Goal: Task Accomplishment & Management: Use online tool/utility

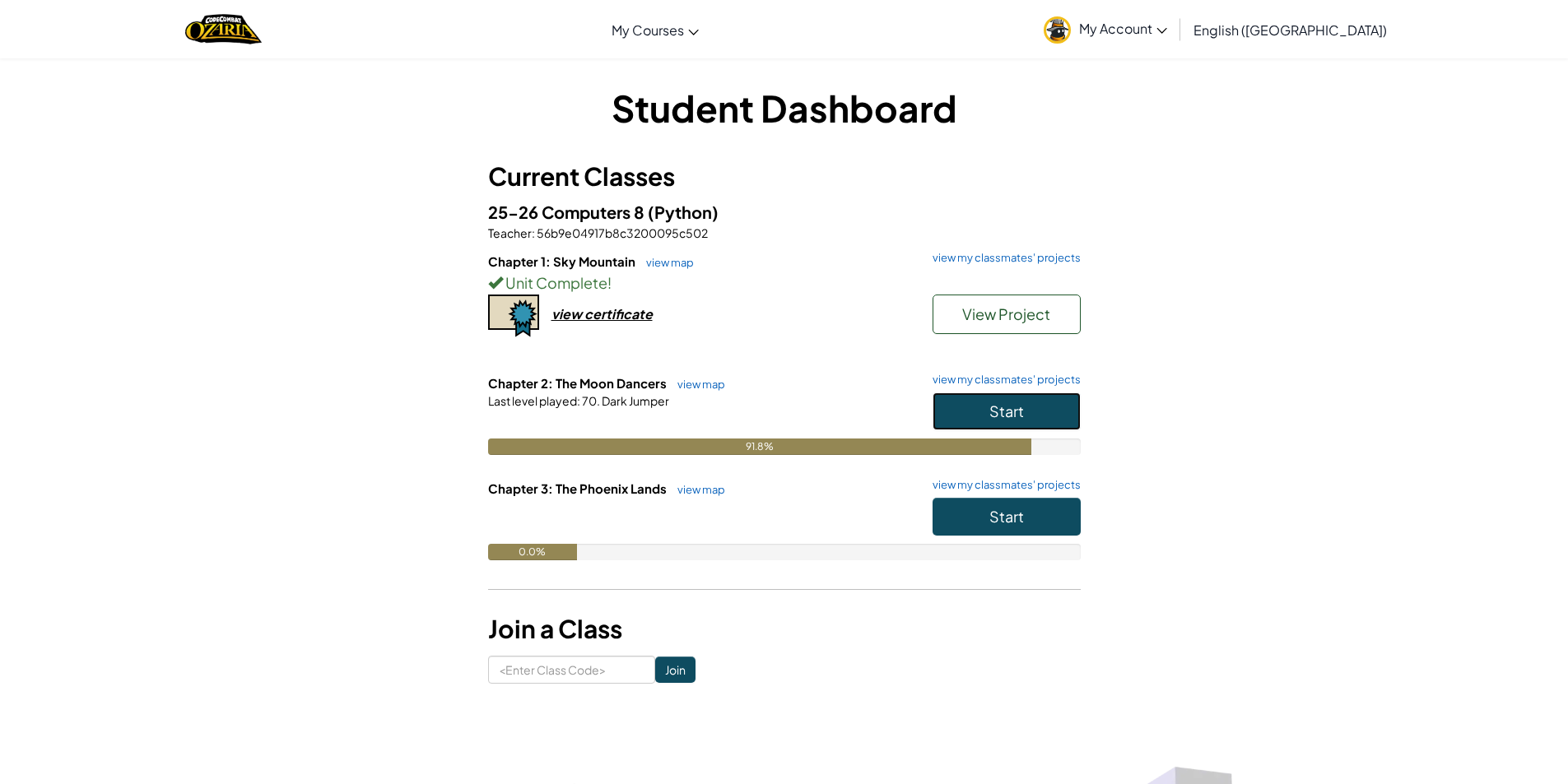
click at [1011, 399] on button "Start" at bounding box center [1007, 412] width 148 height 38
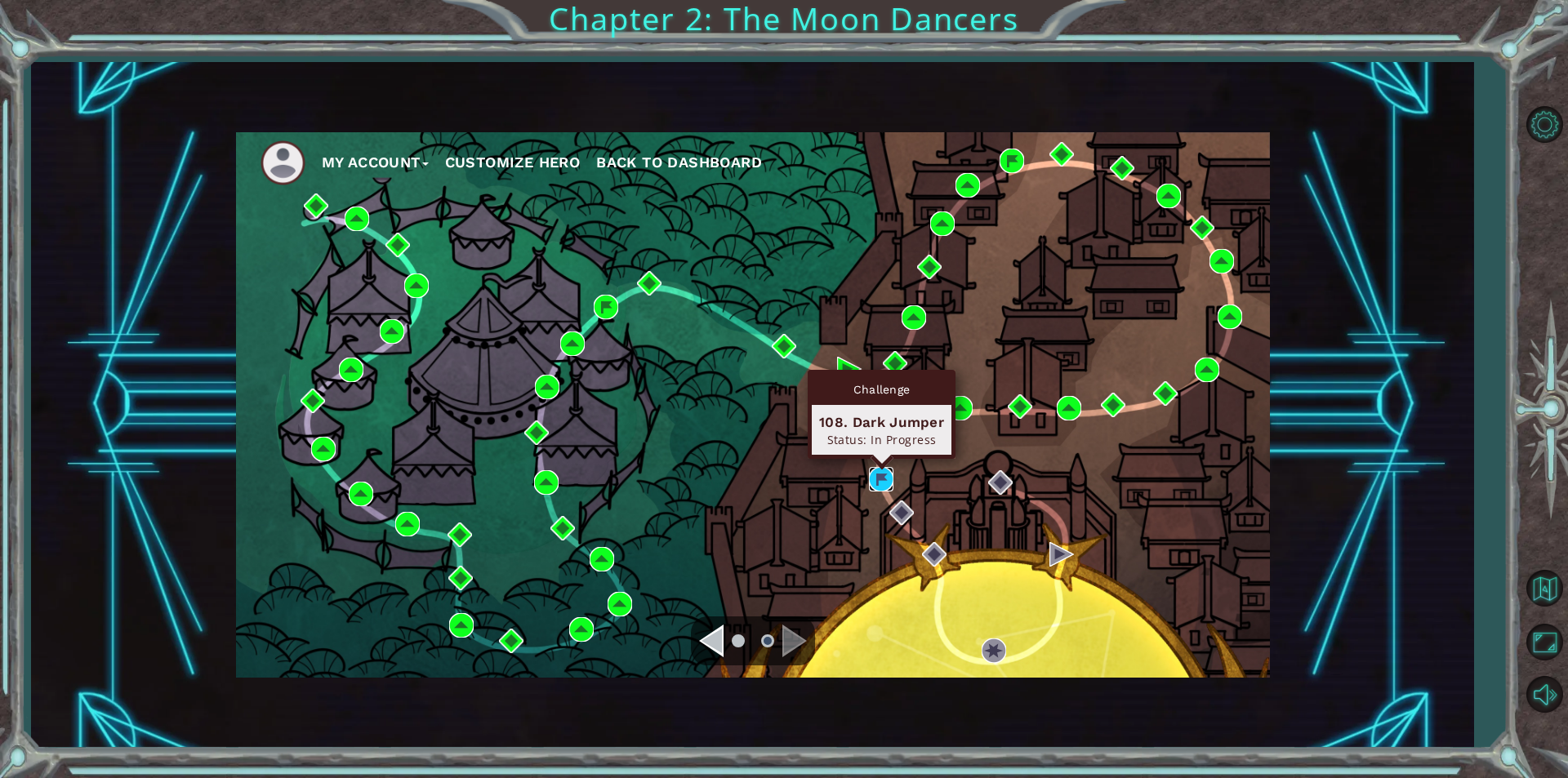
click at [875, 479] on img at bounding box center [882, 480] width 25 height 25
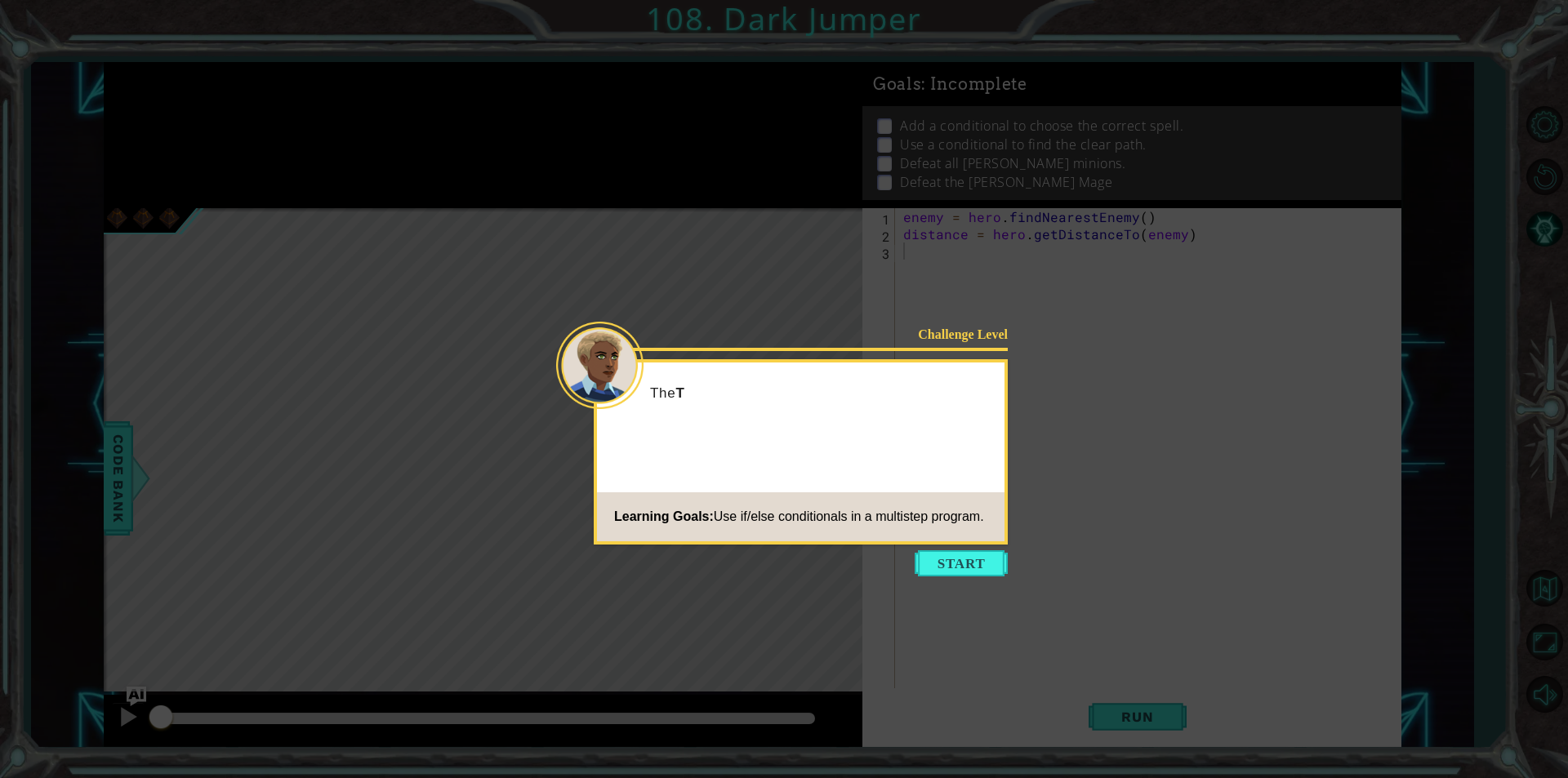
drag, startPoint x: 873, startPoint y: 479, endPoint x: 957, endPoint y: 584, distance: 134.5
click at [957, 584] on icon at bounding box center [784, 389] width 1568 height 778
click at [936, 560] on button "Start" at bounding box center [962, 563] width 93 height 27
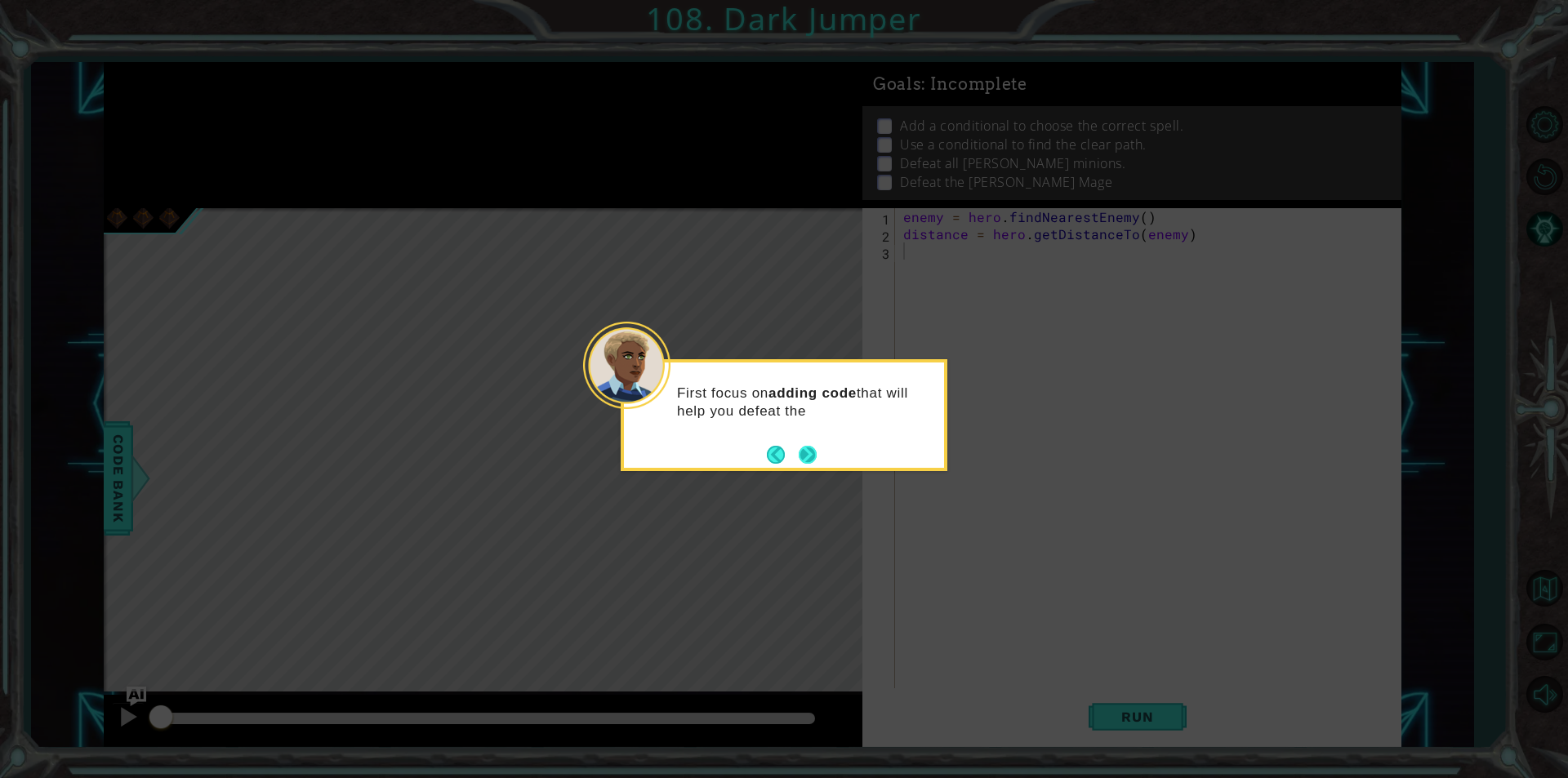
click at [805, 461] on button "Next" at bounding box center [808, 454] width 18 height 18
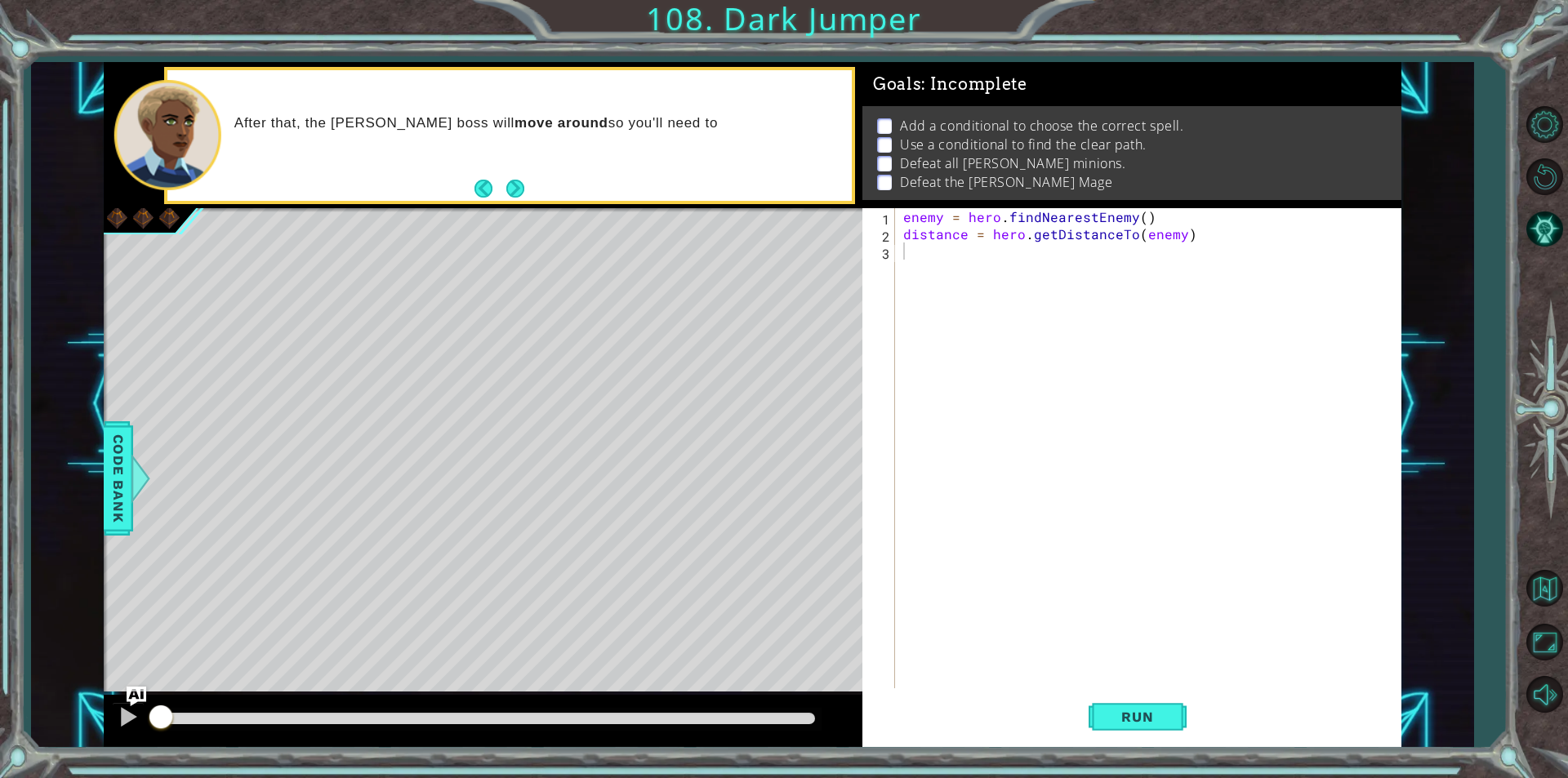
click at [510, 182] on button "Next" at bounding box center [515, 188] width 18 height 18
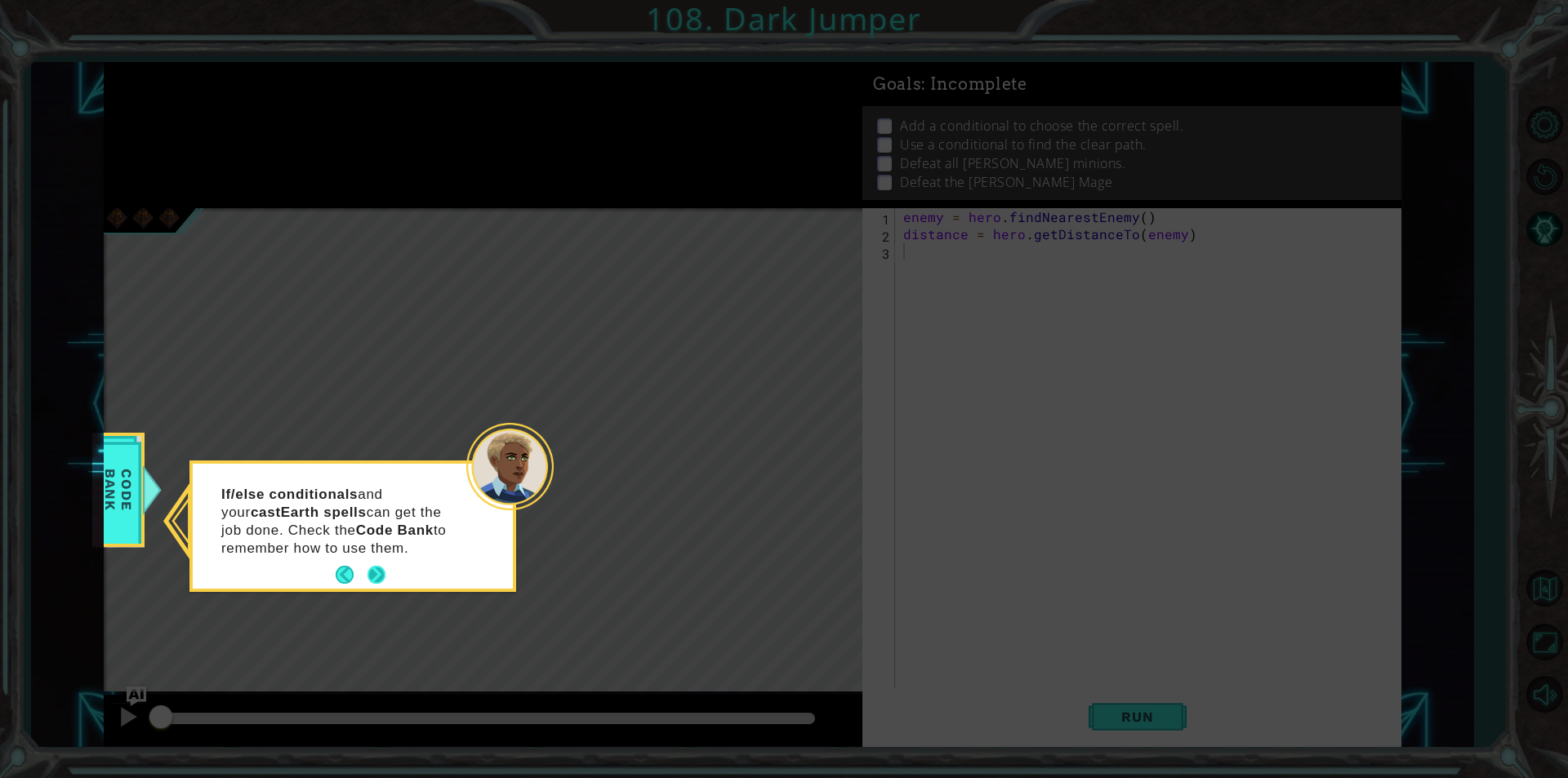
click at [376, 566] on button "Next" at bounding box center [376, 575] width 18 height 18
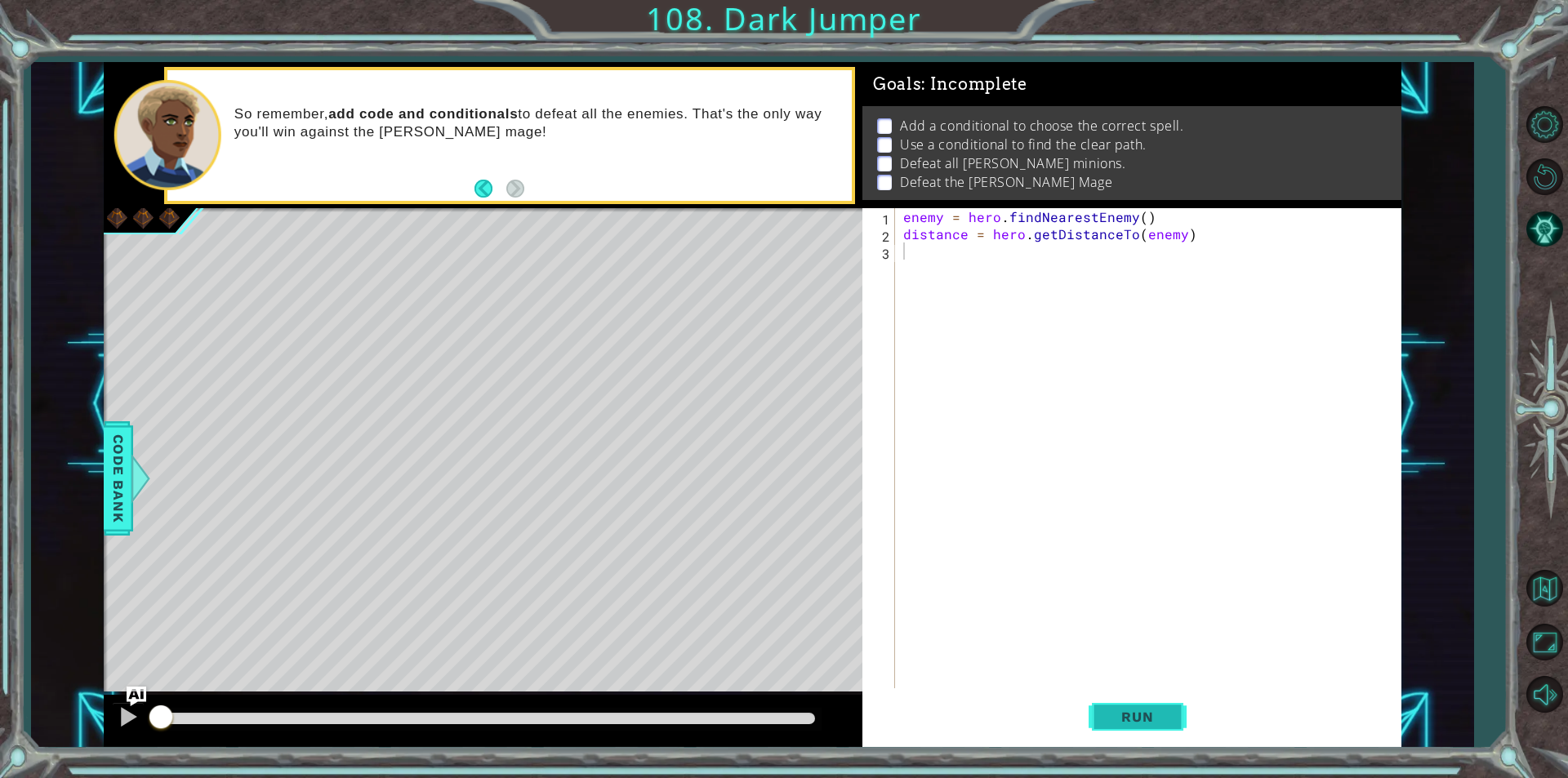
click at [1114, 712] on span "Run" at bounding box center [1138, 716] width 65 height 16
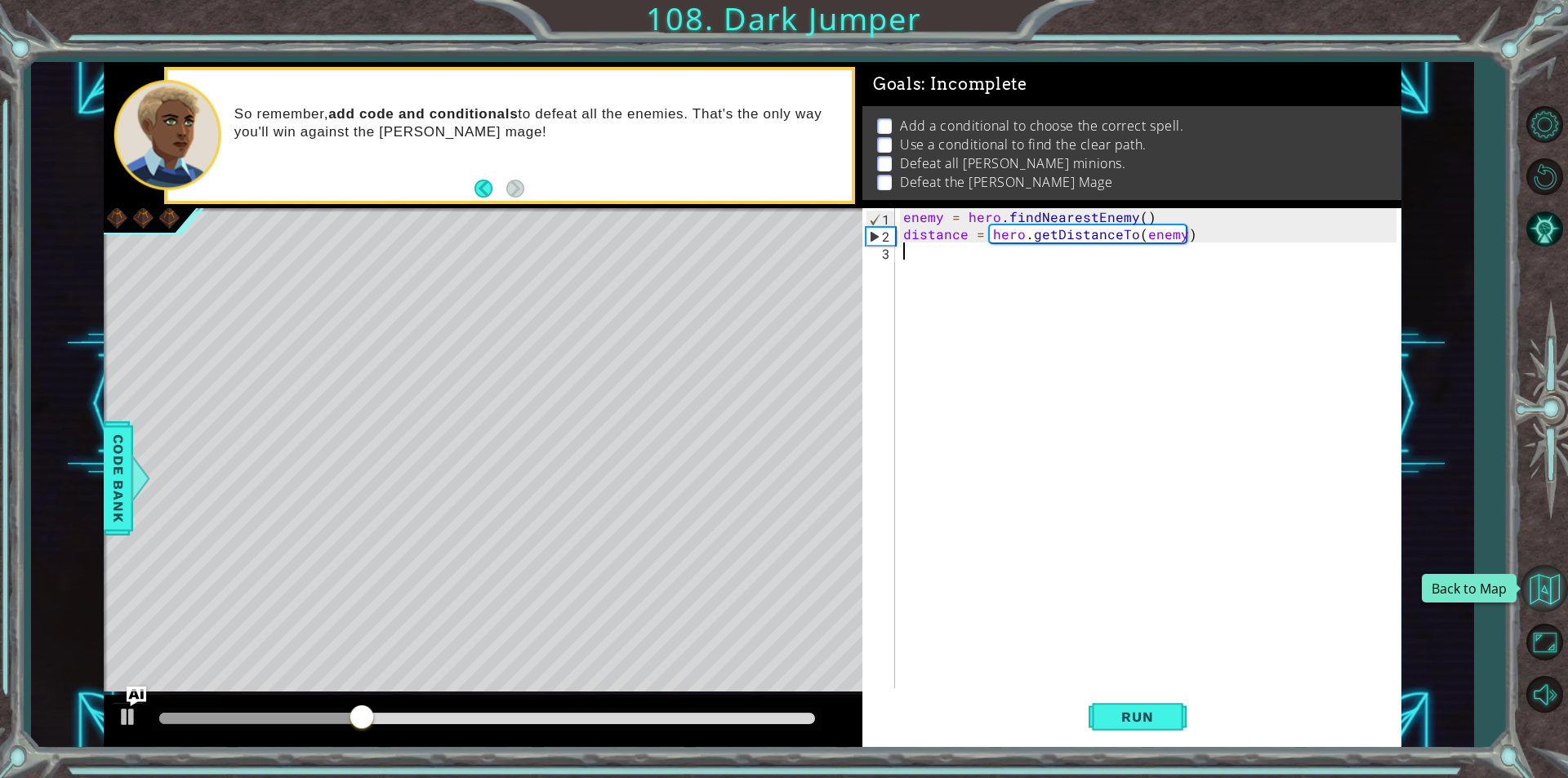
click at [1544, 591] on button "Back to Map" at bounding box center [1544, 589] width 48 height 47
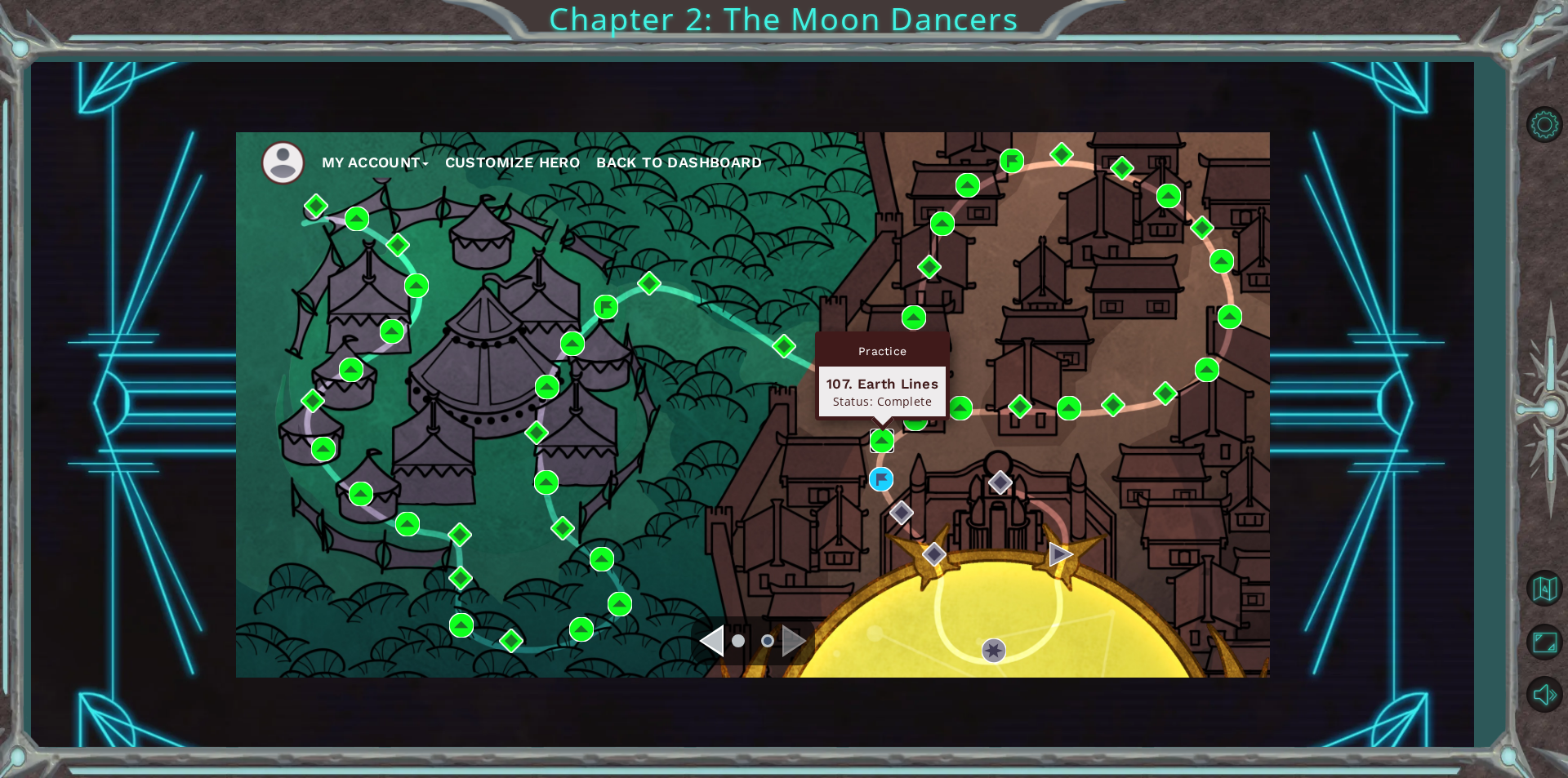
click at [880, 437] on img at bounding box center [882, 441] width 25 height 25
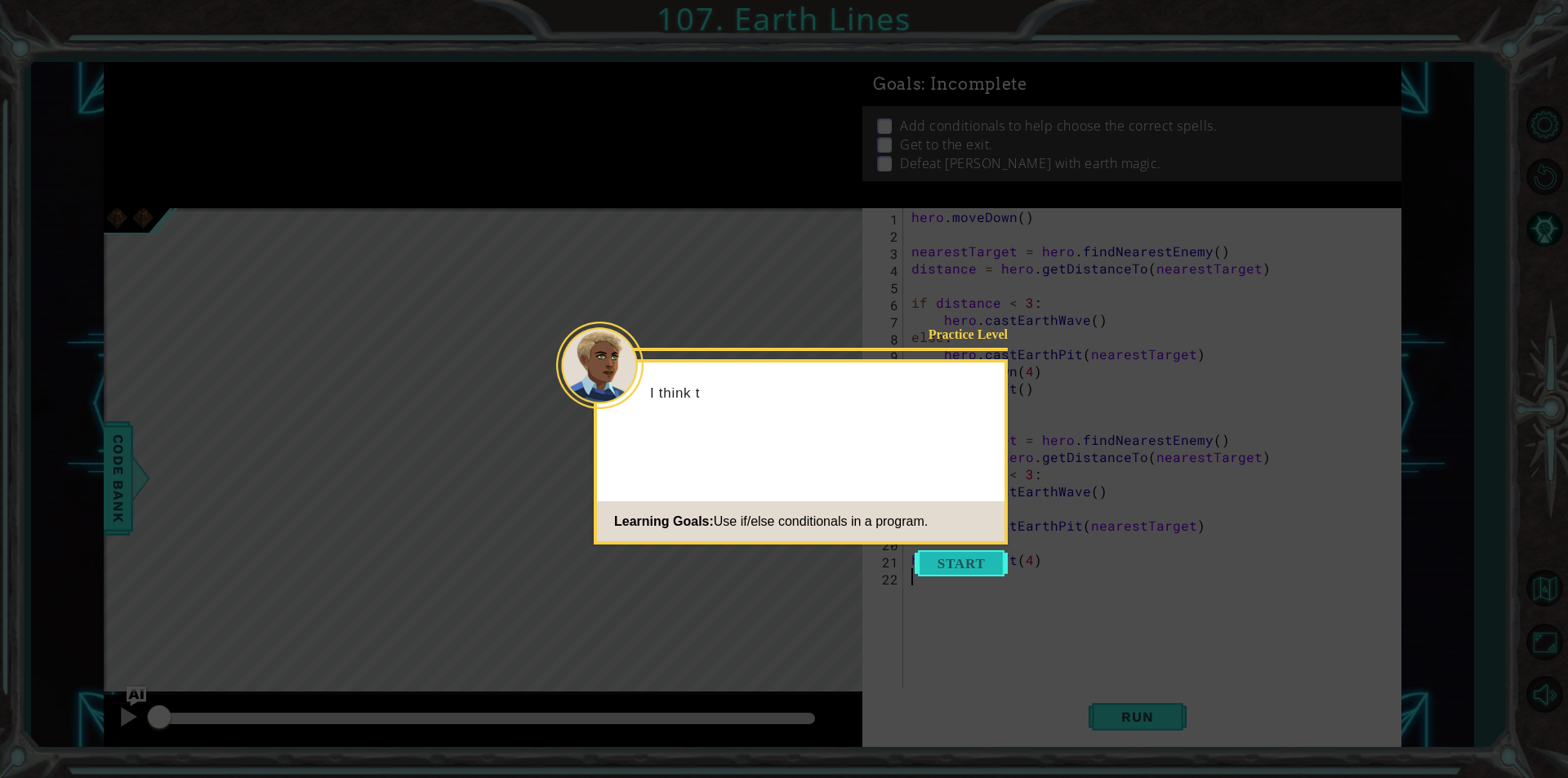
click at [944, 560] on button "Start" at bounding box center [962, 563] width 93 height 27
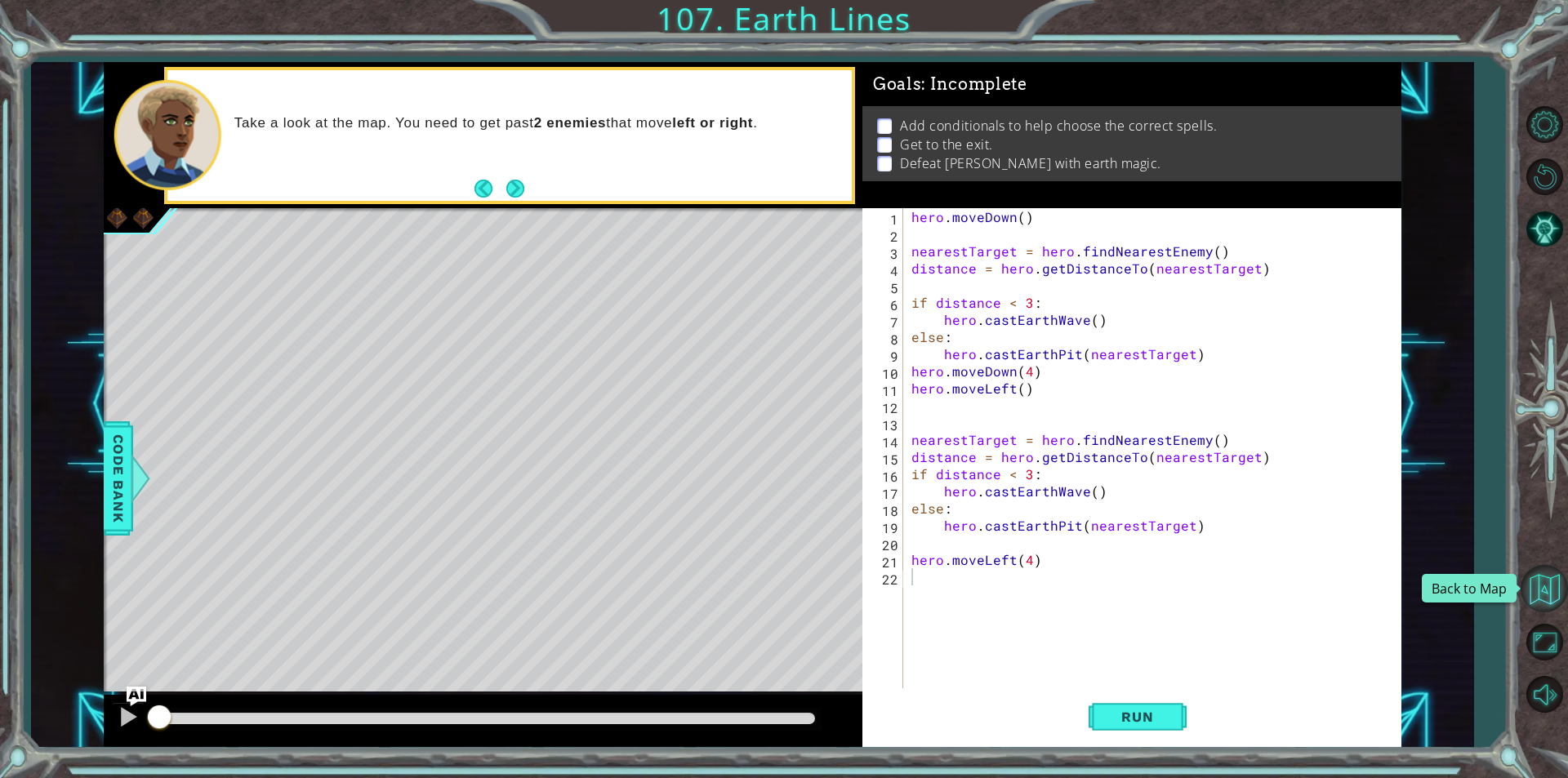
click at [1556, 579] on button "Back to Map" at bounding box center [1544, 589] width 48 height 47
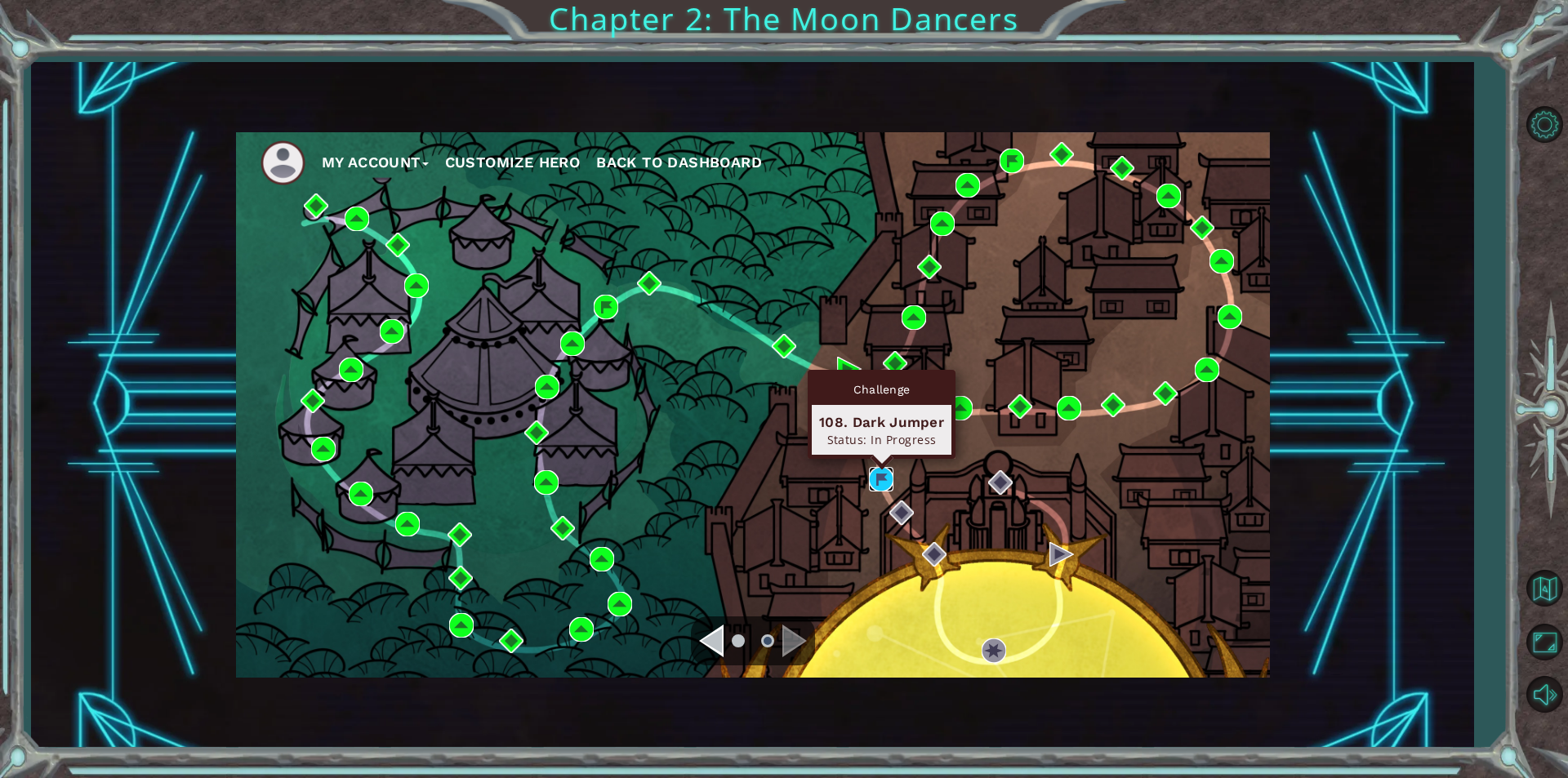
click at [879, 484] on img at bounding box center [882, 480] width 25 height 25
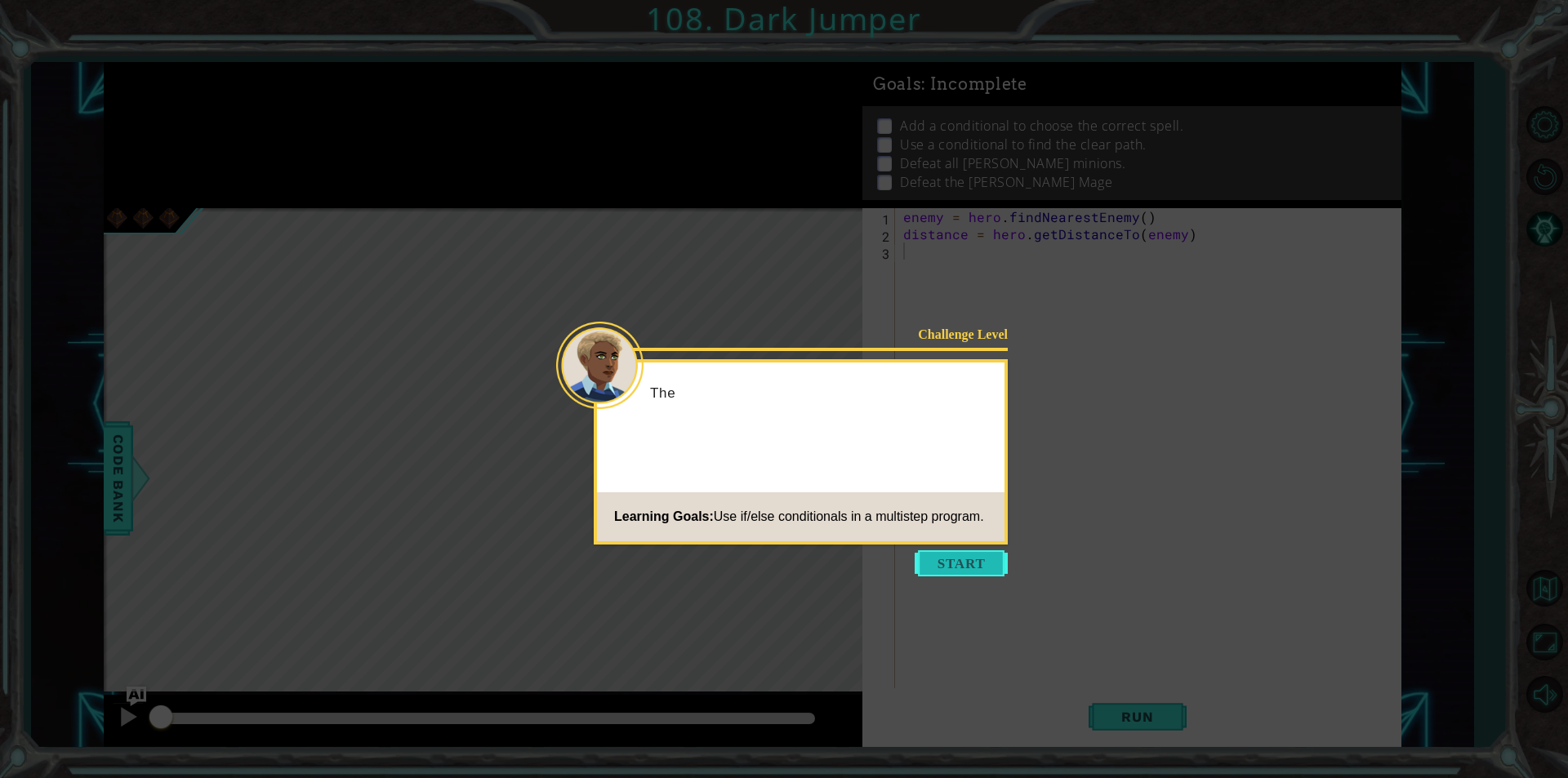
click at [935, 560] on button "Start" at bounding box center [962, 563] width 93 height 27
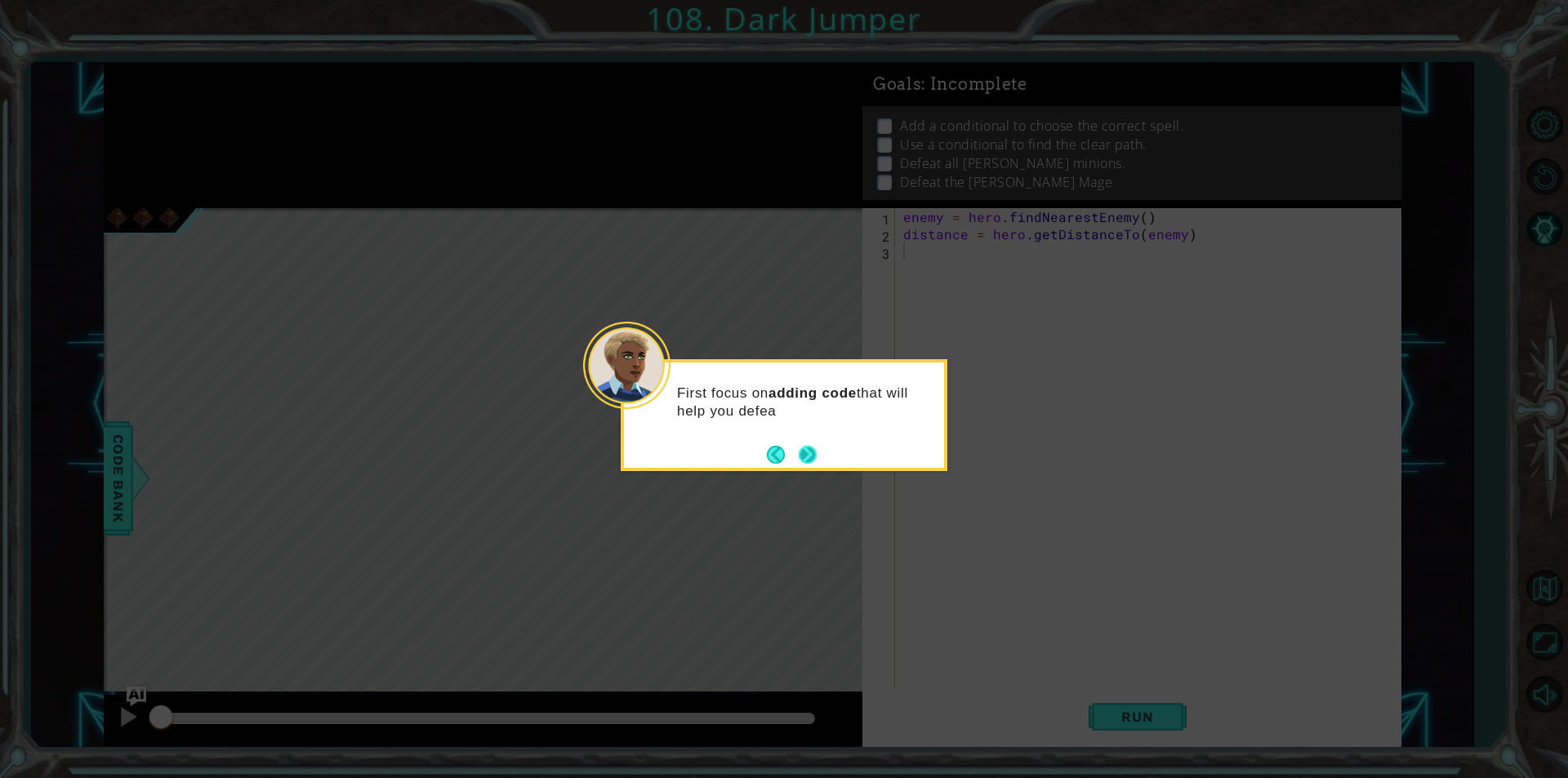
click at [806, 455] on button "Next" at bounding box center [808, 454] width 18 height 18
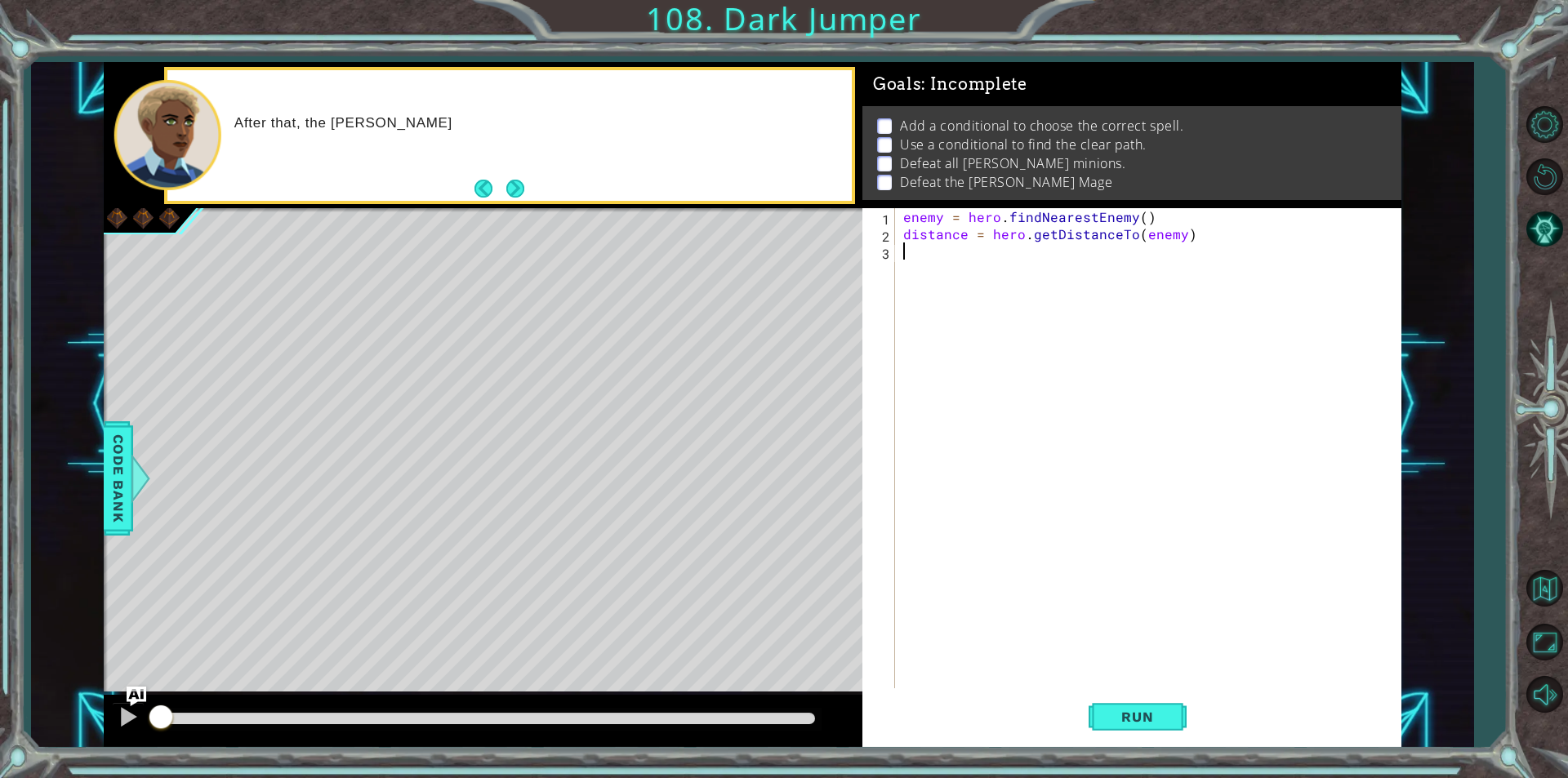
click at [509, 182] on button "Next" at bounding box center [515, 188] width 18 height 18
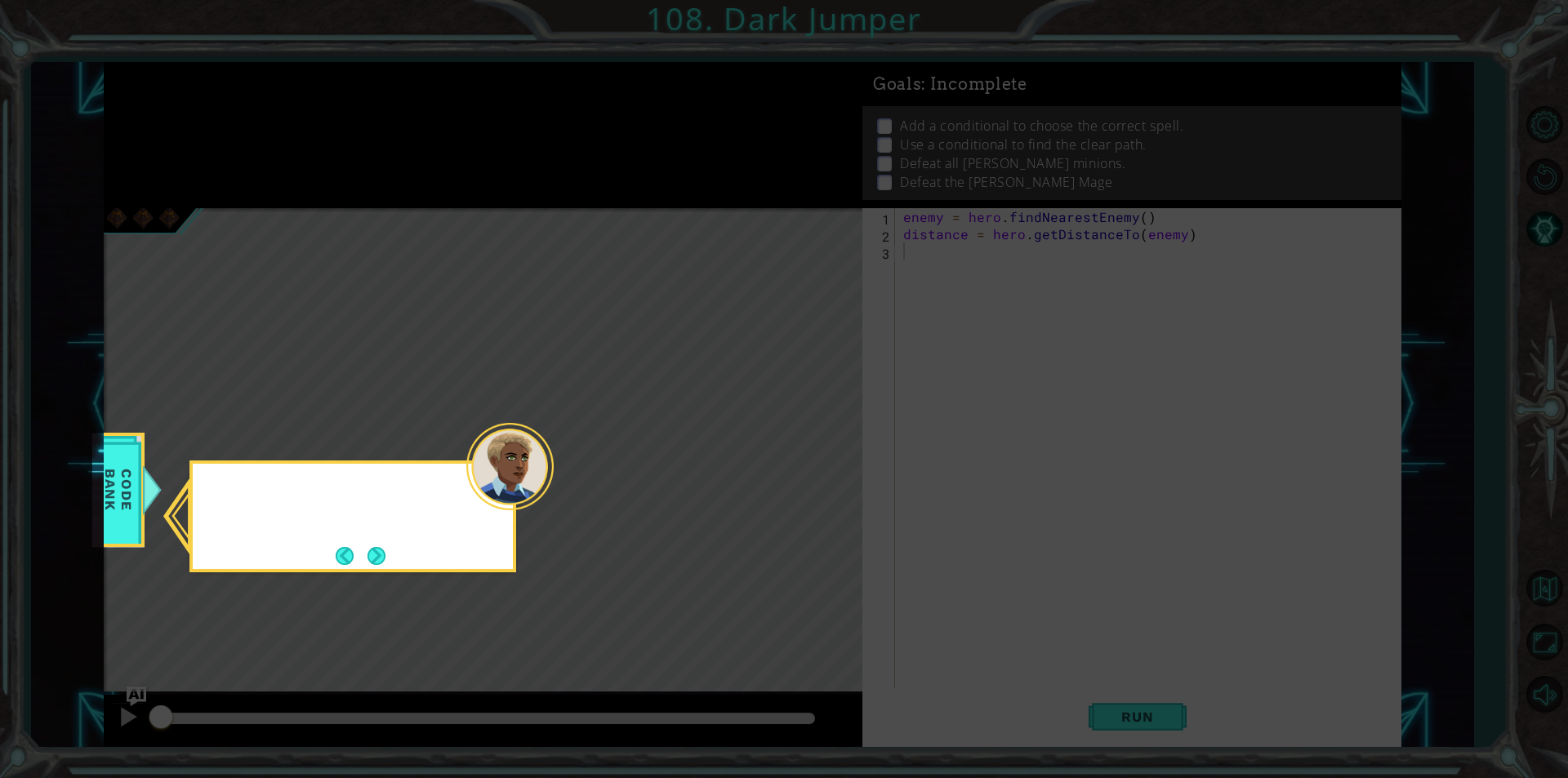
click at [509, 182] on icon at bounding box center [784, 389] width 1568 height 778
click at [386, 543] on div "If/else conditionals and your castEarth spells can get the job done. Check the" at bounding box center [353, 521] width 320 height 101
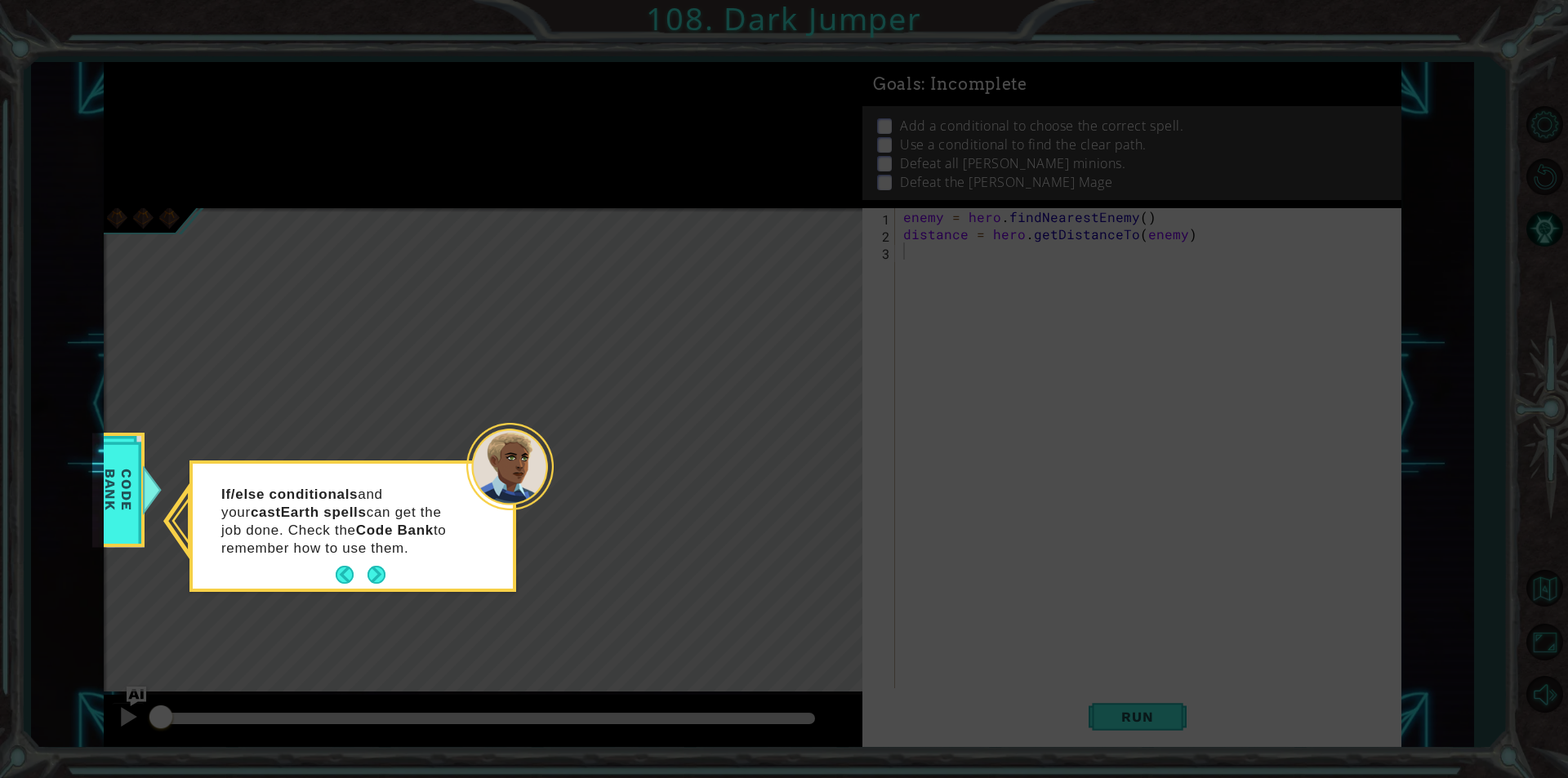
click at [374, 573] on button "Next" at bounding box center [376, 575] width 18 height 18
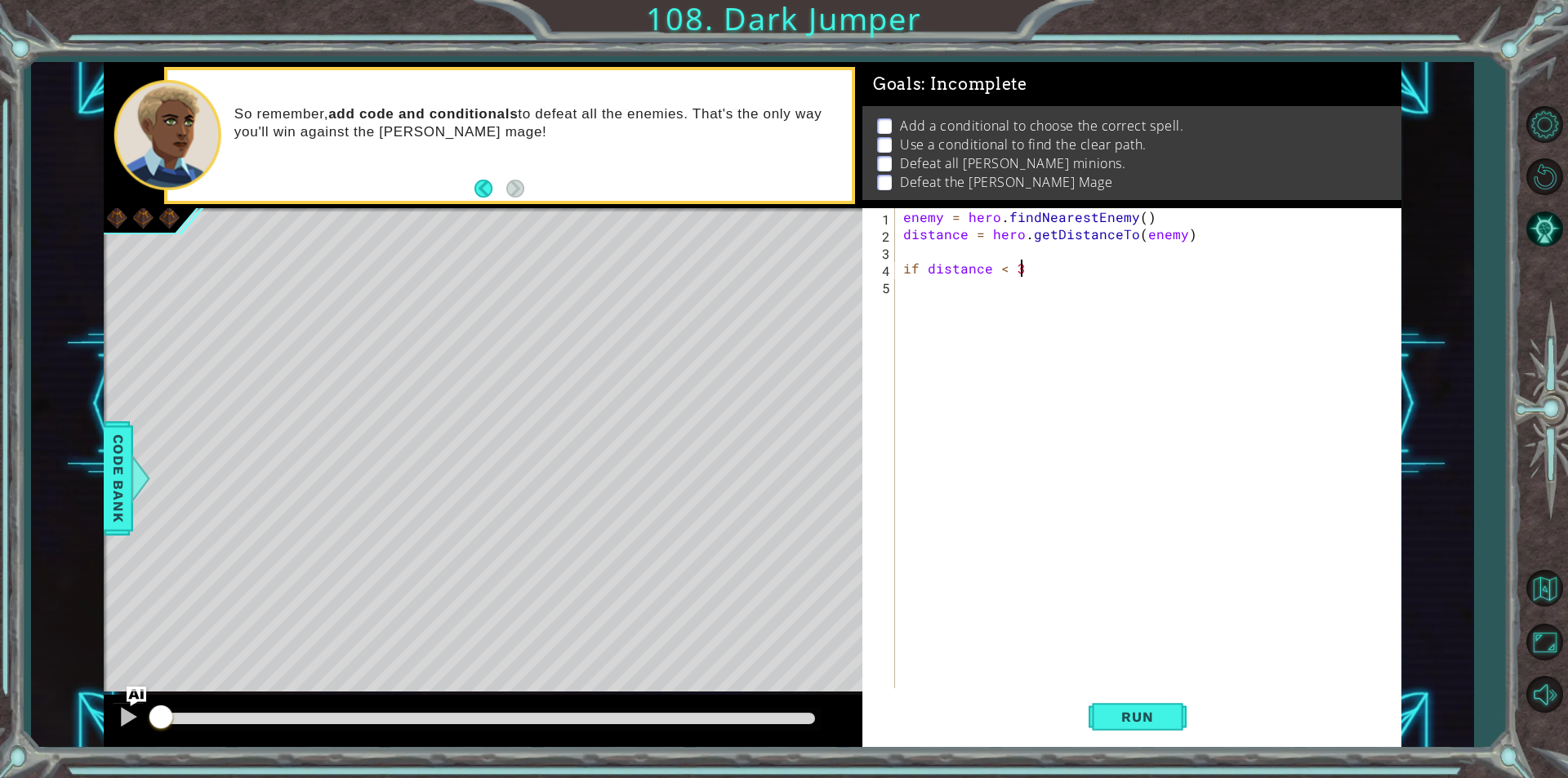
scroll to position [0, 7]
click at [964, 261] on div "enemy = hero . findNearestEnemy ( ) distance = hero . getDistanceTo ( enemy ) i…" at bounding box center [1152, 465] width 505 height 515
click at [971, 271] on div "enemy = hero . findNearestEnemy ( ) distance = hero . getDistanceTo ( enemy ) i…" at bounding box center [1152, 465] width 505 height 515
type textarea "if distance < 3:"
click at [123, 465] on span "Code Bank" at bounding box center [119, 478] width 27 height 100
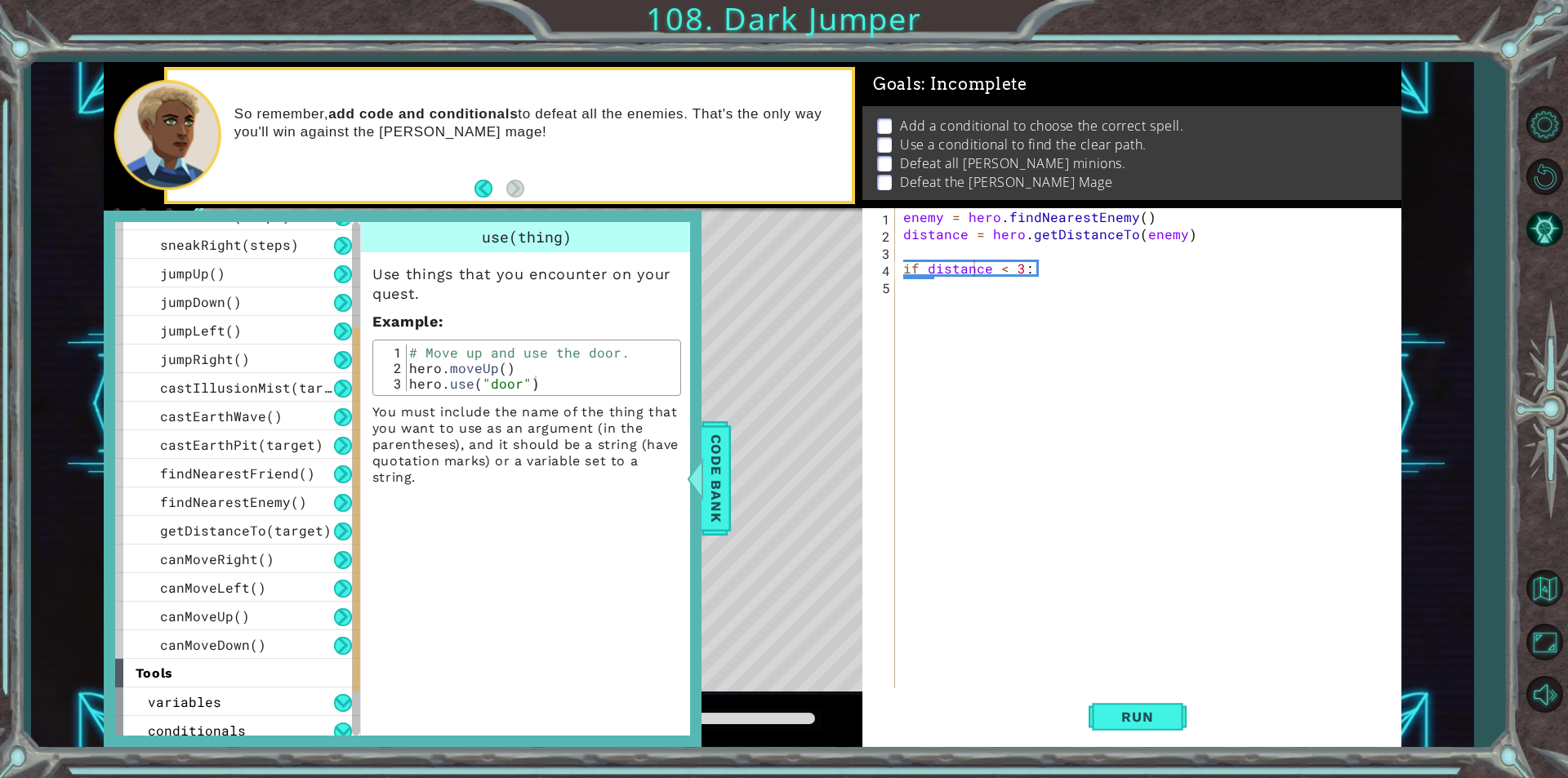
scroll to position [287, 0]
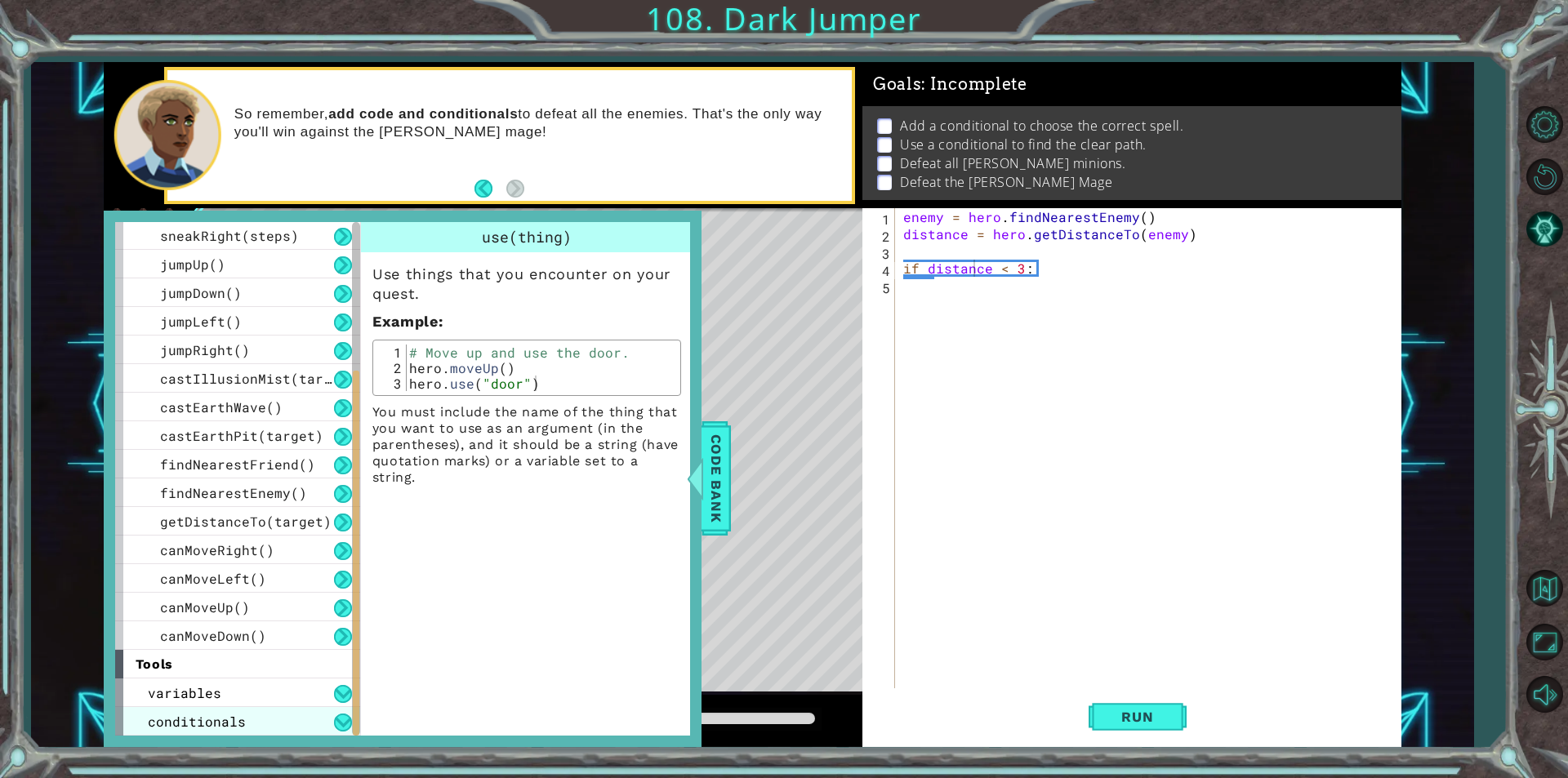
click at [323, 716] on div "conditionals" at bounding box center [238, 721] width 245 height 28
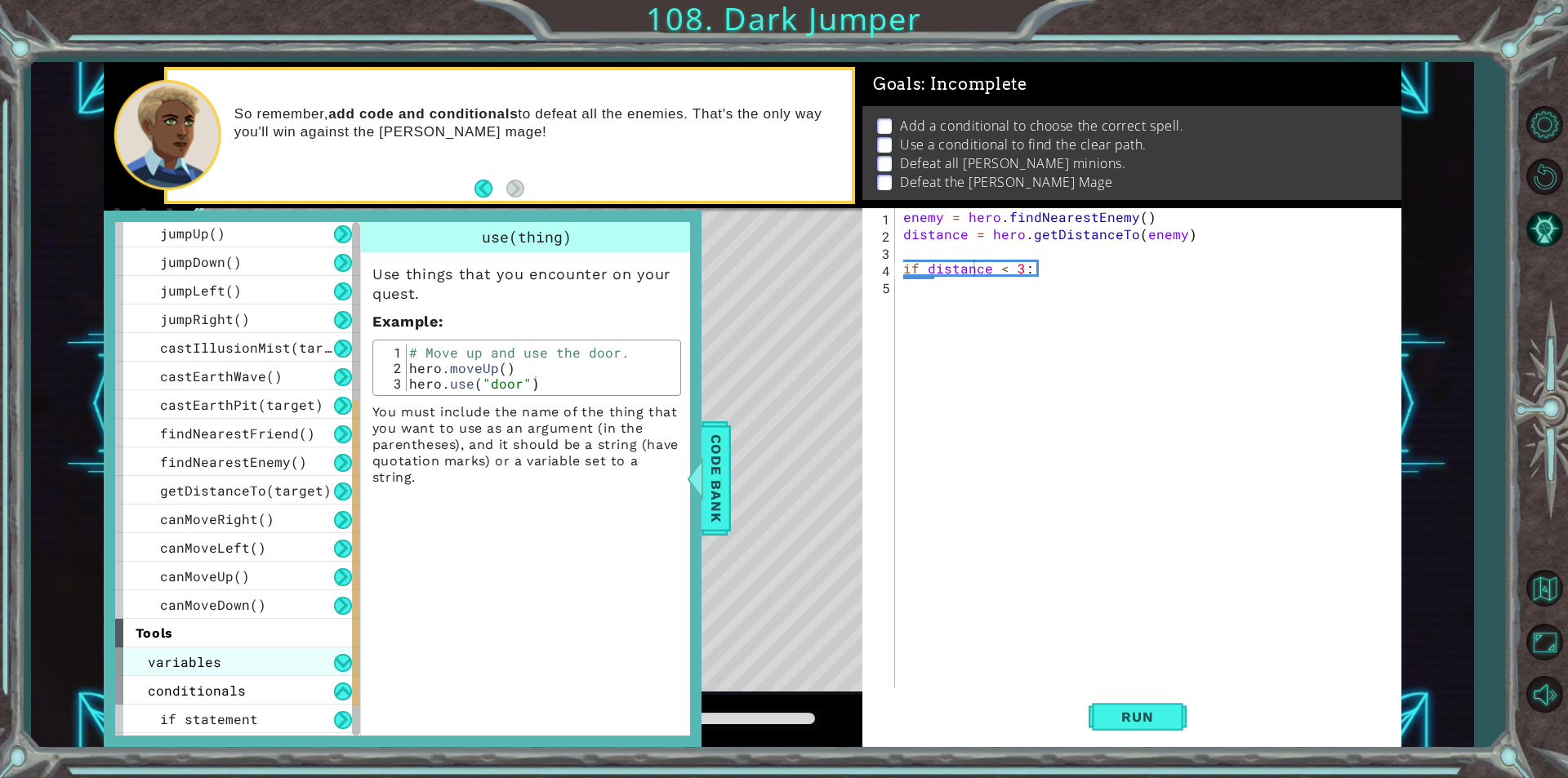
scroll to position [344, 0]
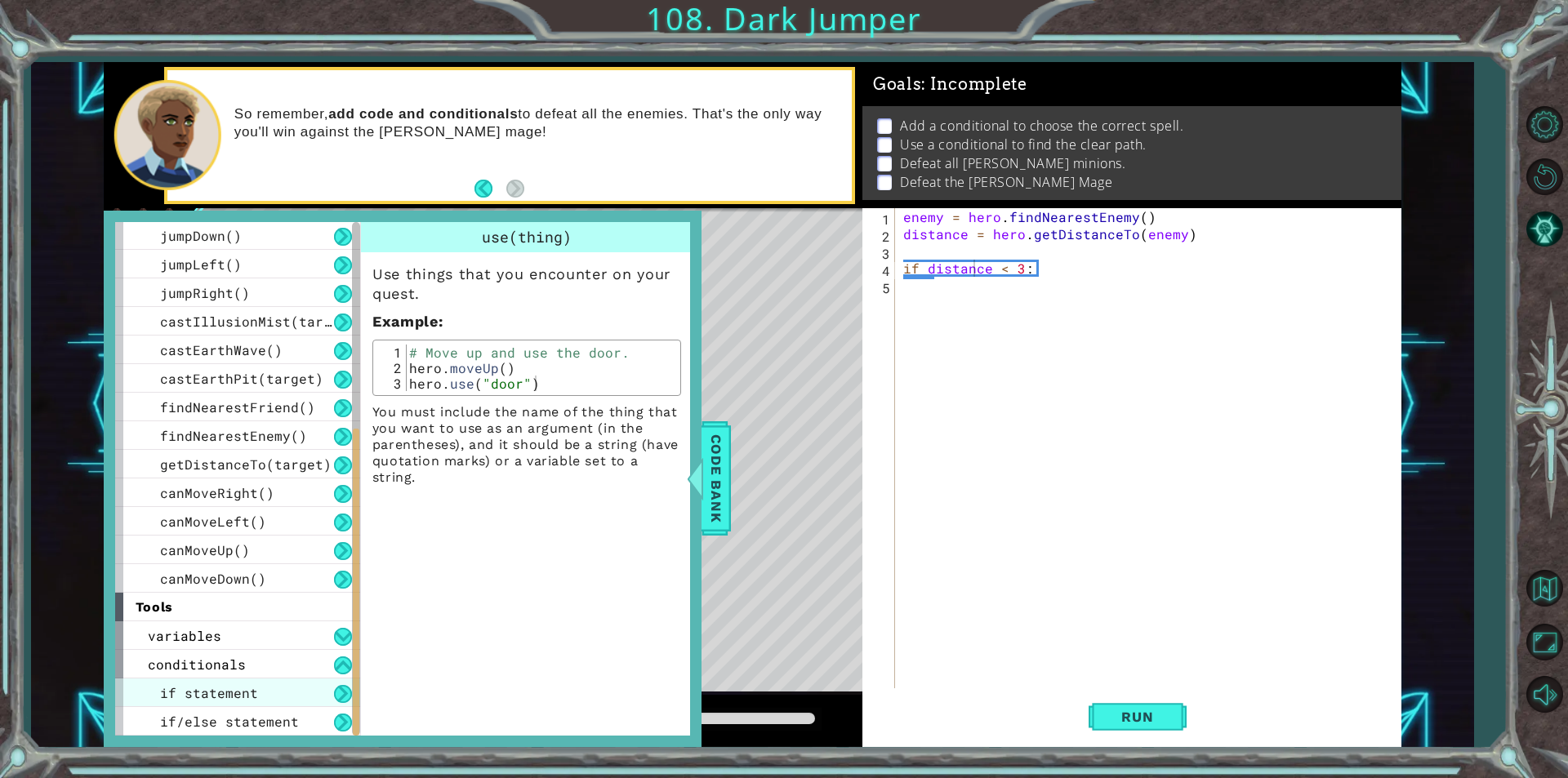
click at [316, 685] on div "if statement" at bounding box center [238, 693] width 245 height 28
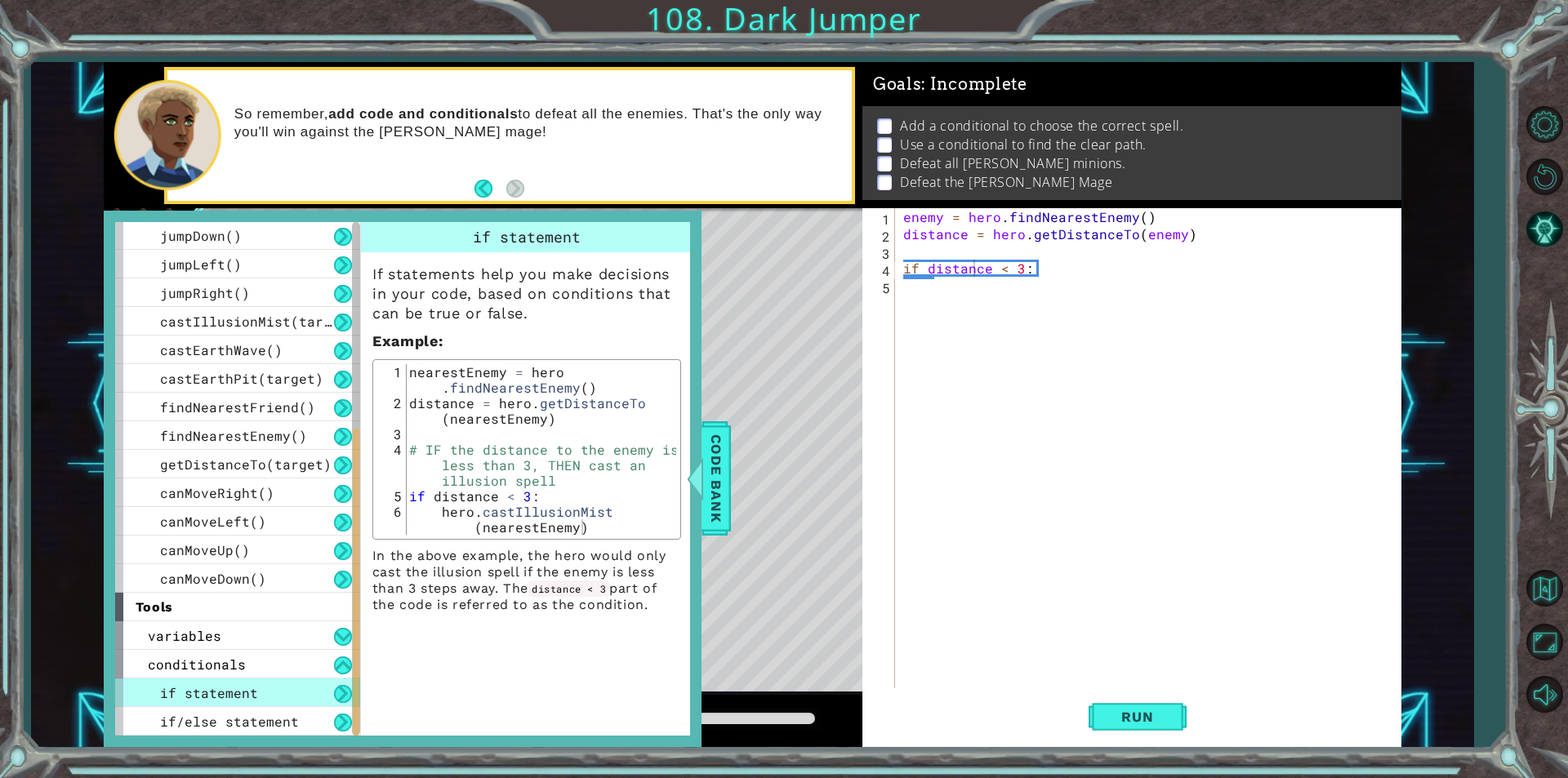
click at [323, 704] on div "if statement" at bounding box center [238, 693] width 245 height 28
click at [325, 716] on div "if/else statement" at bounding box center [238, 721] width 245 height 28
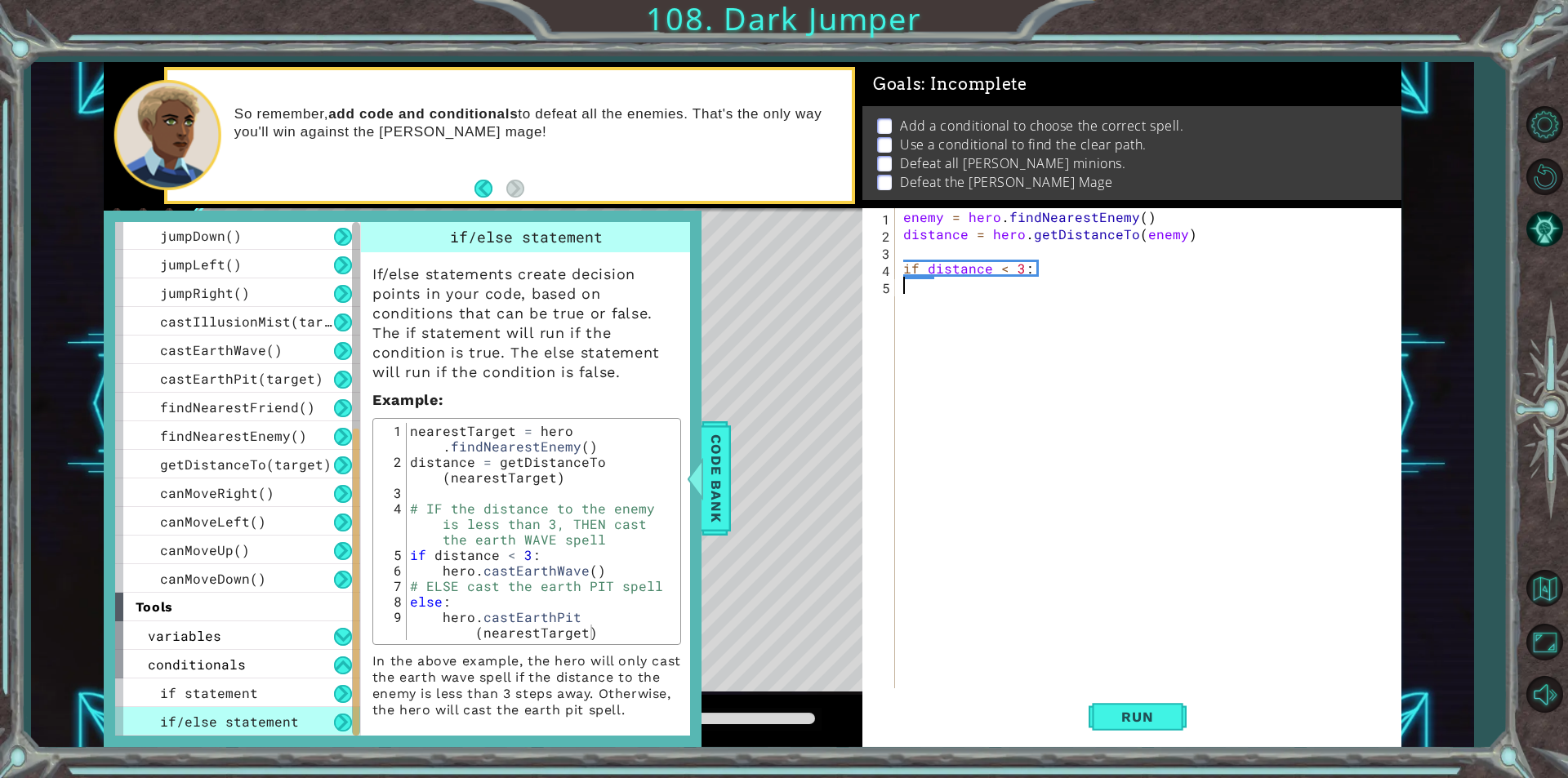
scroll to position [0, 0]
click at [939, 297] on div "enemy = hero . findNearestEnemy ( ) distance = hero . getDistanceTo ( enemy ) i…" at bounding box center [1152, 465] width 505 height 515
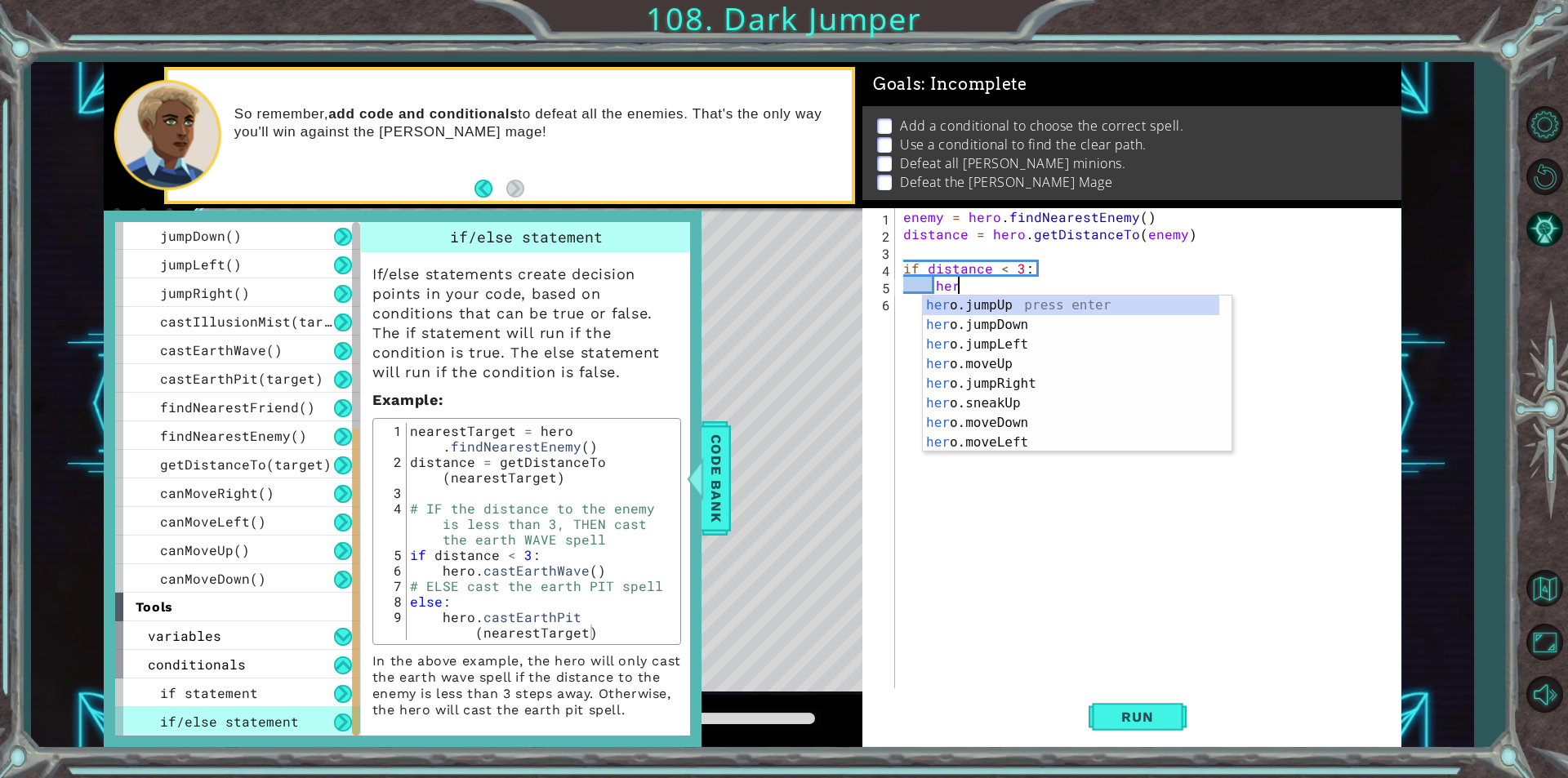
scroll to position [0, 3]
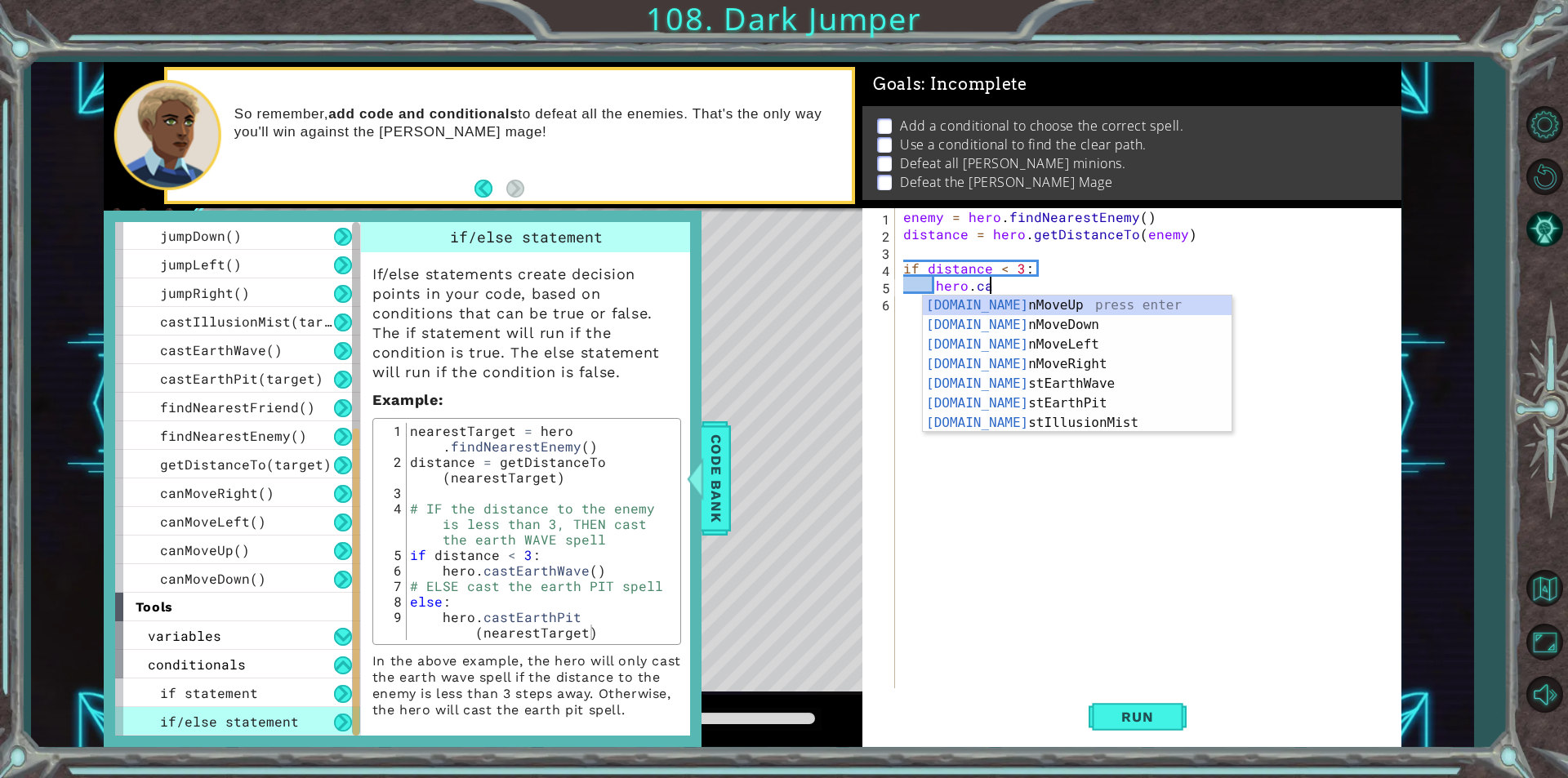
type textarea "[DOMAIN_NAME]"
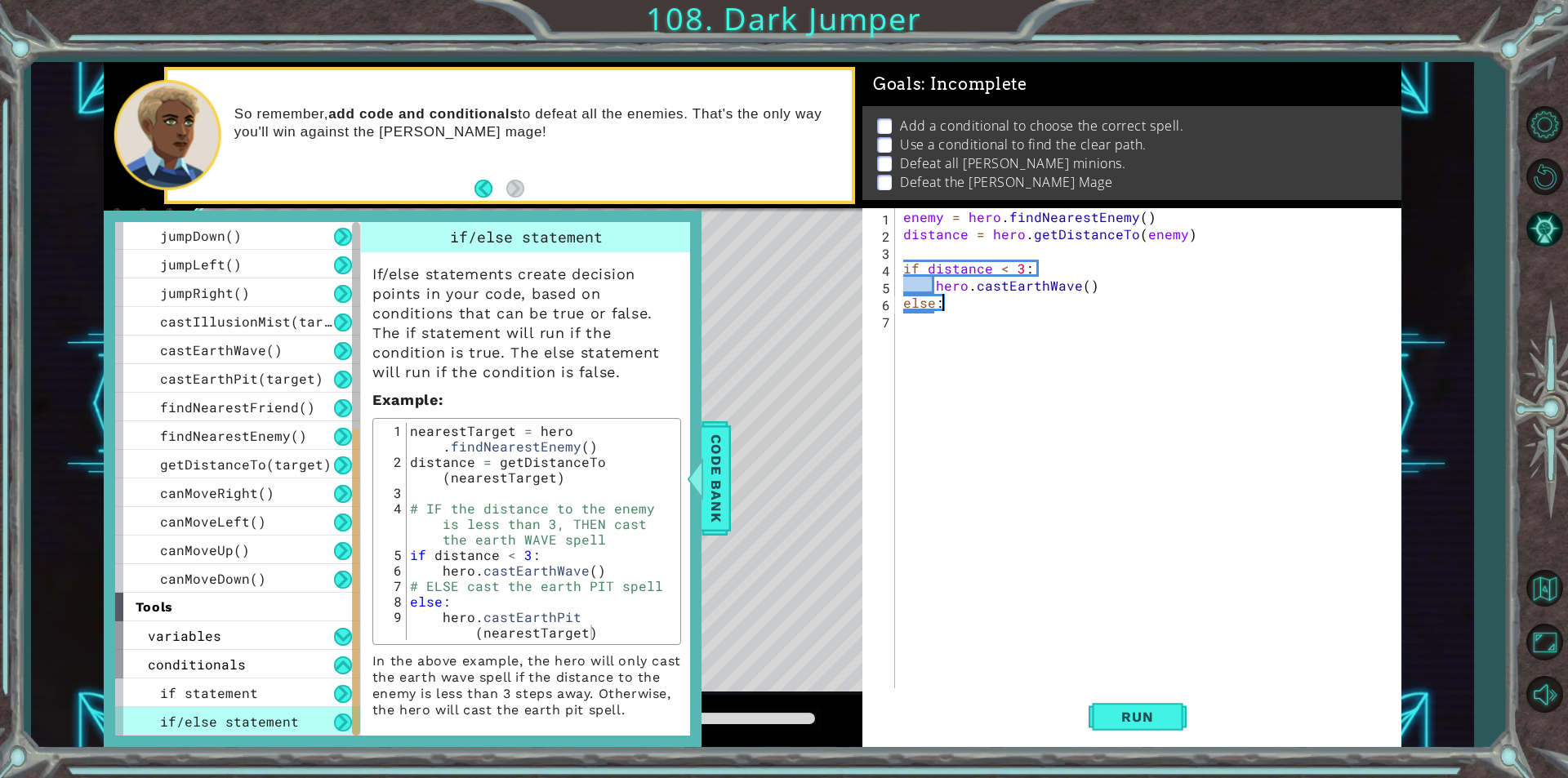
scroll to position [0, 2]
type textarea "else:"
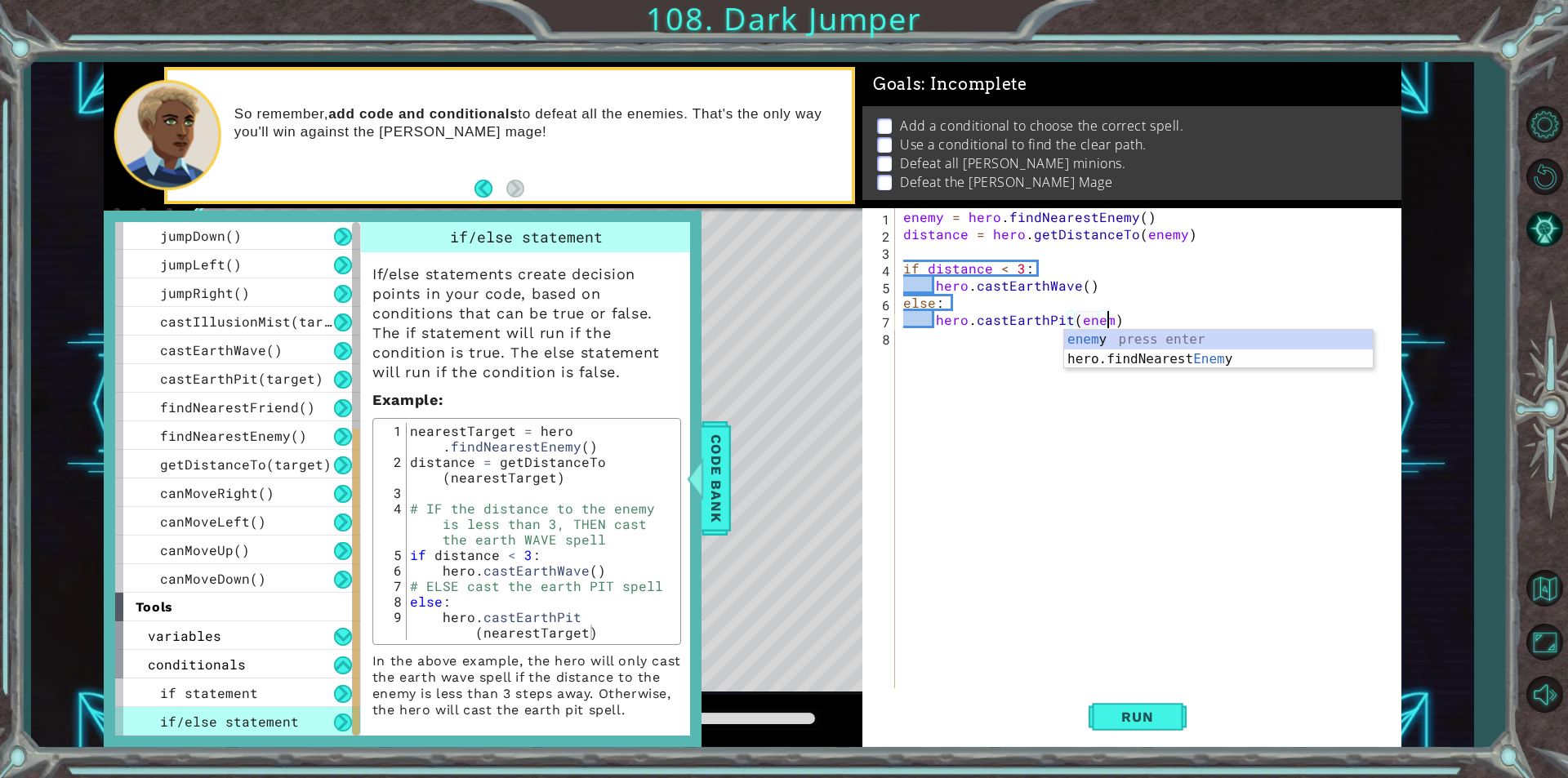
scroll to position [0, 12]
type textarea "hero.castEarthPit(enemy)"
drag, startPoint x: 965, startPoint y: 352, endPoint x: 987, endPoint y: 382, distance: 37.2
click at [987, 381] on div "enemy = hero . findNearestEnemy ( ) distance = hero . getDistanceTo ( enemy ) i…" at bounding box center [1152, 465] width 505 height 515
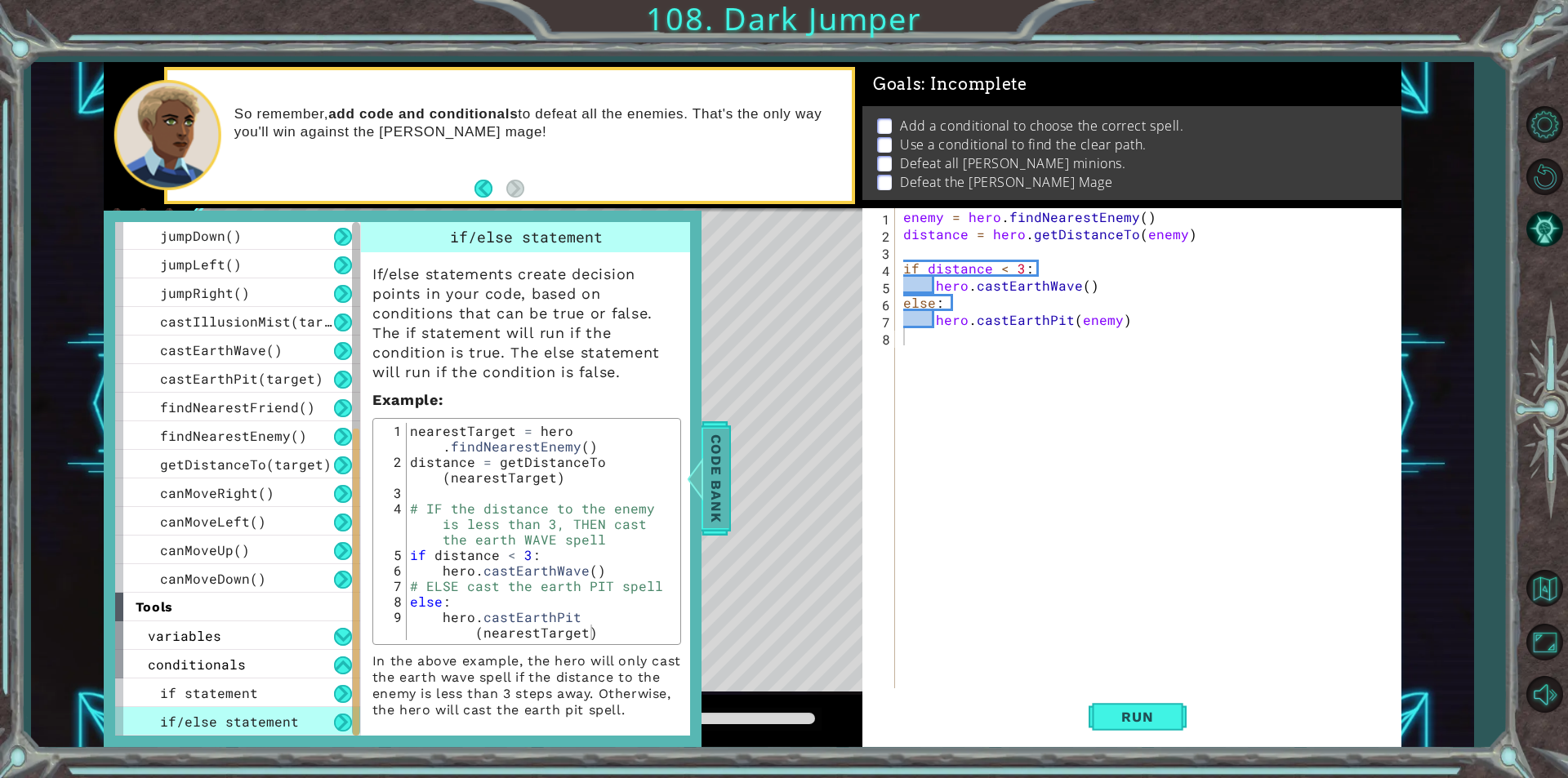
click at [705, 487] on div at bounding box center [694, 479] width 20 height 49
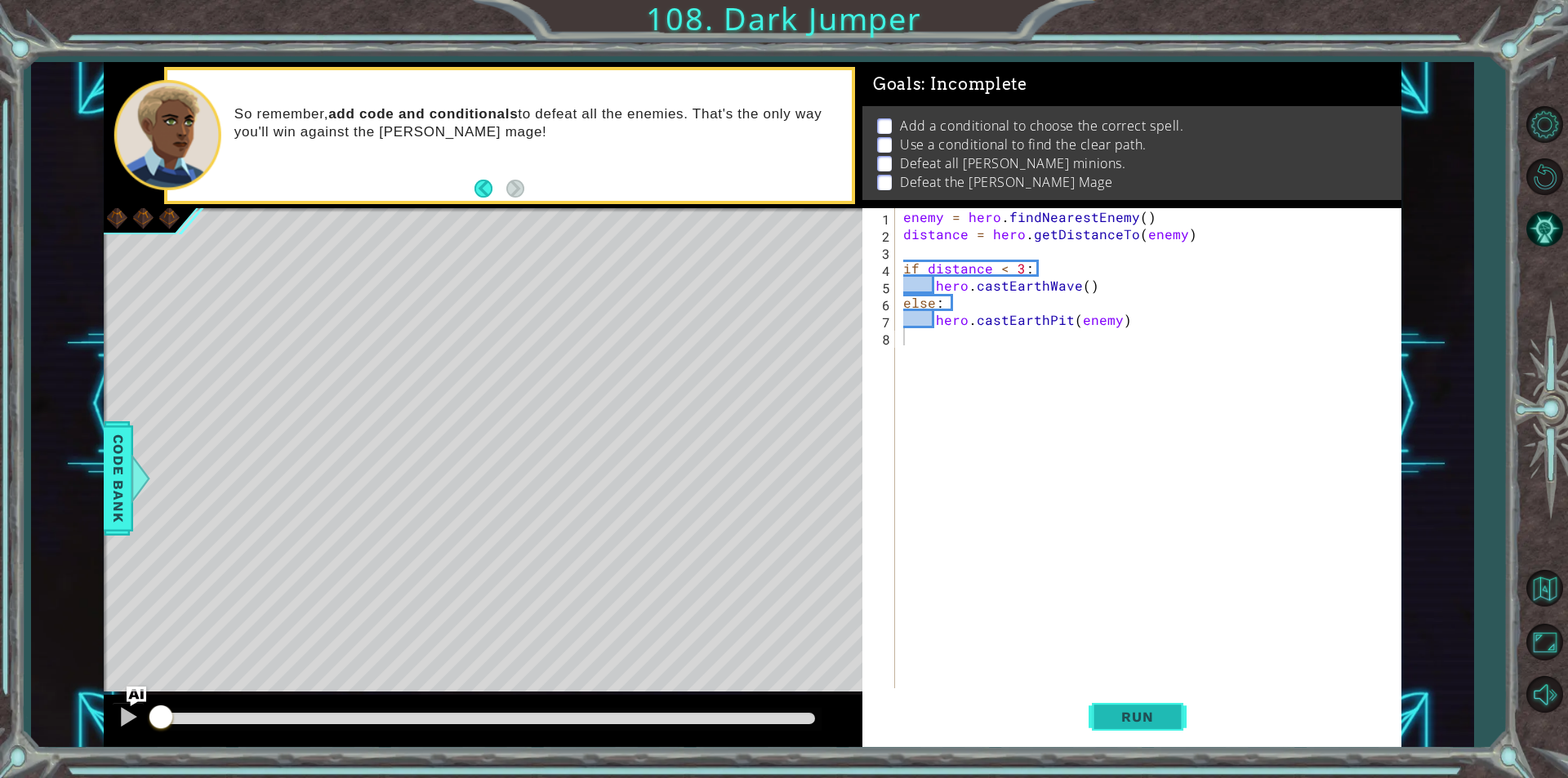
click at [1176, 728] on button "Run" at bounding box center [1138, 716] width 98 height 54
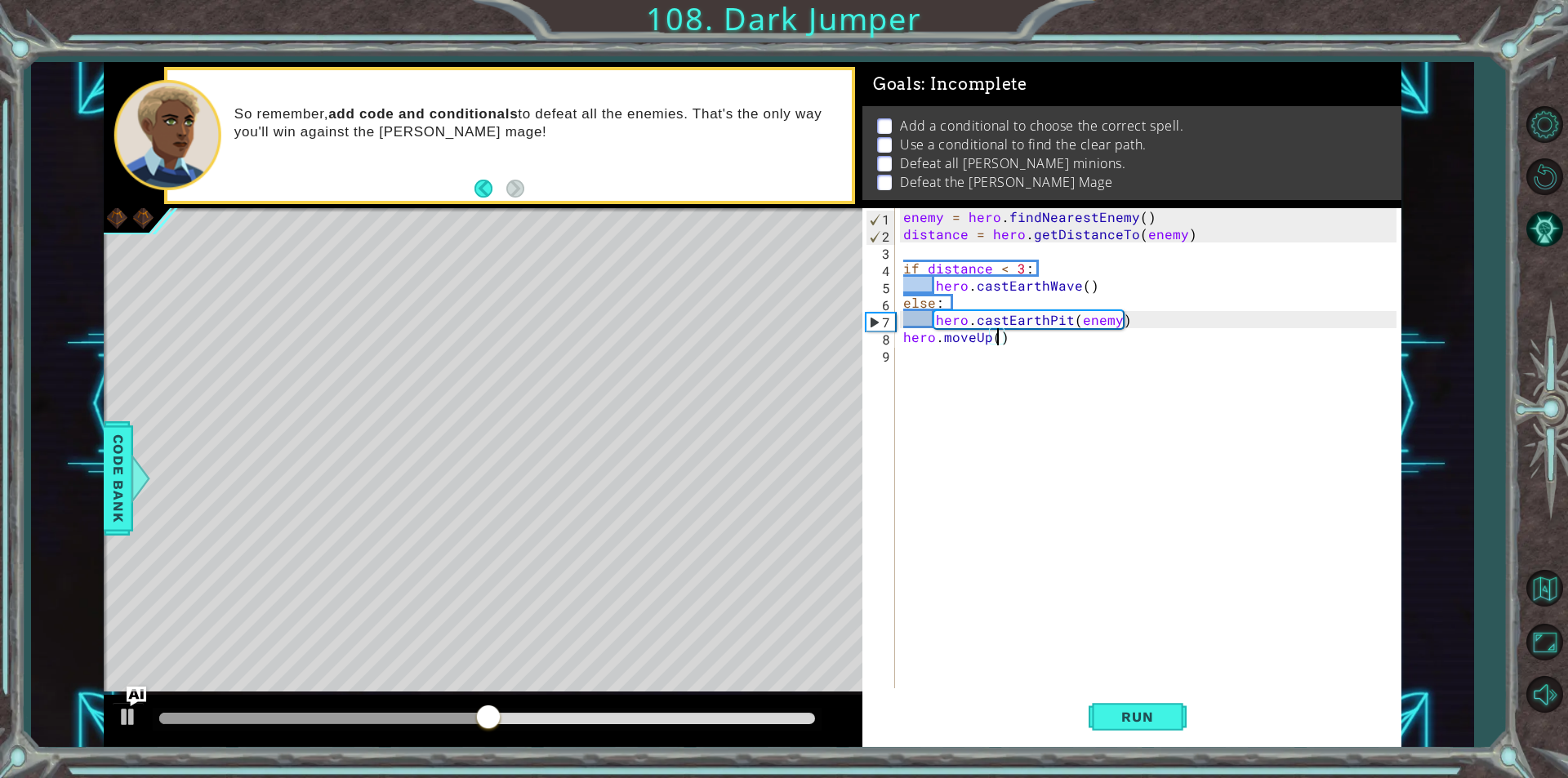
scroll to position [0, 6]
click at [930, 286] on div "enemy = hero . findNearestEnemy ( ) distance = hero . getDistanceTo ( enemy ) i…" at bounding box center [1152, 465] width 505 height 515
click at [985, 295] on div "enemy = hero . findNearestEnemy ( ) distance = hero . getDistanceTo ( enemy ) i…" at bounding box center [1152, 465] width 505 height 515
type textarea "else:"
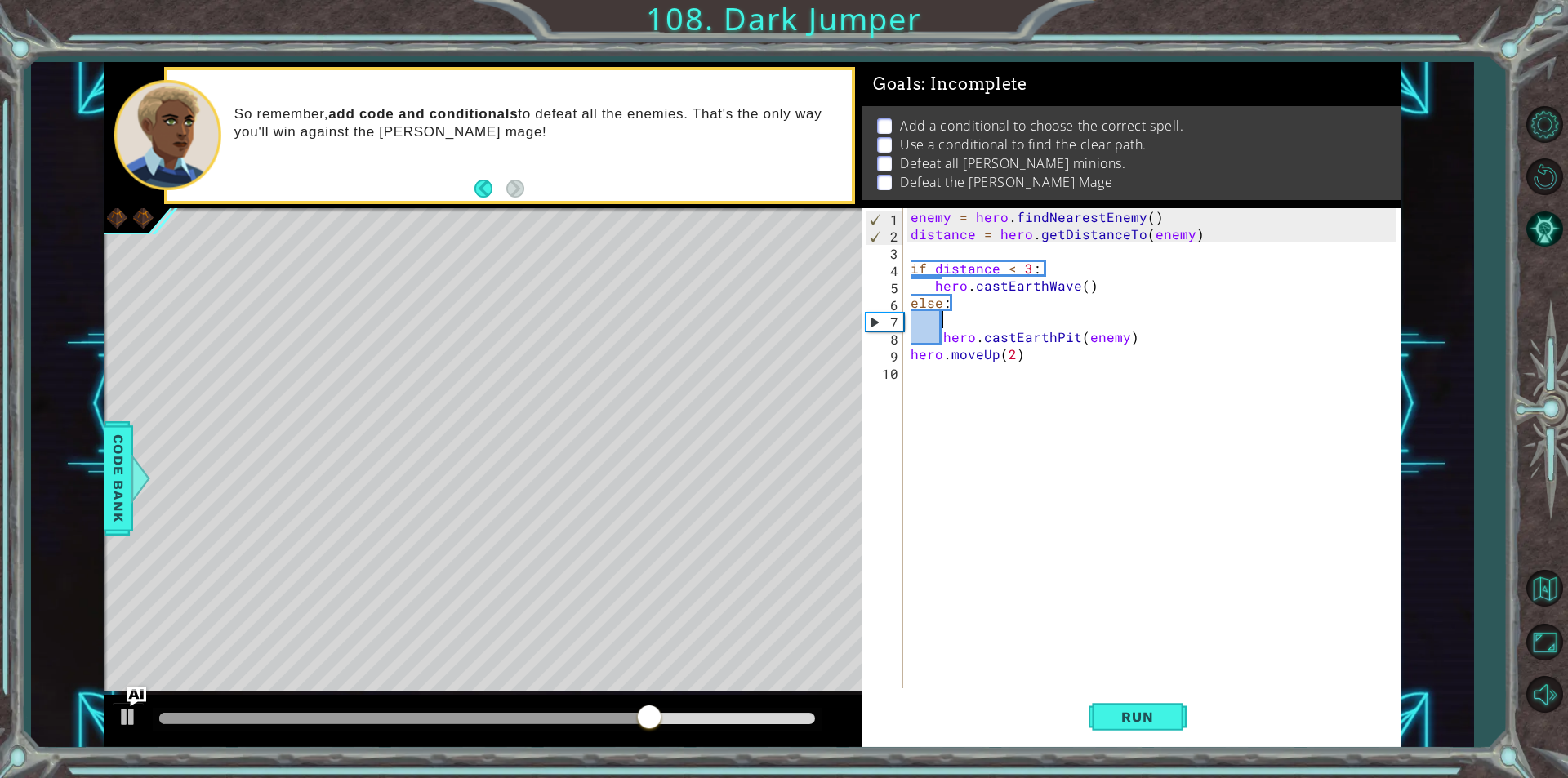
scroll to position [0, 0]
click at [911, 304] on div "enemy = hero . findNearestEnemy ( ) distance = hero . getDistanceTo ( enemy ) i…" at bounding box center [1156, 465] width 497 height 515
click at [914, 273] on div "enemy = hero . findNearestEnemy ( ) distance = hero . getDistanceTo ( enemy ) i…" at bounding box center [1156, 465] width 497 height 515
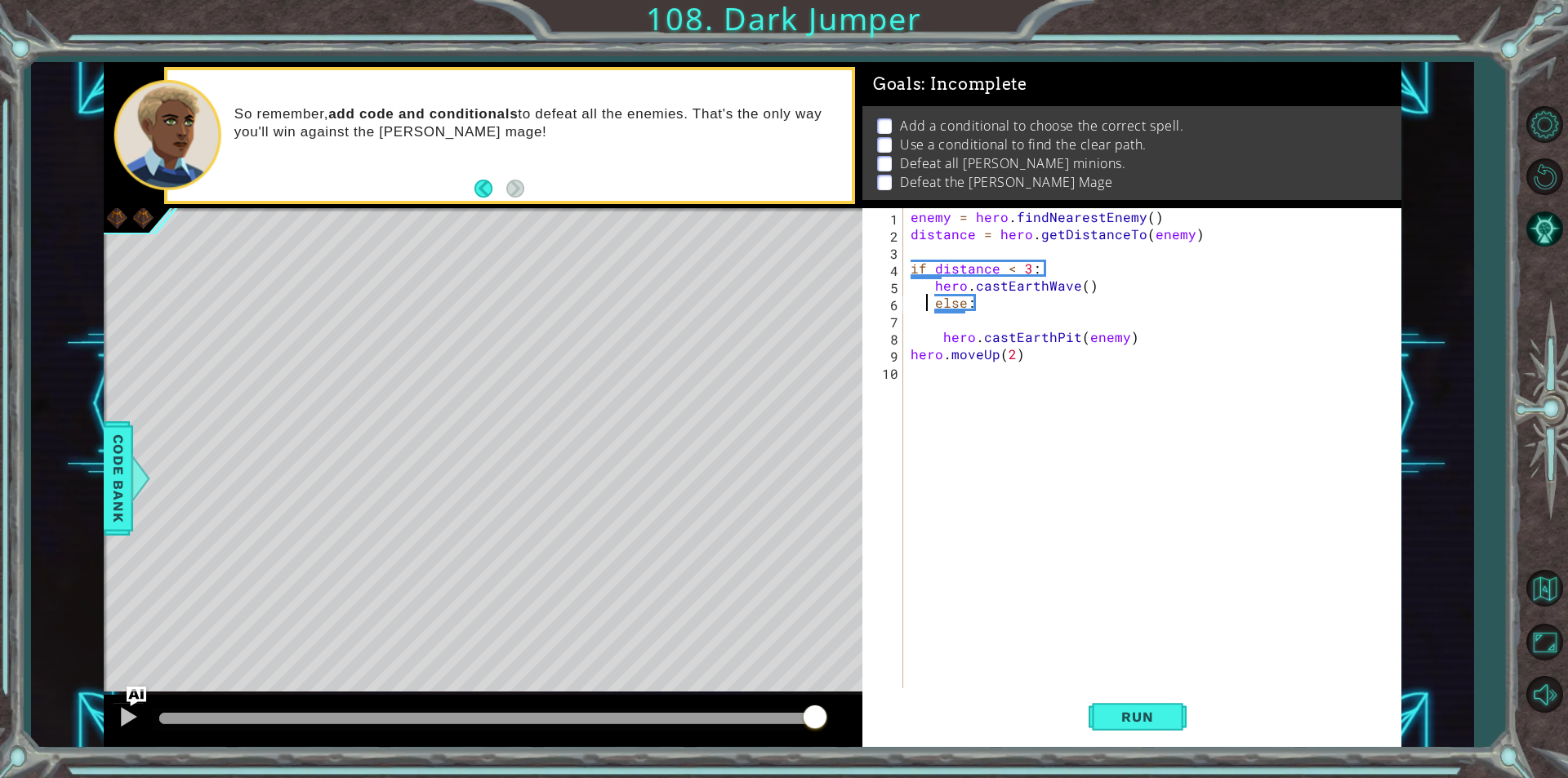
click at [926, 302] on div "enemy = hero . findNearestEnemy ( ) distance = hero . getDistanceTo ( enemy ) i…" at bounding box center [1156, 465] width 497 height 515
click at [925, 340] on div "enemy = hero . findNearestEnemy ( ) distance = hero . getDistanceTo ( enemy ) i…" at bounding box center [1156, 465] width 497 height 515
click at [927, 302] on div "enemy = hero . findNearestEnemy ( ) distance = hero . getDistanceTo ( enemy ) i…" at bounding box center [1156, 465] width 497 height 515
type textarea "else:"
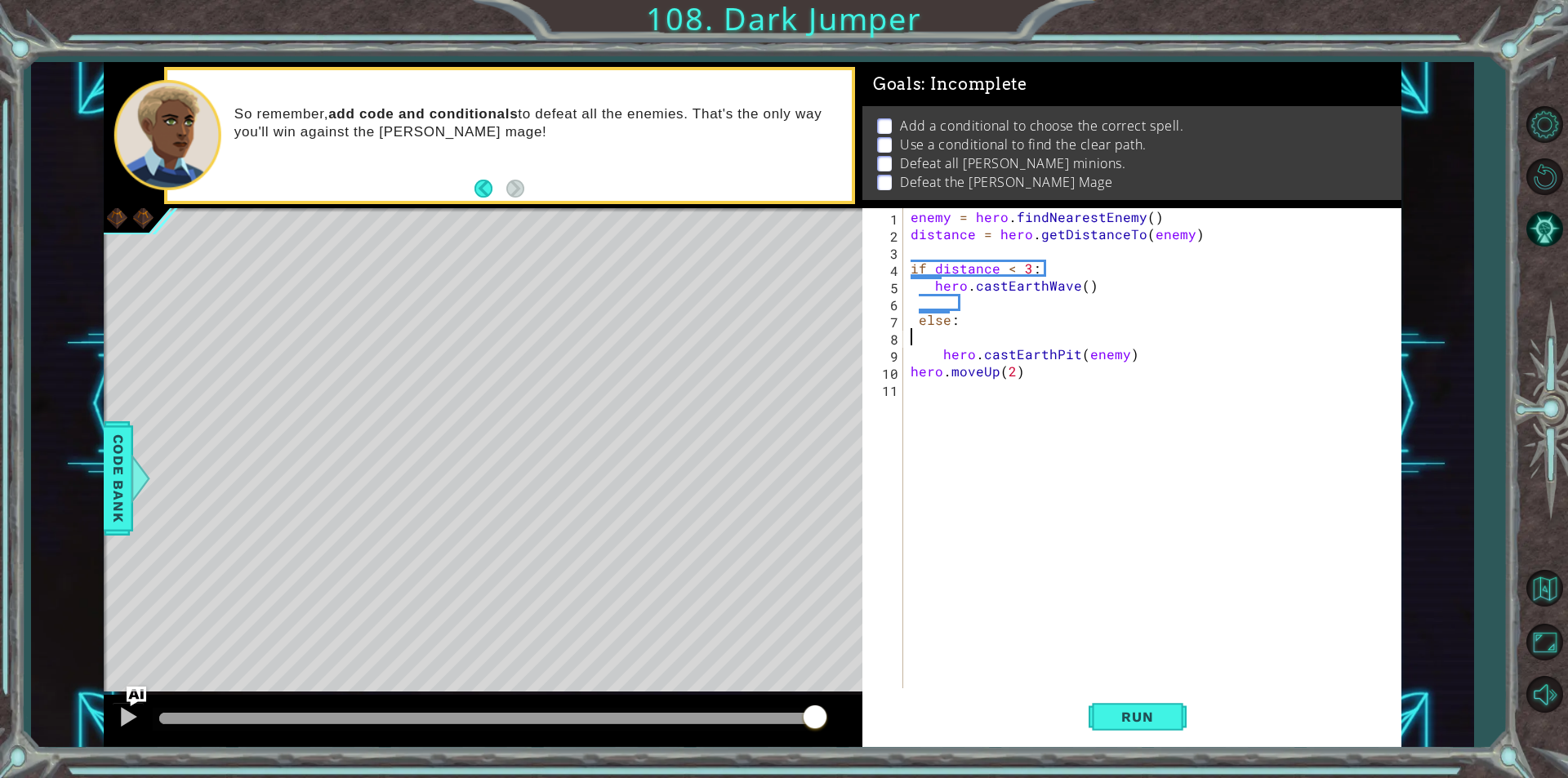
type textarea "hero.castEarthPit(enemy)"
click at [931, 356] on div "enemy = hero . findNearestEnemy ( ) distance = hero . getDistanceTo ( enemy ) i…" at bounding box center [1156, 465] width 497 height 515
type textarea "hero.castEarthPit(enemy)"
click at [1128, 725] on button "Run" at bounding box center [1138, 716] width 98 height 54
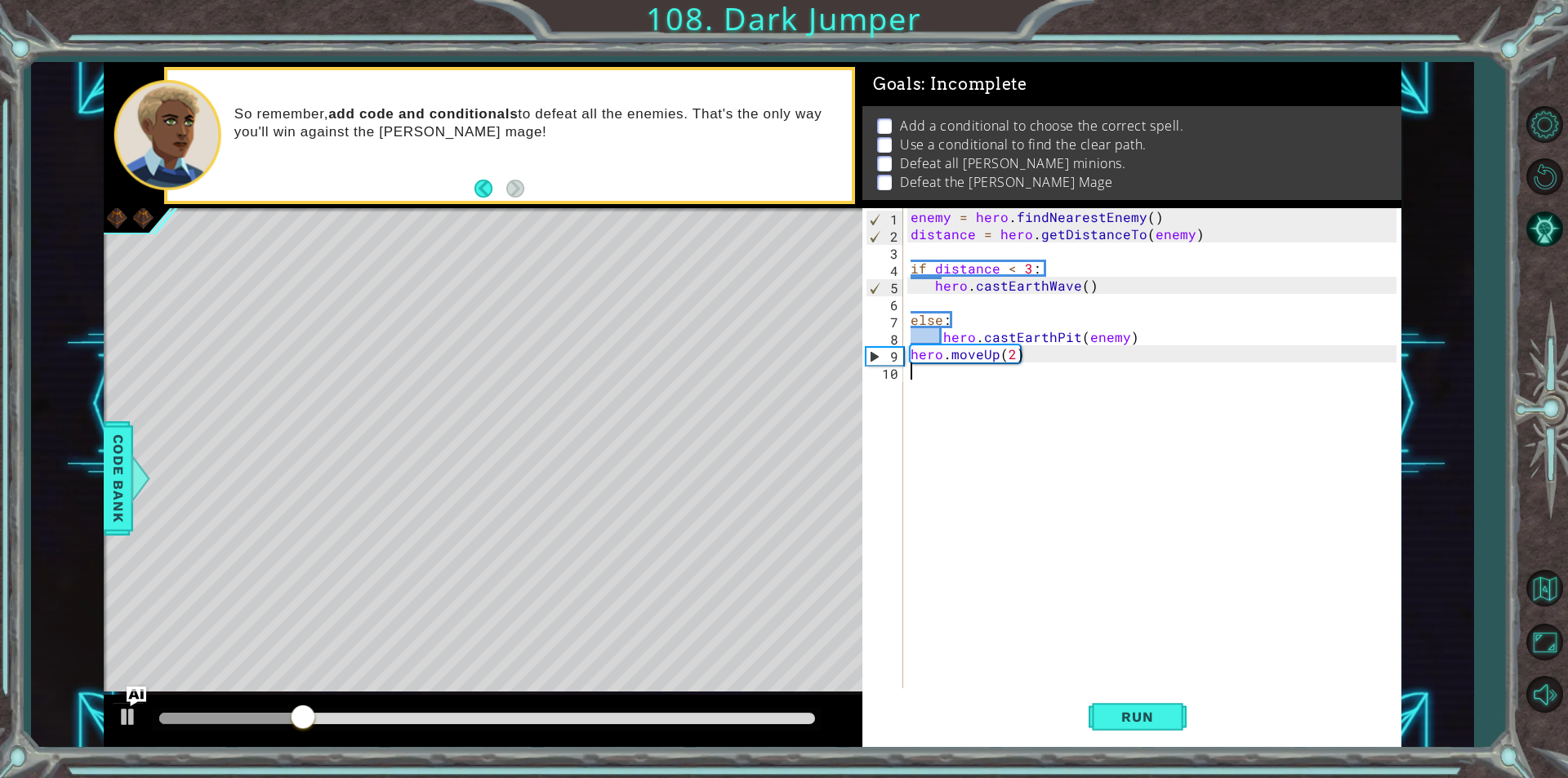
click at [951, 382] on div "enemy = hero . findNearestEnemy ( ) distance = hero . getDistanceTo ( enemy ) i…" at bounding box center [1156, 465] width 497 height 515
click at [1005, 361] on div "enemy = hero . findNearestEnemy ( ) distance = hero . getDistanceTo ( enemy ) i…" at bounding box center [1156, 465] width 497 height 515
type textarea "hero.moveUp(4)"
click at [1137, 713] on span "Run" at bounding box center [1138, 716] width 65 height 16
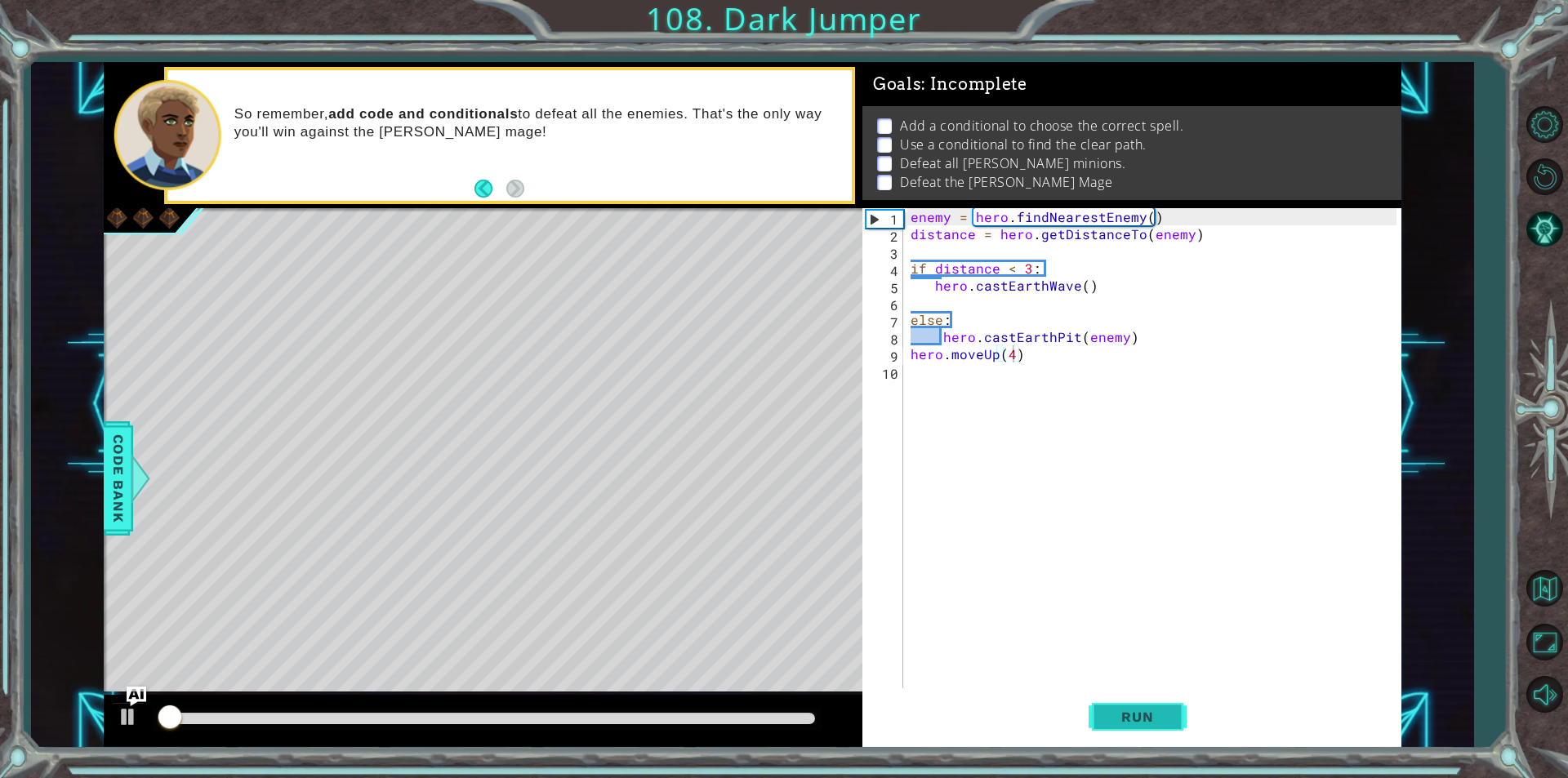
click at [1139, 707] on button "Run" at bounding box center [1138, 716] width 98 height 54
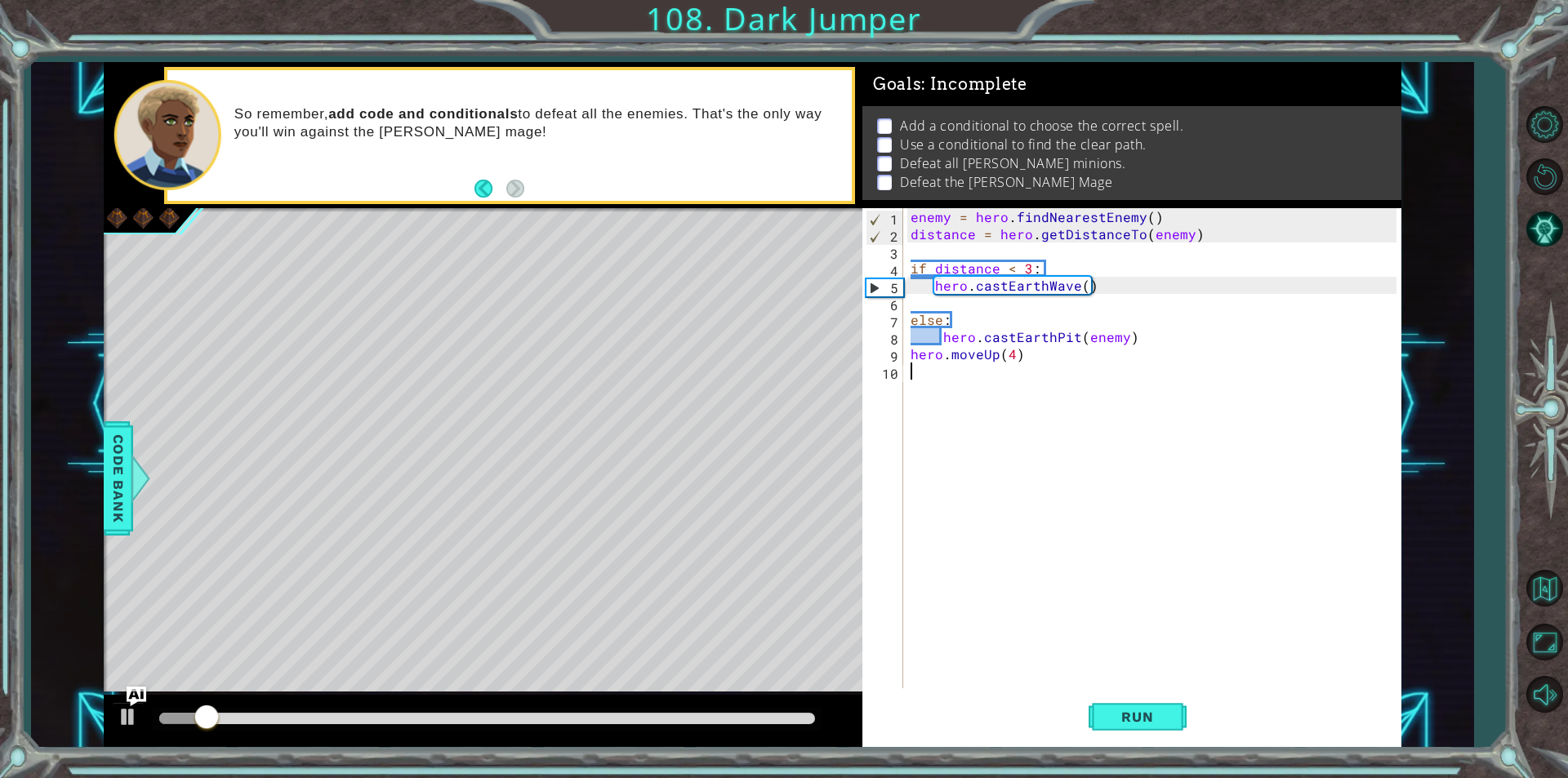
click at [936, 381] on div "enemy = hero . findNearestEnemy ( ) distance = hero . getDistanceTo ( enemy ) i…" at bounding box center [1156, 465] width 497 height 515
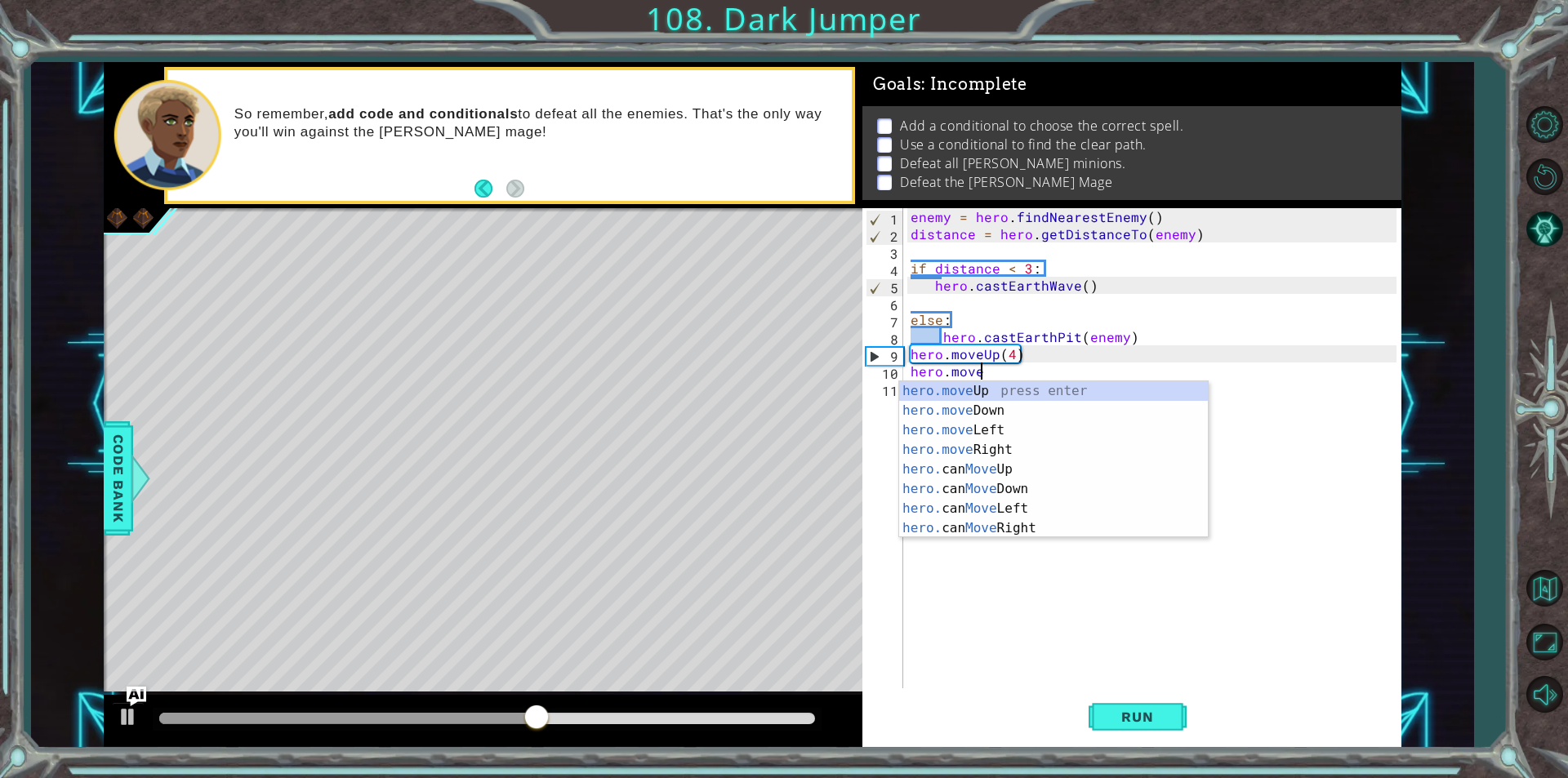
scroll to position [0, 3]
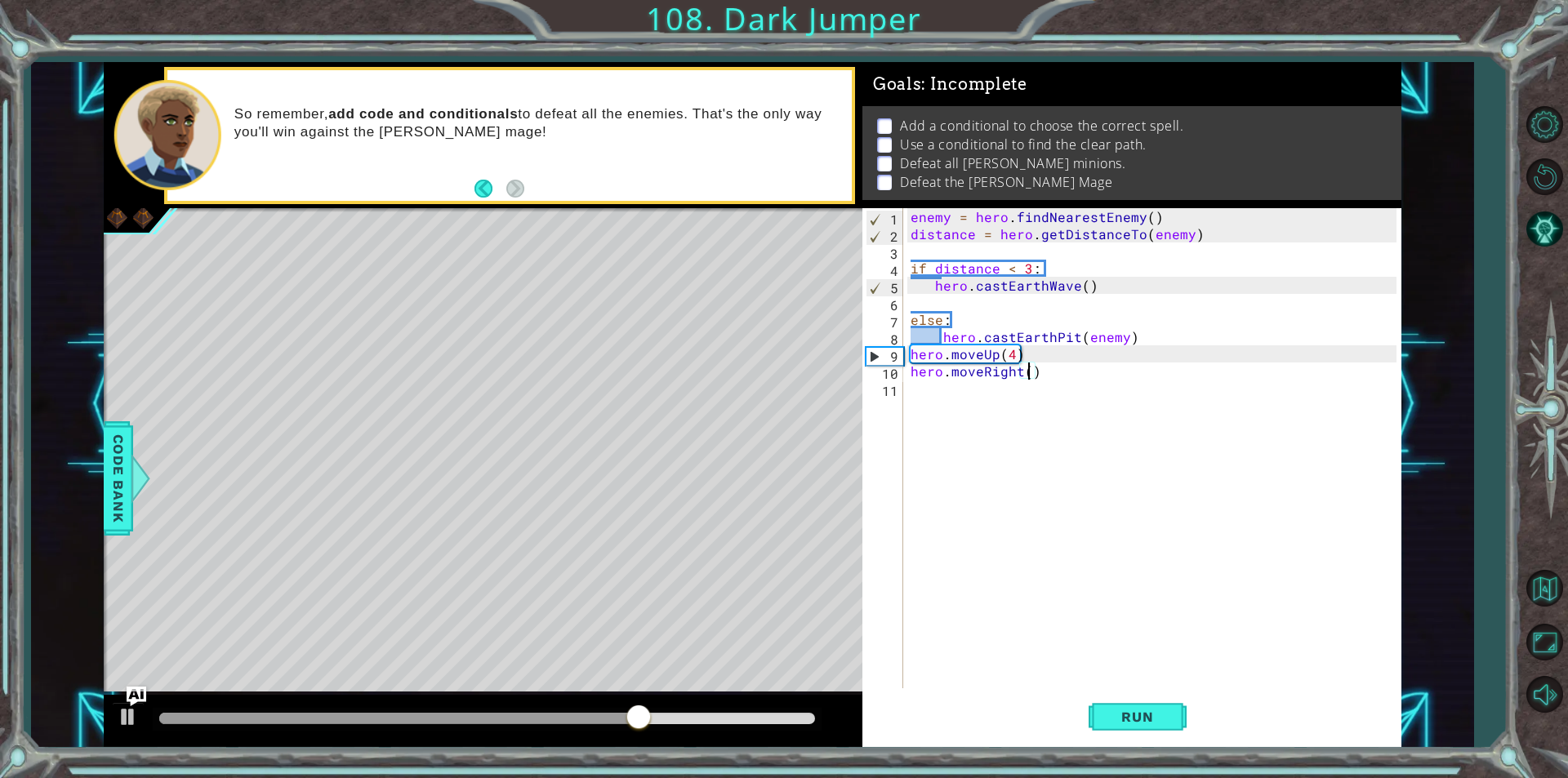
type textarea "hero.moveRight(2)"
type textarea "hero.moveUp()"
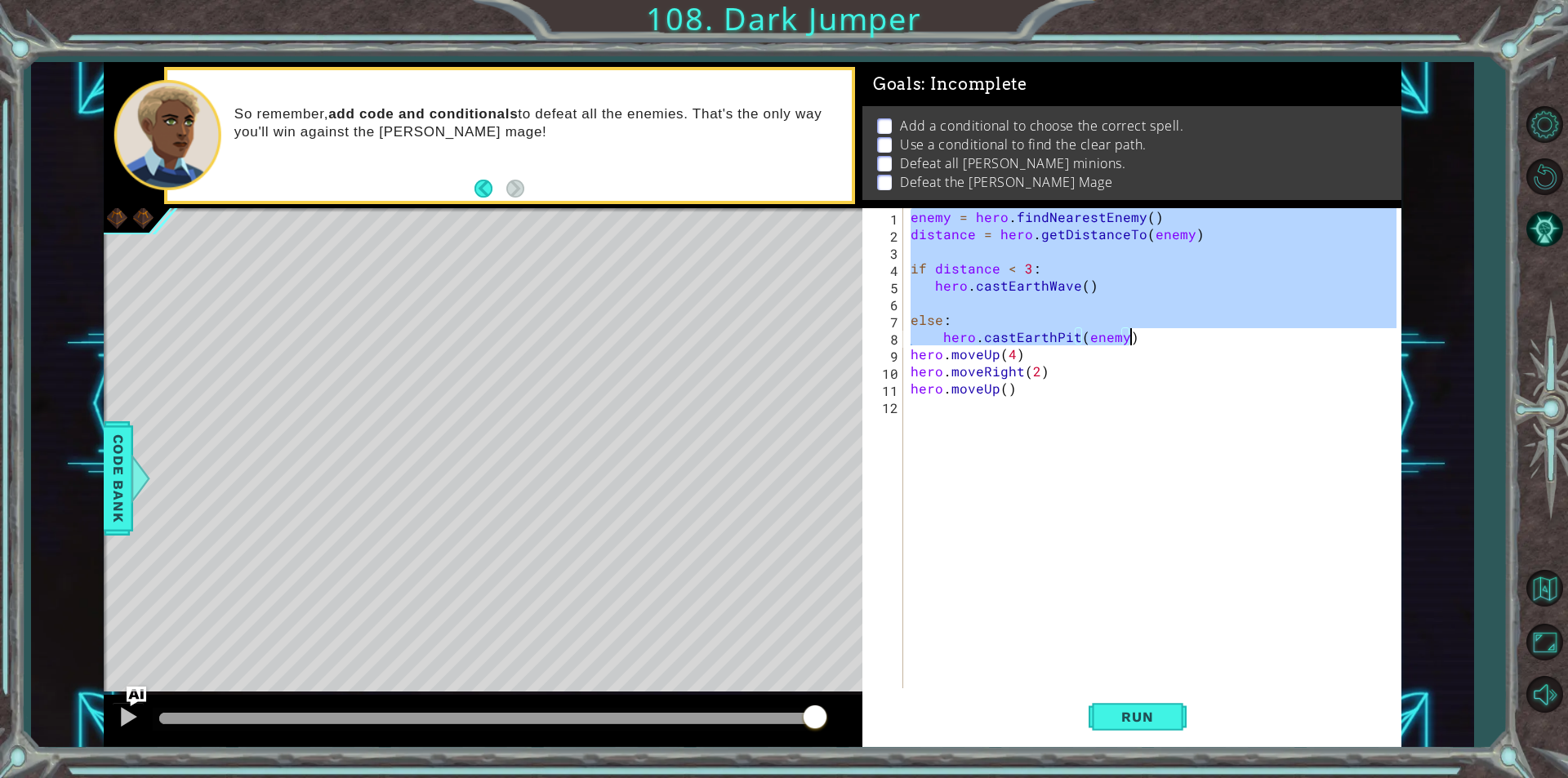
drag, startPoint x: 910, startPoint y: 218, endPoint x: 1150, endPoint y: 340, distance: 269.2
click at [1150, 340] on div "enemy = hero . findNearestEnemy ( ) distance = hero . getDistanceTo ( enemy ) i…" at bounding box center [1156, 465] width 497 height 515
type textarea "else: hero.castEarthPit(enemy)"
click at [1056, 406] on div "enemy = hero . findNearestEnemy ( ) distance = hero . getDistanceTo ( enemy ) i…" at bounding box center [1156, 465] width 497 height 515
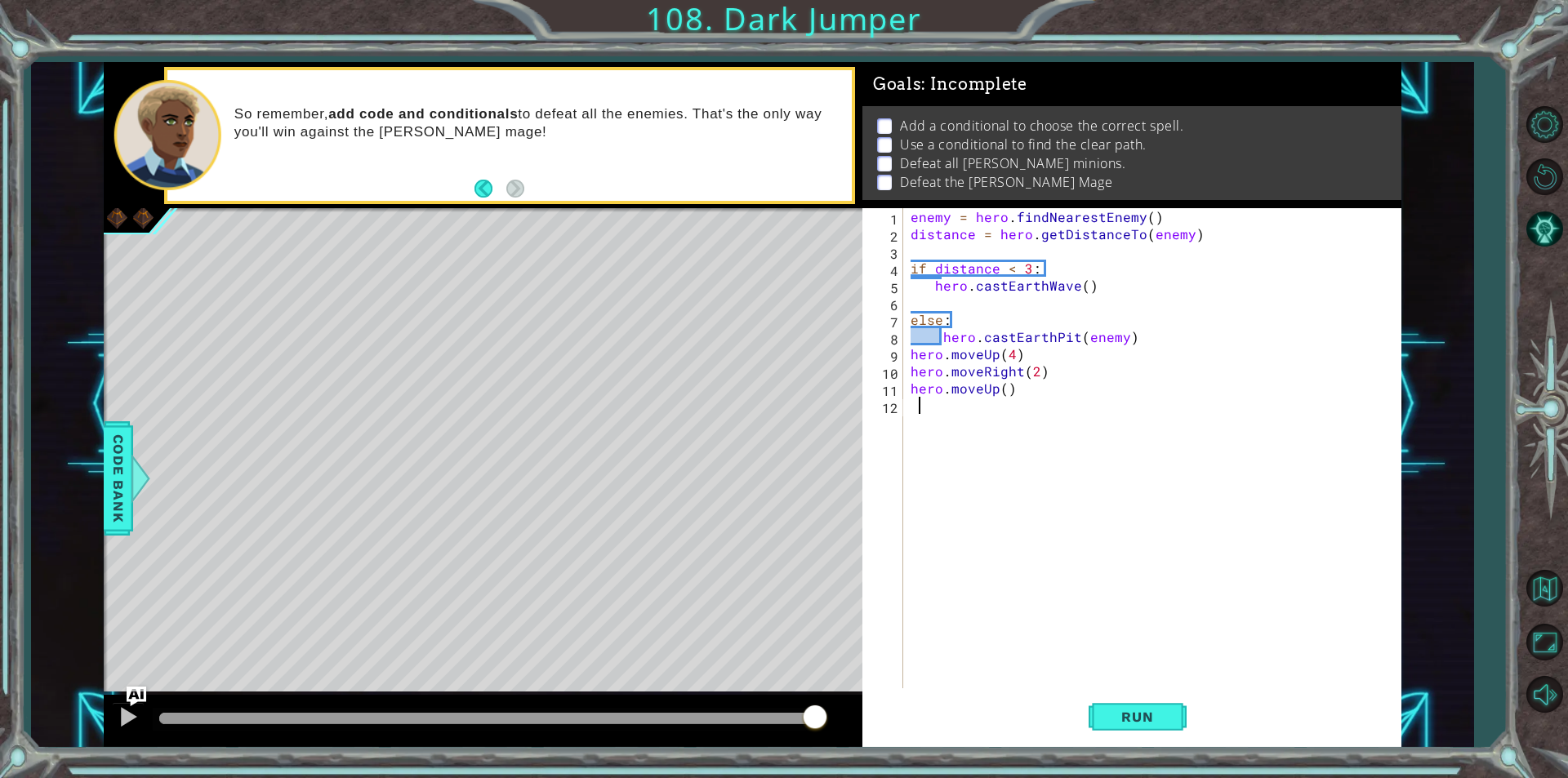
paste textarea "hero.castEarthPit(enemy)"
type textarea "hero.castEarthPit(enemy)"
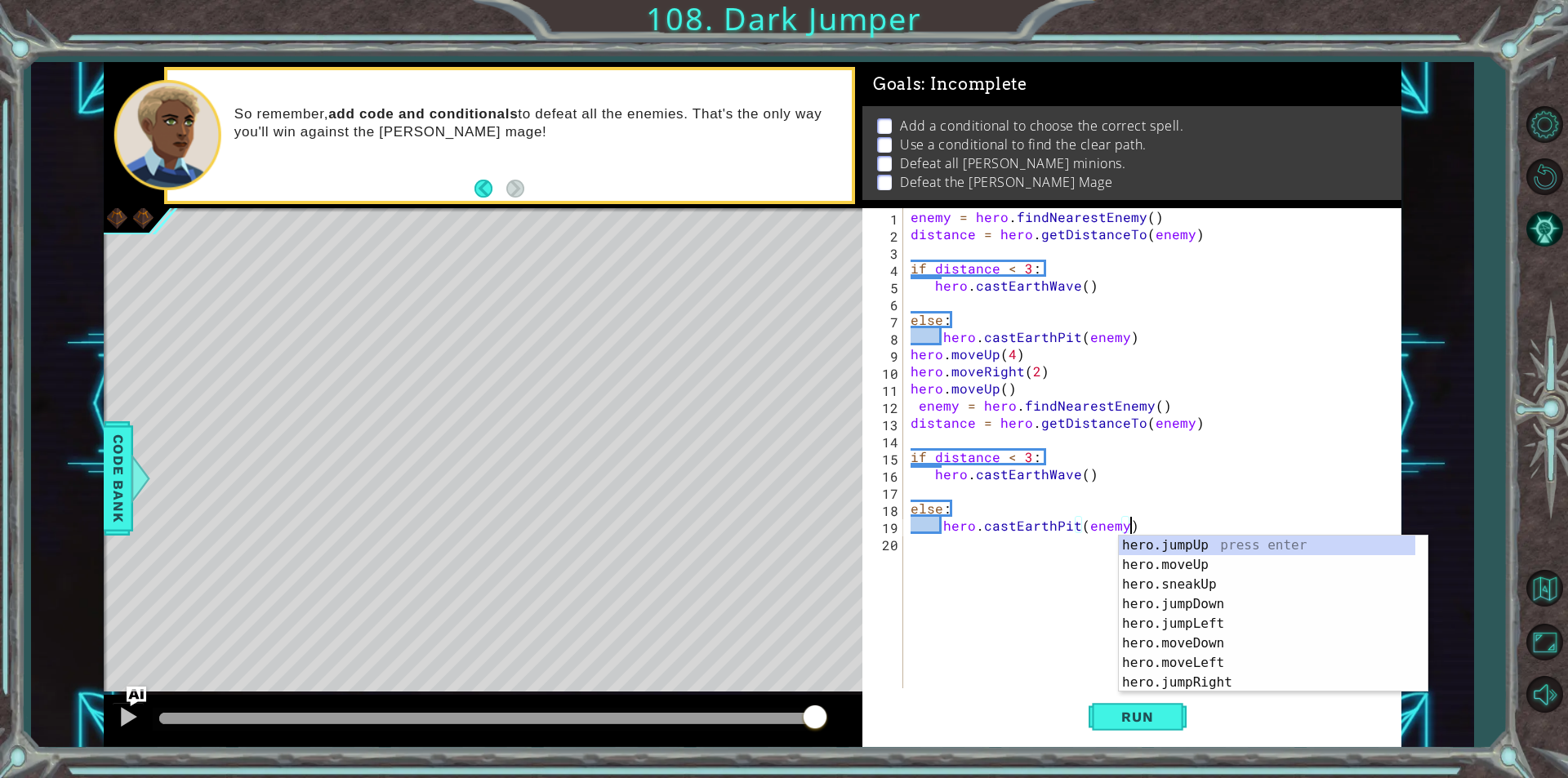
click at [1021, 589] on div "enemy = hero . findNearestEnemy ( ) distance = hero . getDistanceTo ( enemy ) i…" at bounding box center [1156, 465] width 497 height 515
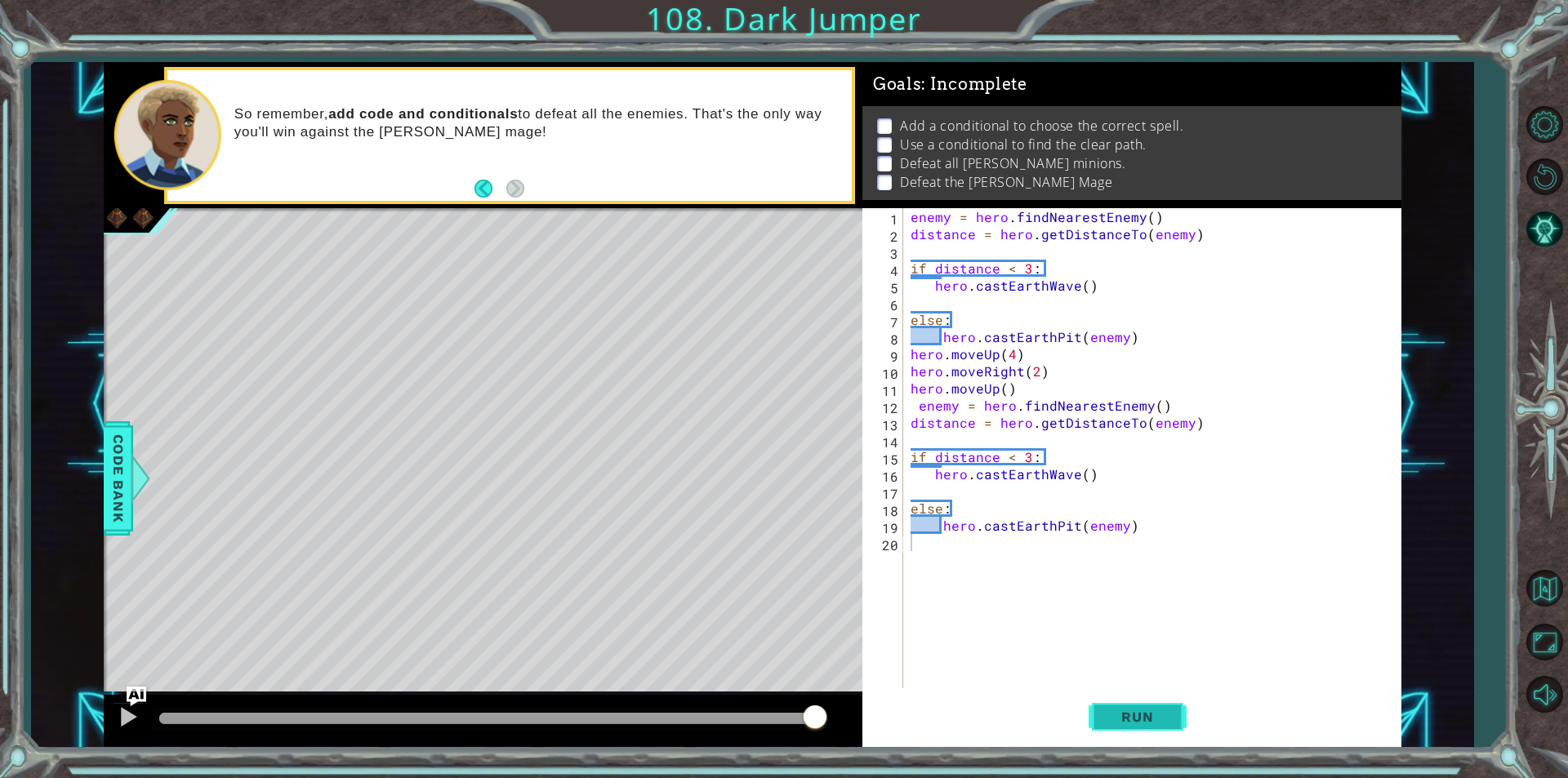
click at [1090, 699] on button "Run" at bounding box center [1138, 716] width 98 height 54
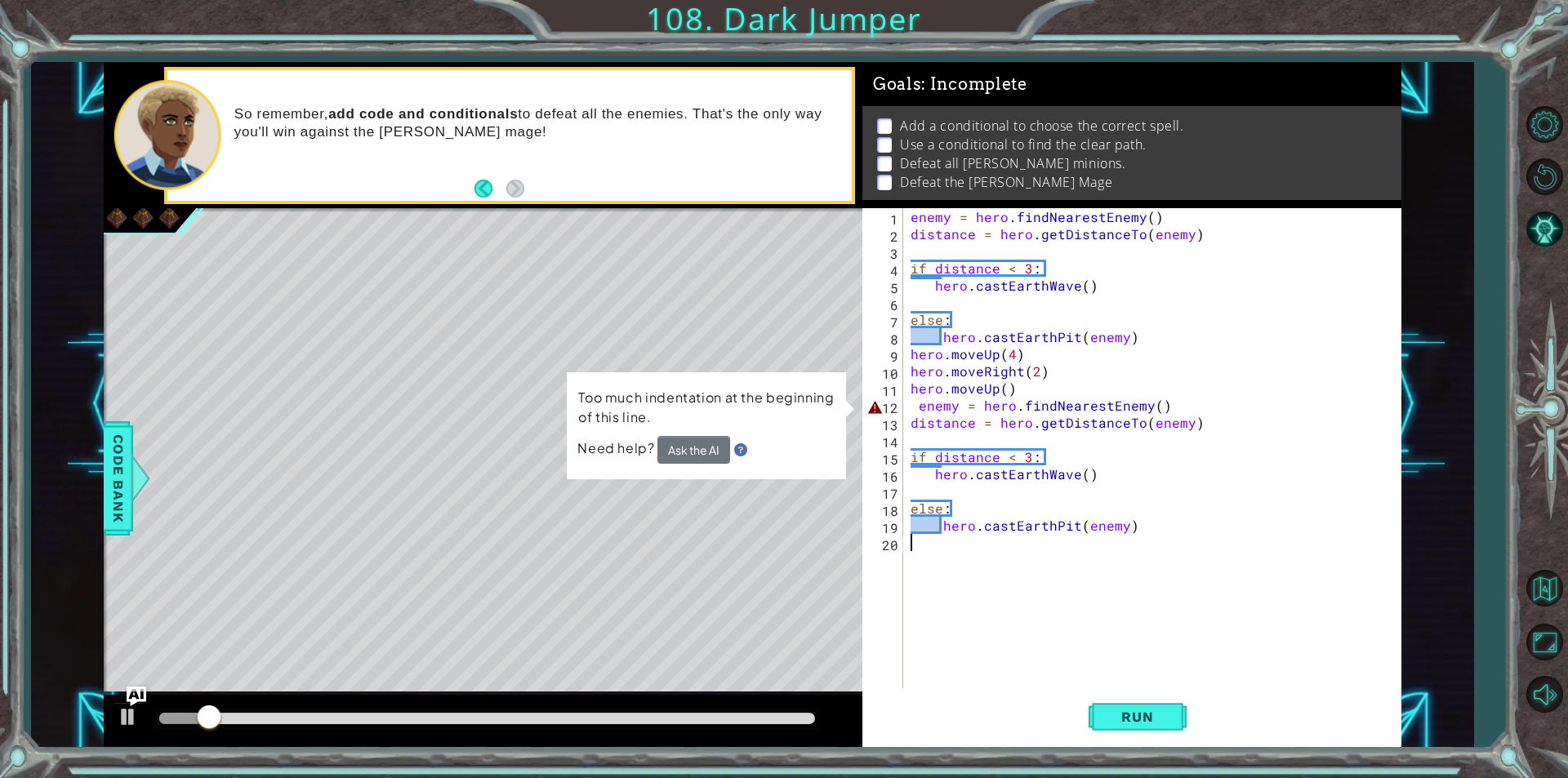
click at [912, 408] on div "enemy = hero . findNearestEnemy ( ) distance = hero . getDistanceTo ( enemy ) i…" at bounding box center [1156, 465] width 497 height 515
type textarea "enemy = hero.findNearestEnemy()"
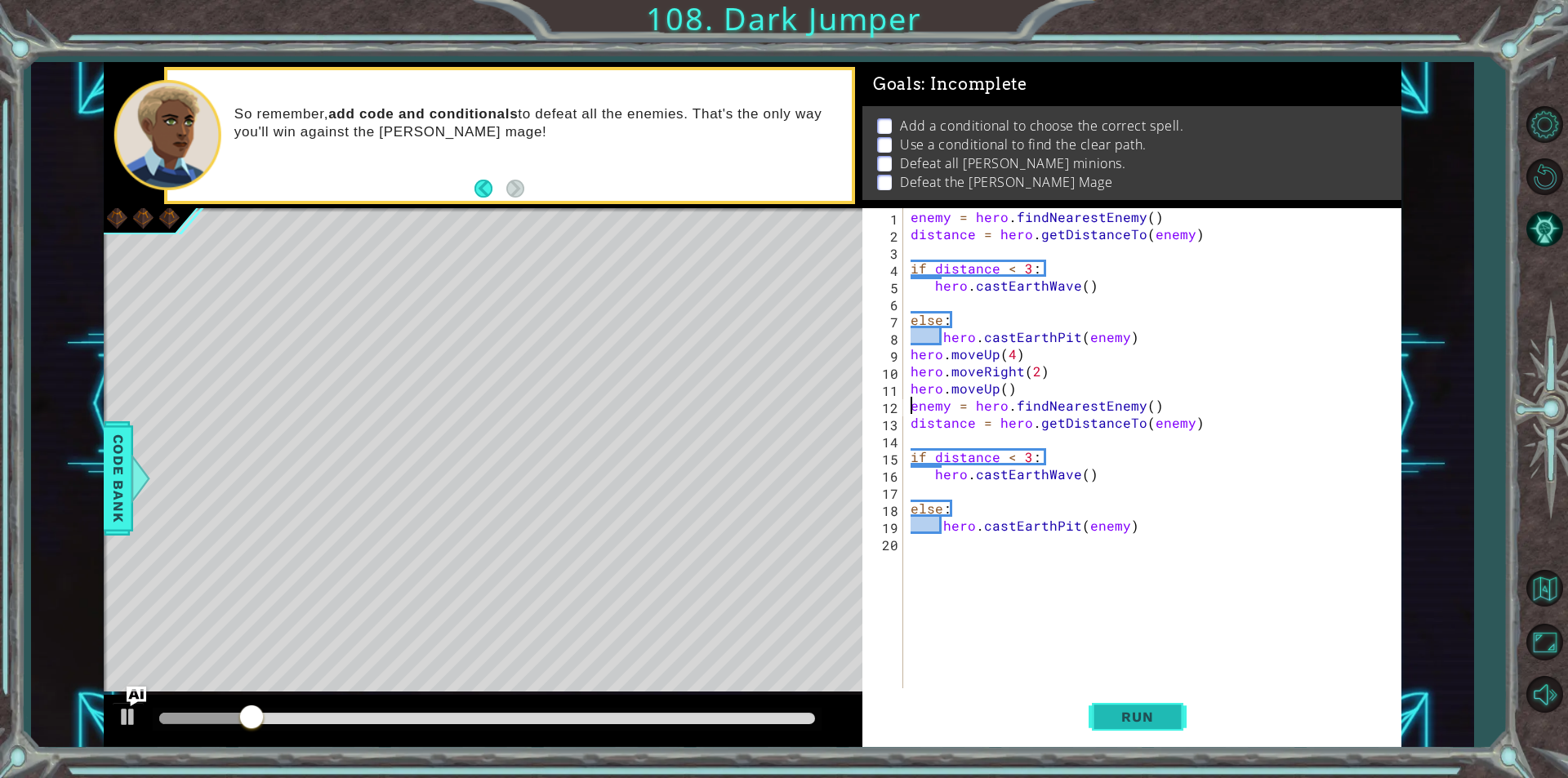
click at [1098, 718] on button "Run" at bounding box center [1138, 716] width 98 height 54
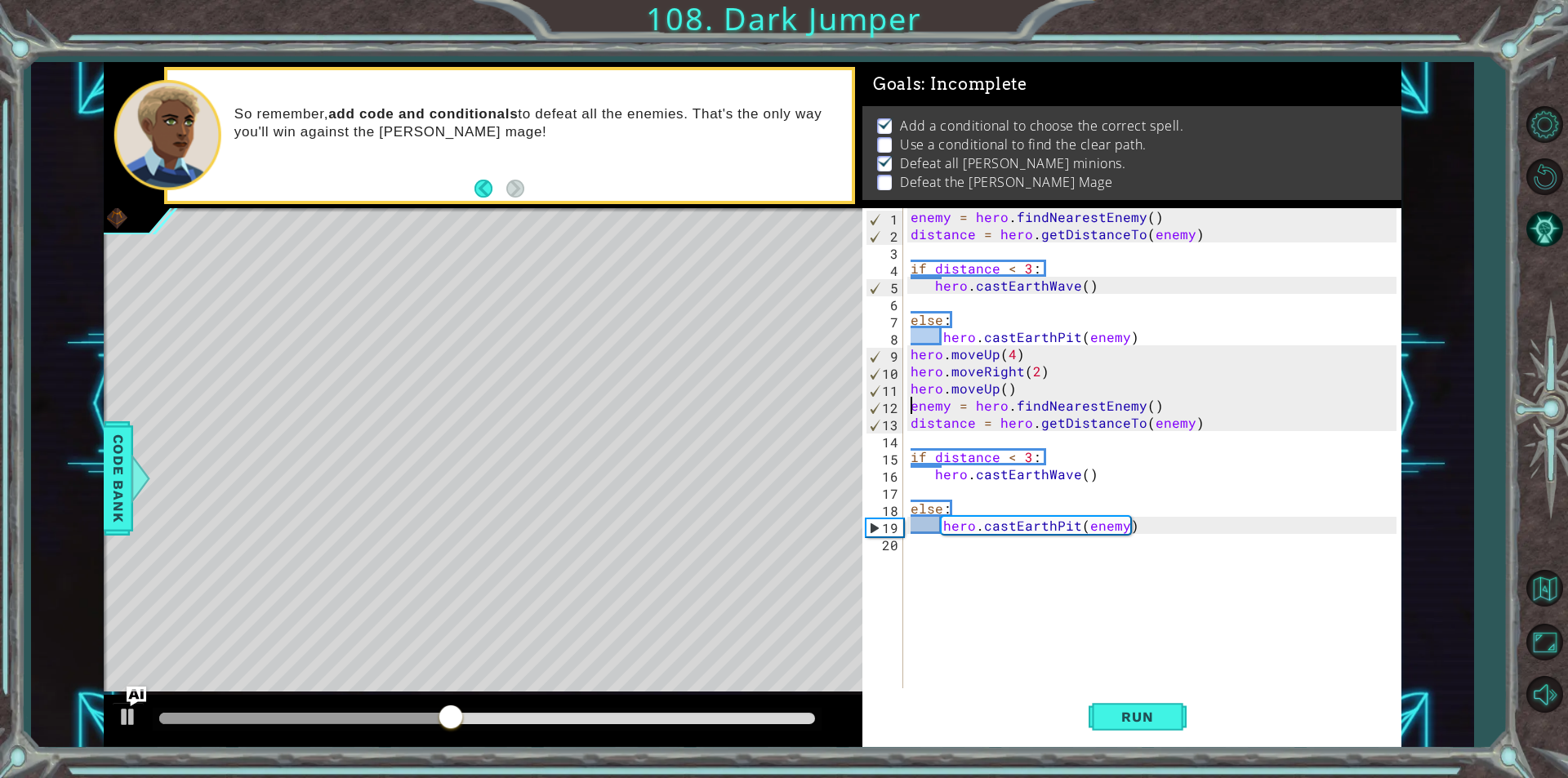
click at [933, 561] on div "enemy = hero . findNearestEnemy ( ) distance = hero . getDistanceTo ( enemy ) i…" at bounding box center [1156, 465] width 497 height 515
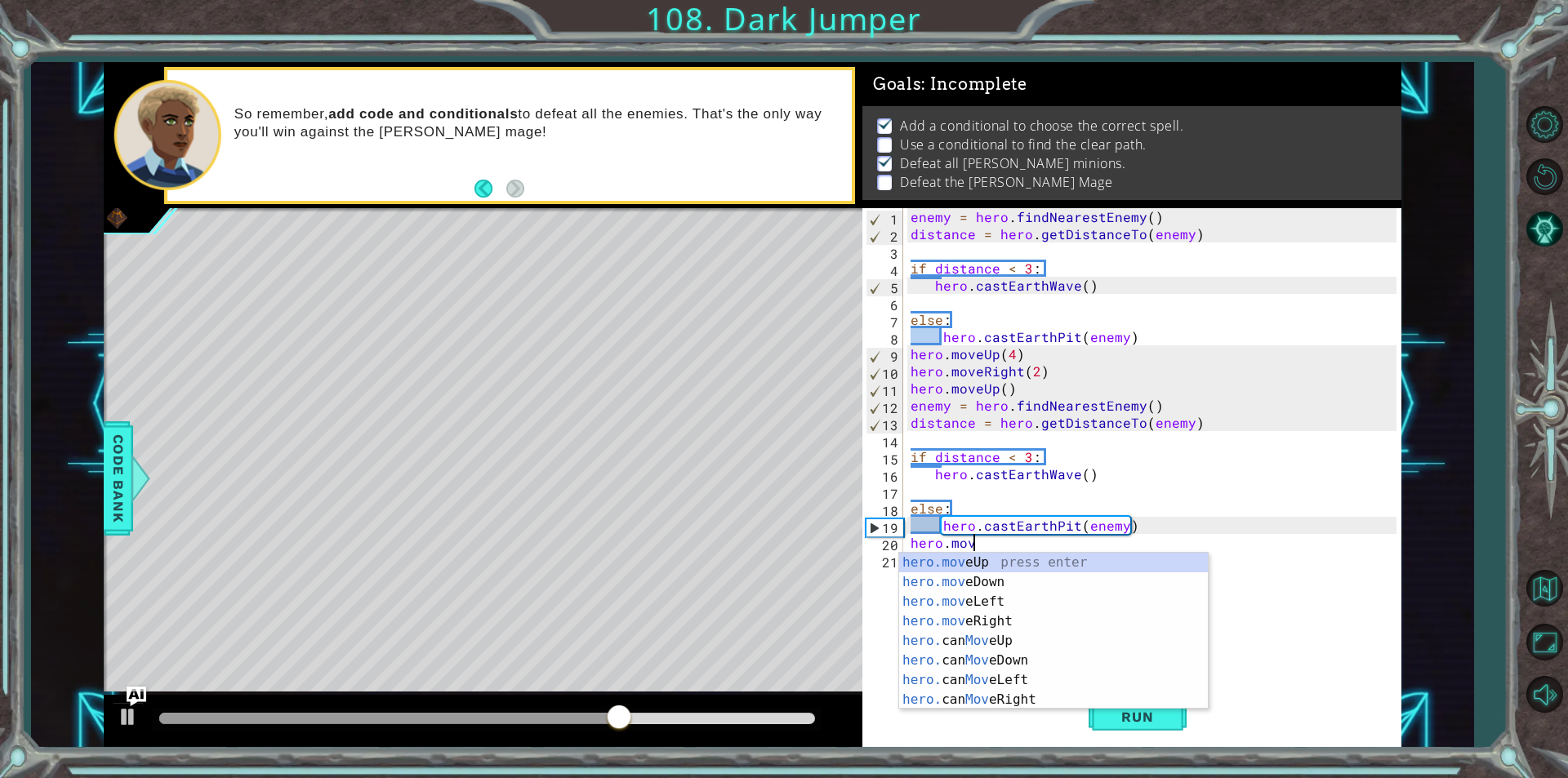
scroll to position [0, 3]
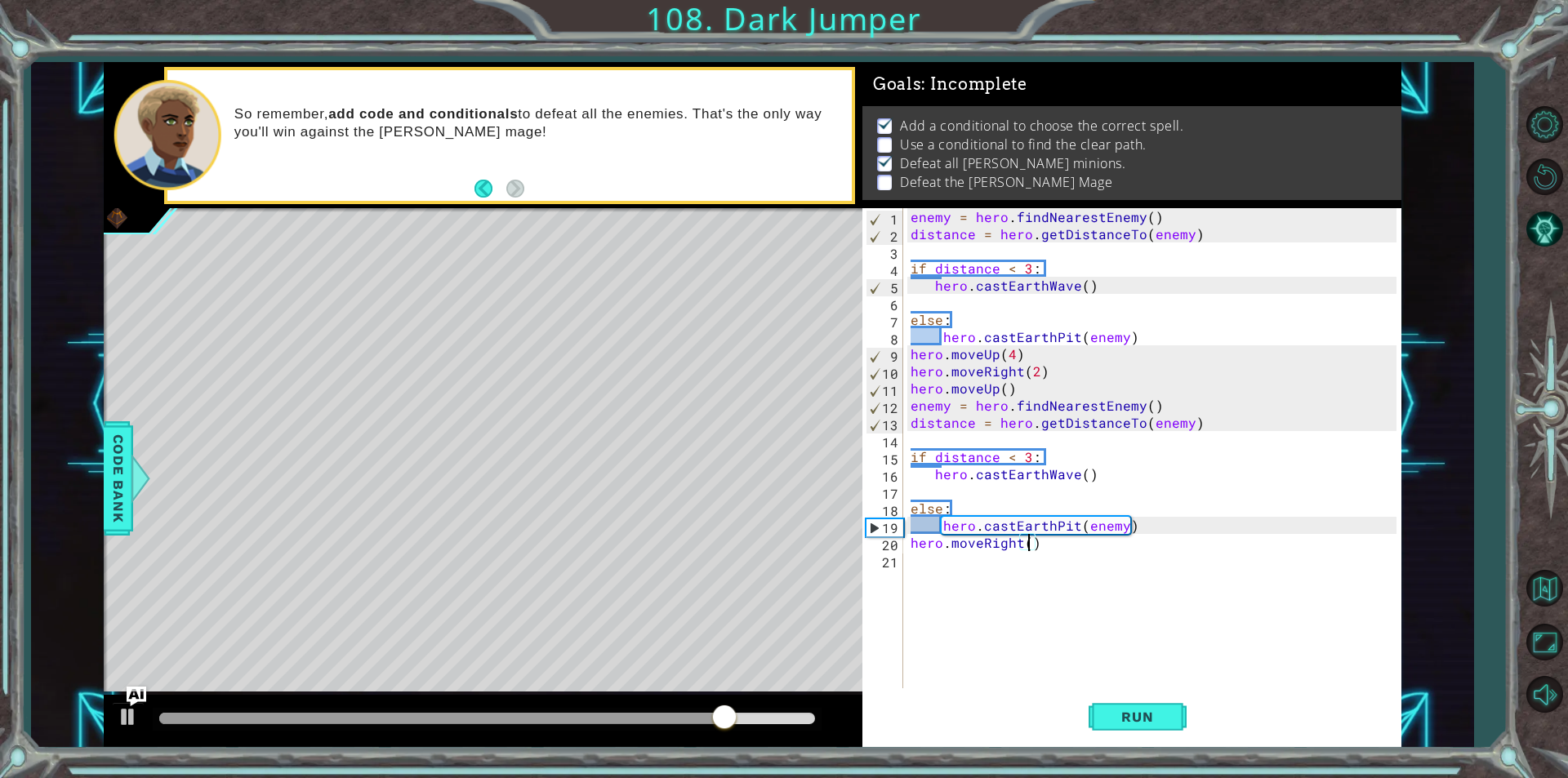
type textarea "hero.moveRight(4)"
click at [952, 573] on div "enemy = hero . findNearestEnemy ( ) distance = hero . getDistanceTo ( enemy ) i…" at bounding box center [1156, 465] width 497 height 515
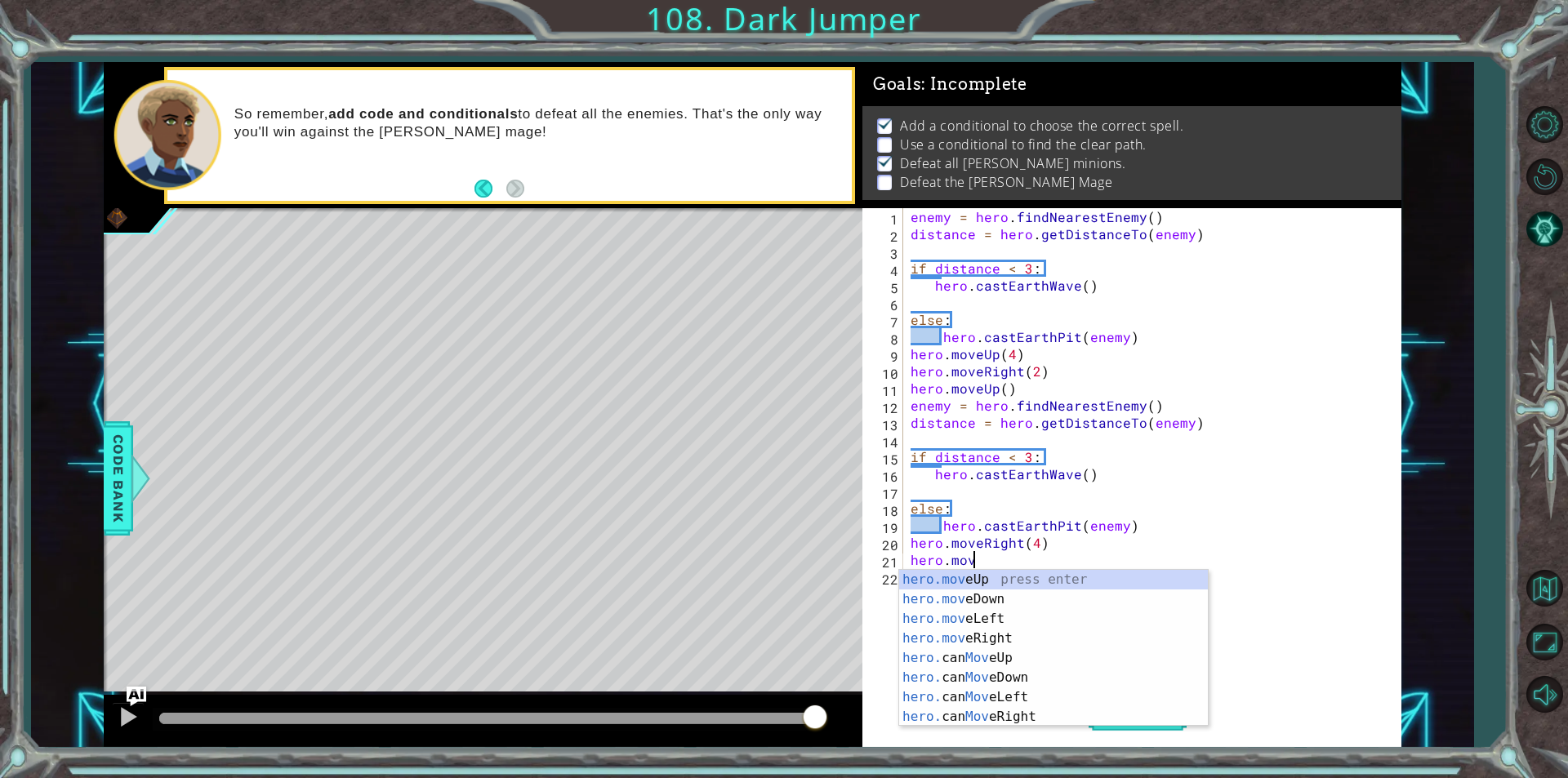
scroll to position [0, 3]
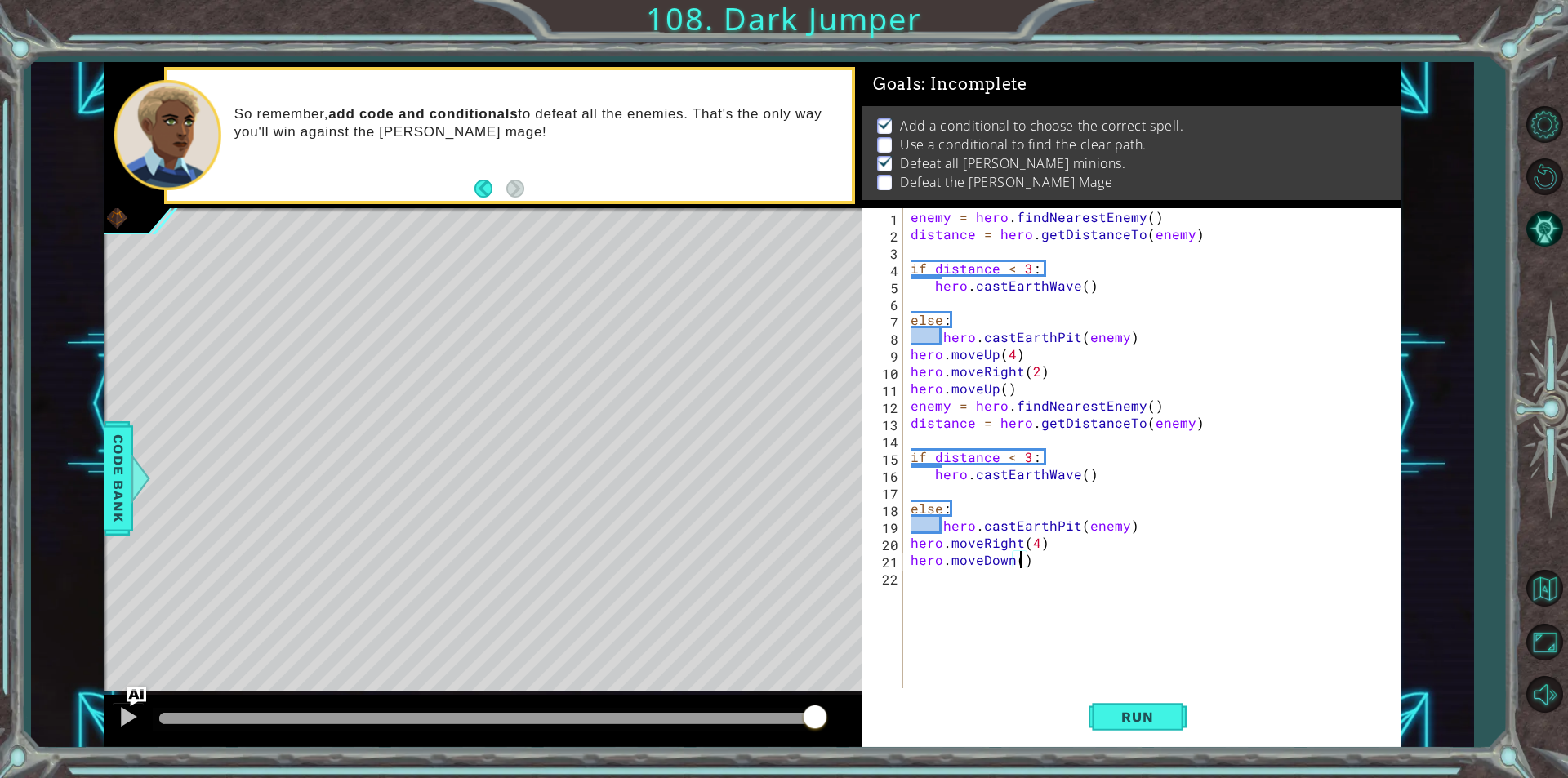
type textarea "hero.moveDown(2)"
click at [952, 573] on div "enemy = hero . findNearestEnemy ( ) distance = hero . getDistanceTo ( enemy ) i…" at bounding box center [1156, 465] width 497 height 515
paste textarea "hero.castEarthPit(enemy)"
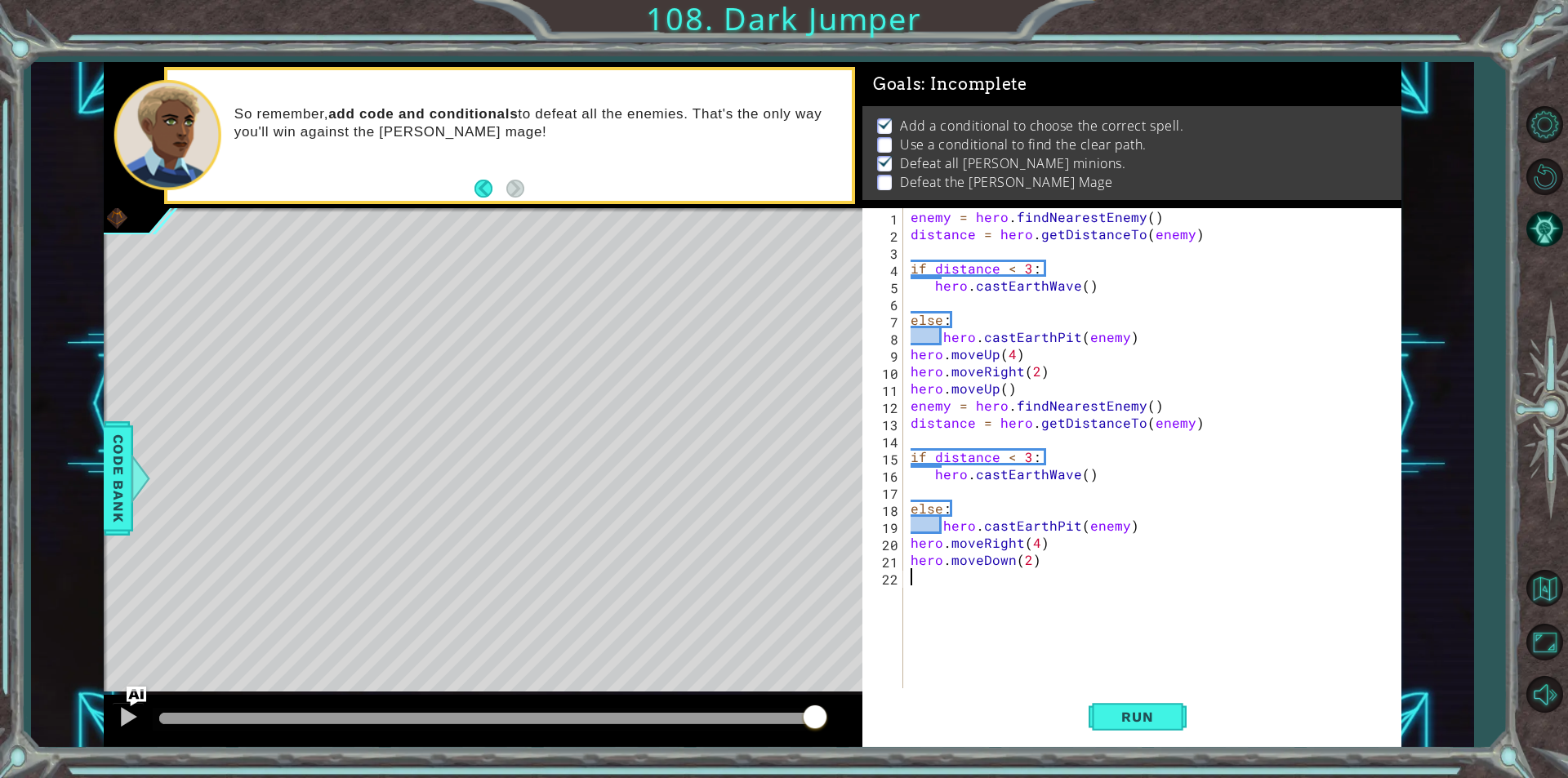
scroll to position [34, 0]
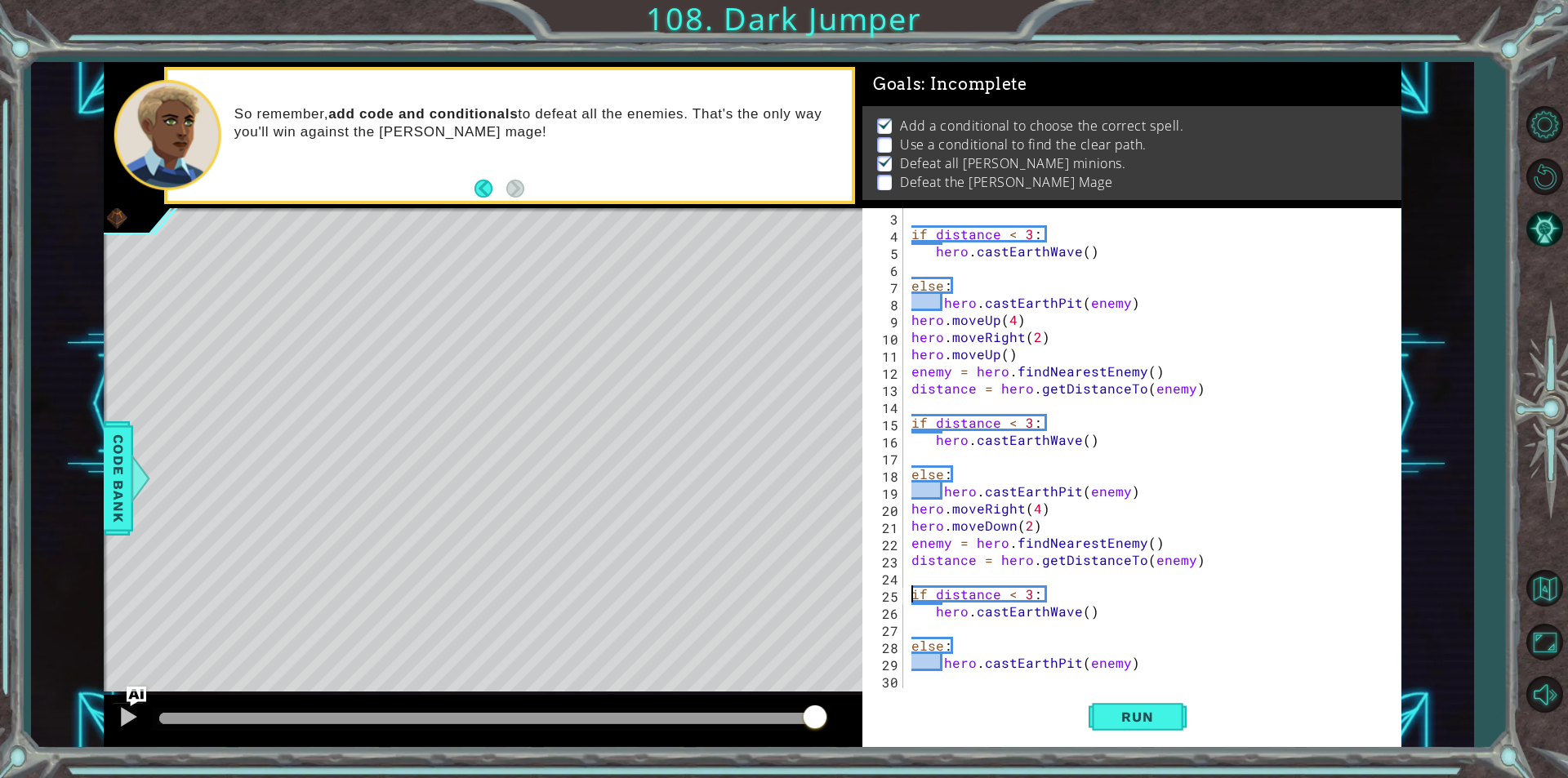
click at [908, 593] on div "if distance < 3 : hero . castEarthWave ( ) else : hero . castEarthPit ( enemy )…" at bounding box center [1151, 465] width 485 height 515
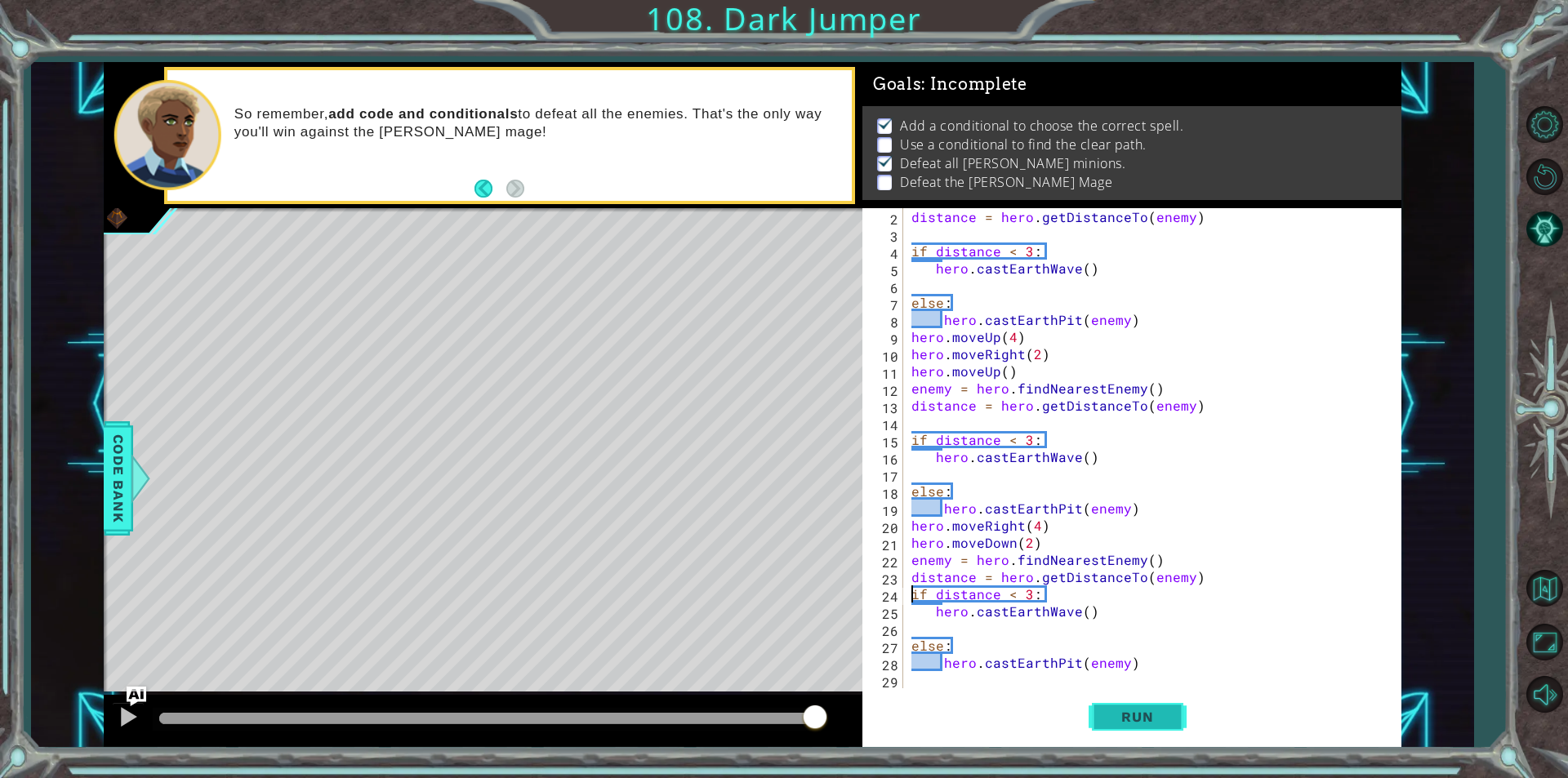
click at [1114, 731] on button "Run" at bounding box center [1138, 716] width 98 height 54
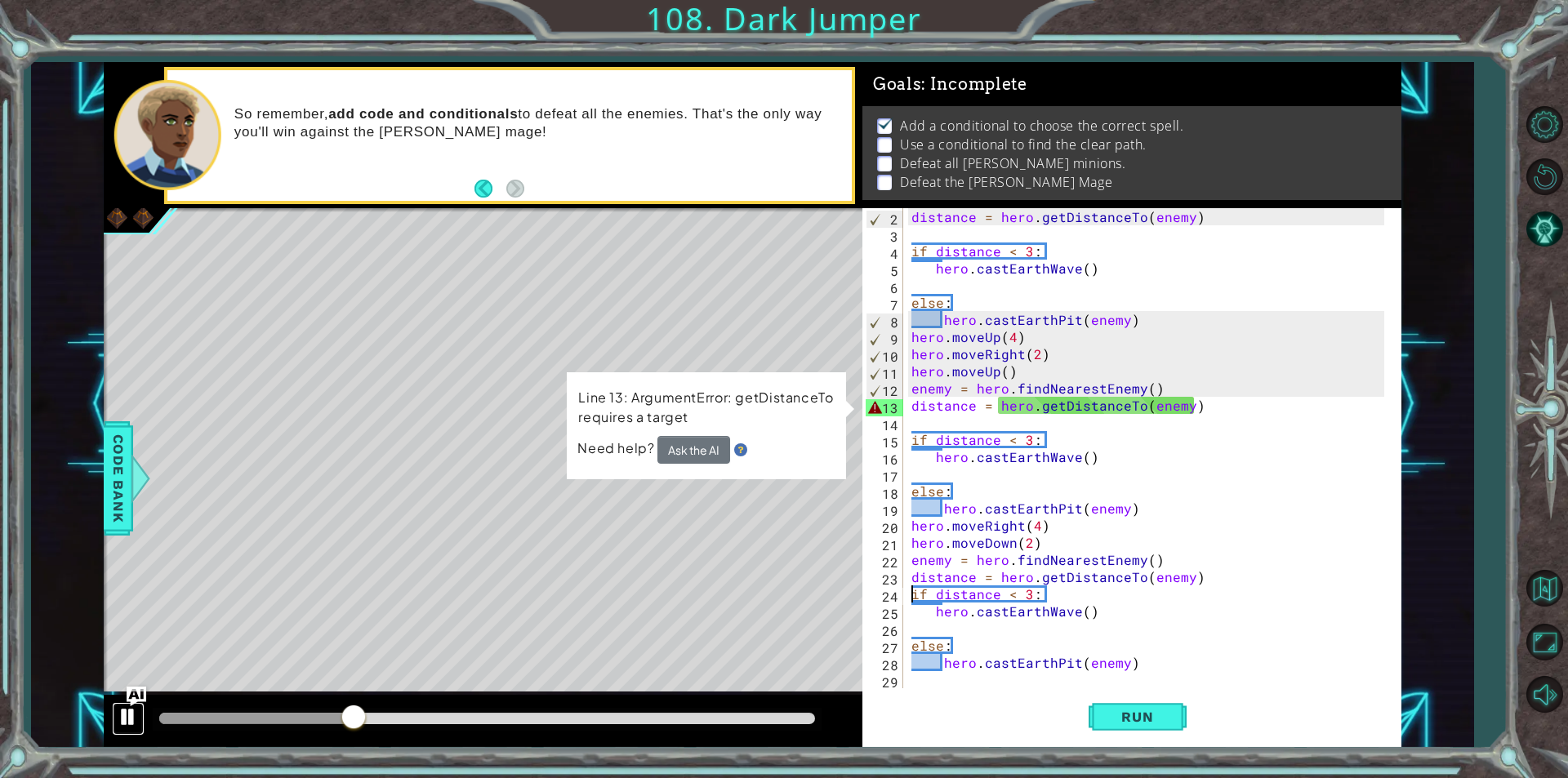
click at [120, 714] on div at bounding box center [128, 716] width 21 height 21
click at [911, 394] on div "distance = hero . getDistanceTo ( enemy ) if distance < 3 : hero . castEarthWav…" at bounding box center [1151, 465] width 485 height 515
type textarea "enemy = hero.findNearestEnemy()"
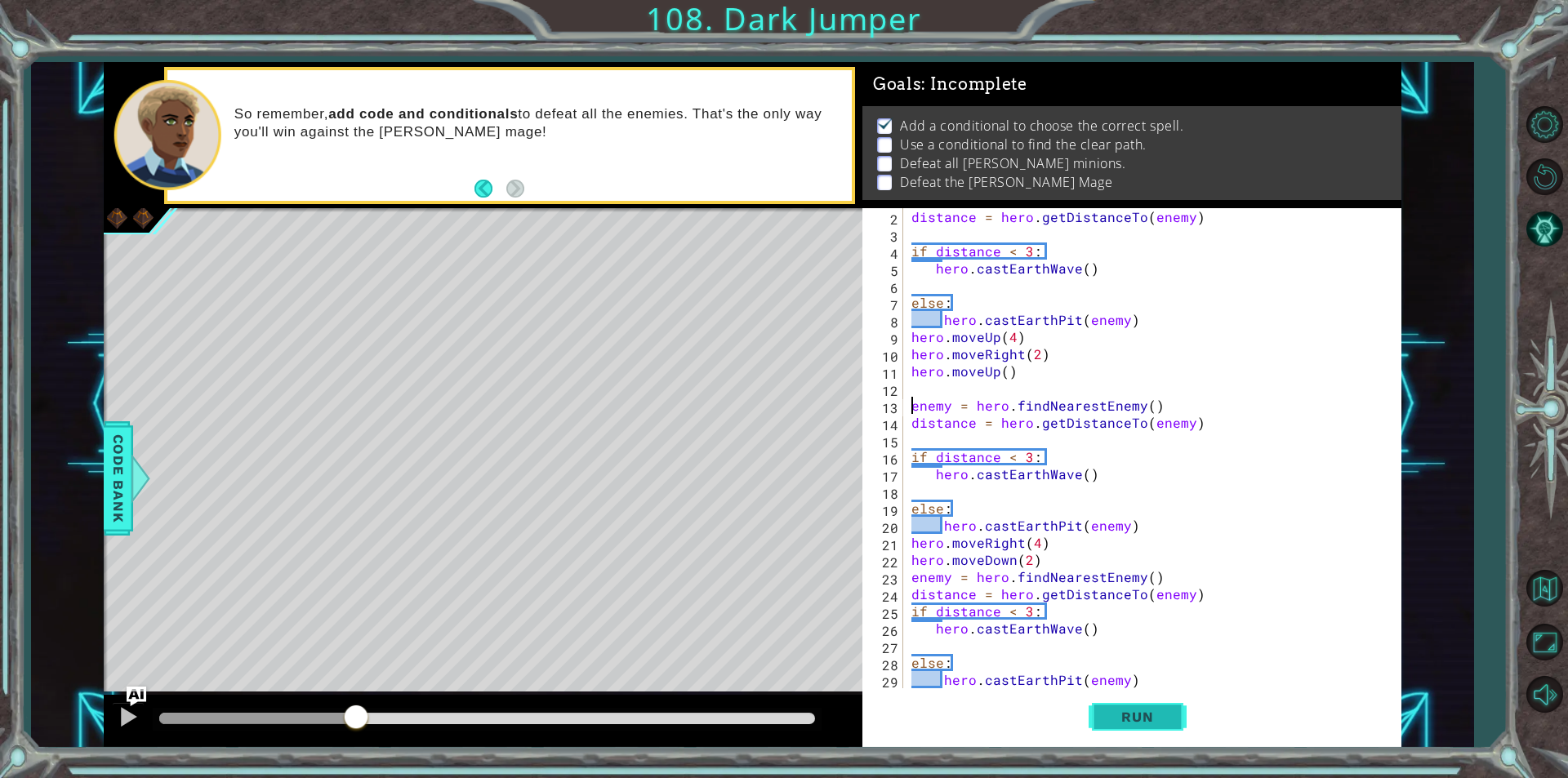
click at [1102, 707] on button "Run" at bounding box center [1138, 716] width 98 height 54
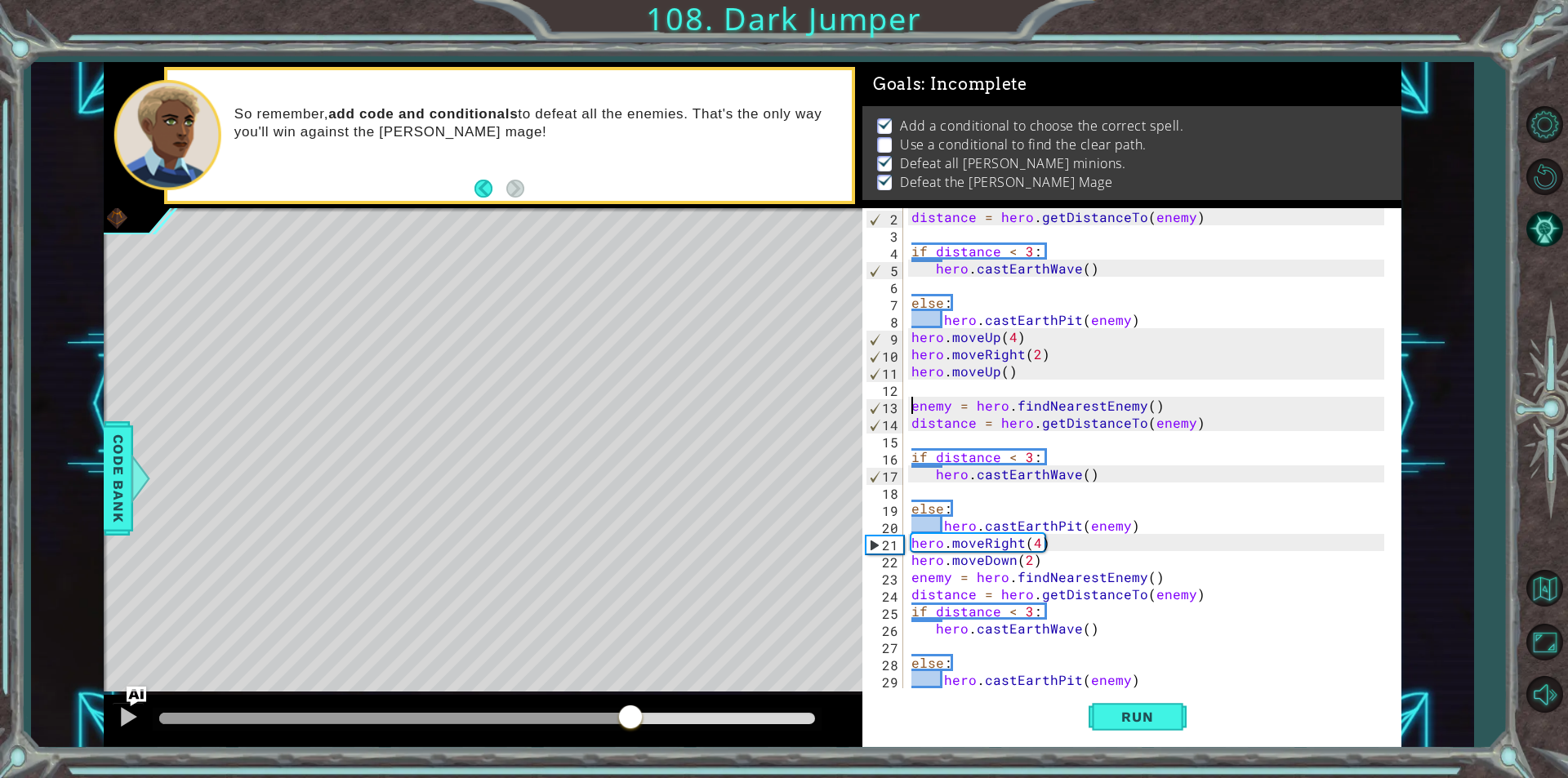
click at [630, 714] on div at bounding box center [488, 718] width 656 height 11
click at [124, 708] on div at bounding box center [128, 716] width 21 height 21
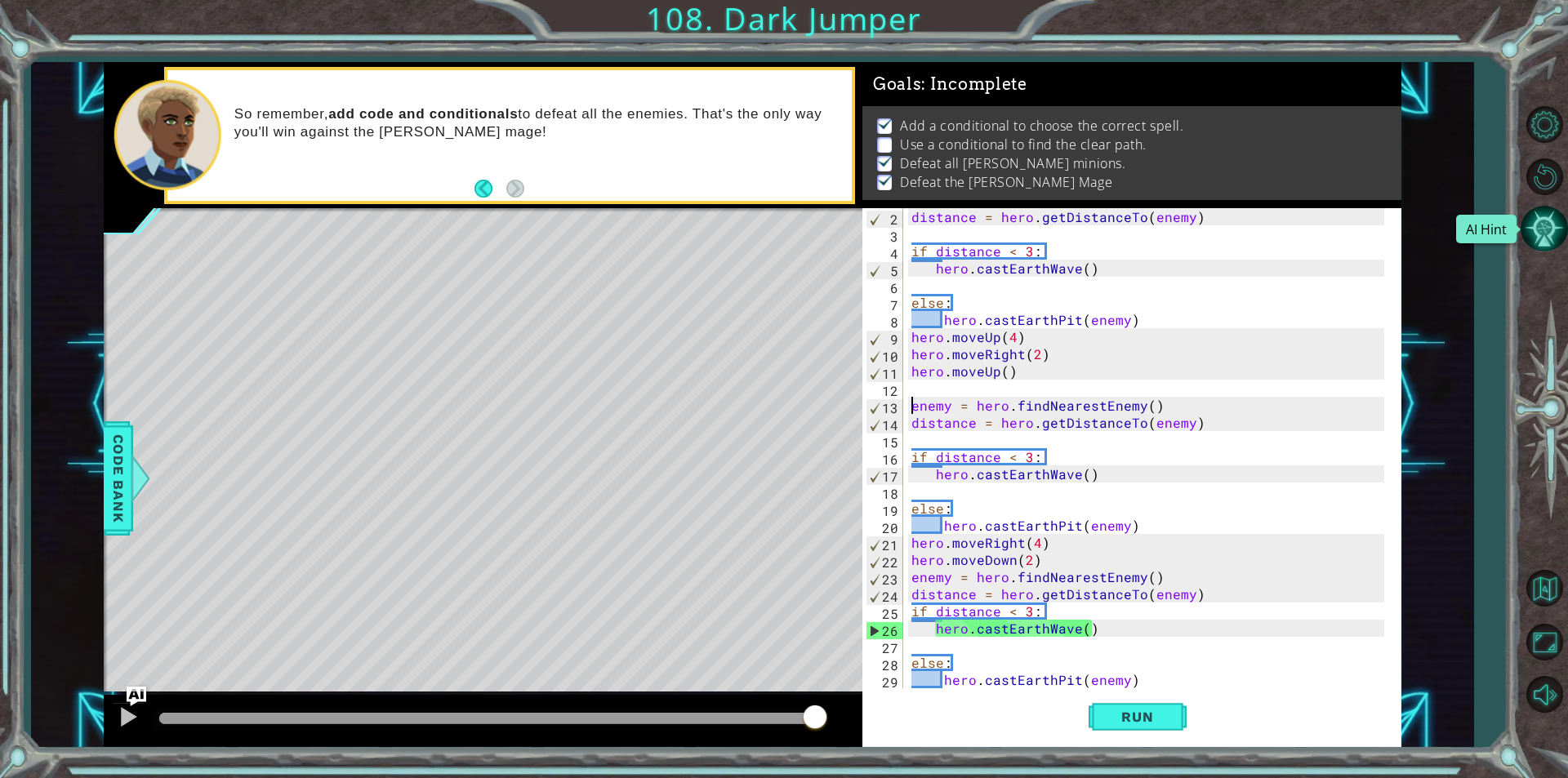
click at [1556, 229] on button "AI Hint" at bounding box center [1544, 229] width 48 height 47
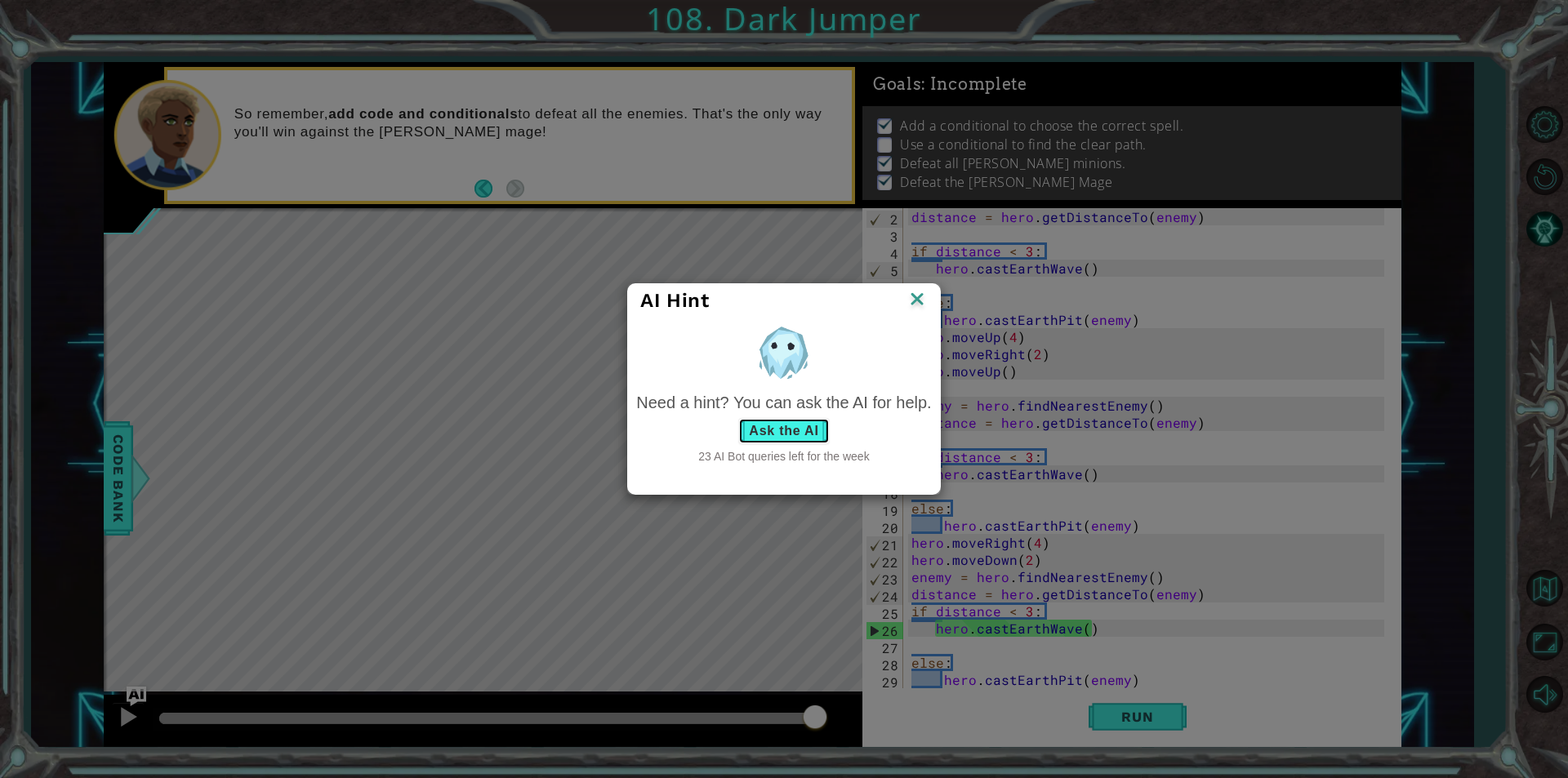
click at [813, 434] on button "Ask the AI" at bounding box center [783, 431] width 90 height 27
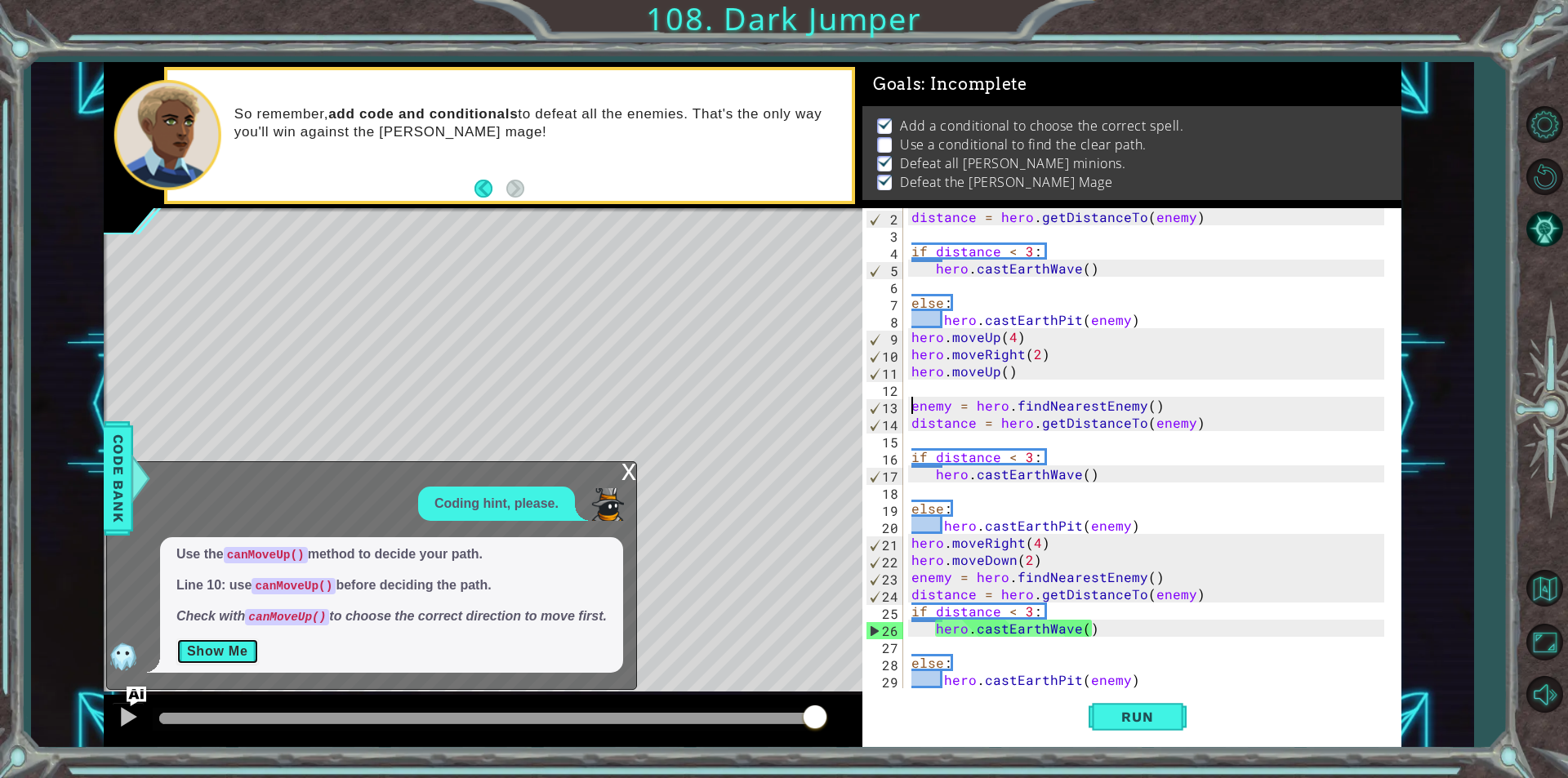
click at [218, 648] on button "Show Me" at bounding box center [218, 652] width 83 height 27
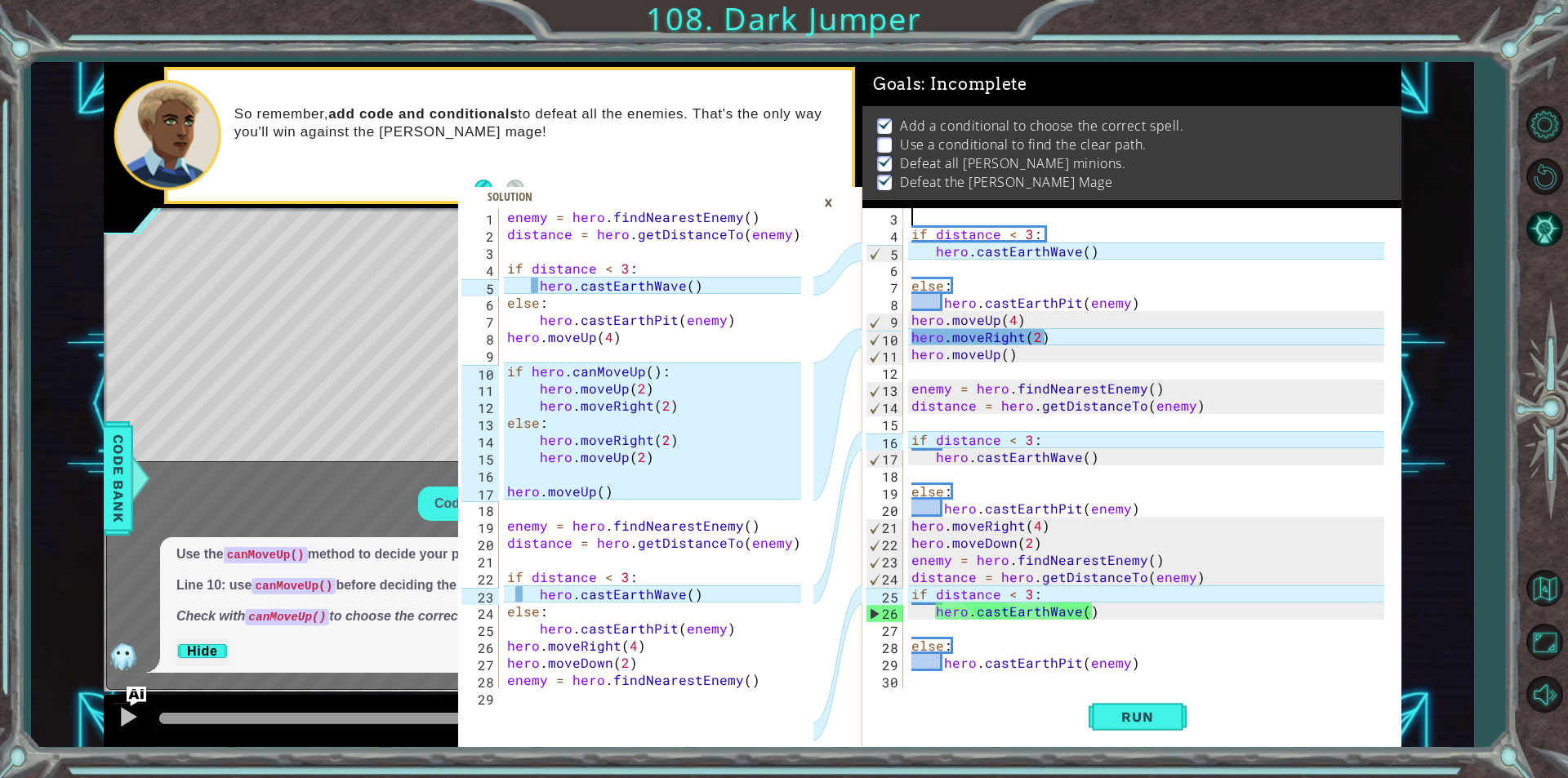
scroll to position [34, 0]
click at [931, 258] on div "if distance < 3 : hero . castEarthWave ( ) else : hero . castEarthPit ( enemy )…" at bounding box center [1151, 465] width 485 height 515
type textarea "hero.castEarthWave()"
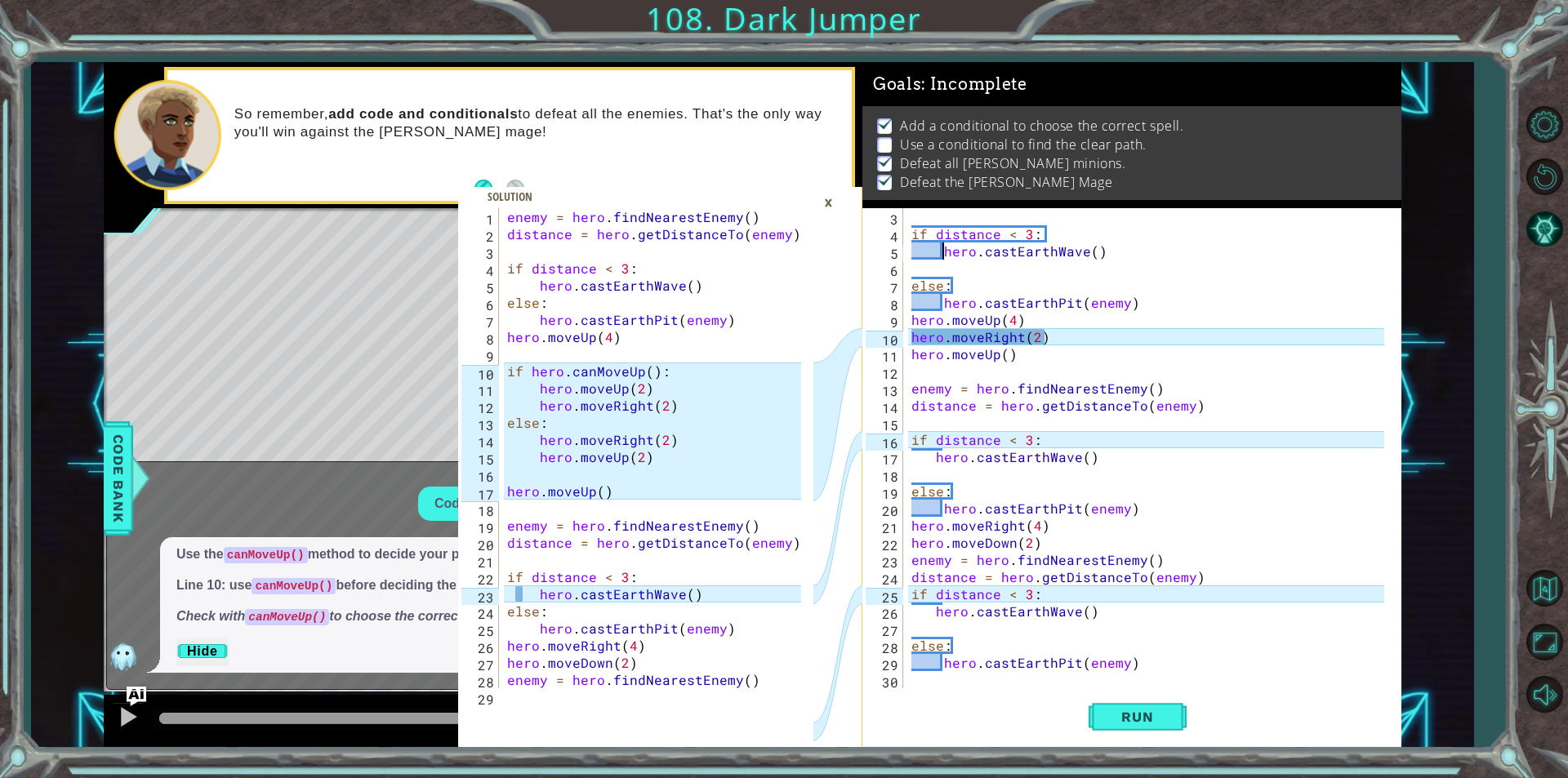
type textarea "enemy = hero.findNearestEnemy()"
click at [507, 216] on div "enemy = hero . findNearestEnemy ( ) distance = hero . getDistanceTo ( enemy ) i…" at bounding box center [656, 465] width 305 height 515
click at [909, 283] on div "if distance < 3 : hero . castEarthWave ( ) else : hero . castEarthPit ( enemy )…" at bounding box center [1151, 465] width 485 height 515
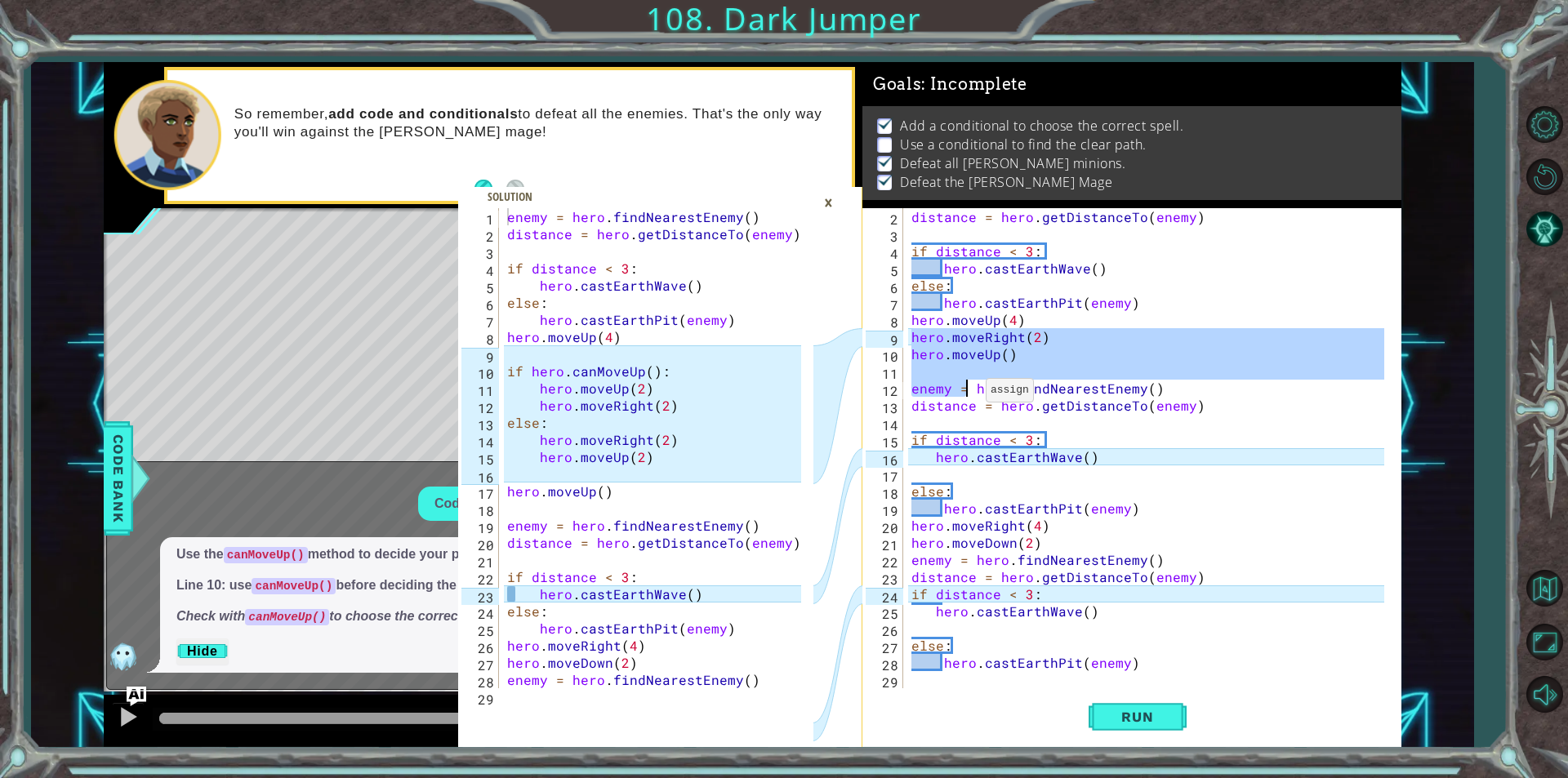
drag, startPoint x: 911, startPoint y: 336, endPoint x: 966, endPoint y: 394, distance: 79.9
click at [966, 394] on div "distance = hero . getDistanceTo ( enemy ) if distance < 3 : hero . castEarthWav…" at bounding box center [1151, 465] width 485 height 515
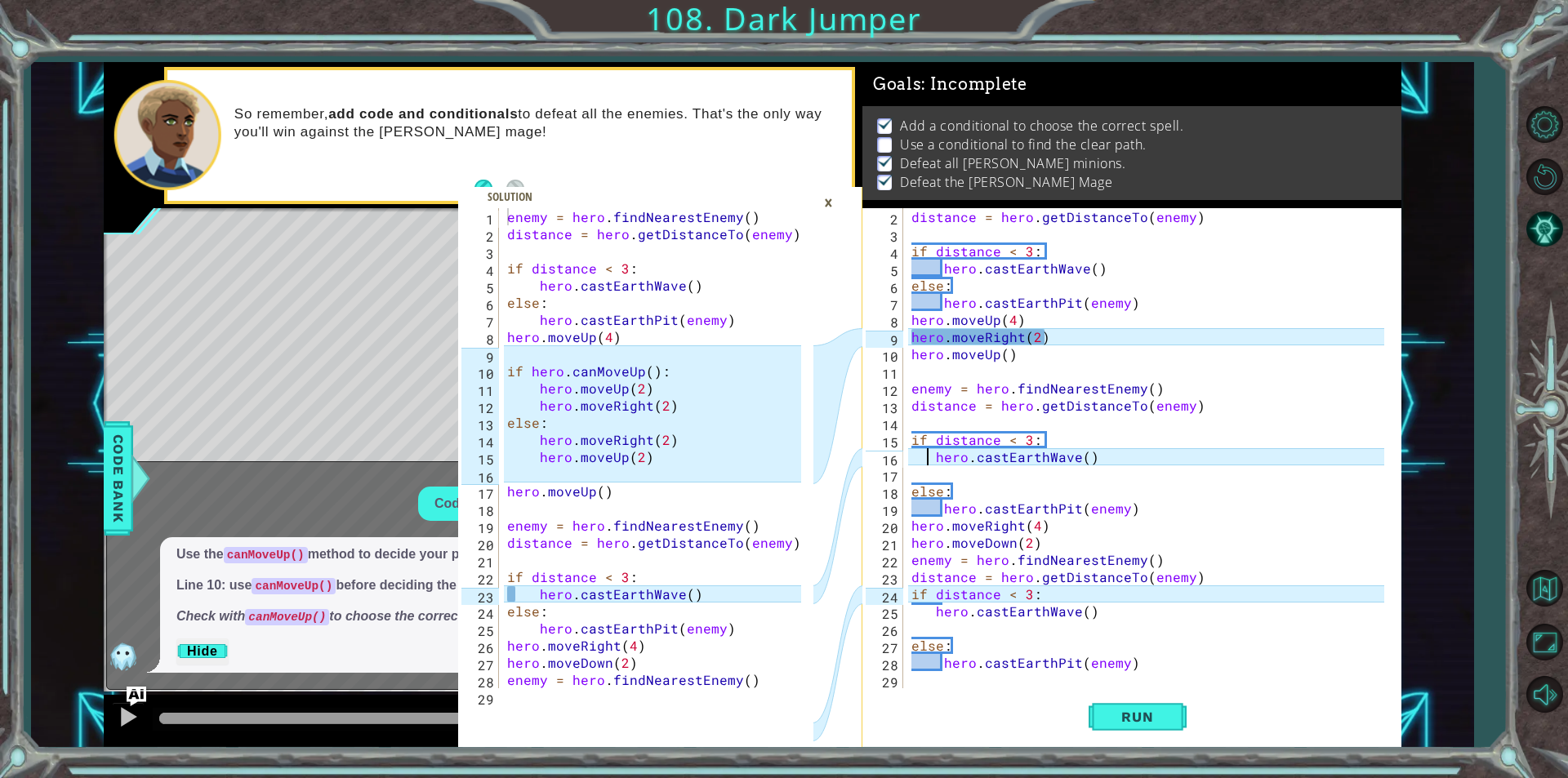
click at [929, 455] on div "distance = hero . getDistanceTo ( enemy ) if distance < 3 : hero . castEarthWav…" at bounding box center [1151, 465] width 485 height 515
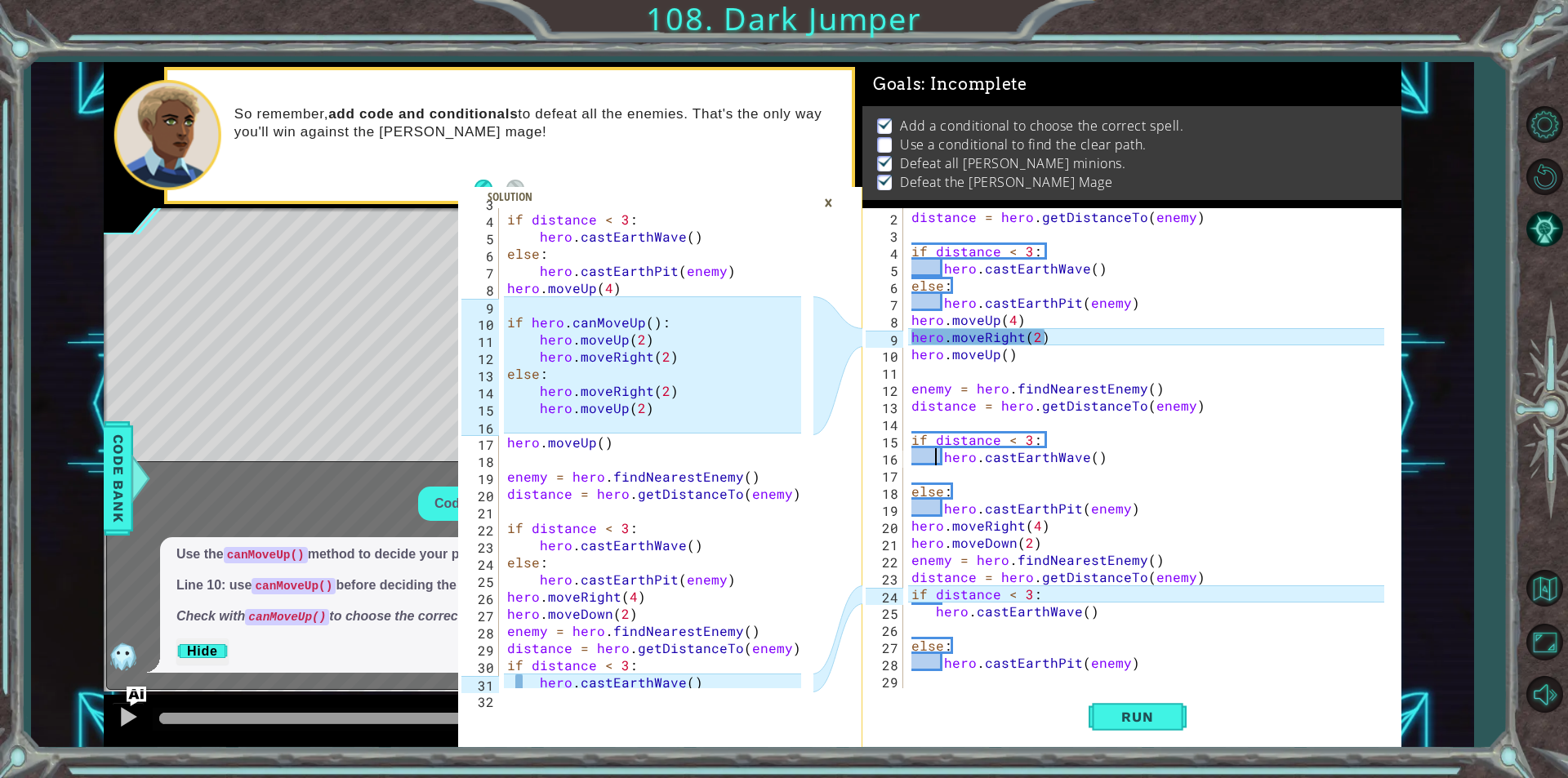
scroll to position [103, 0]
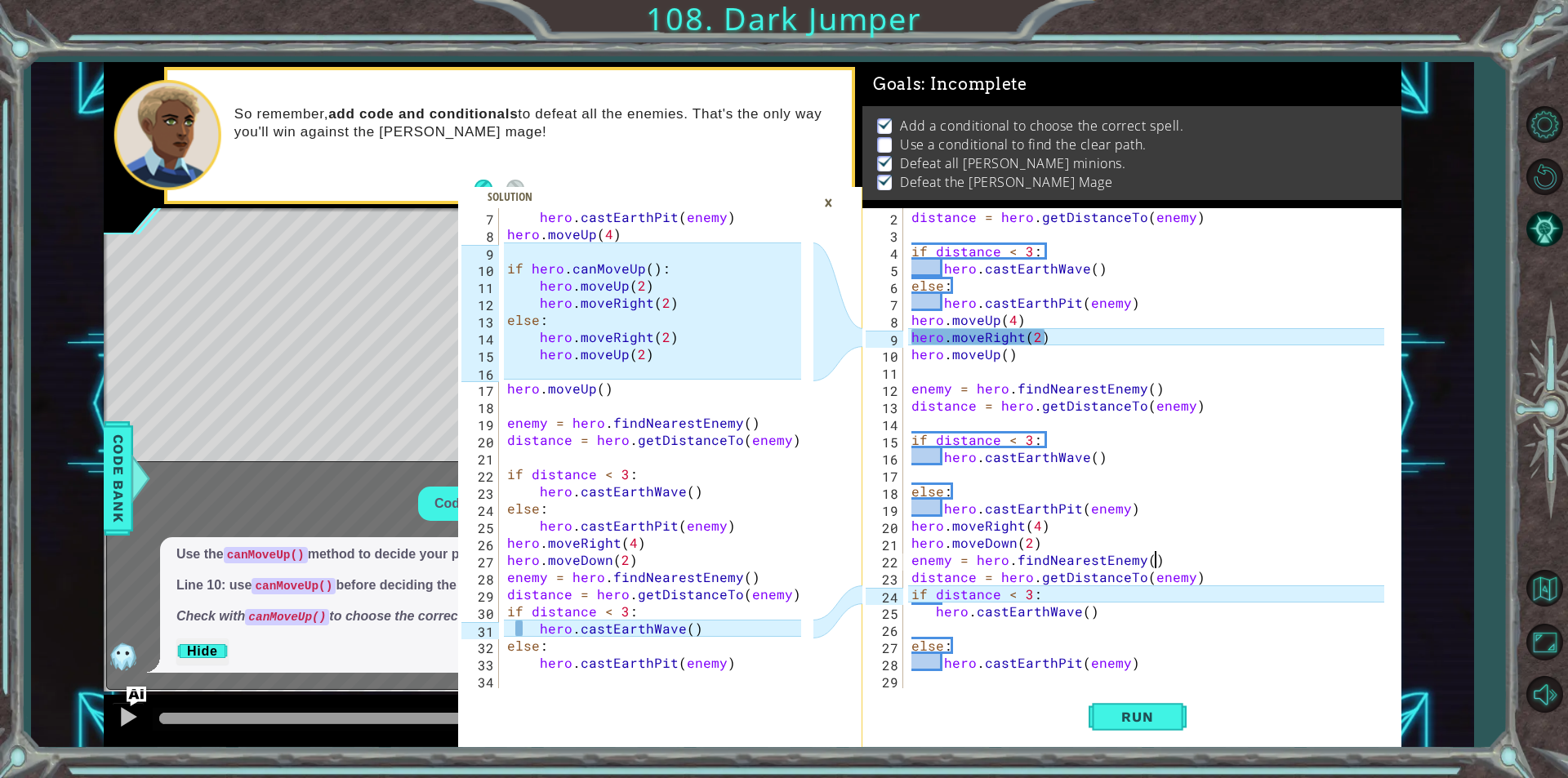
click at [1264, 557] on div "distance = hero . getDistanceTo ( enemy ) if distance < 3 : hero . castEarthWav…" at bounding box center [1151, 465] width 485 height 515
click at [1338, 596] on div "distance = hero . getDistanceTo ( enemy ) if distance < 3 : hero . castEarthWav…" at bounding box center [1151, 465] width 485 height 515
type textarea "if distance < 3:"
click at [913, 688] on div "distance = hero . getDistanceTo ( enemy ) if distance < 3 : hero . castEarthWav…" at bounding box center [1151, 465] width 485 height 515
click at [956, 677] on div "distance = hero . getDistanceTo ( enemy ) if distance < 3 : hero . castEarthWav…" at bounding box center [1151, 465] width 485 height 515
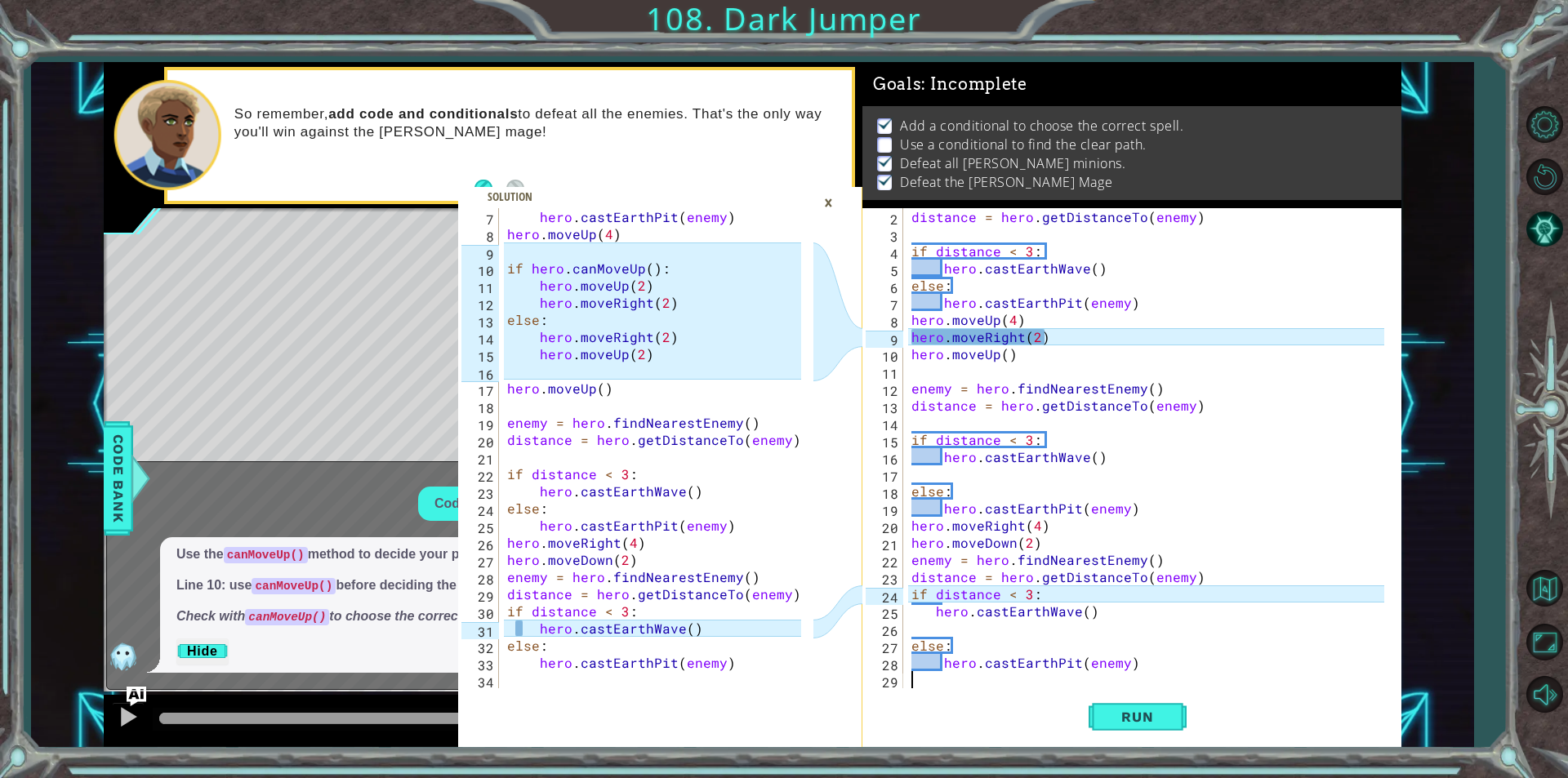
click at [911, 335] on div "distance = hero . getDistanceTo ( enemy ) if distance < 3 : hero . castEarthWav…" at bounding box center [1151, 465] width 485 height 515
drag, startPoint x: 1019, startPoint y: 360, endPoint x: 890, endPoint y: 335, distance: 131.4
click at [890, 335] on div "hero.moveRight(2) 2 3 4 5 6 7 8 9 10 11 12 13 14 15 16 17 18 19 20 21 22 23 24 …" at bounding box center [1130, 447] width 534 height 480
type textarea "hero.moveRight(2) hero.moveUp()"
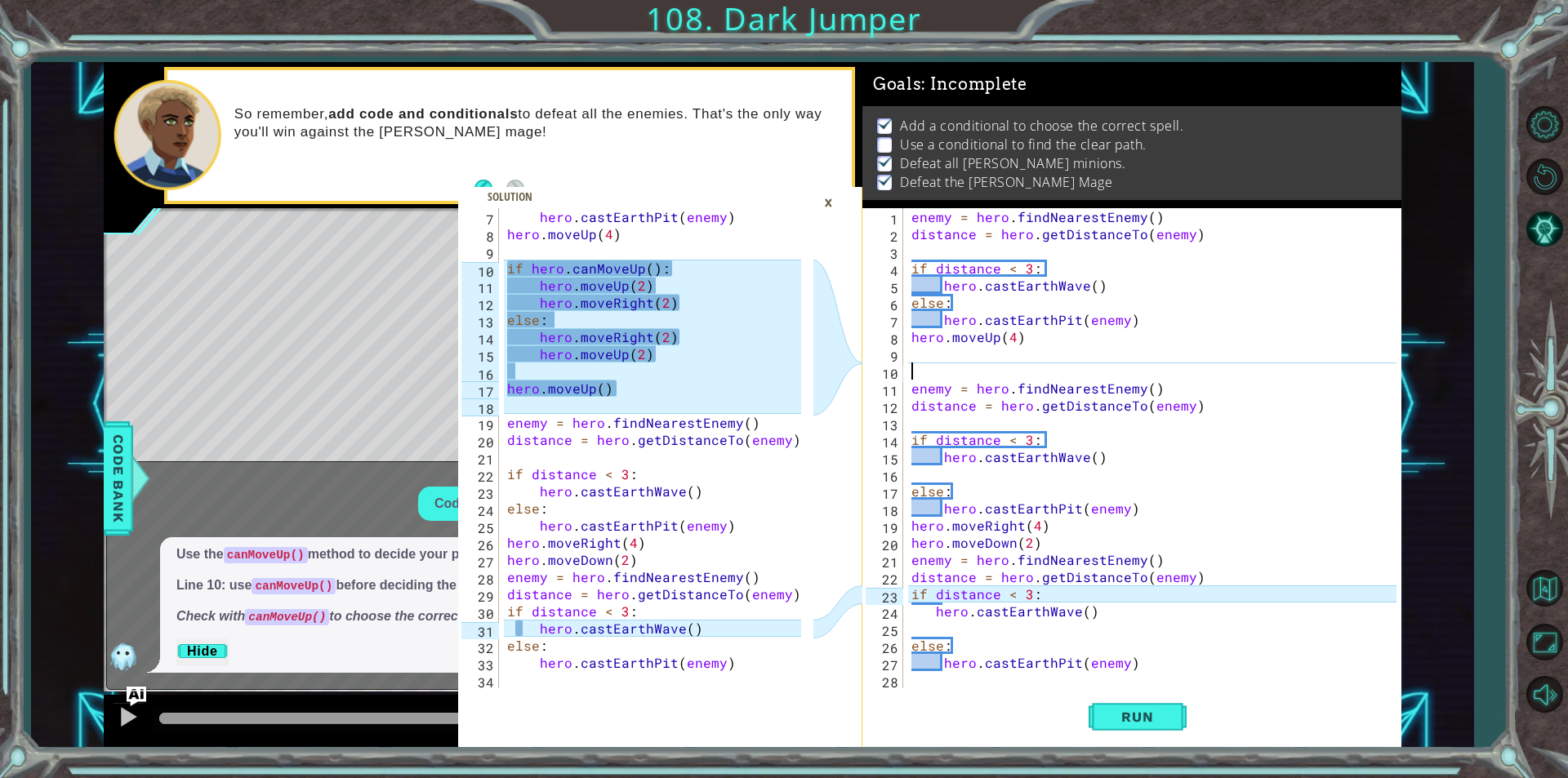
click at [929, 368] on div "enemy = hero . findNearestEnemy ( ) distance = hero . getDistanceTo ( enemy ) i…" at bounding box center [1157, 465] width 497 height 515
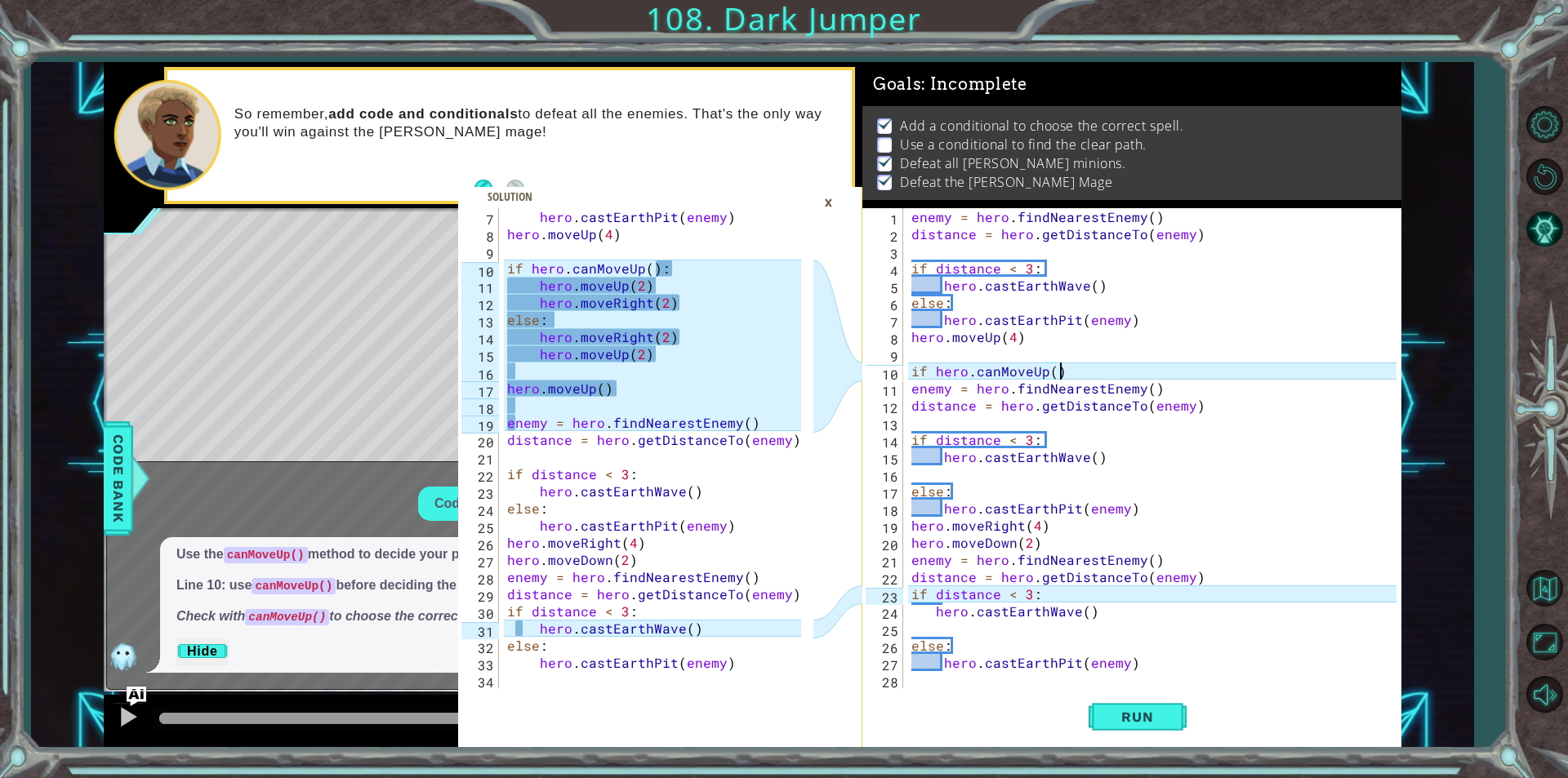
scroll to position [0, 9]
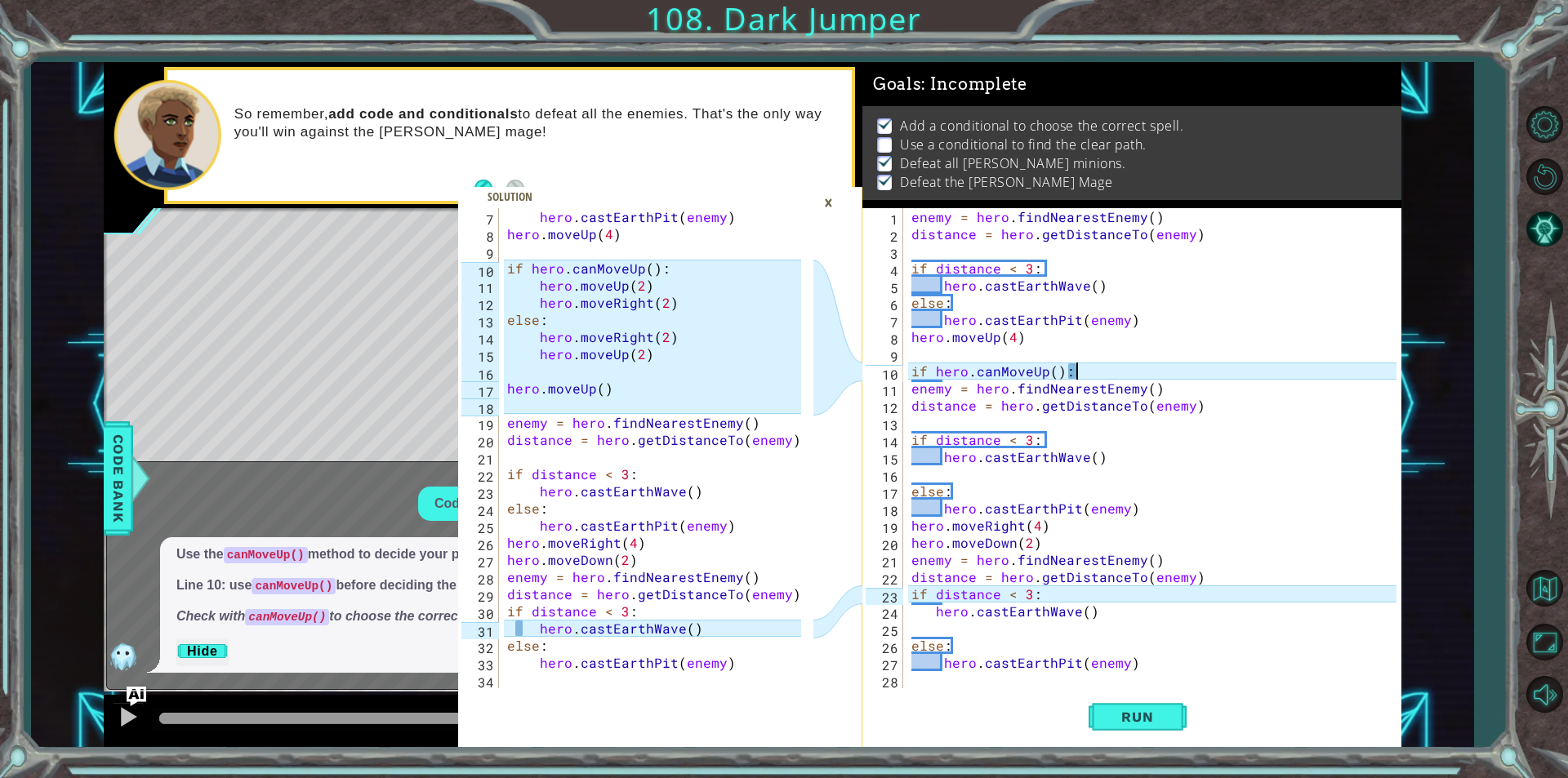
type textarea "if hero.canMoveUp():"
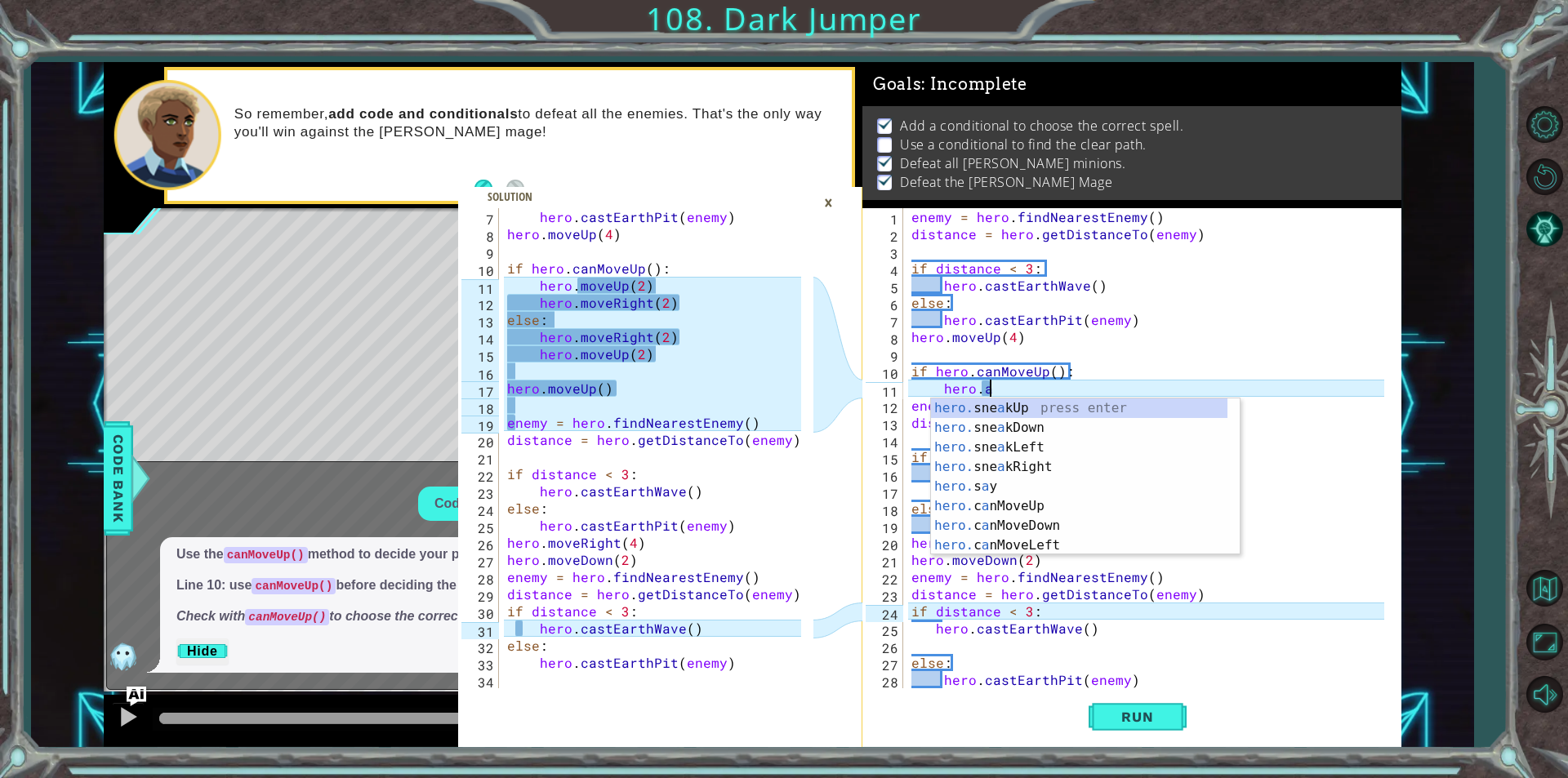
scroll to position [0, 4]
type textarea "hero.a"
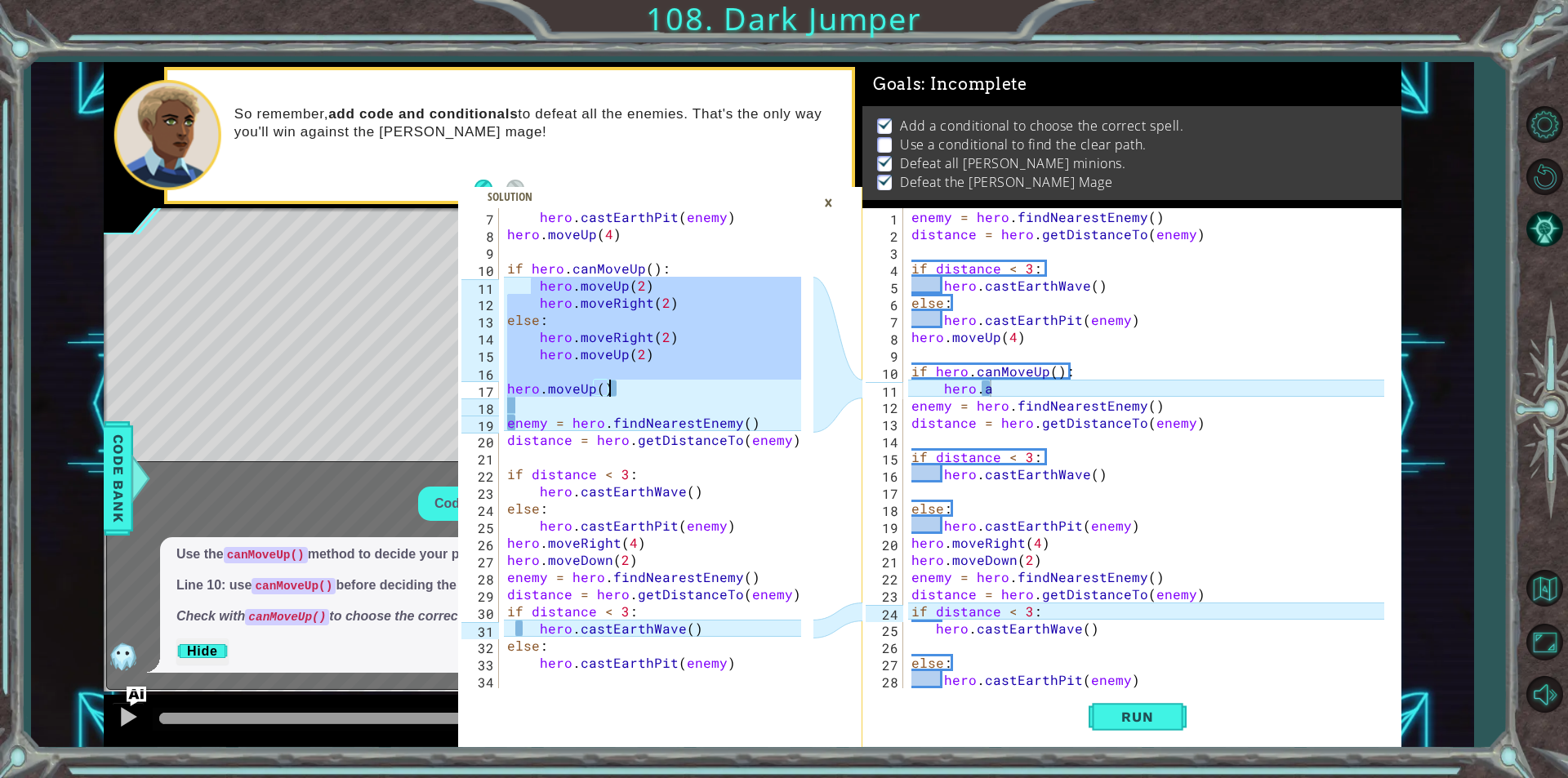
drag, startPoint x: 533, startPoint y: 288, endPoint x: 673, endPoint y: 389, distance: 172.6
click at [673, 389] on div "hero . castEarthPit ( enemy ) hero . moveUp ( 4 ) if hero . canMoveUp ( ) : her…" at bounding box center [656, 465] width 305 height 515
type textarea "hero.moveUp()"
click at [1003, 393] on div "enemy = hero . findNearestEnemy ( ) distance = hero . getDistanceTo ( enemy ) i…" at bounding box center [1151, 465] width 485 height 515
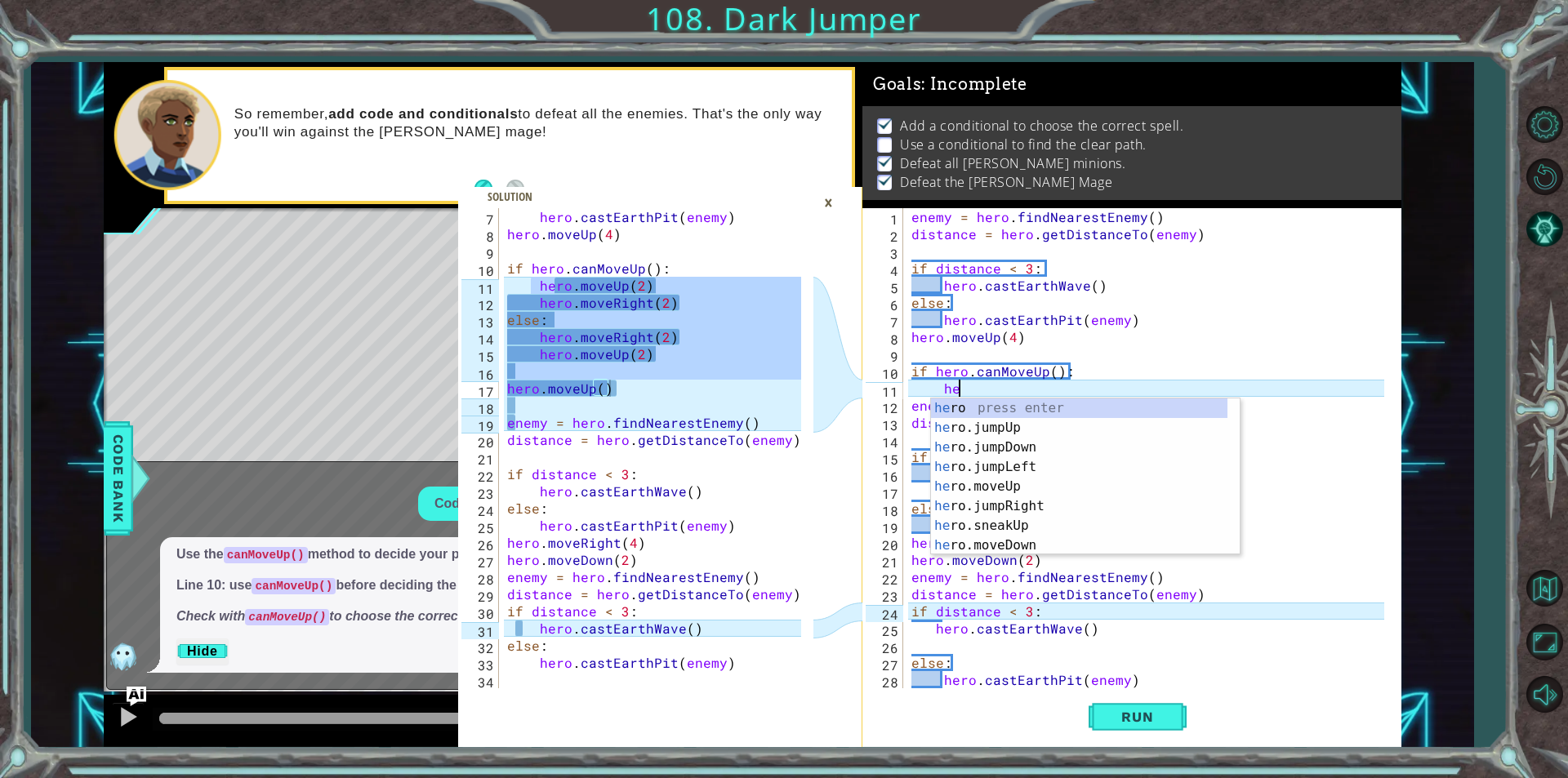
type textarea "h"
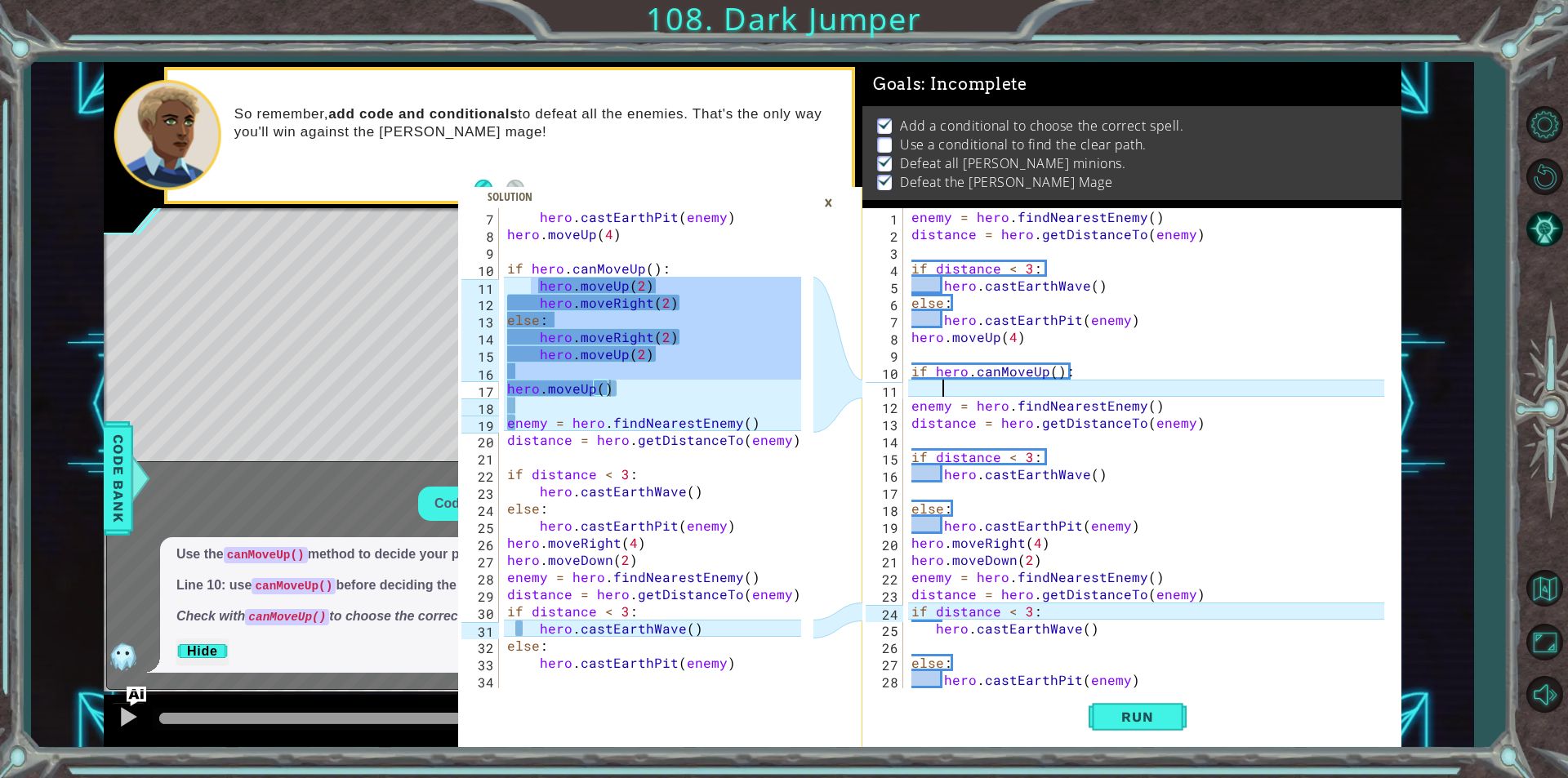
paste textarea "hero.moveUp()"
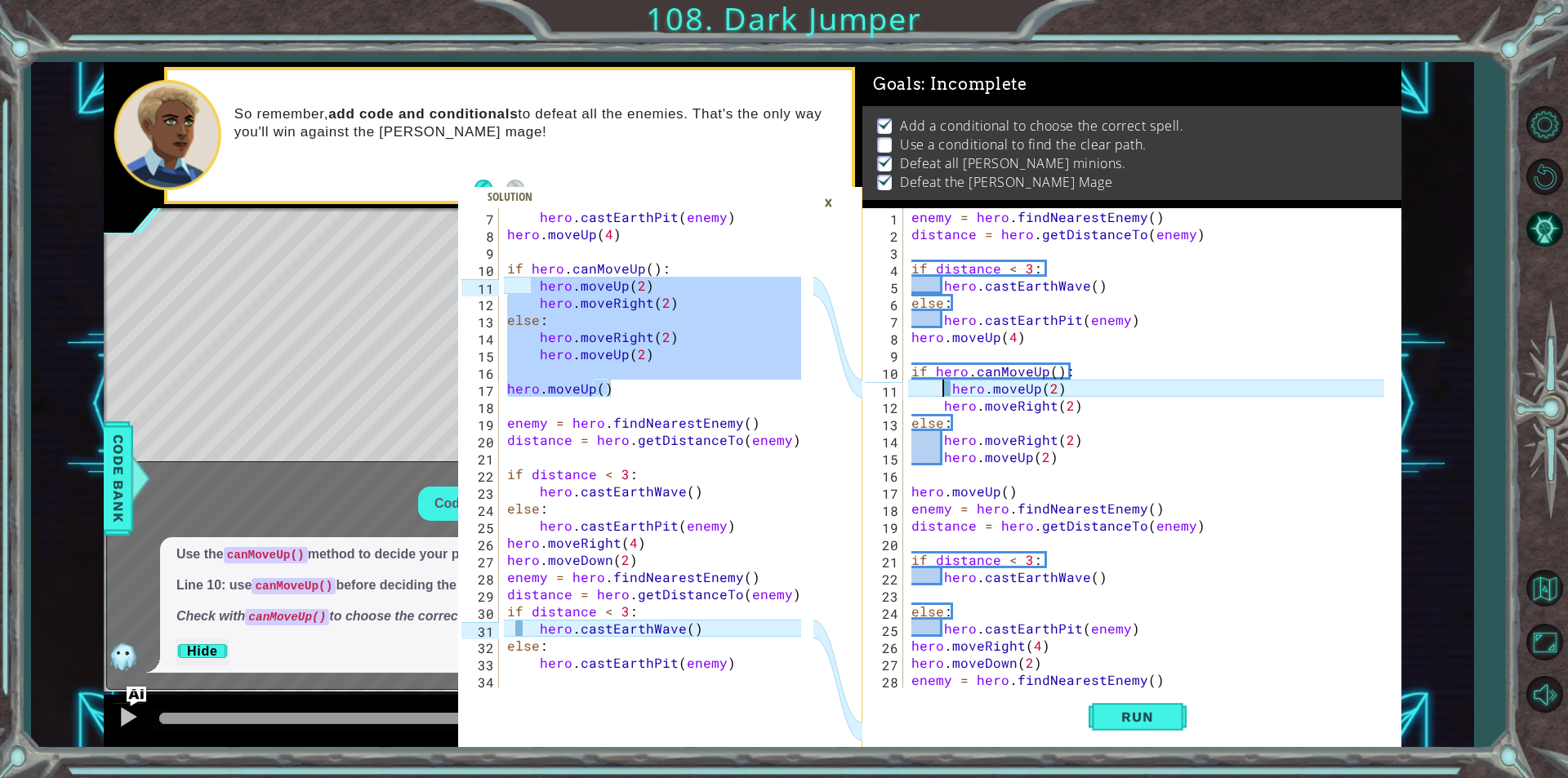
click at [946, 389] on div "enemy = hero . findNearestEnemy ( ) distance = hero . getDistanceTo ( enemy ) i…" at bounding box center [1151, 465] width 485 height 515
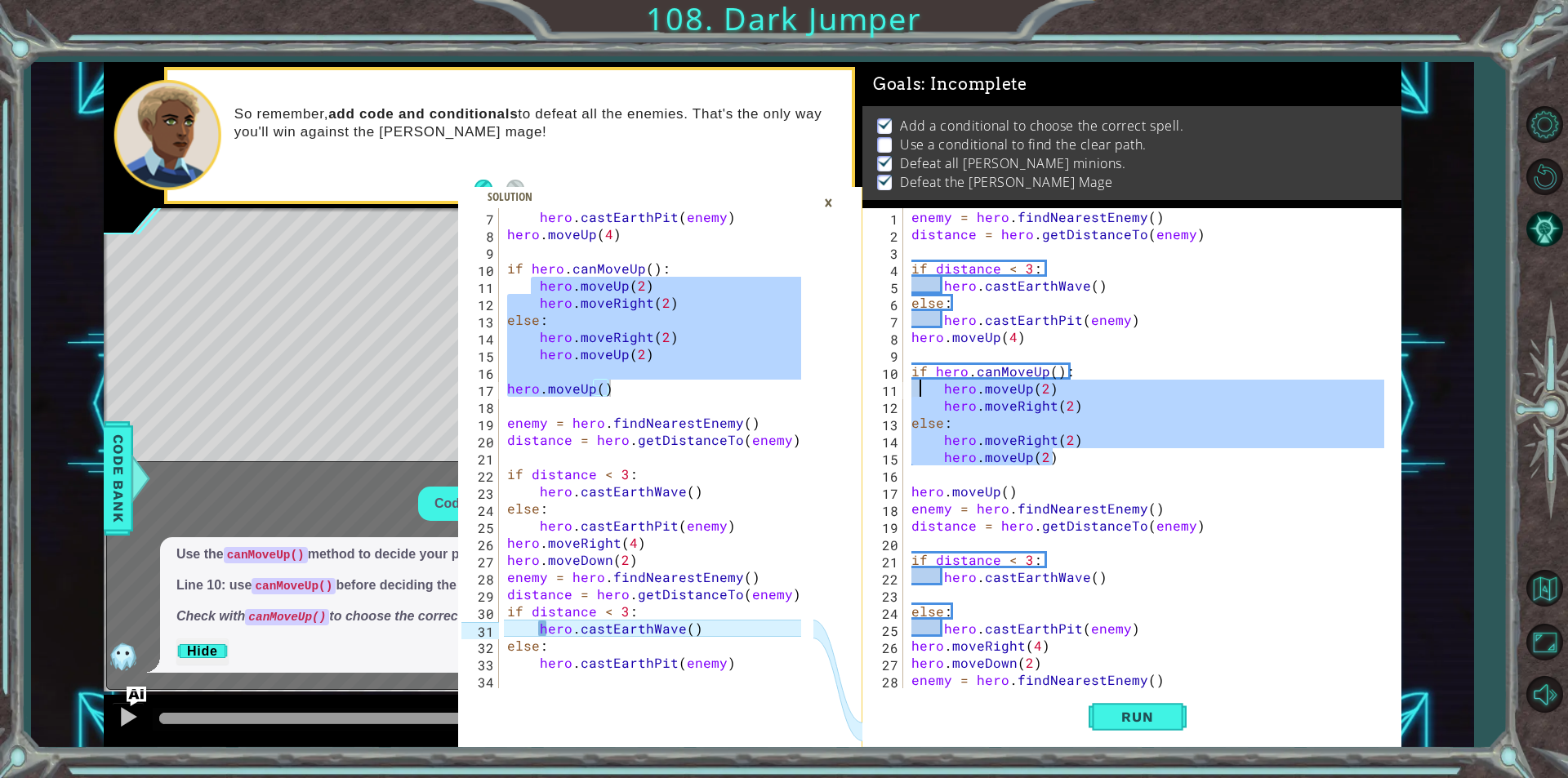
drag, startPoint x: 1058, startPoint y: 454, endPoint x: 920, endPoint y: 381, distance: 156.1
click at [920, 381] on div "enemy = hero . findNearestEnemy ( ) distance = hero . getDistanceTo ( enemy ) i…" at bounding box center [1151, 465] width 485 height 515
type textarea "hero.moveUp(2) hero.moveRight(2)"
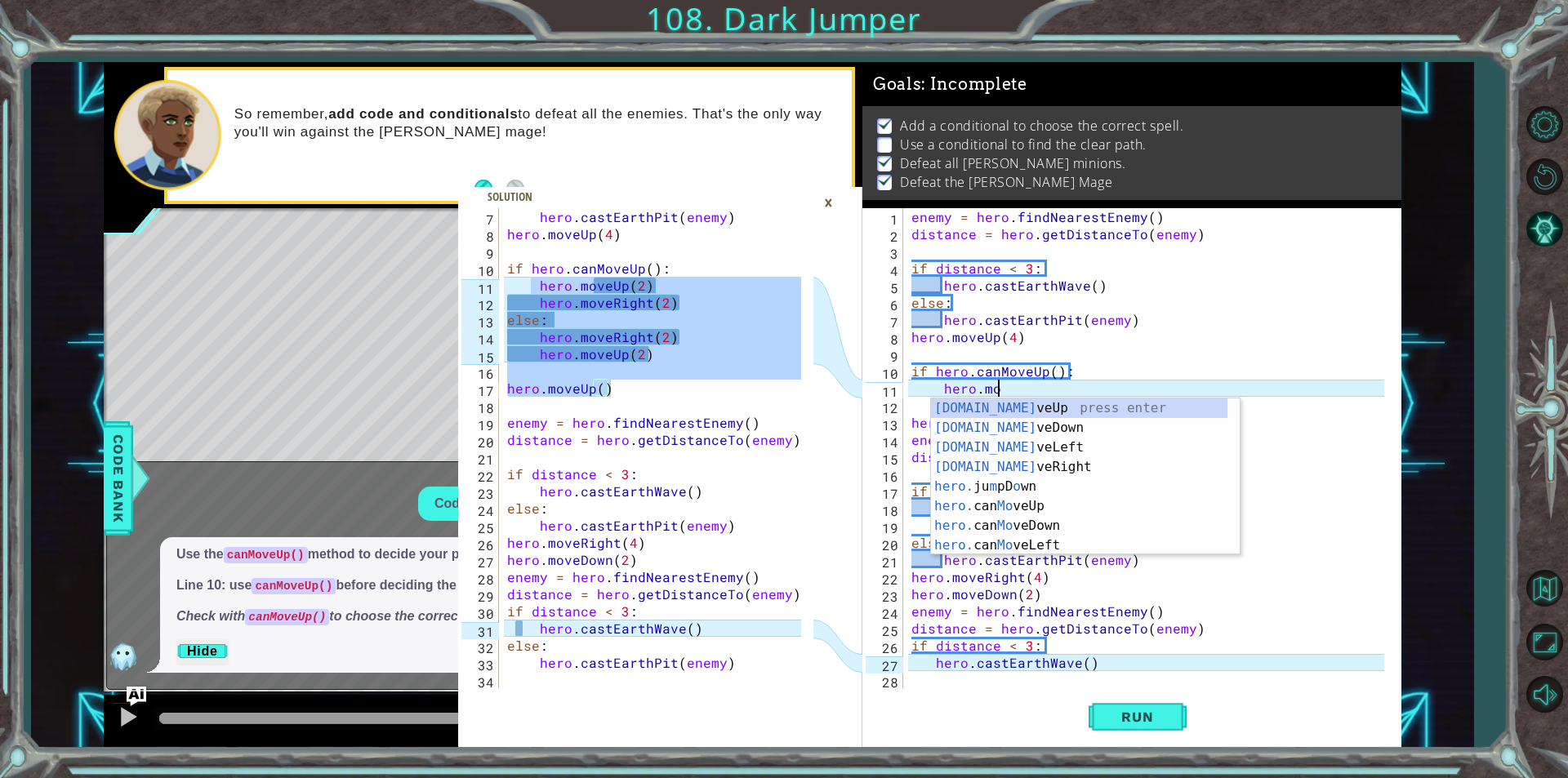
scroll to position [0, 5]
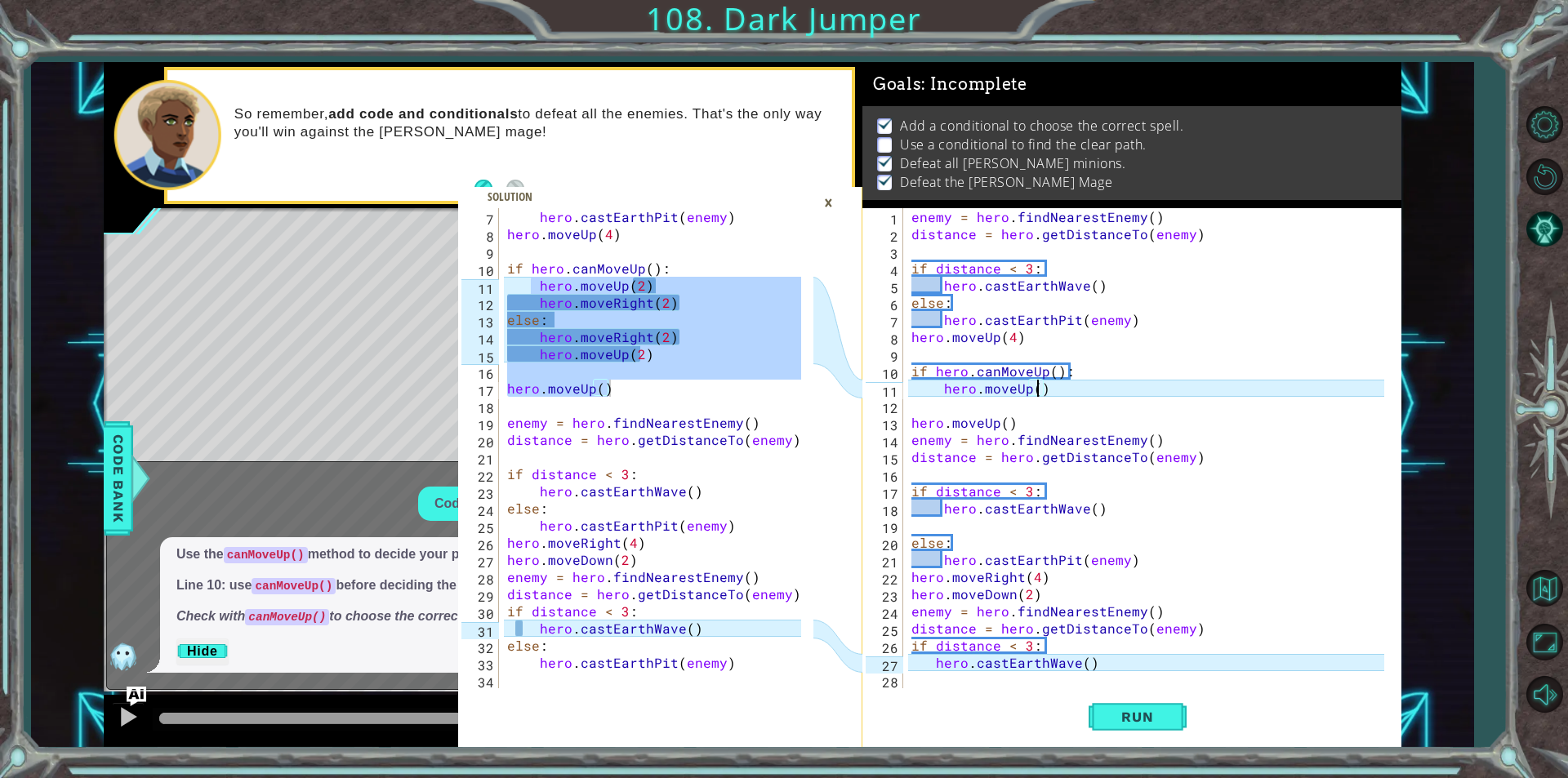
type textarea "hero.moveUp(2)"
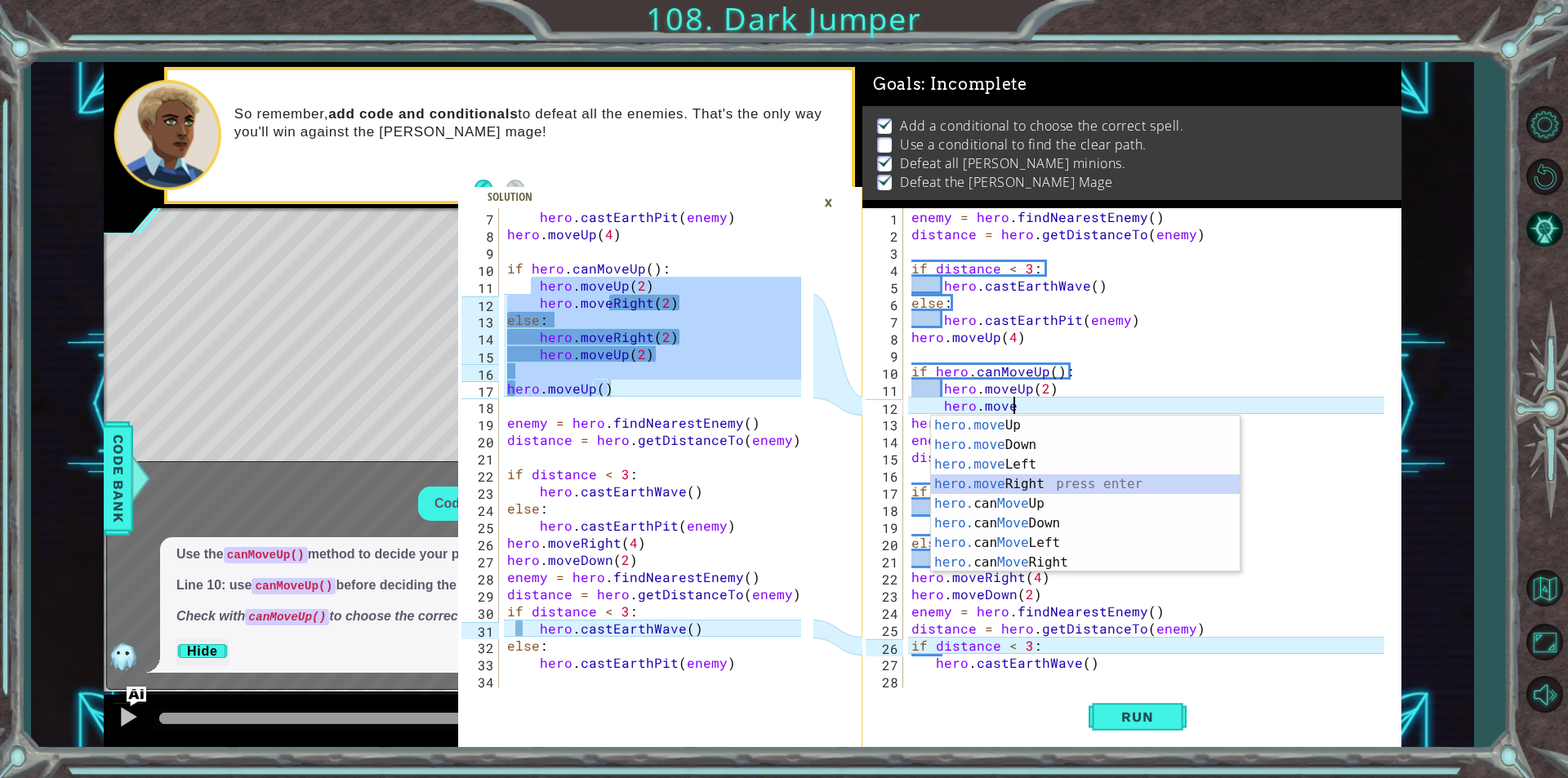
click at [1113, 485] on div "hero.move Up press enter hero.move Down press enter hero.move Left press enter …" at bounding box center [1085, 513] width 309 height 196
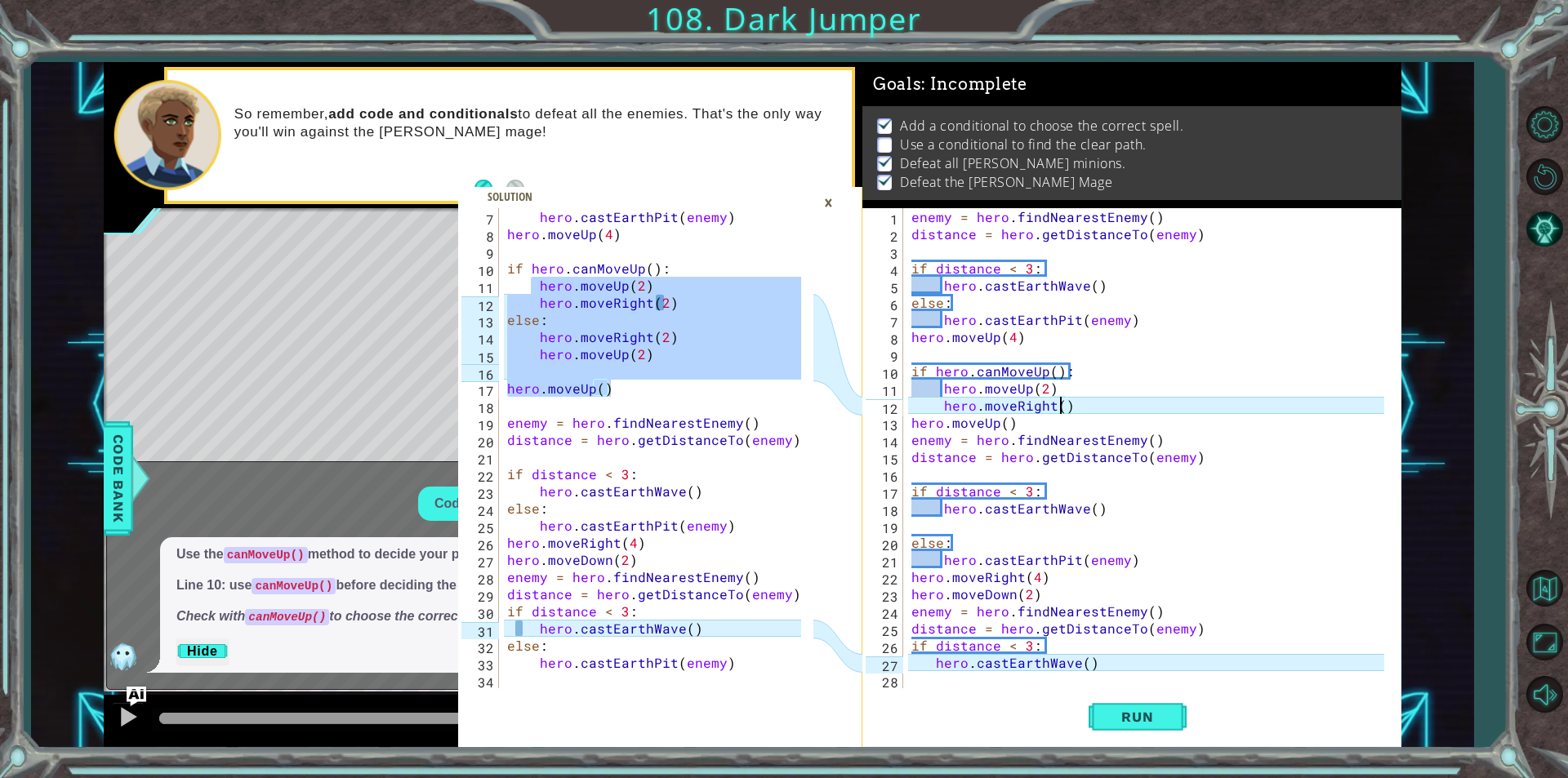
scroll to position [0, 9]
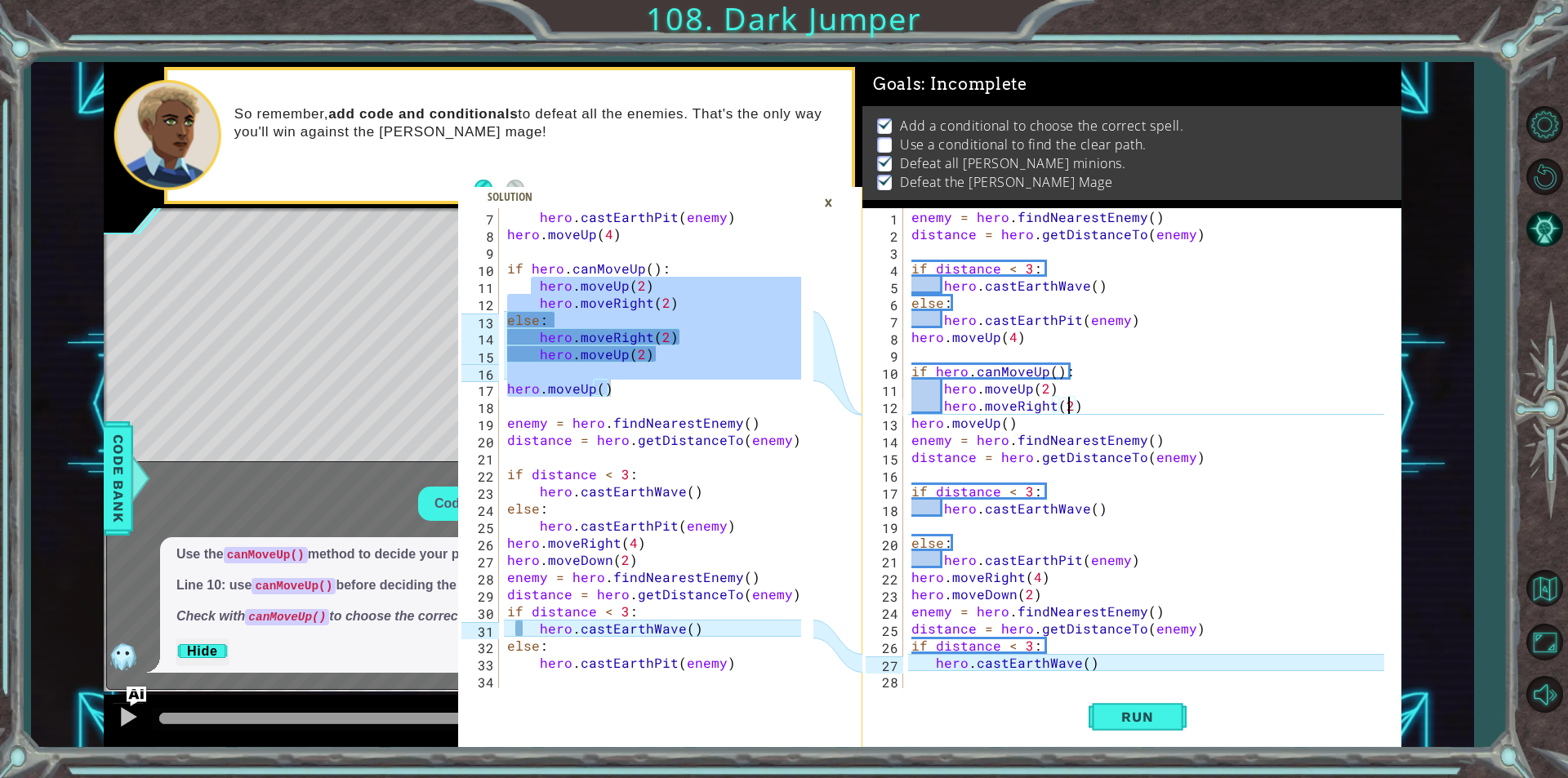
click at [1096, 415] on div "enemy = hero . findNearestEnemy ( ) distance = hero . getDistanceTo ( enemy ) i…" at bounding box center [1151, 465] width 485 height 515
click at [1094, 403] on div "enemy = hero . findNearestEnemy ( ) distance = hero . getDistanceTo ( enemy ) i…" at bounding box center [1151, 465] width 485 height 515
type textarea "hero.moveRight(2)"
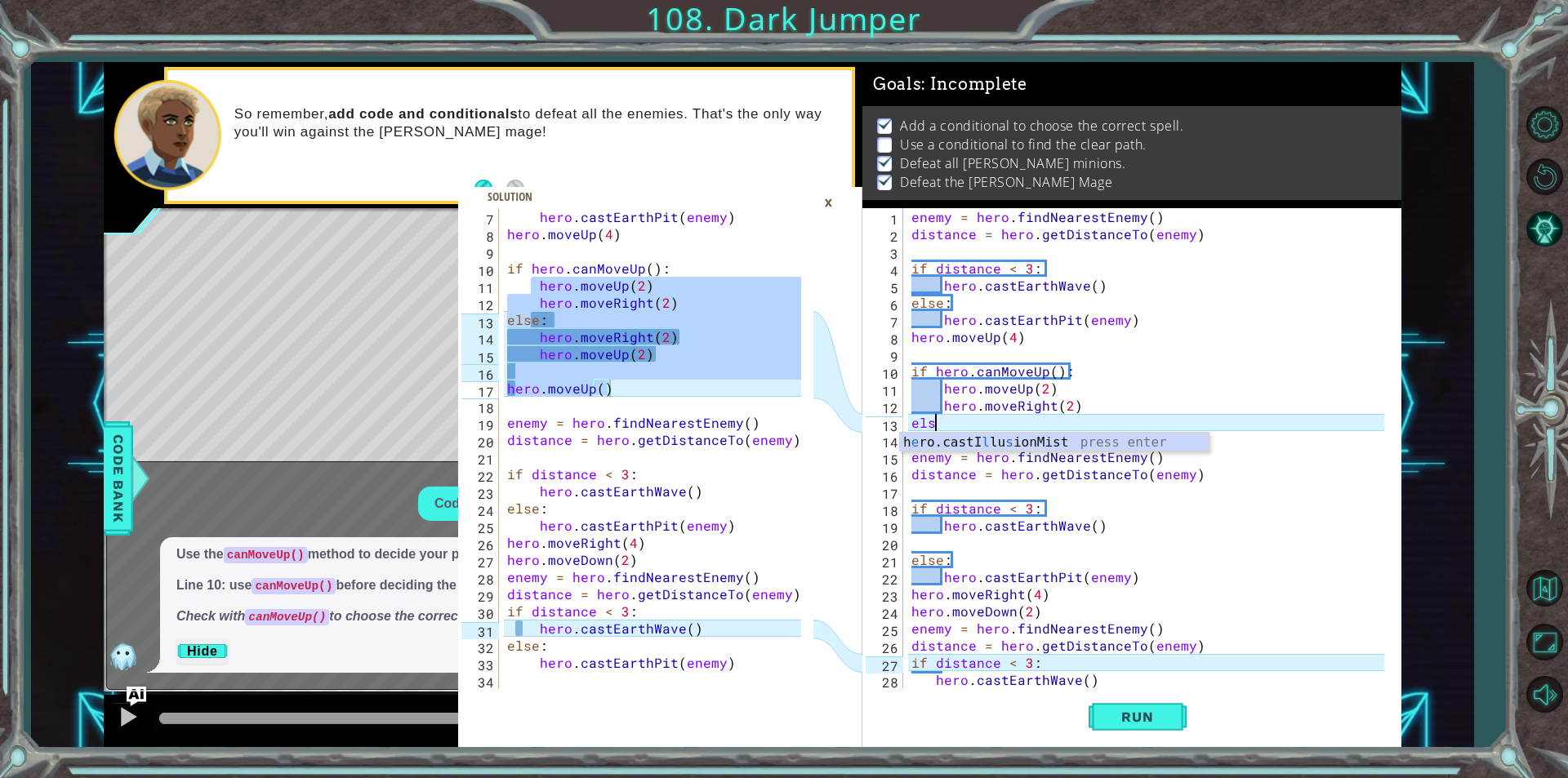
scroll to position [0, 1]
type textarea "else:"
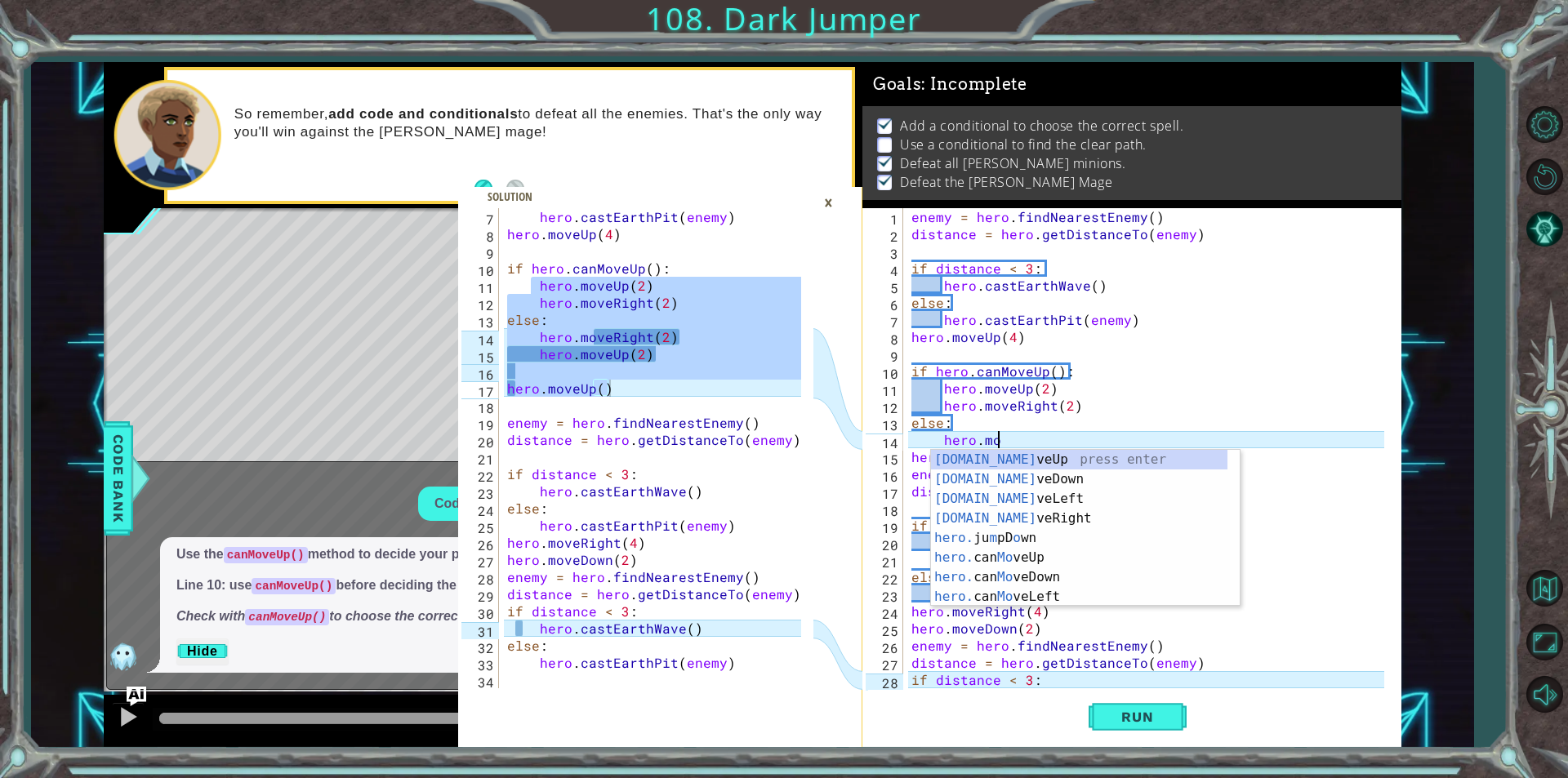
scroll to position [0, 5]
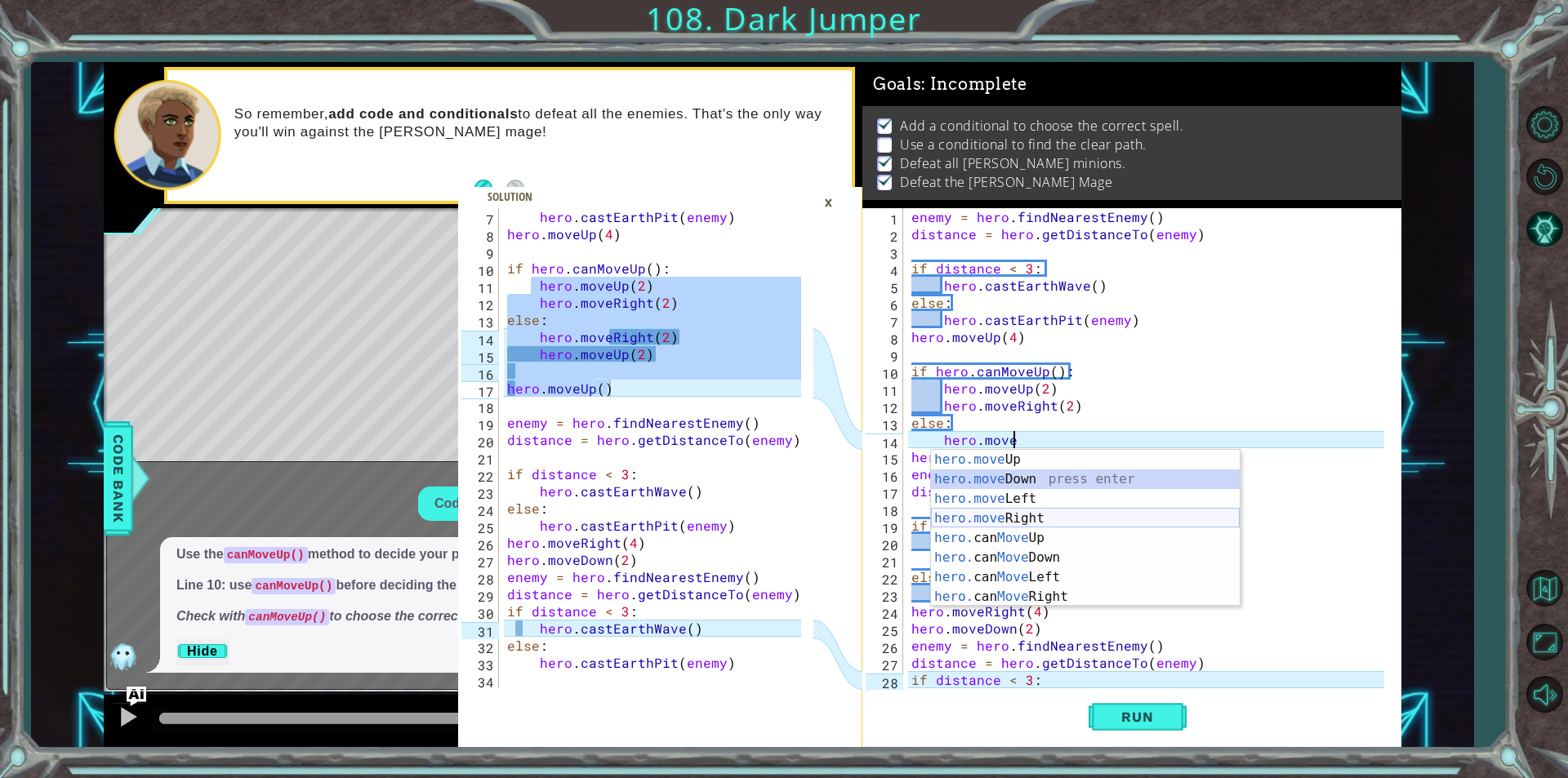
click at [1049, 518] on div "hero.move Up press enter hero.move Down press enter hero.move Left press enter …" at bounding box center [1085, 548] width 309 height 196
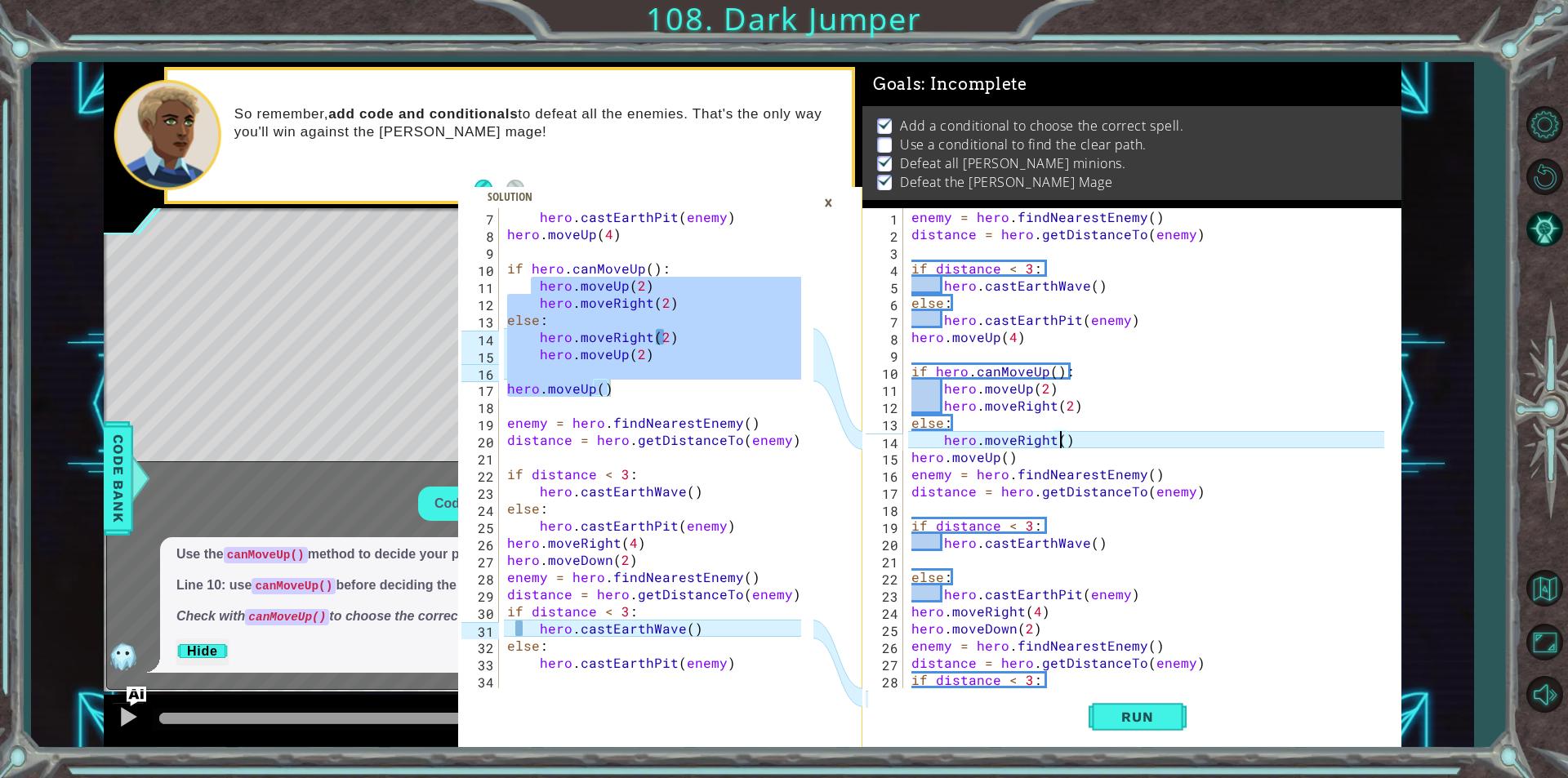
type textarea "hero.moveRight(2)"
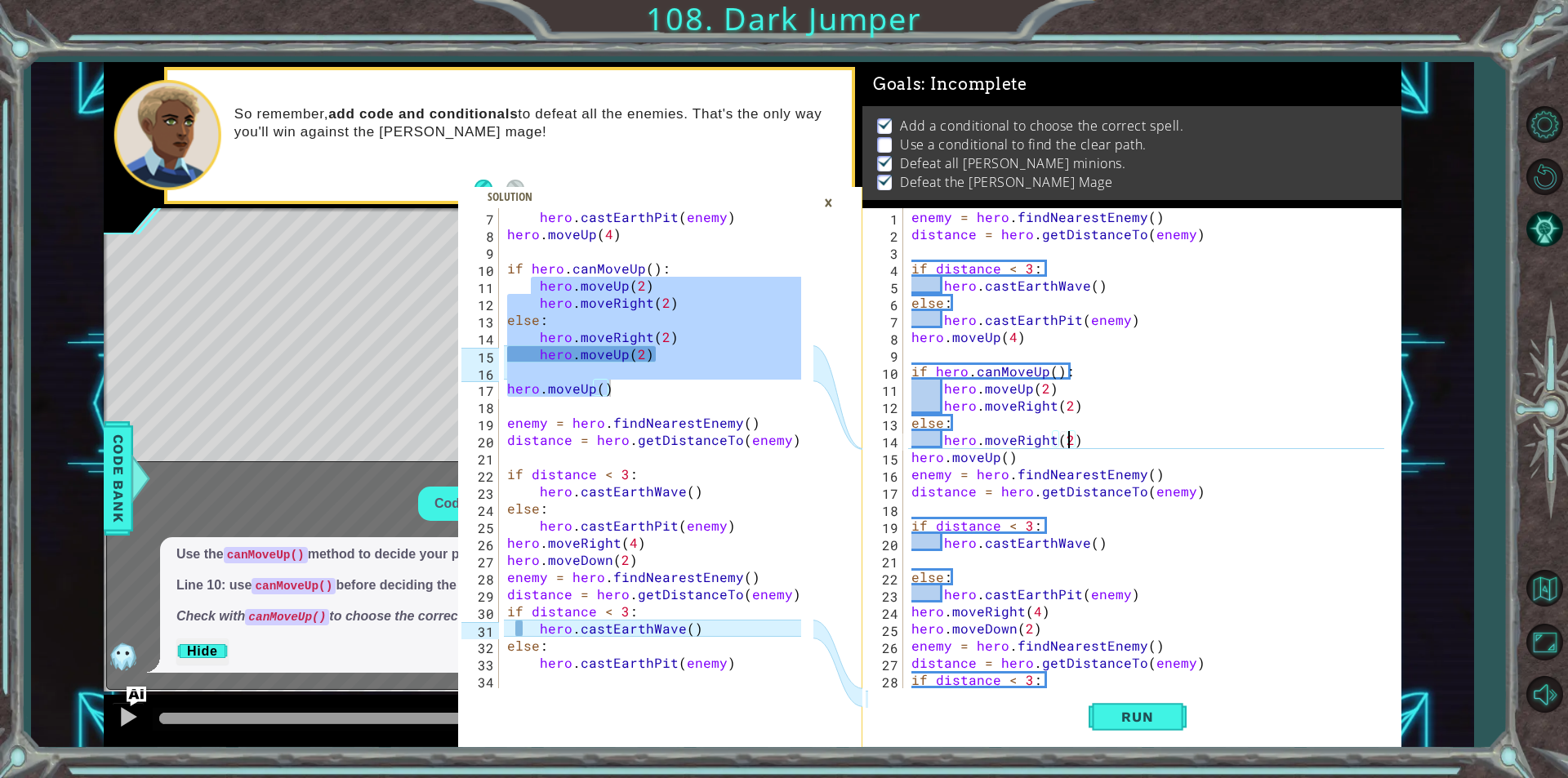
click at [1107, 438] on div "enemy = hero . findNearestEnemy ( ) distance = hero . getDistanceTo ( enemy ) i…" at bounding box center [1151, 465] width 485 height 515
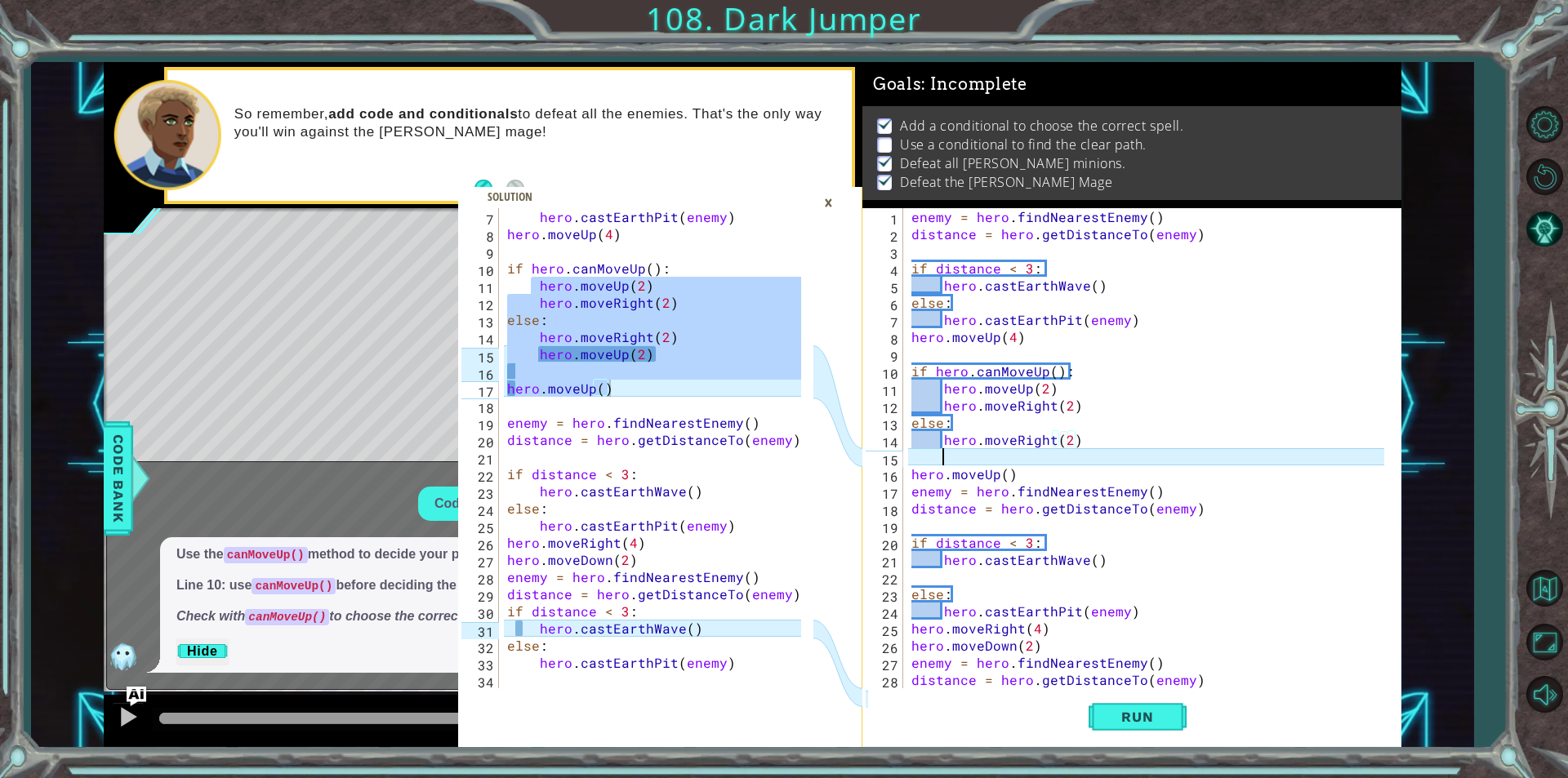
scroll to position [0, 1]
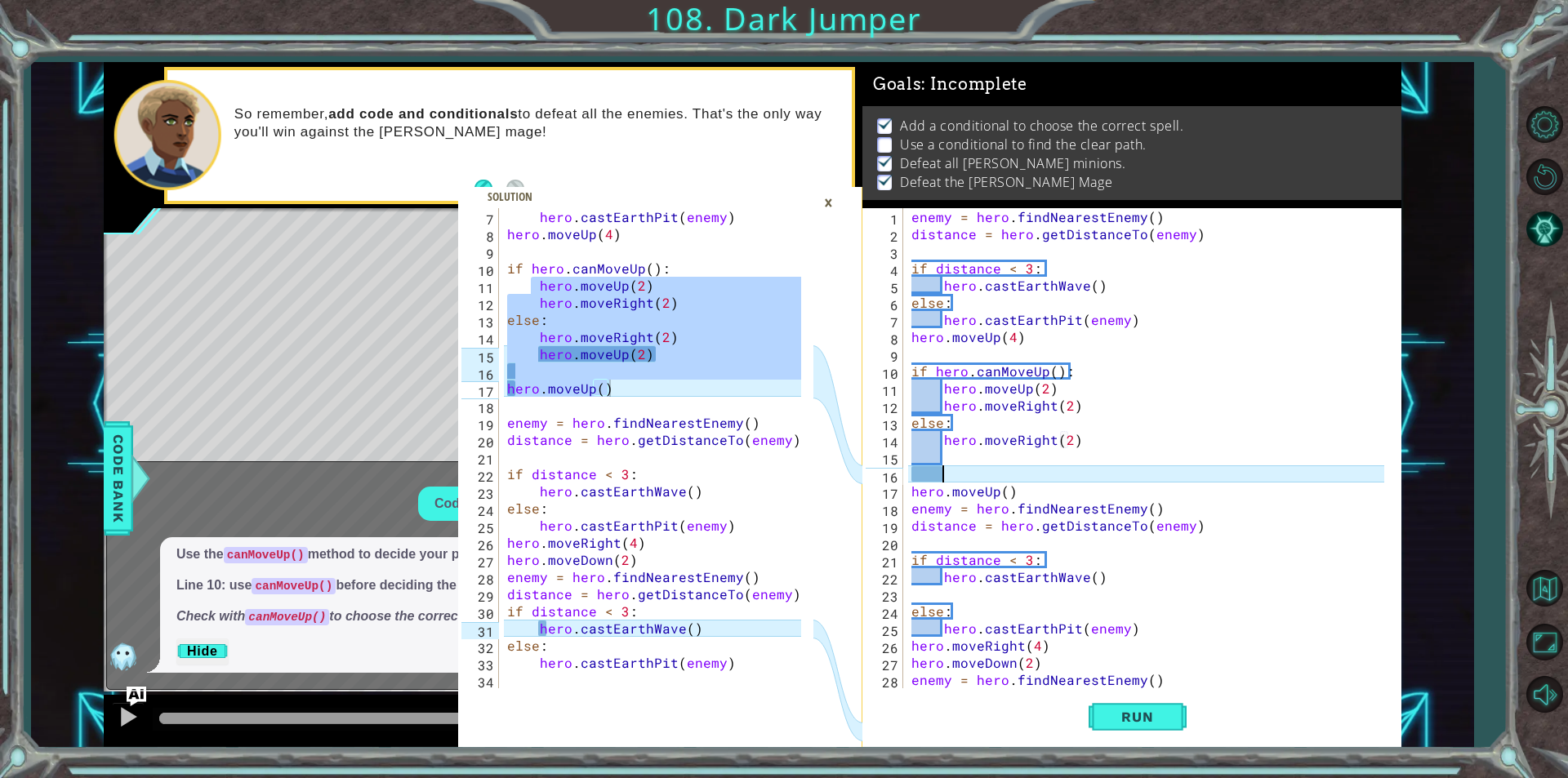
type textarea "\"
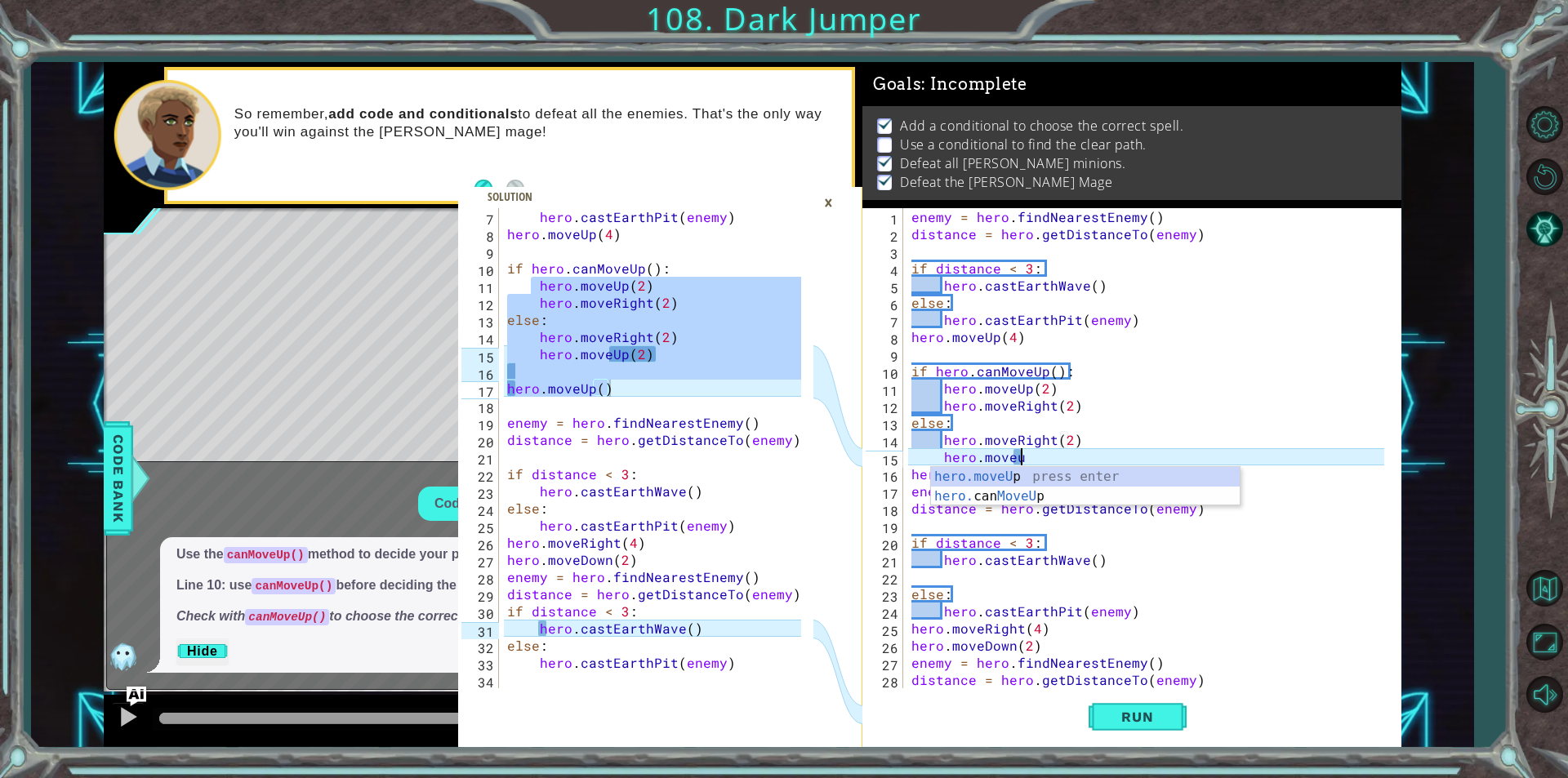
scroll to position [0, 6]
type textarea "hero.moveUp(2)"
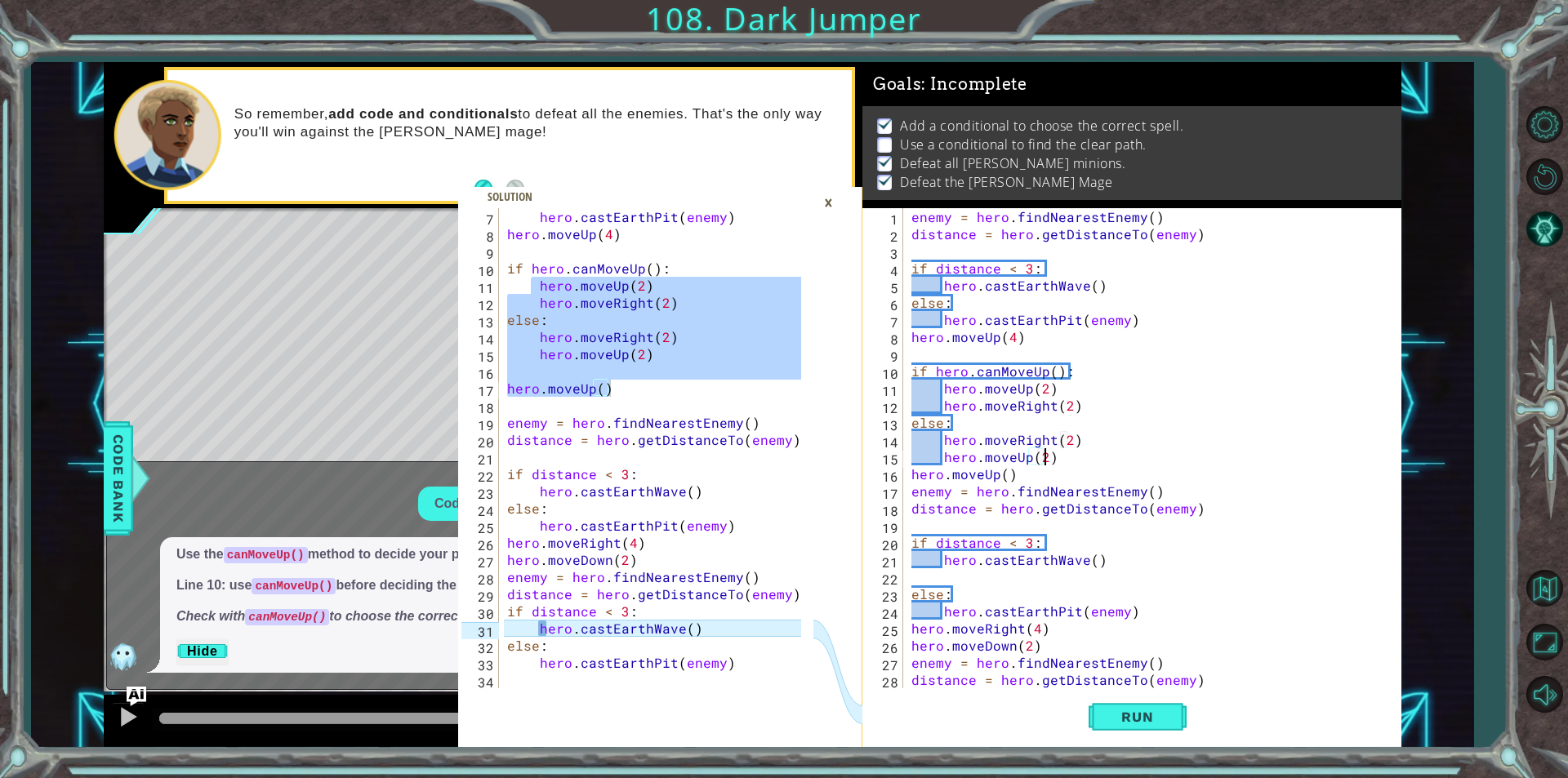
scroll to position [0, 8]
click at [1067, 457] on div "enemy = hero . findNearestEnemy ( ) distance = hero . getDistanceTo ( enemy ) i…" at bounding box center [1151, 465] width 485 height 515
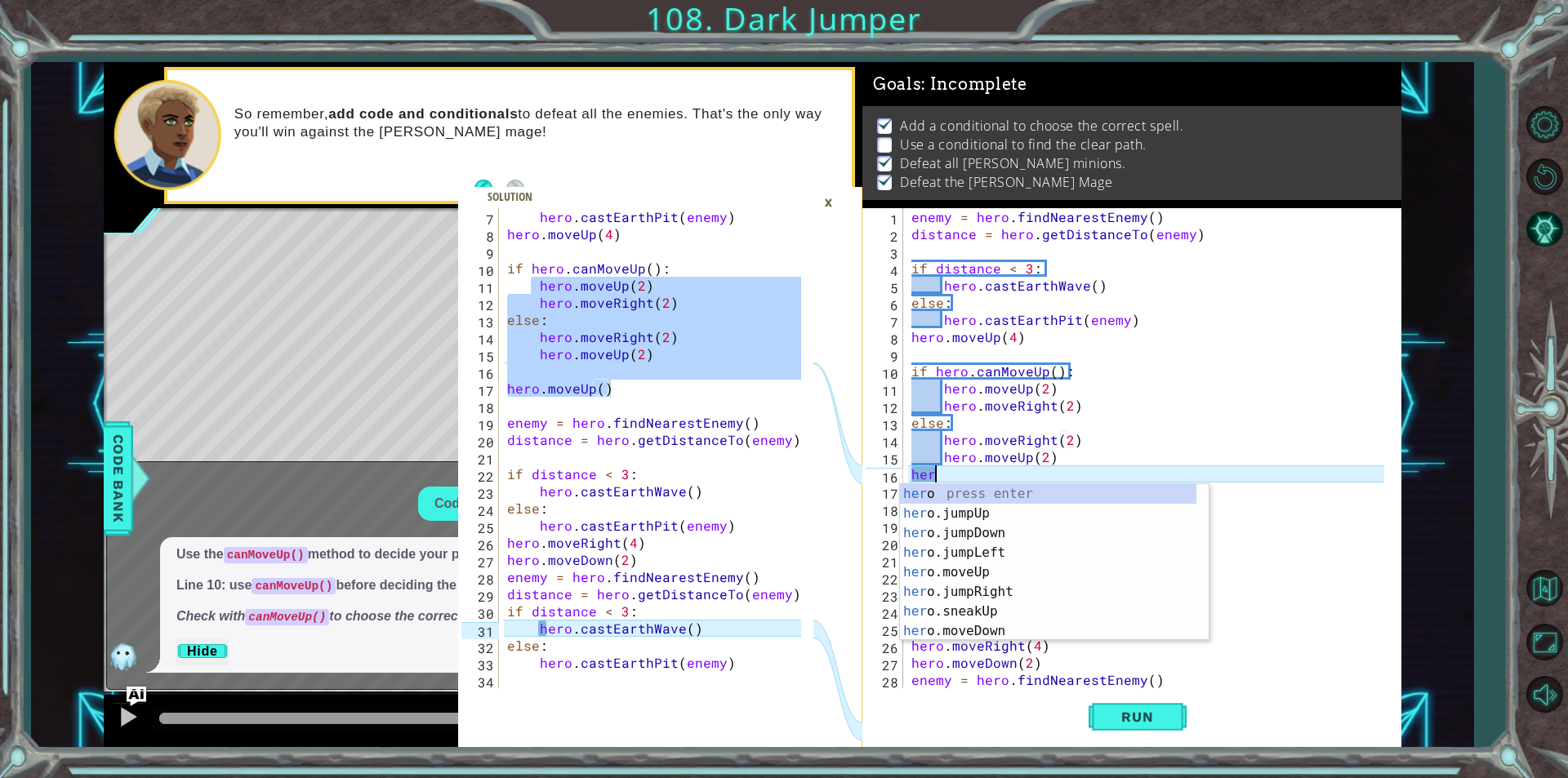
scroll to position [0, 0]
type textarea "h"
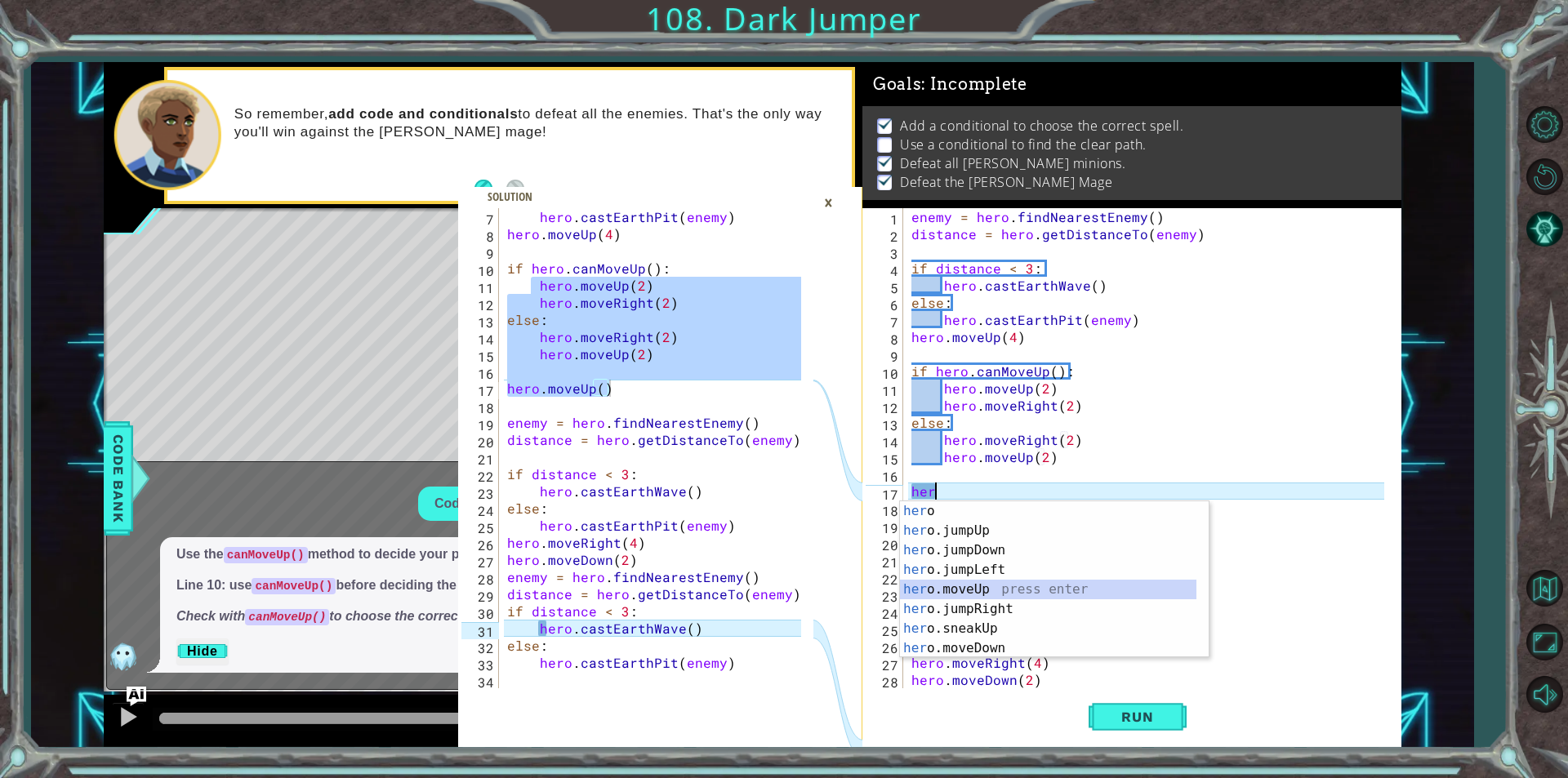
click at [1096, 579] on div "her o press enter her o.jumpUp press enter her o.jumpDown press enter her o.jum…" at bounding box center [1048, 599] width 296 height 196
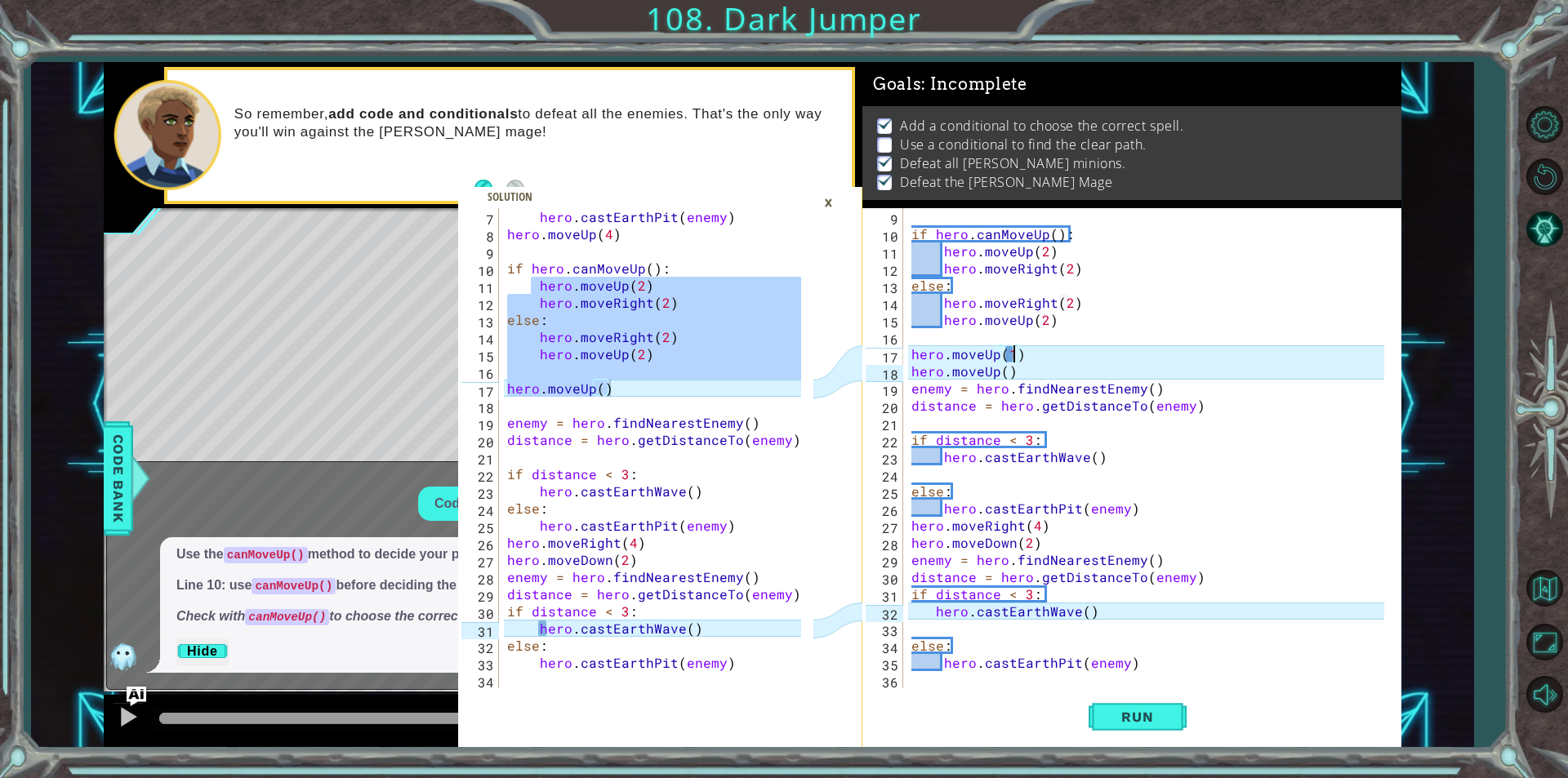
scroll to position [137, 0]
click at [933, 610] on div "if hero . canMoveUp ( ) : hero . moveUp ( 2 ) hero . moveRight ( 2 ) else : her…" at bounding box center [1151, 465] width 485 height 515
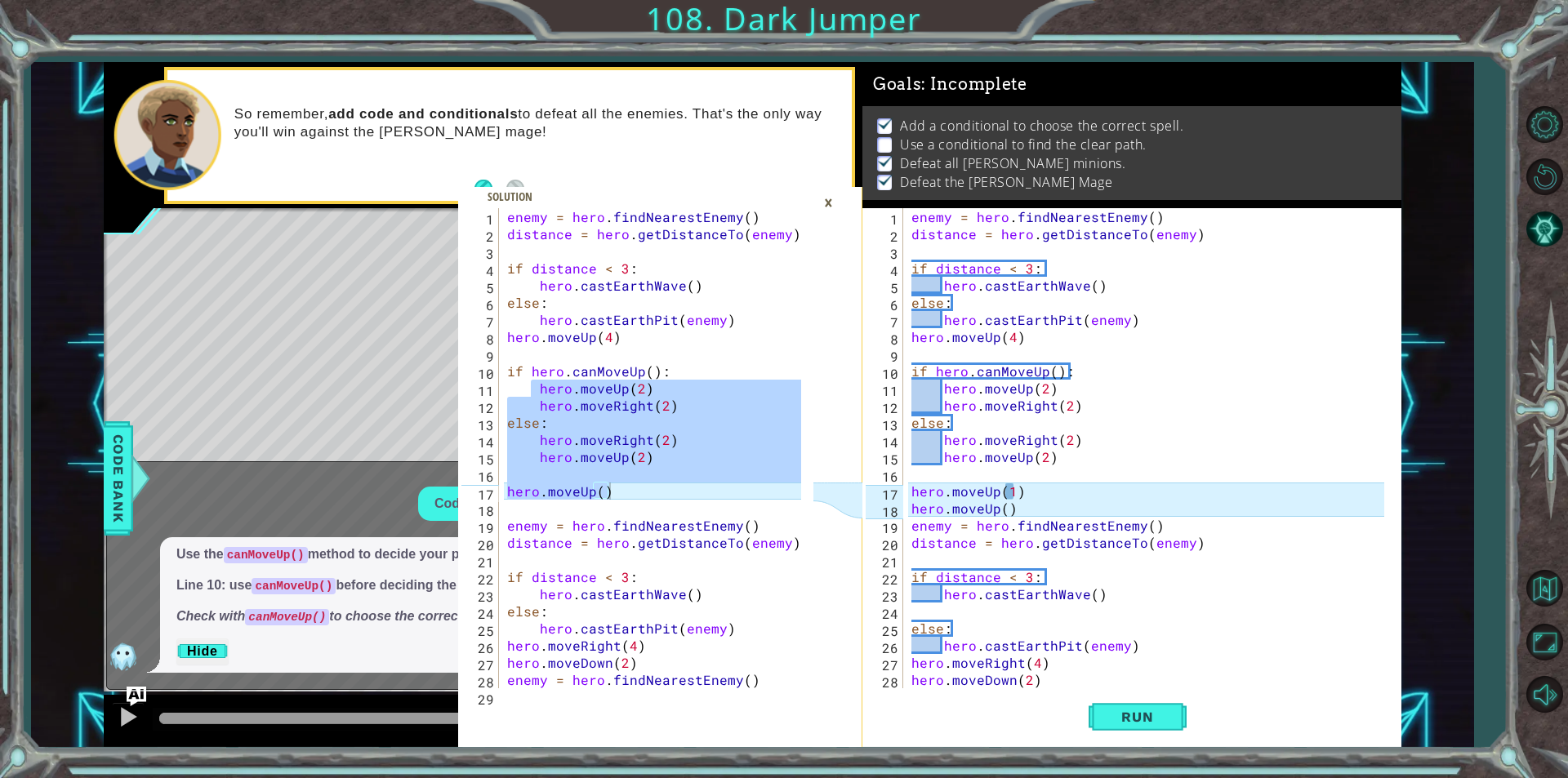
scroll to position [49, 0]
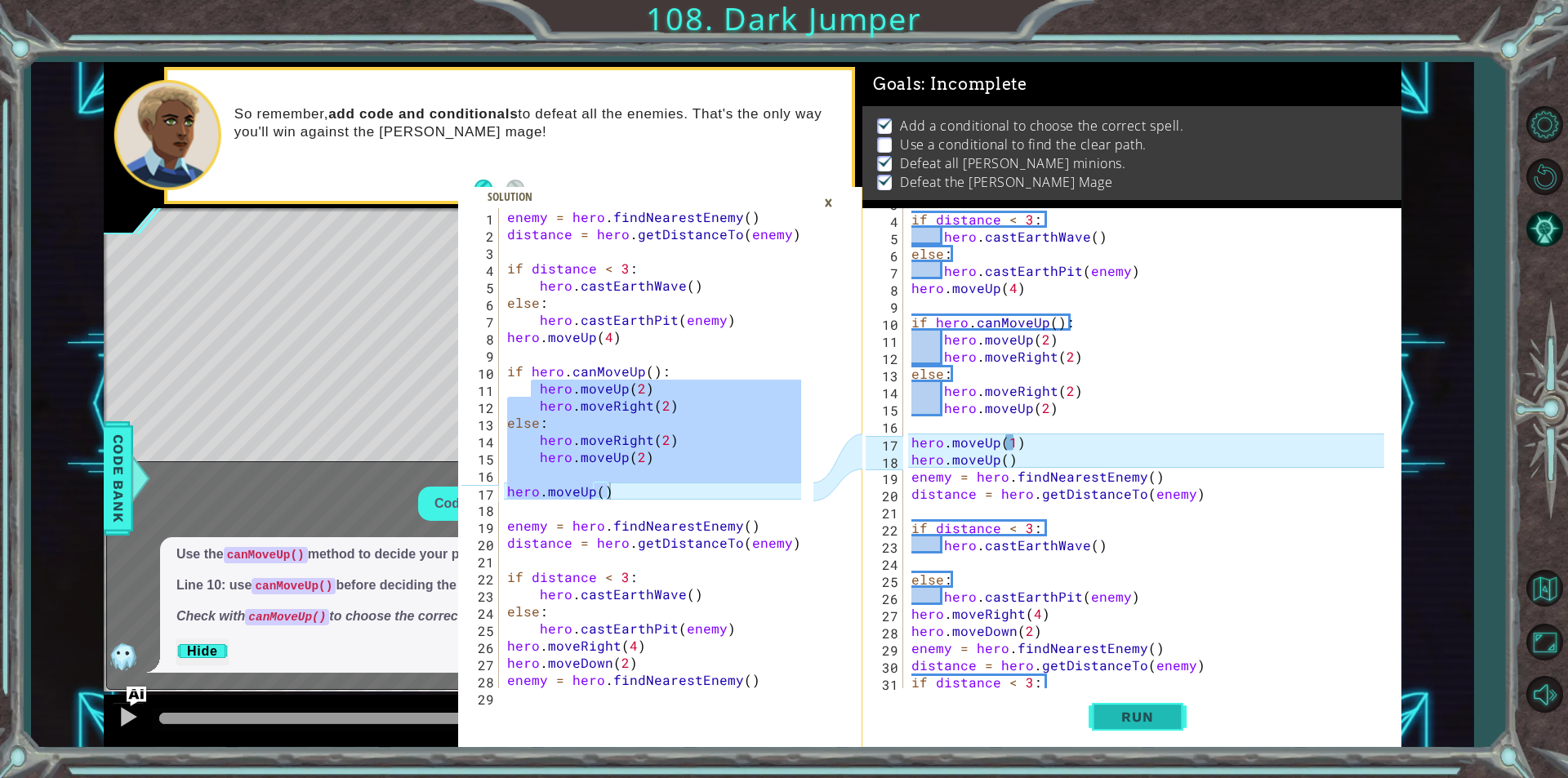
click at [1157, 712] on span "Run" at bounding box center [1138, 716] width 65 height 16
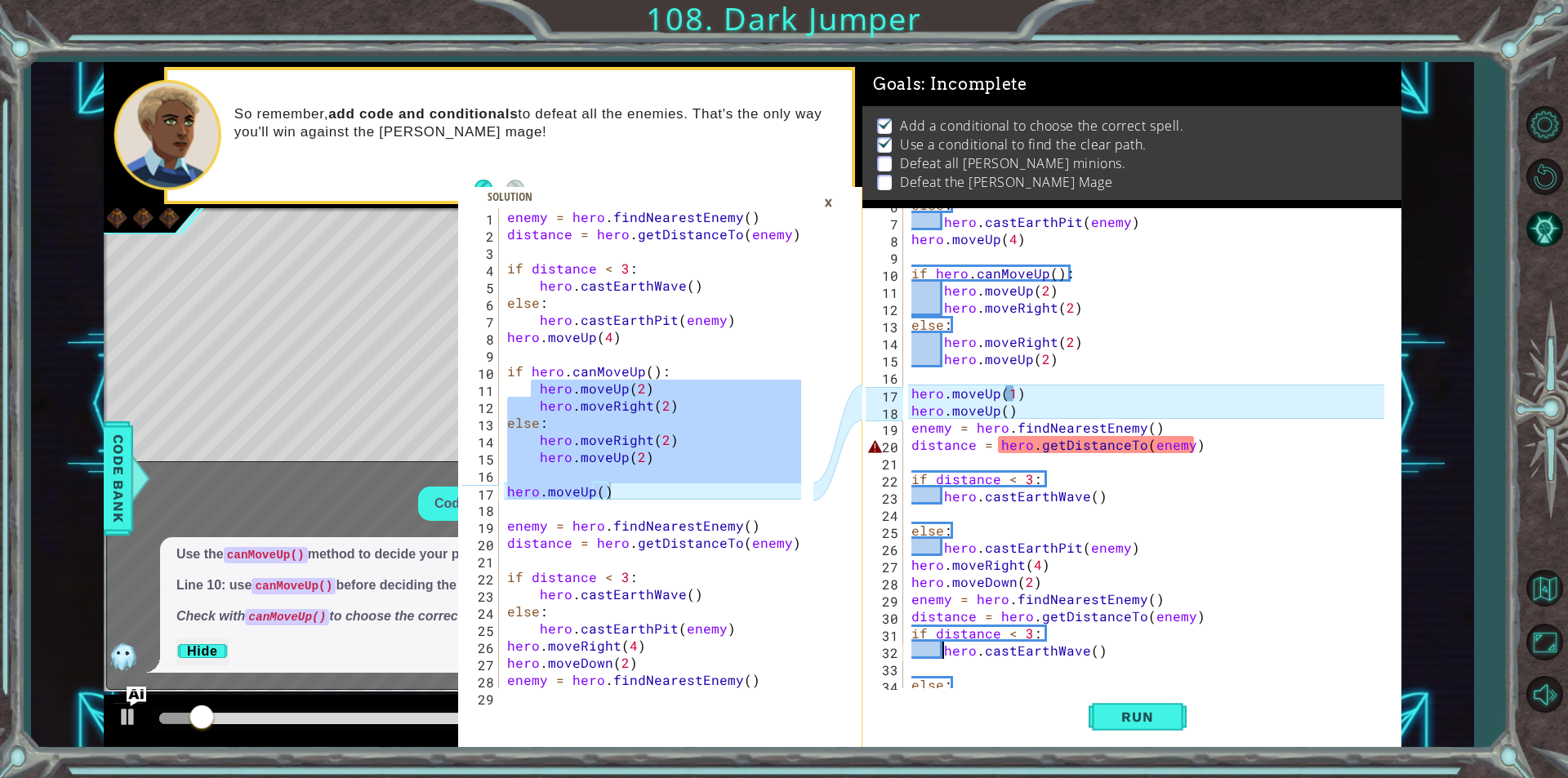
scroll to position [137, 0]
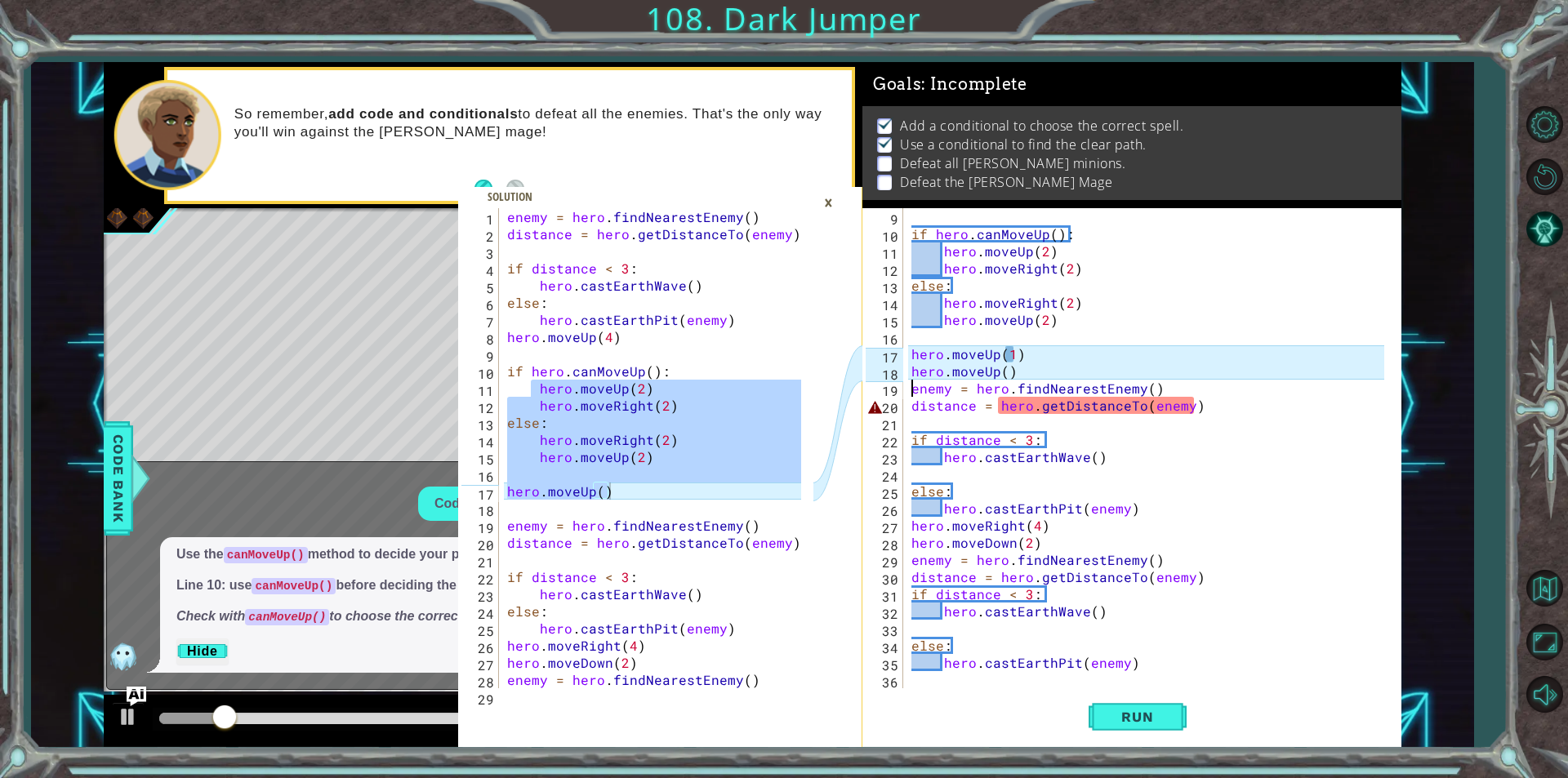
click at [911, 391] on div "if hero . canMoveUp ( ) : hero . moveUp ( 2 ) hero . moveRight ( 2 ) else : her…" at bounding box center [1151, 465] width 485 height 515
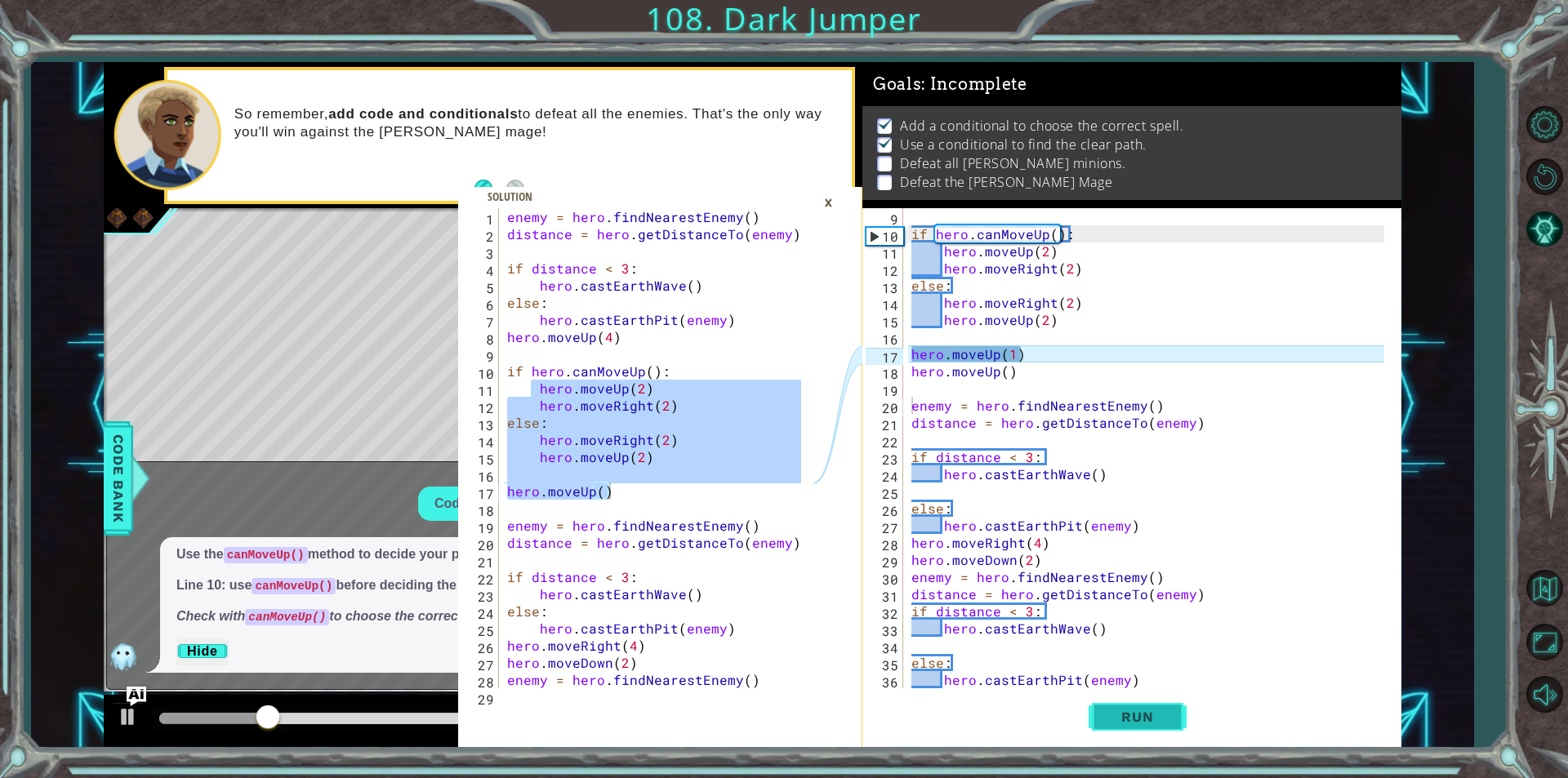
click at [1156, 724] on span "Run" at bounding box center [1138, 716] width 65 height 16
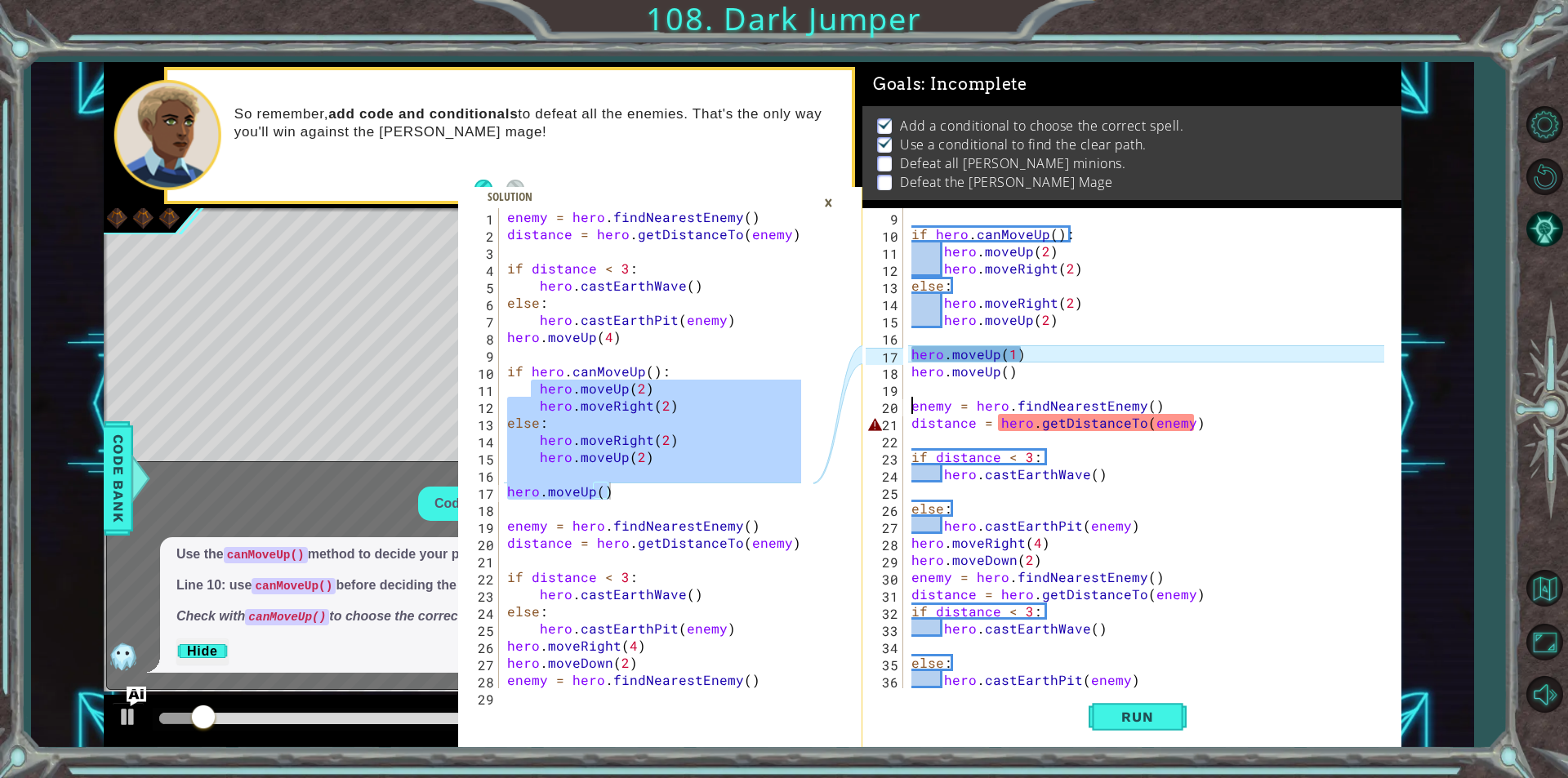
click at [826, 209] on div "×" at bounding box center [829, 202] width 26 height 28
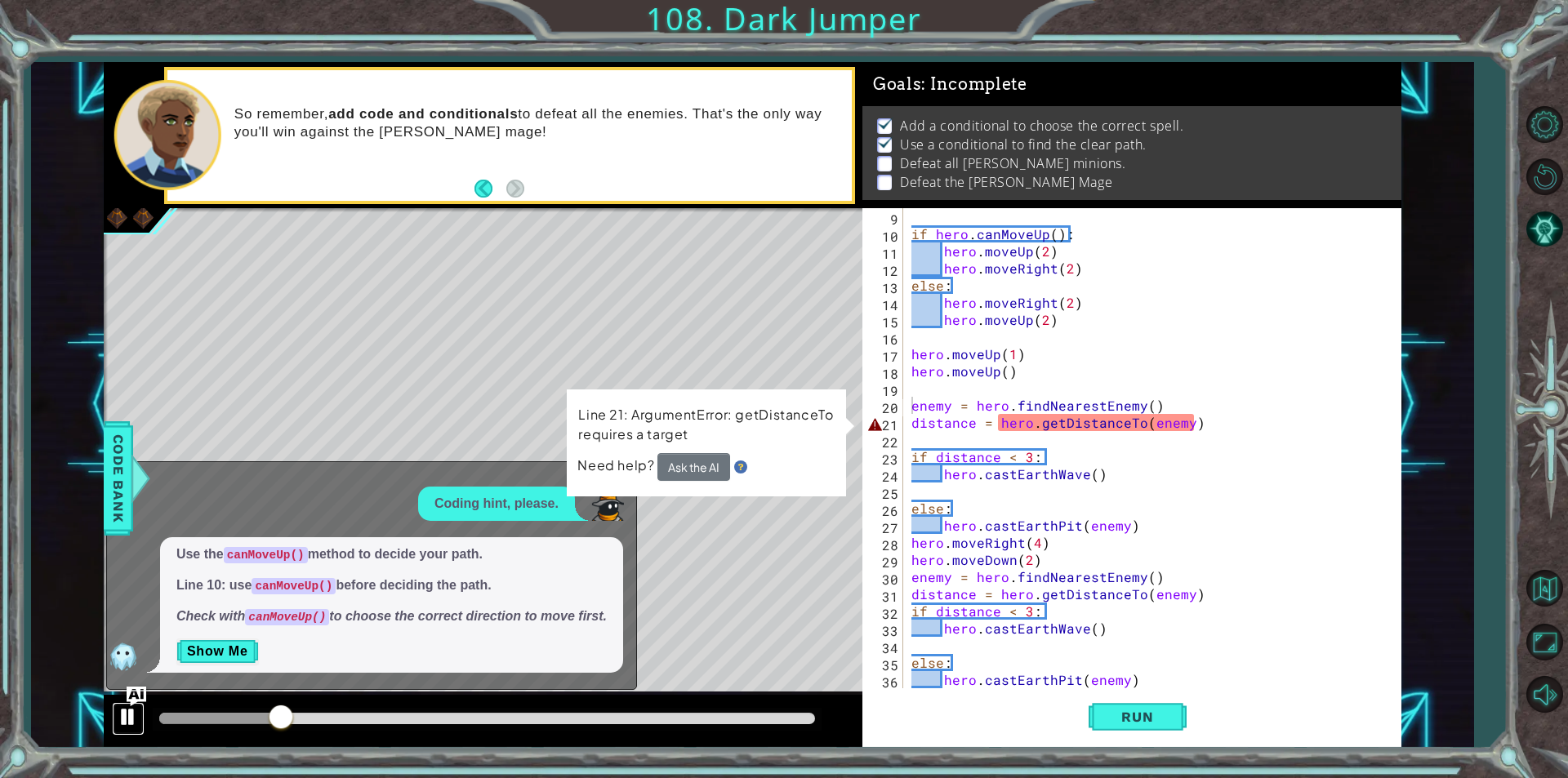
click at [113, 714] on button at bounding box center [128, 718] width 32 height 33
click at [628, 363] on div "Level Map" at bounding box center [481, 448] width 755 height 481
click at [668, 542] on div "Level Map" at bounding box center [481, 448] width 755 height 481
click at [641, 500] on div "Level Map" at bounding box center [481, 448] width 755 height 481
click at [138, 478] on div at bounding box center [140, 479] width 20 height 49
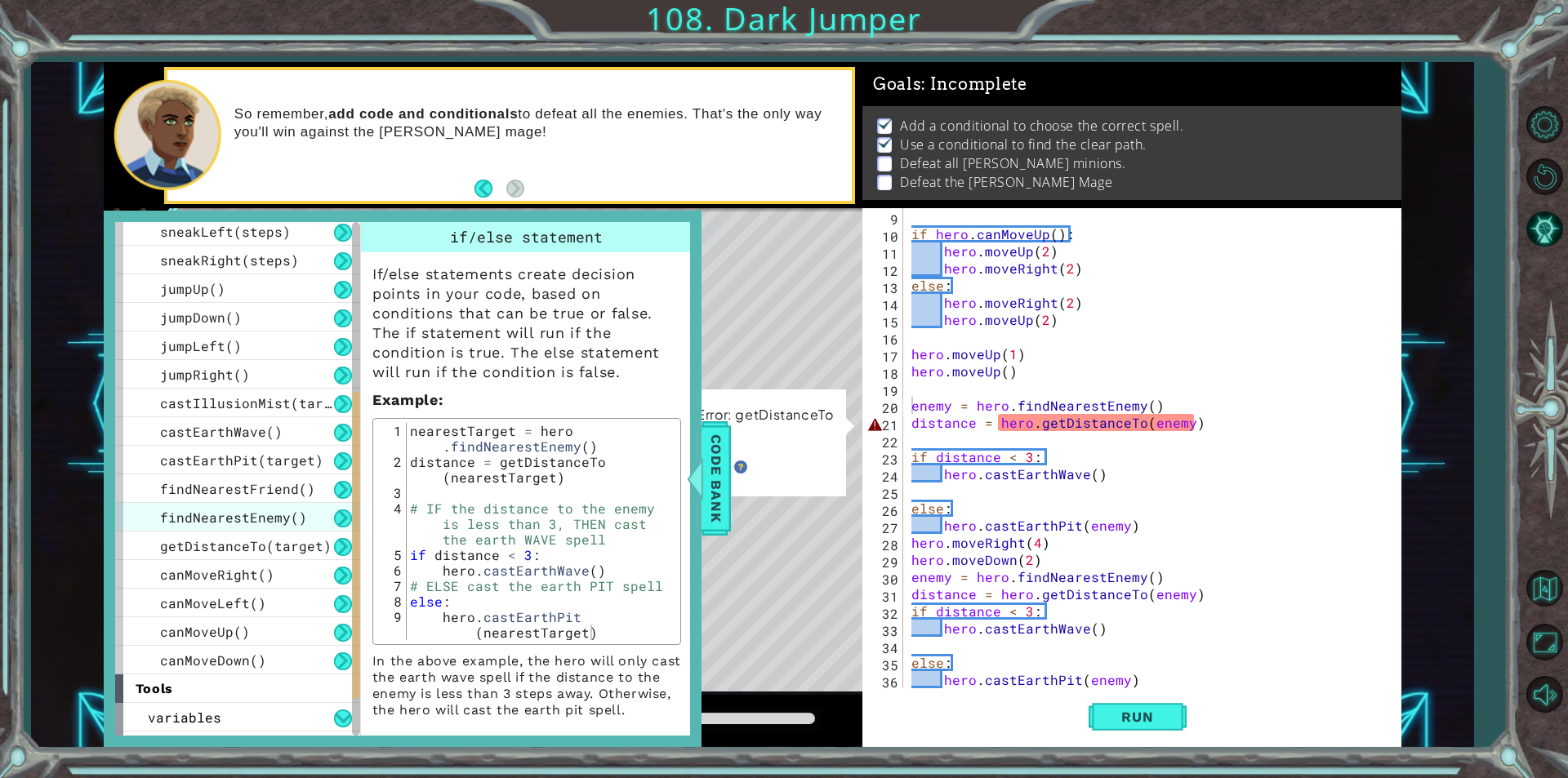
scroll to position [344, 0]
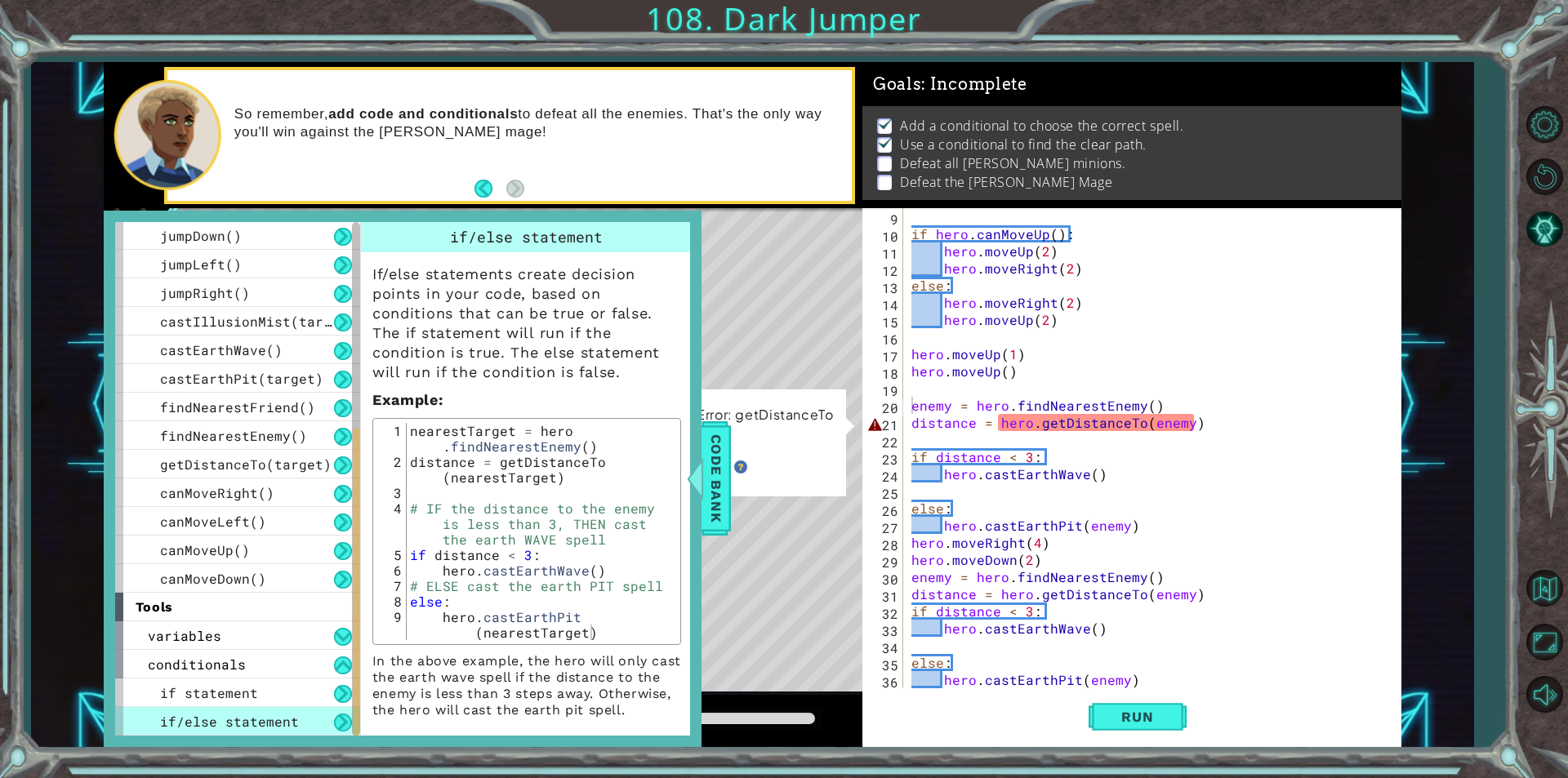
click at [304, 725] on div "if/else statement" at bounding box center [238, 721] width 245 height 28
click at [317, 697] on div "if statement" at bounding box center [238, 693] width 245 height 28
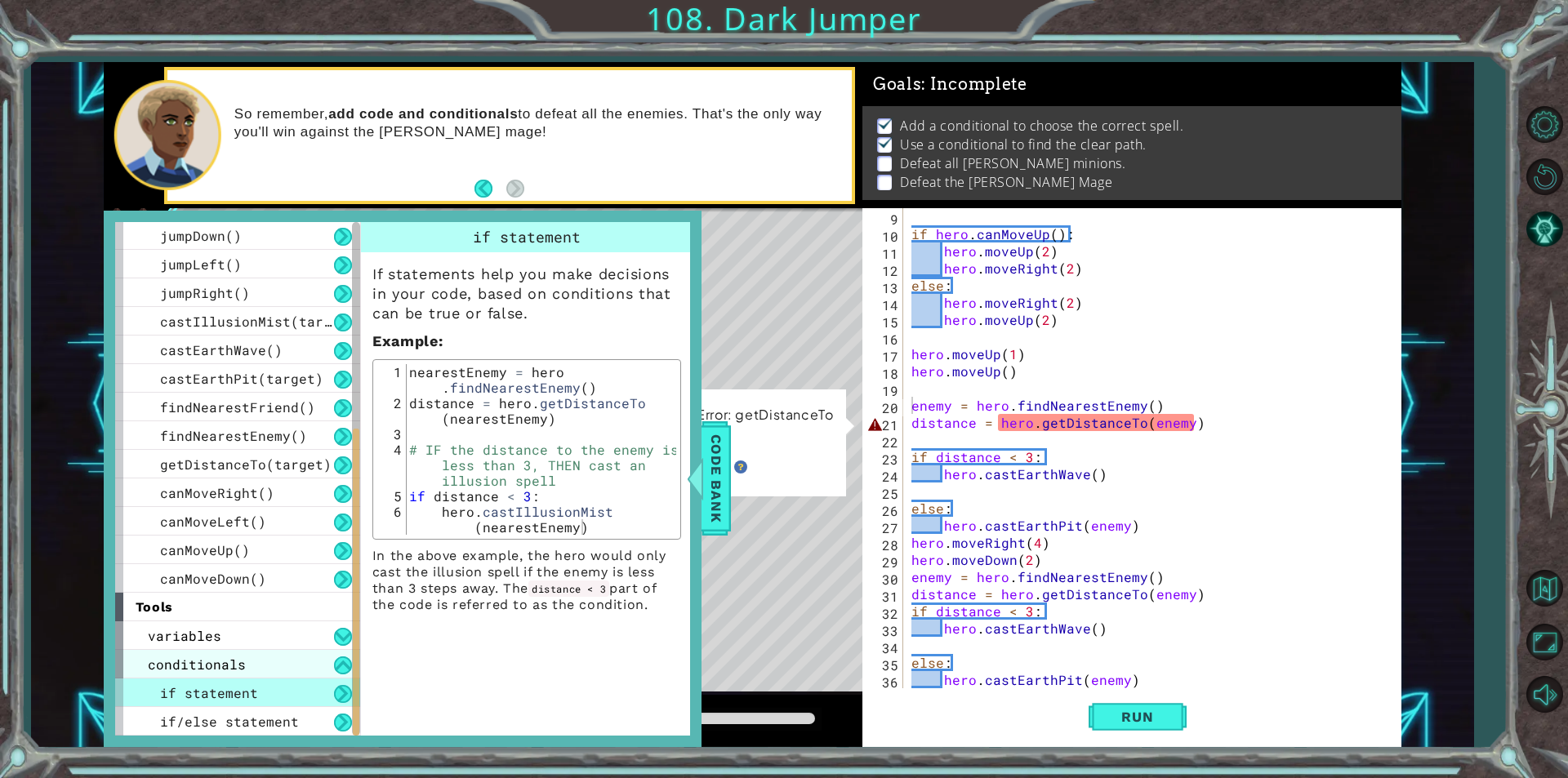
click at [294, 655] on div "conditionals" at bounding box center [238, 664] width 245 height 28
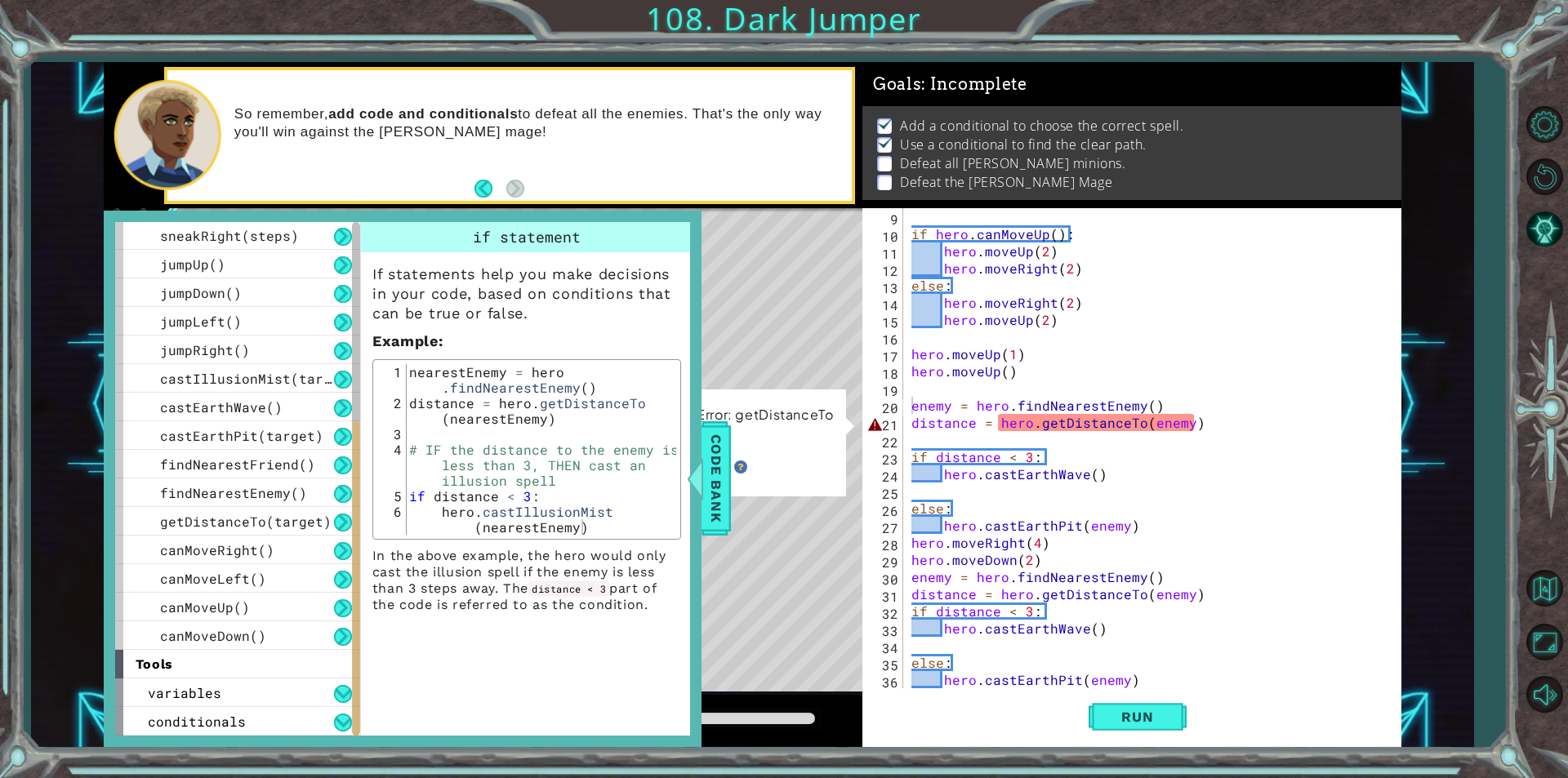
scroll to position [287, 0]
click at [335, 683] on div "variables" at bounding box center [238, 693] width 245 height 28
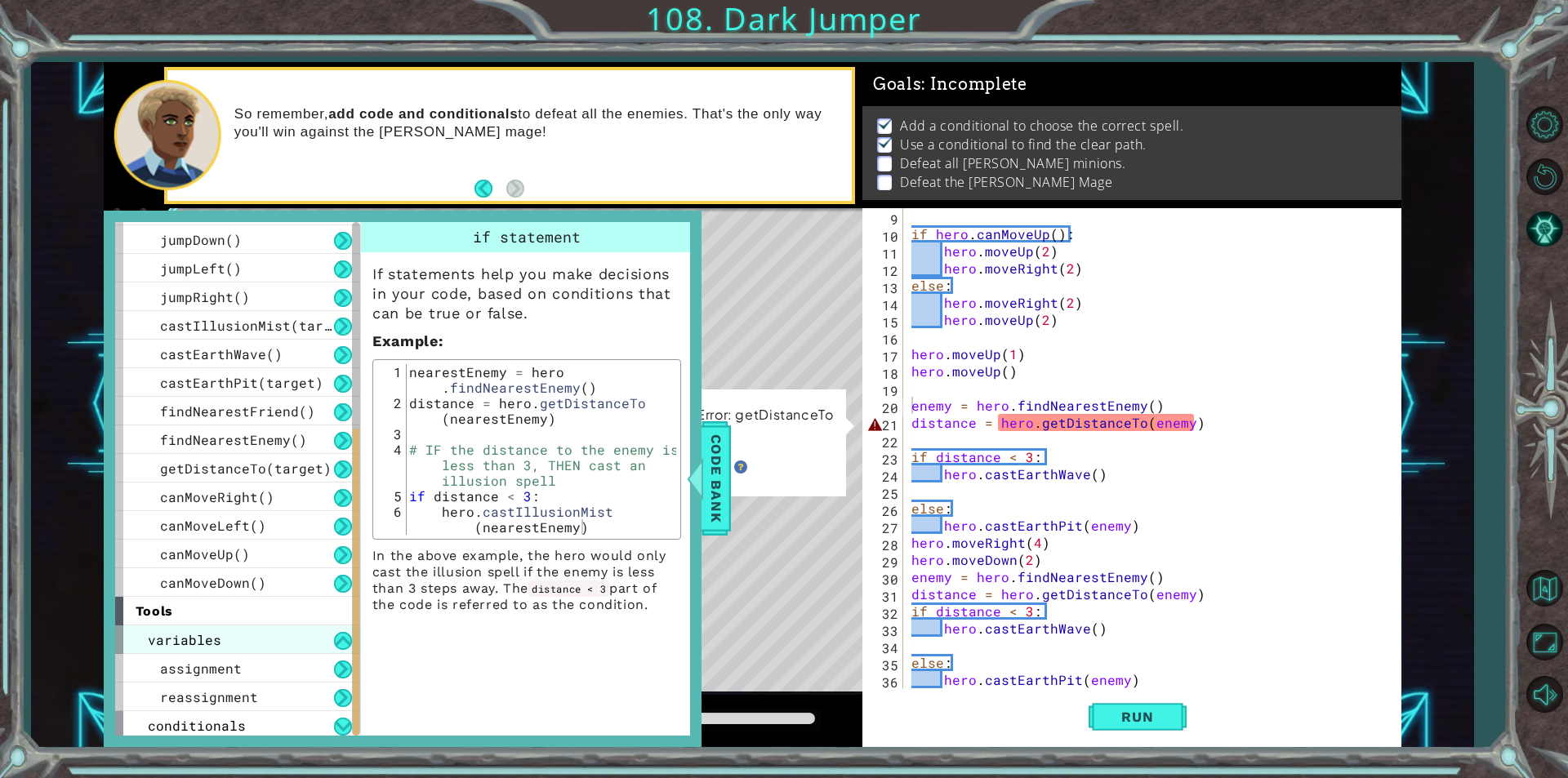
scroll to position [344, 0]
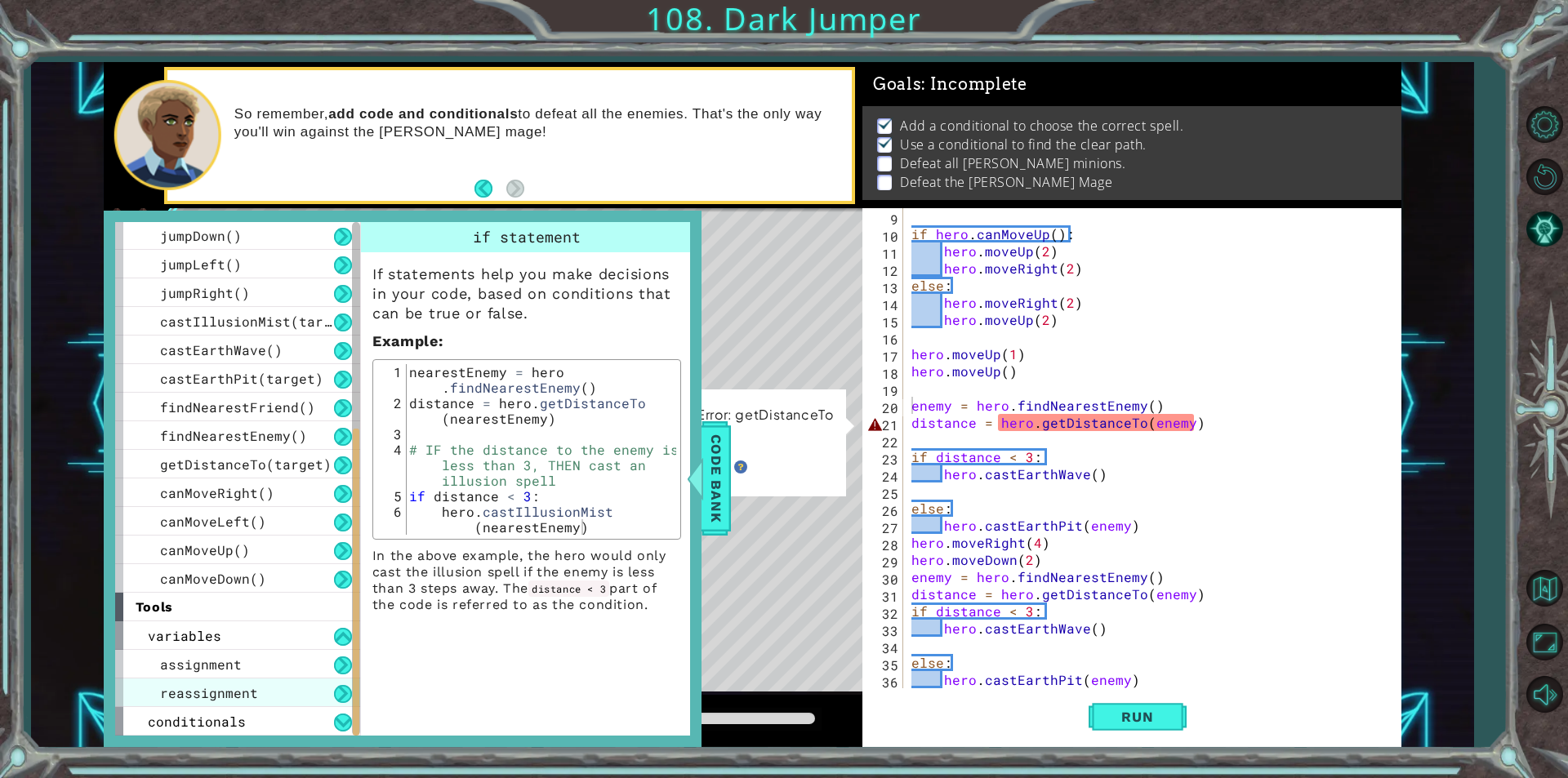
click at [296, 681] on div "reassignment" at bounding box center [238, 693] width 245 height 28
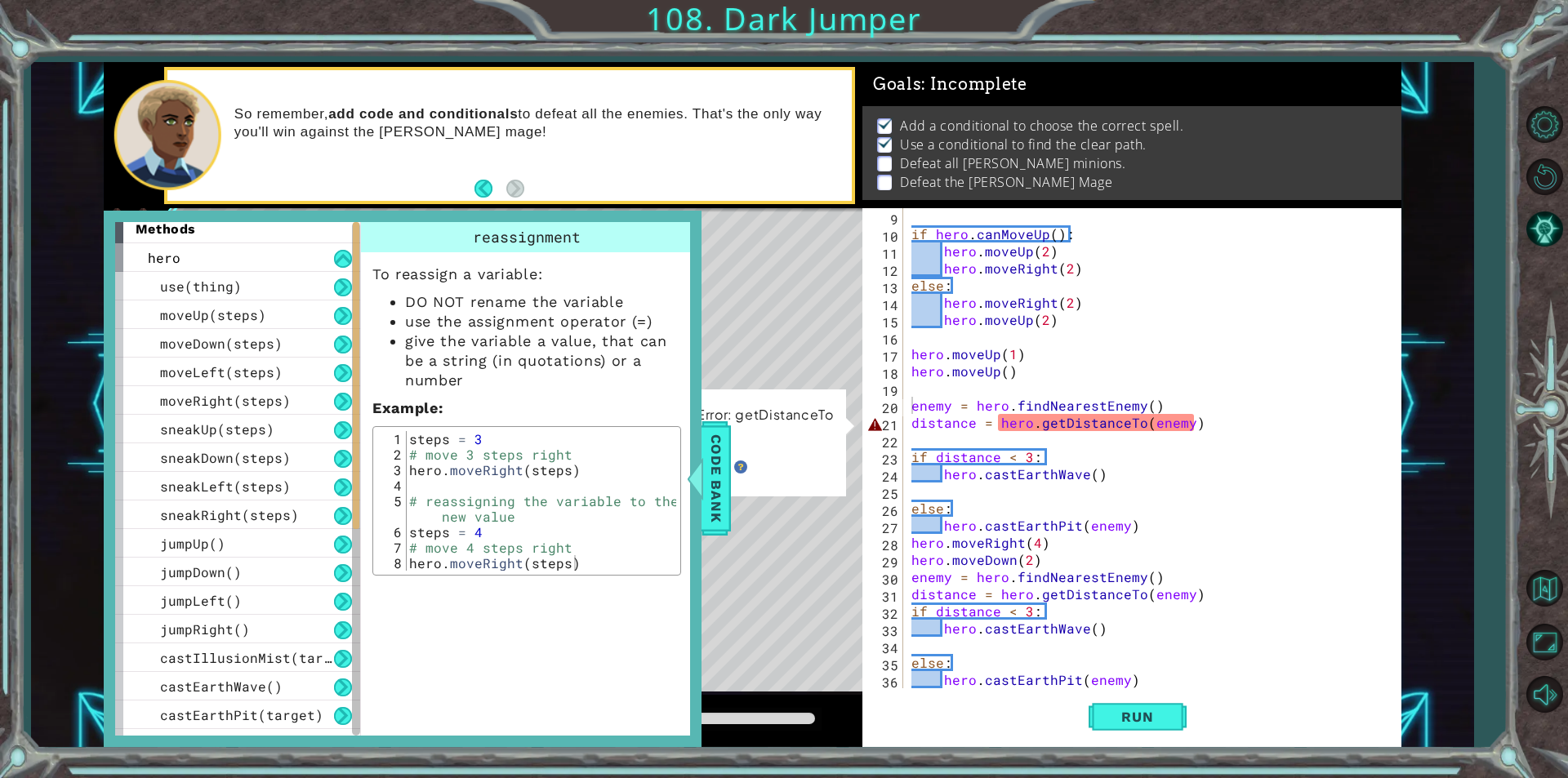
scroll to position [0, 0]
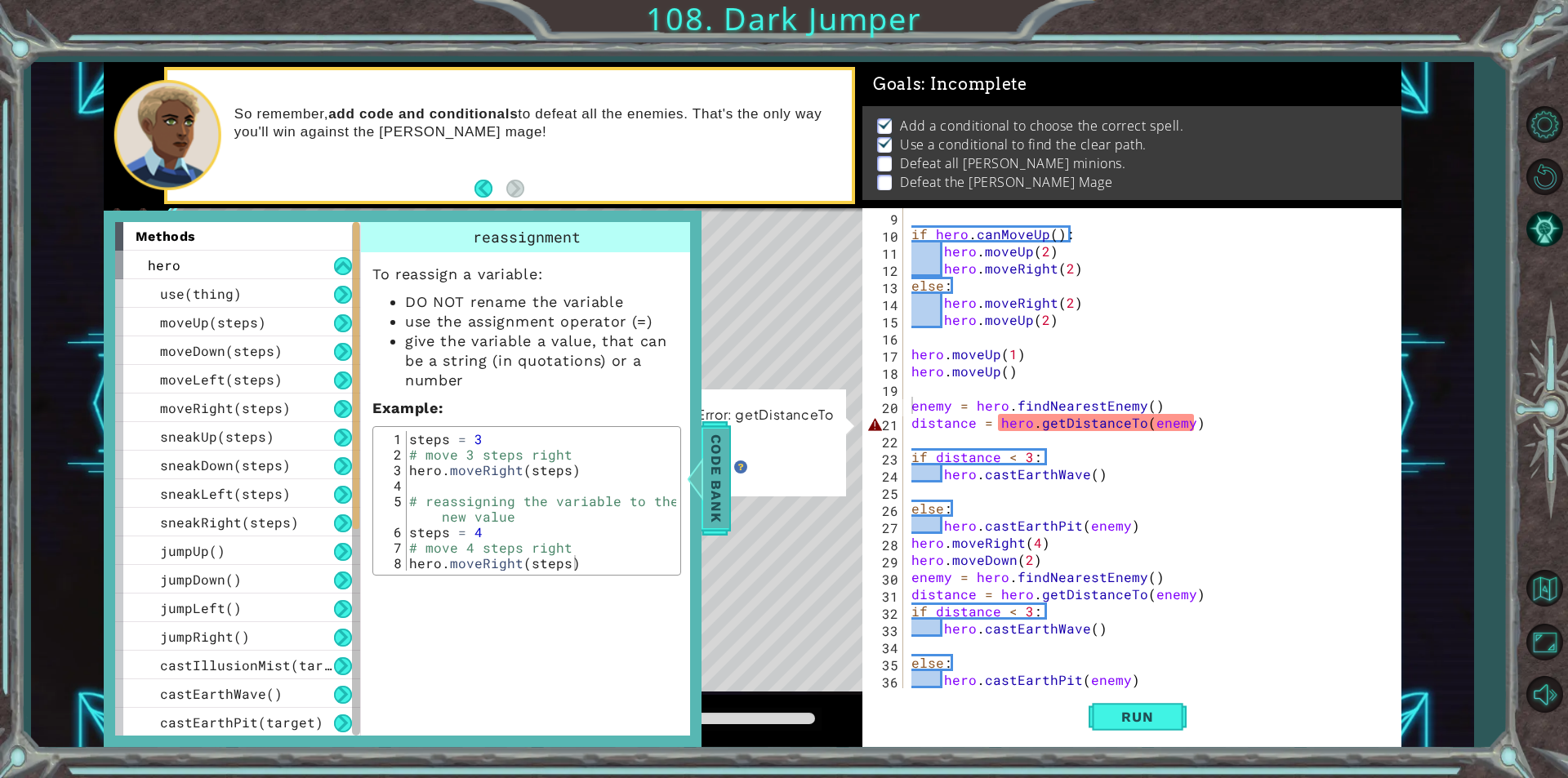
click at [708, 500] on span "Code Bank" at bounding box center [717, 478] width 27 height 100
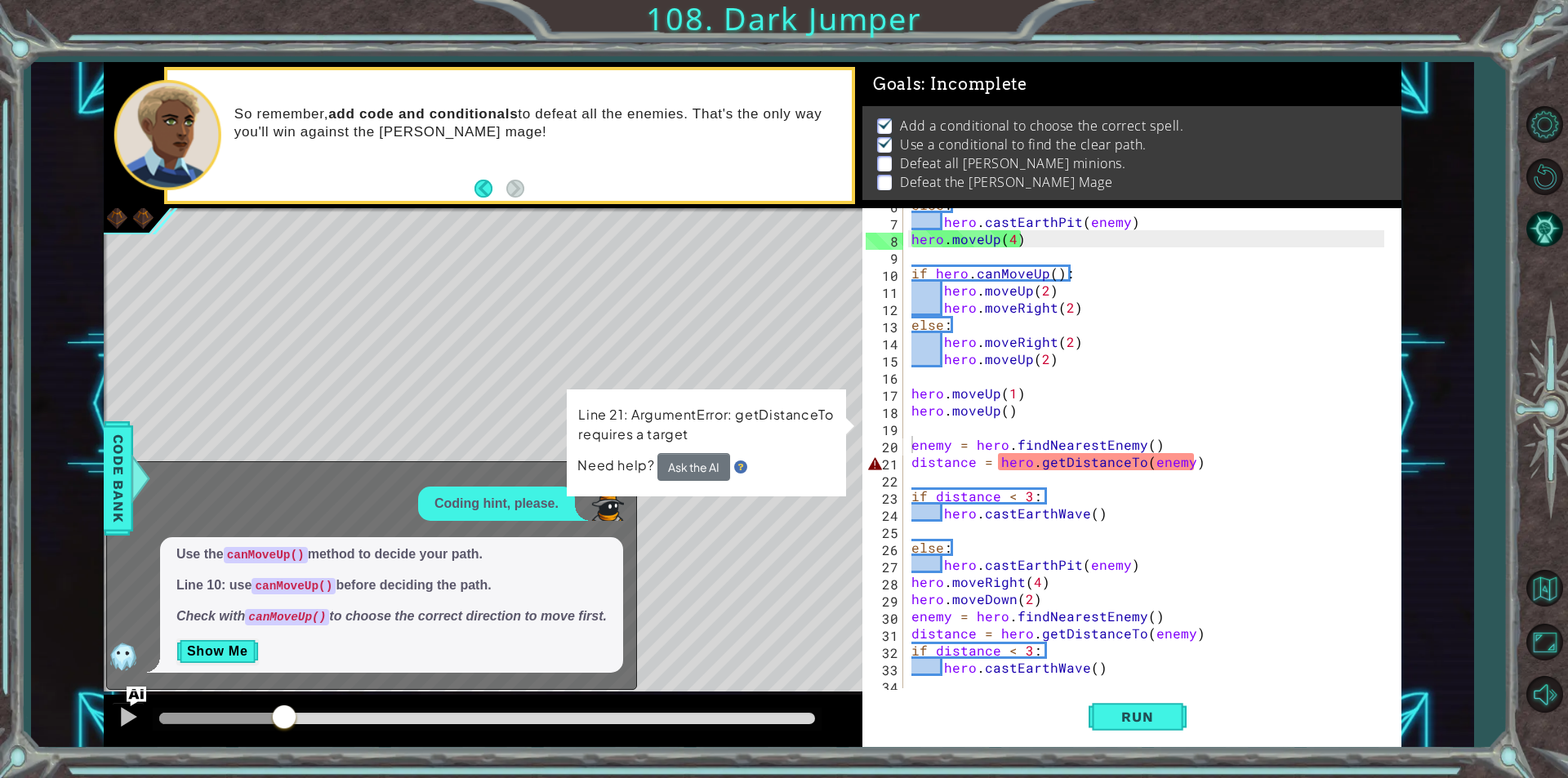
scroll to position [147, 0]
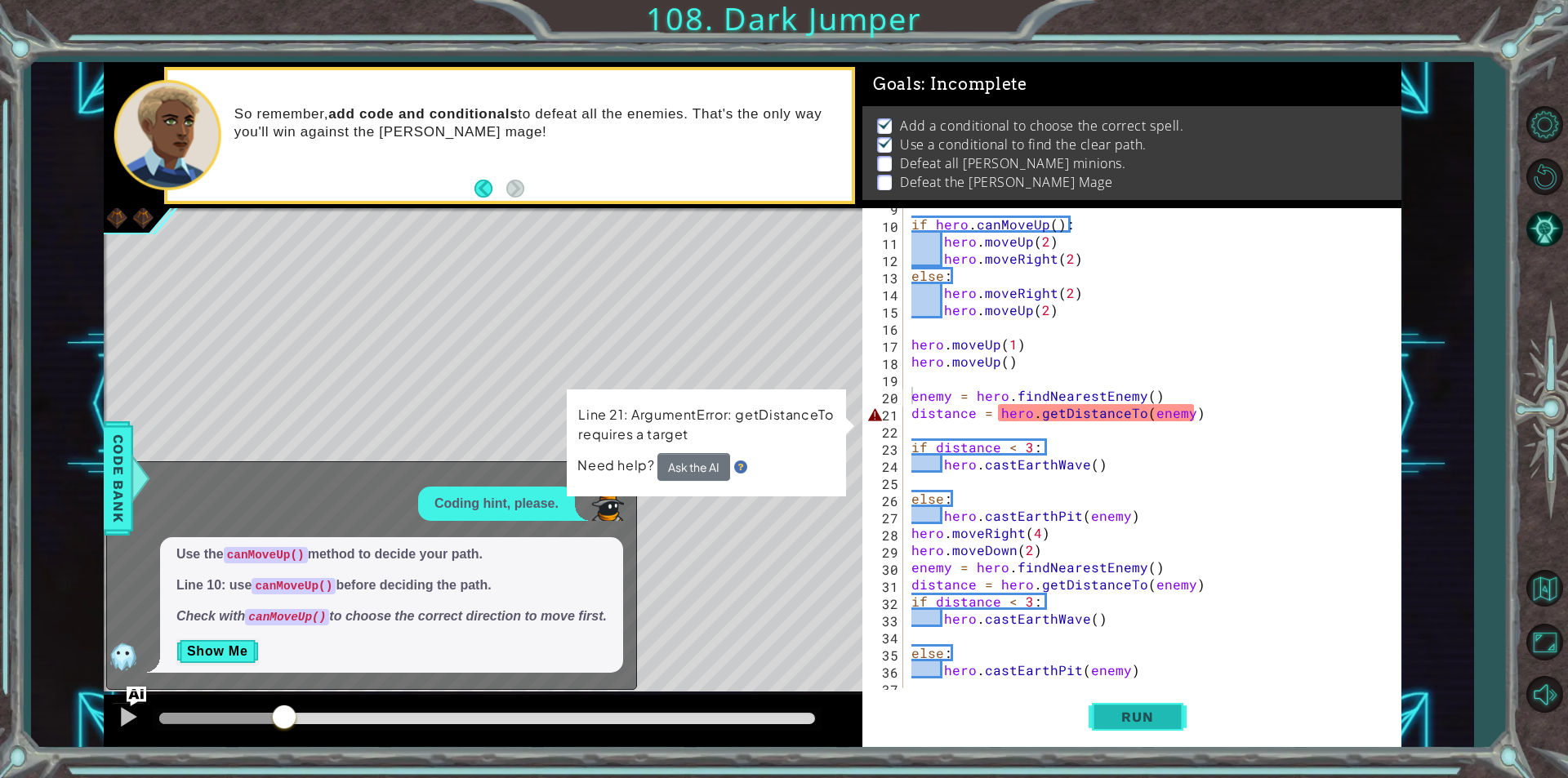
click at [1119, 705] on button "Run" at bounding box center [1138, 716] width 98 height 54
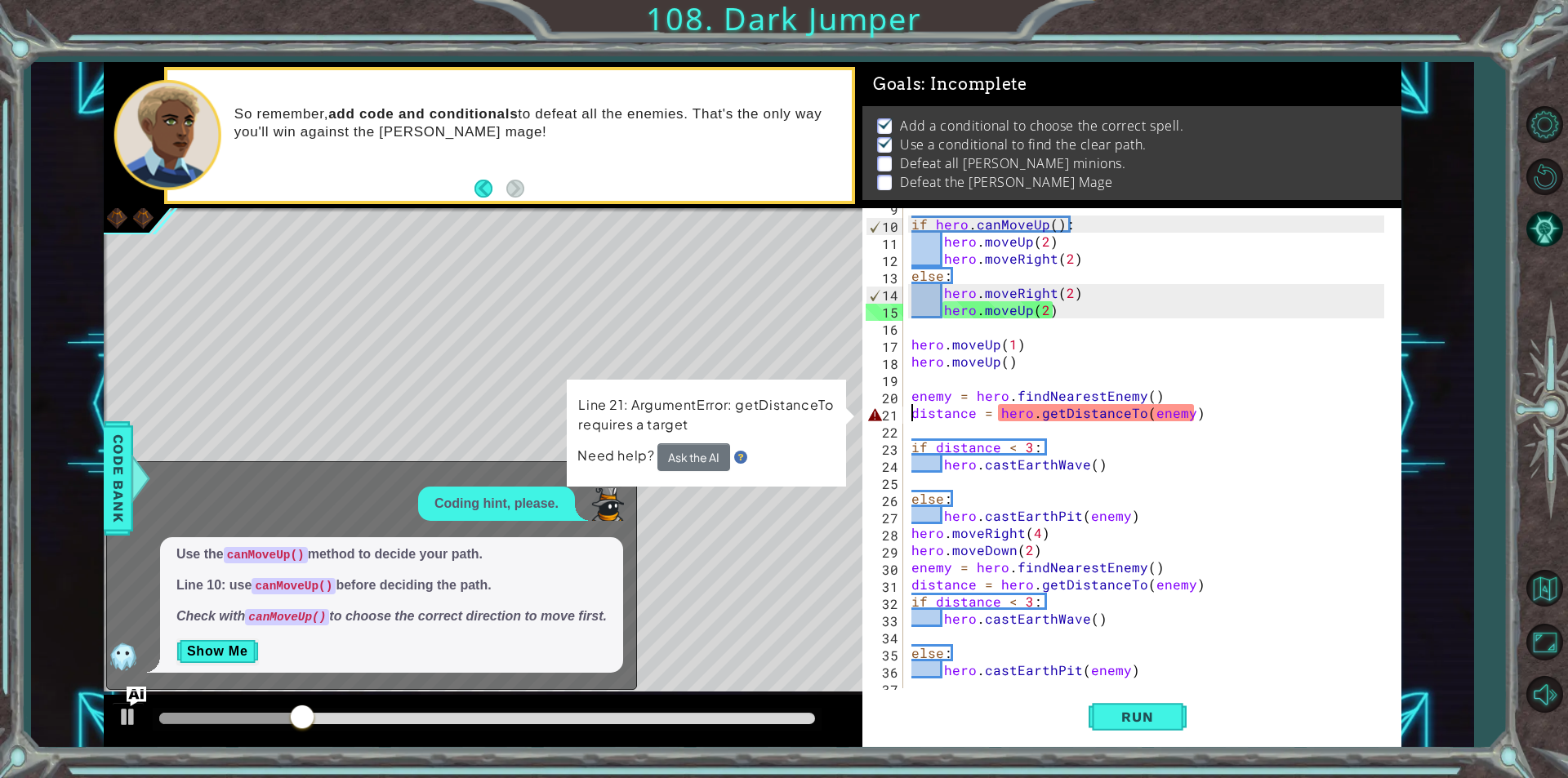
click at [908, 415] on div "if hero . canMoveUp ( ) : hero . moveUp ( 2 ) hero . moveRight ( 2 ) else : her…" at bounding box center [1146, 447] width 476 height 480
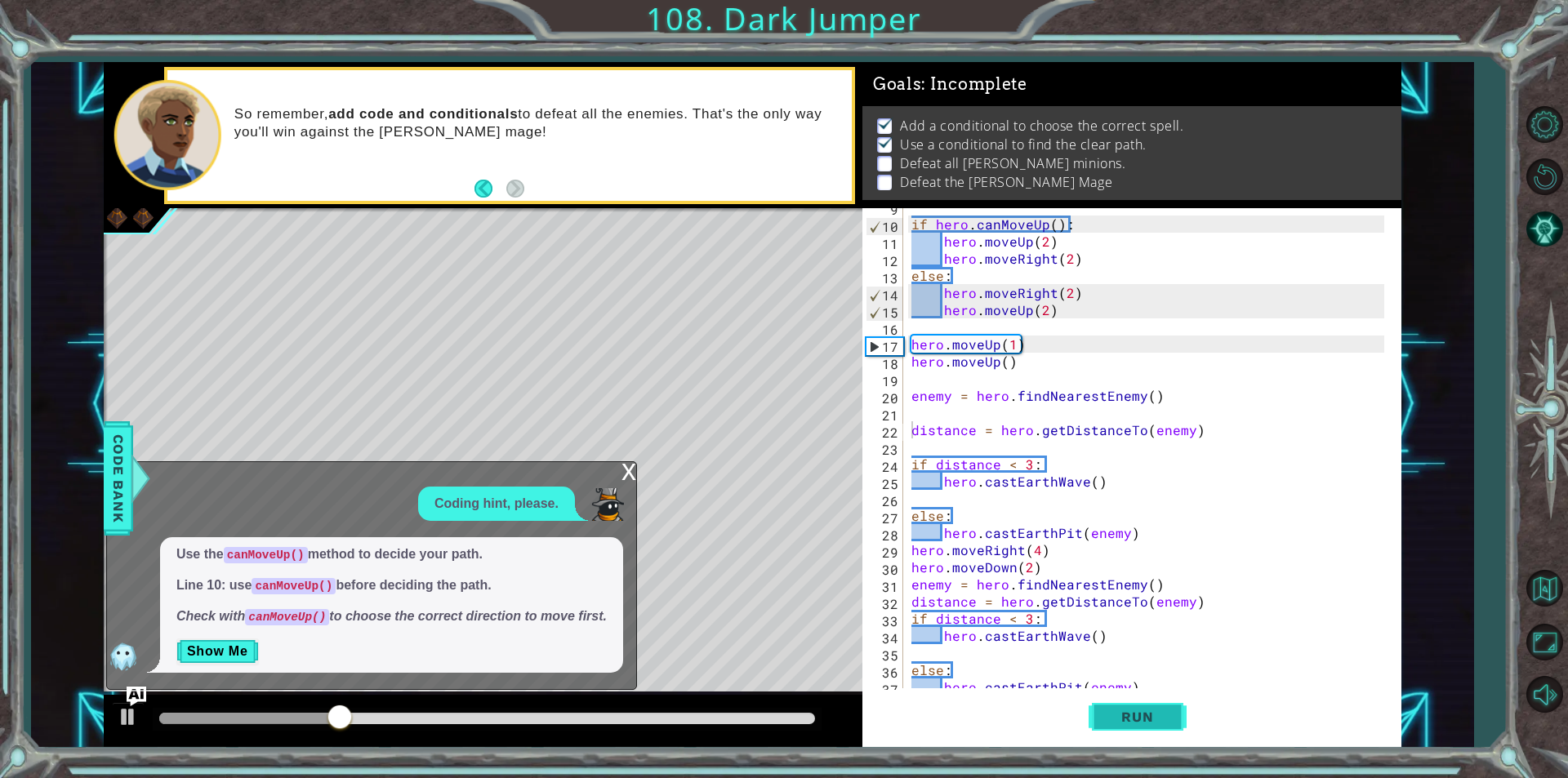
click at [1185, 712] on button "Run" at bounding box center [1138, 716] width 98 height 54
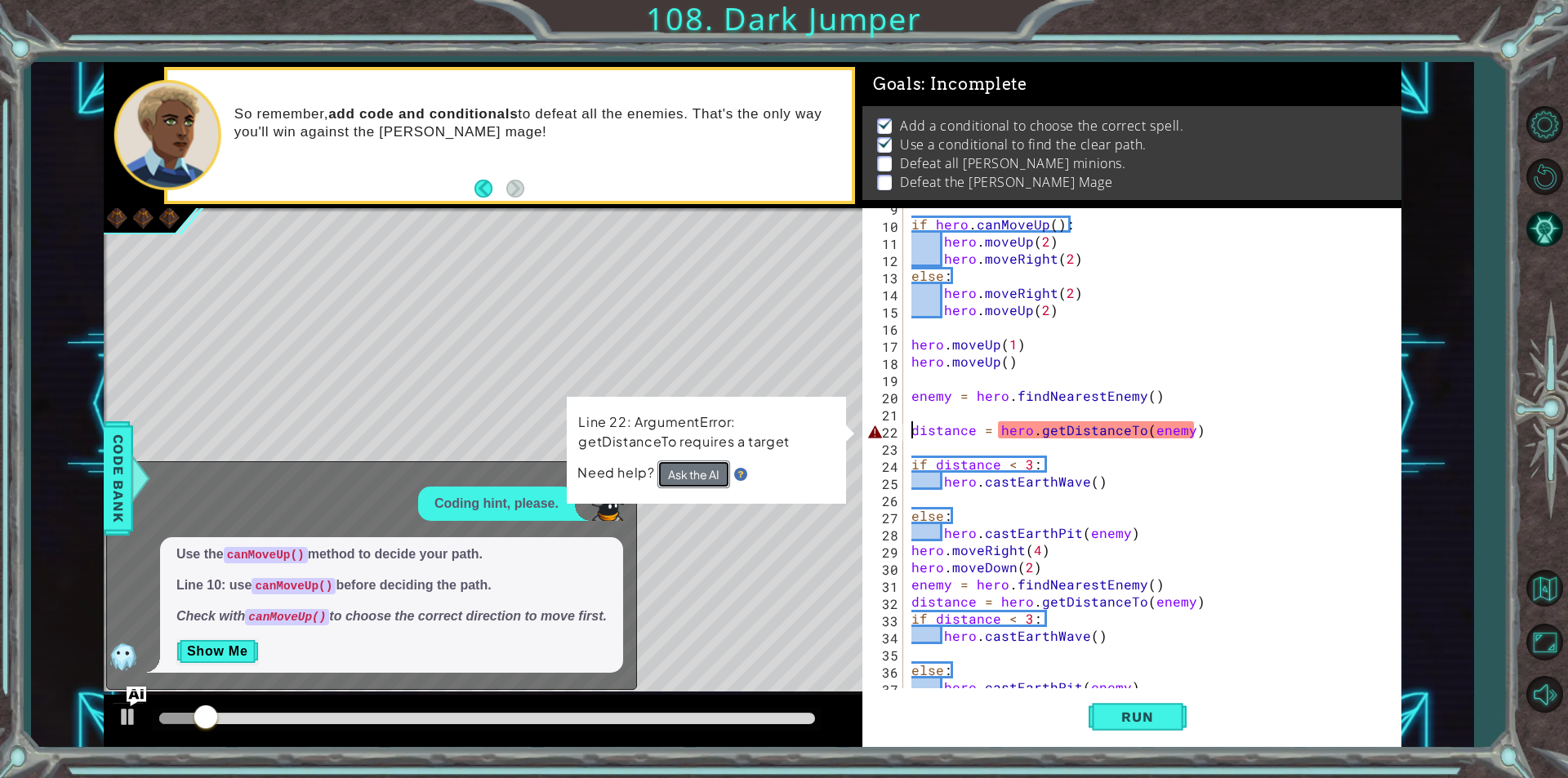
click at [707, 462] on button "Ask the AI" at bounding box center [694, 474] width 72 height 28
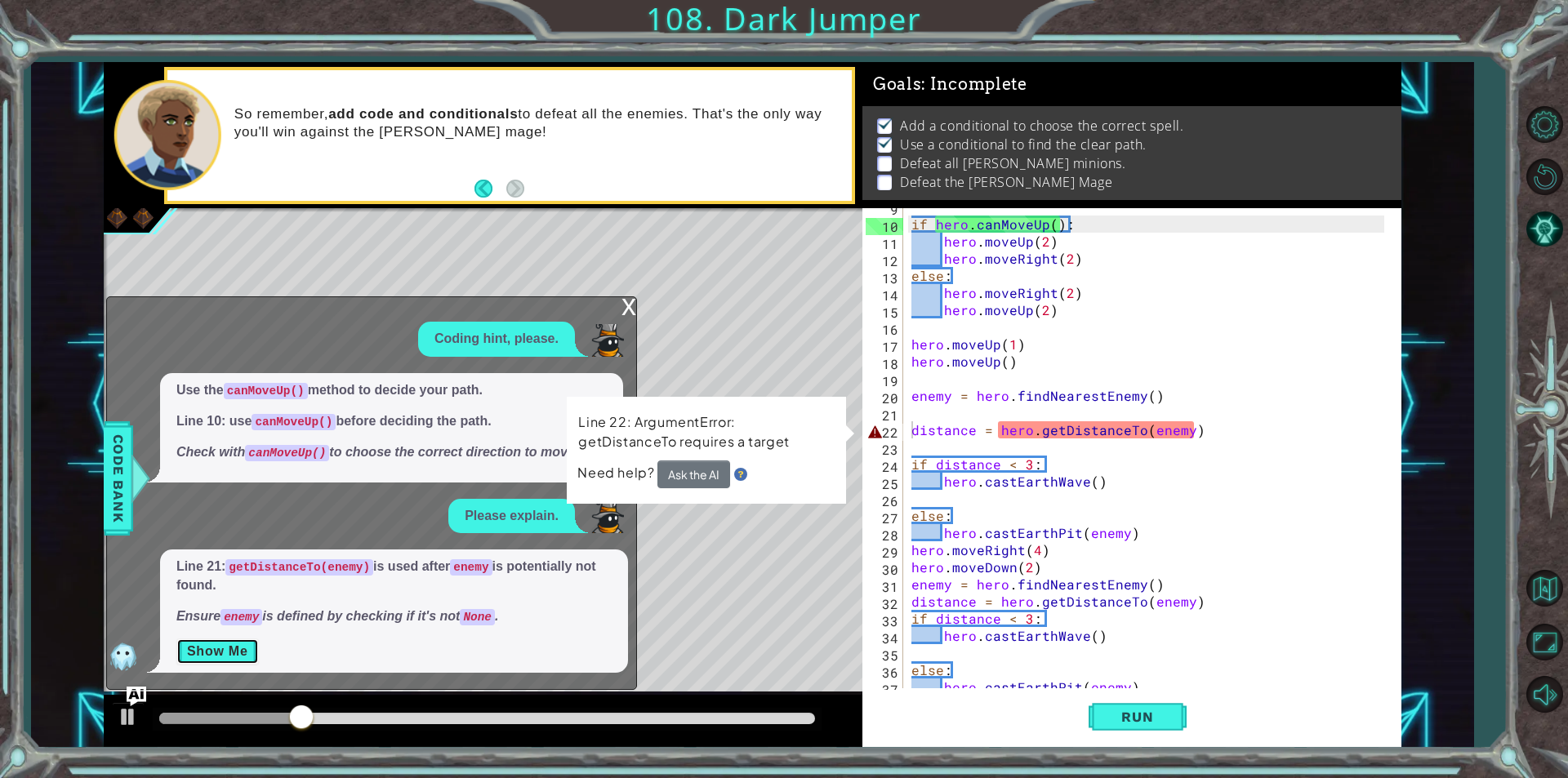
click at [230, 642] on button "Show Me" at bounding box center [218, 652] width 83 height 27
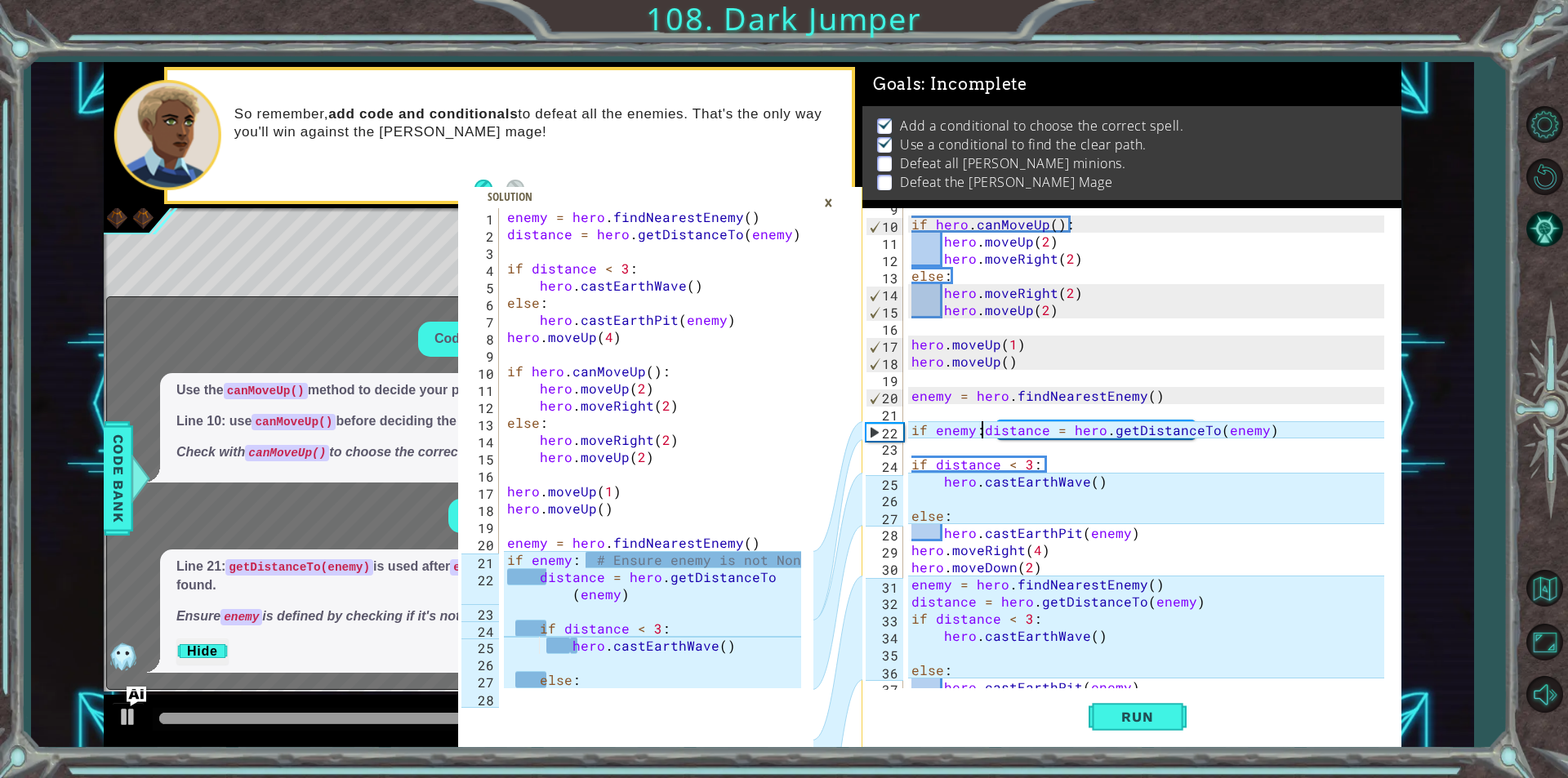
scroll to position [0, 4]
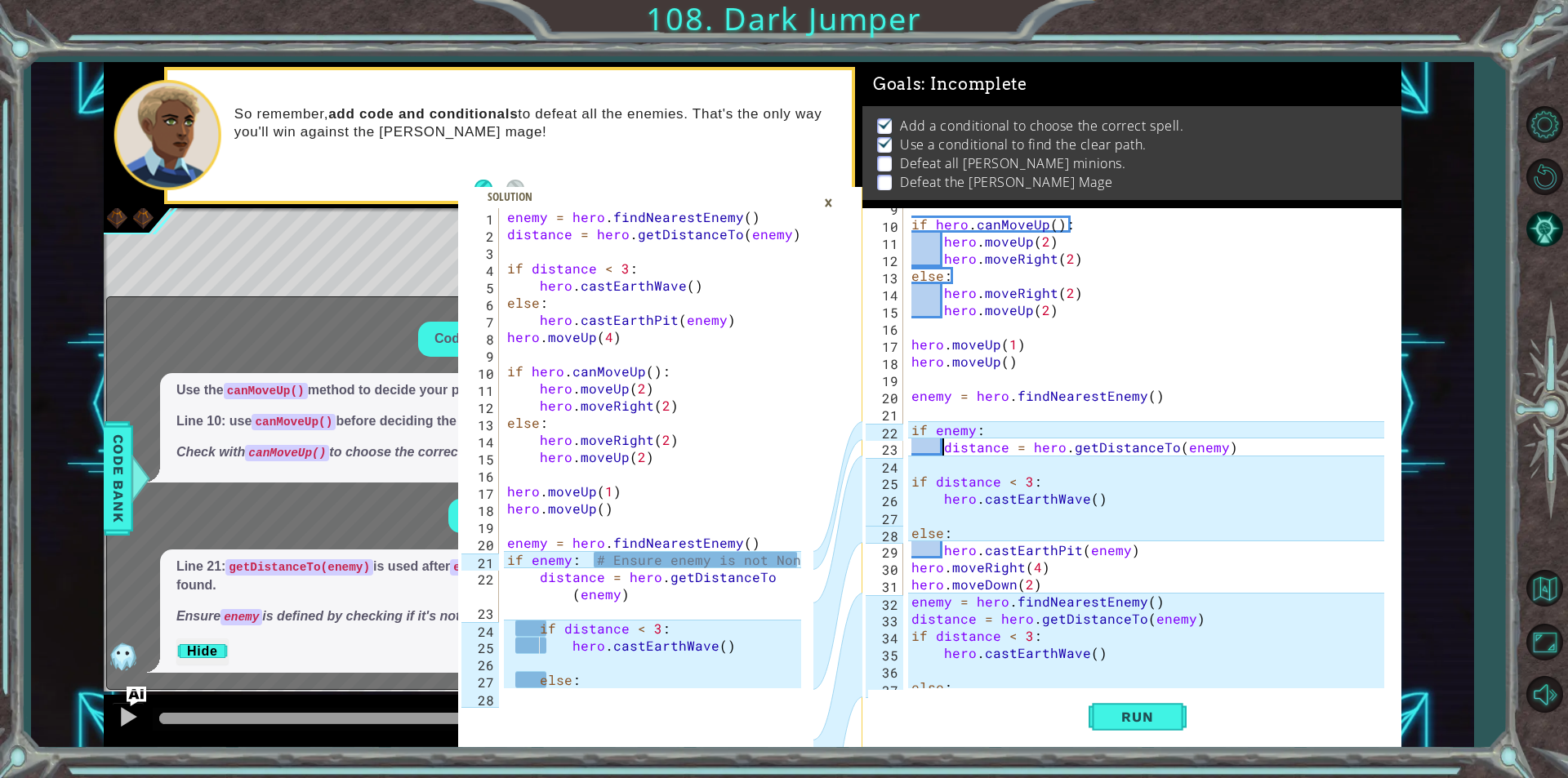
click at [910, 487] on div "if hero . canMoveUp ( ) : hero . moveUp ( 2 ) hero . moveRight ( 2 ) else : her…" at bounding box center [1151, 456] width 485 height 515
click at [1154, 724] on span "Run" at bounding box center [1138, 716] width 65 height 16
click at [828, 198] on div "×" at bounding box center [829, 202] width 26 height 28
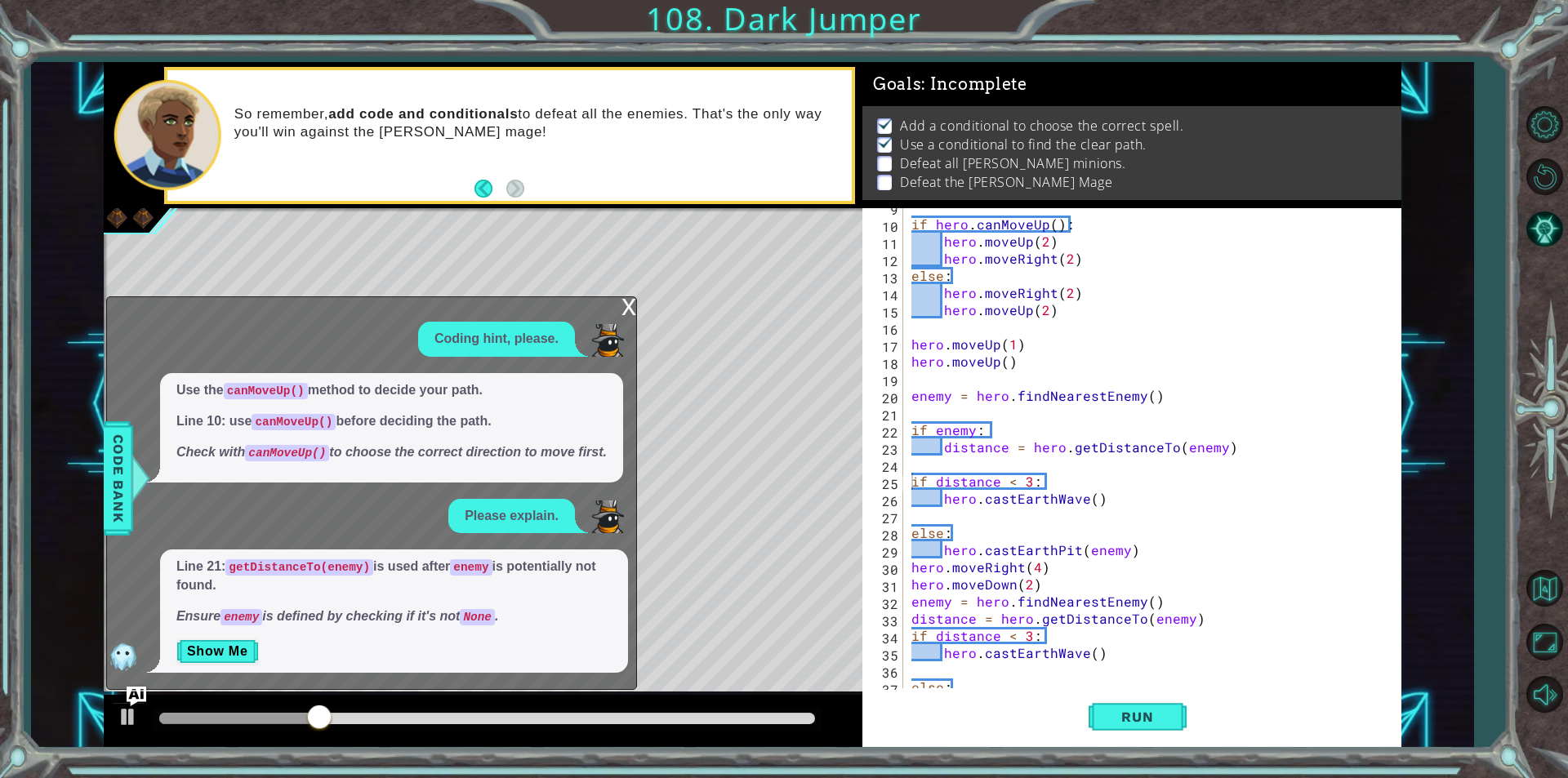
click at [623, 310] on div "x" at bounding box center [628, 305] width 14 height 16
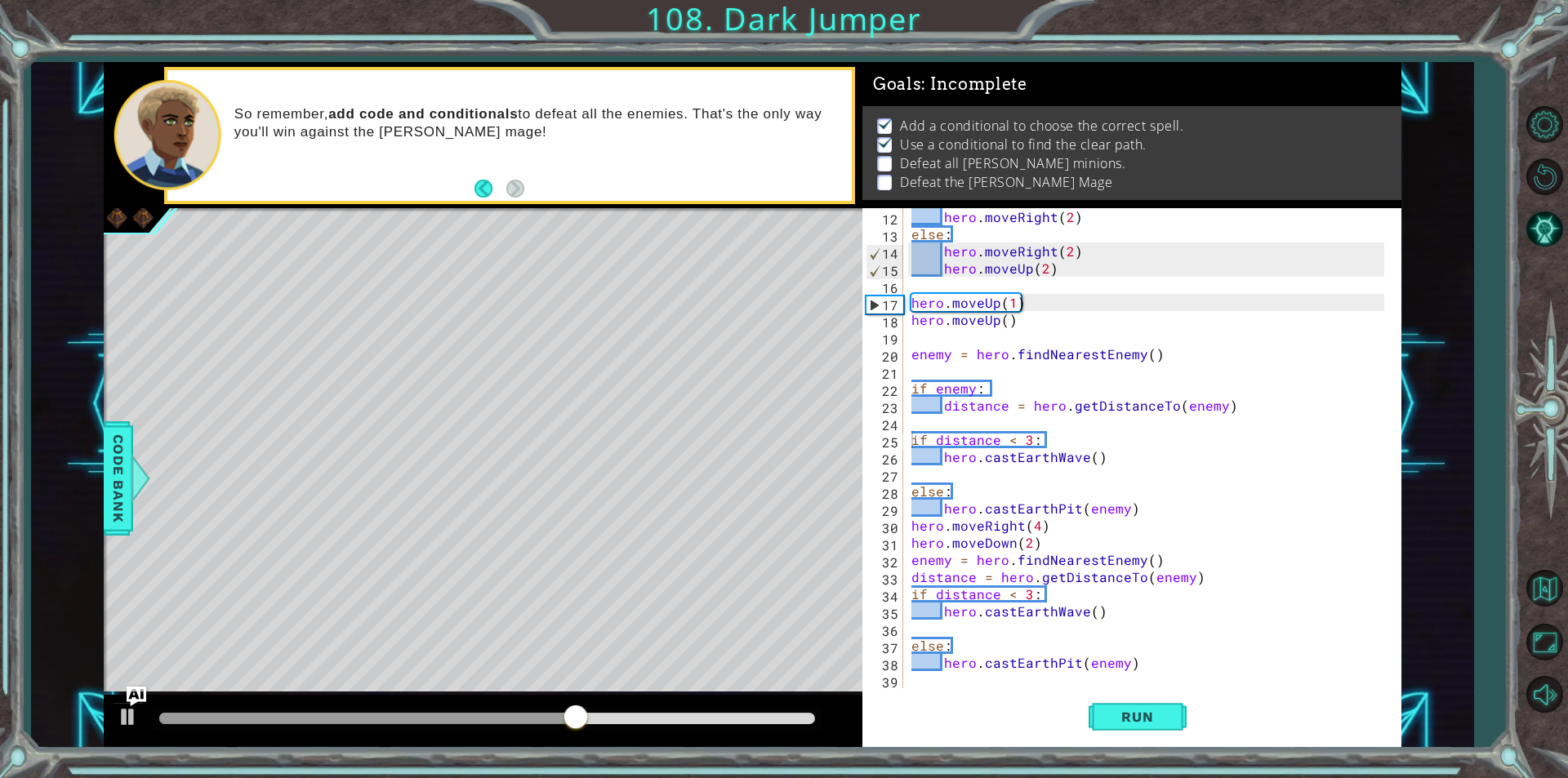
scroll to position [0, 0]
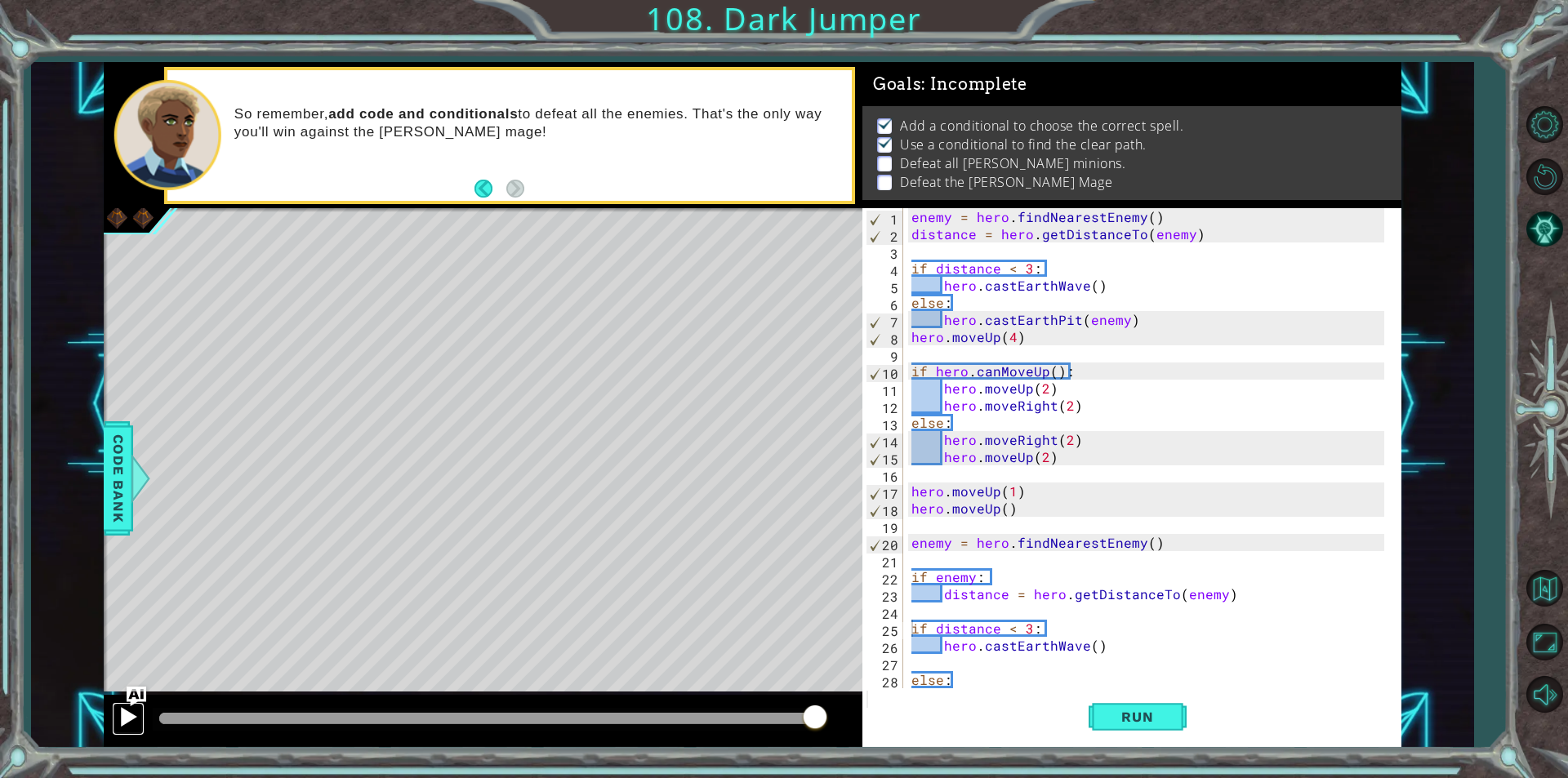
click at [126, 720] on div at bounding box center [128, 716] width 21 height 21
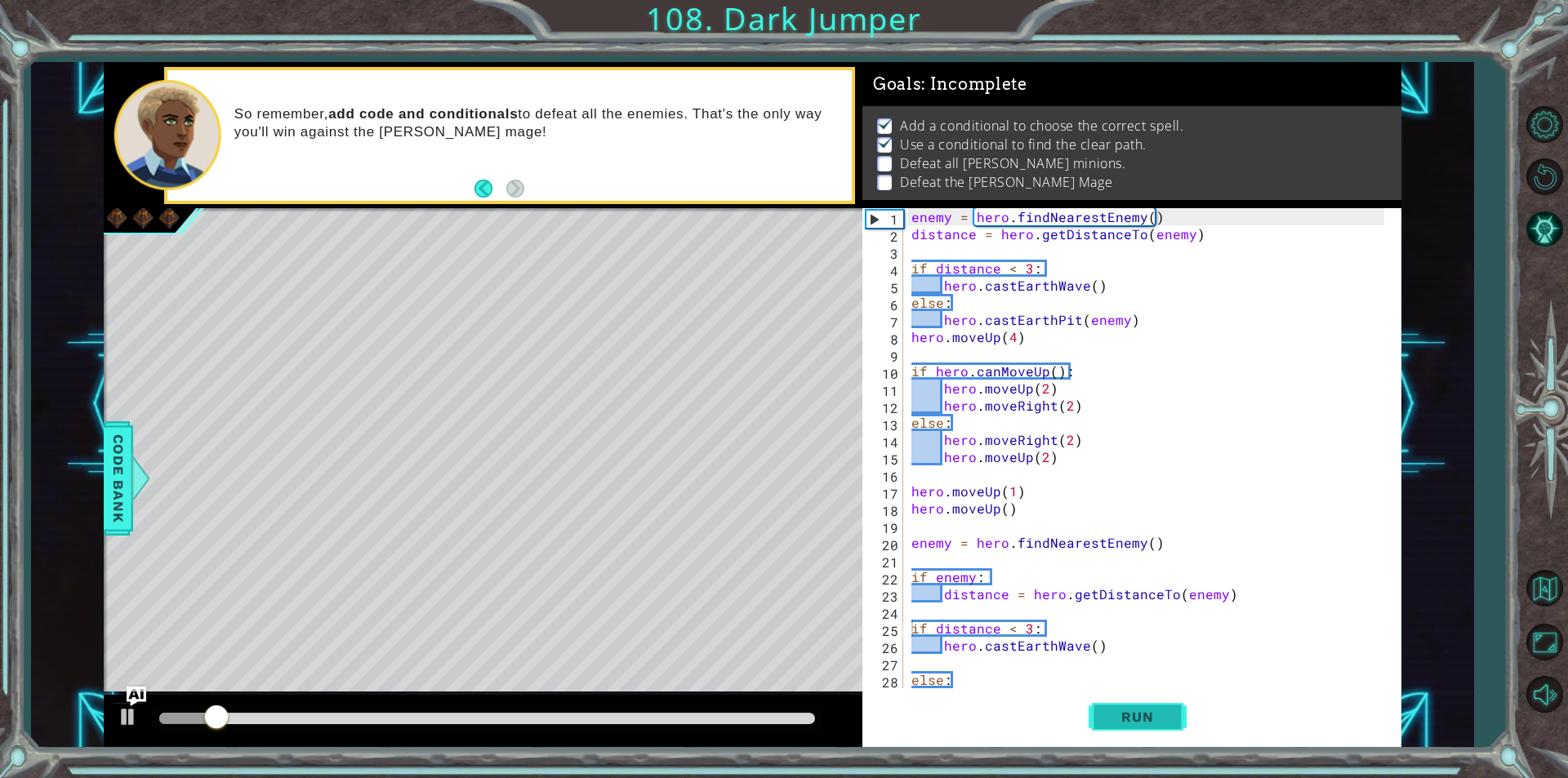
click at [1118, 725] on button "Run" at bounding box center [1138, 716] width 98 height 54
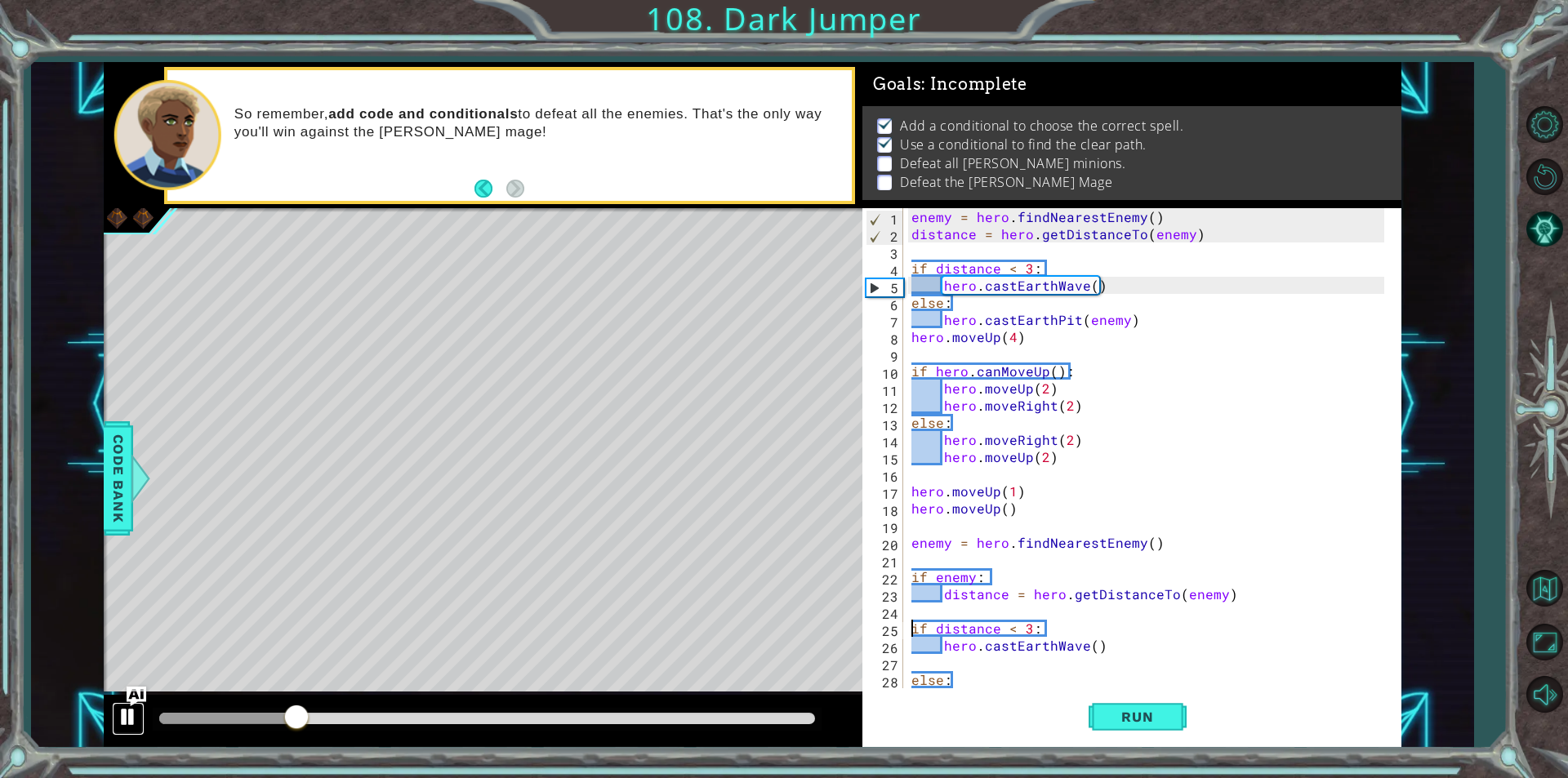
click at [124, 710] on div at bounding box center [128, 716] width 21 height 21
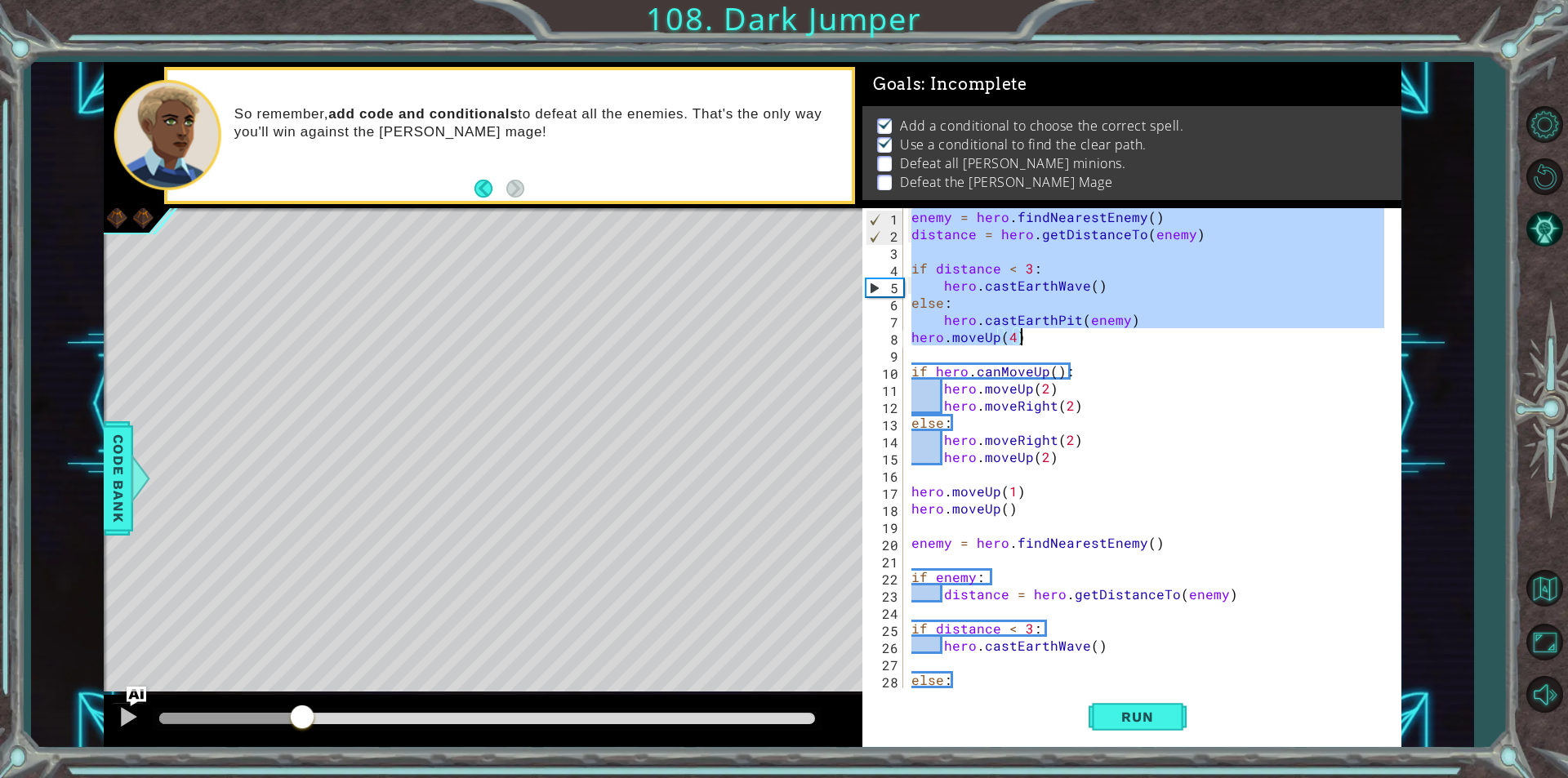
drag, startPoint x: 908, startPoint y: 216, endPoint x: 1042, endPoint y: 344, distance: 185.3
click at [1042, 344] on div "enemy = hero . findNearestEnemy ( ) distance = hero . getDistanceTo ( enemy ) i…" at bounding box center [1151, 465] width 485 height 515
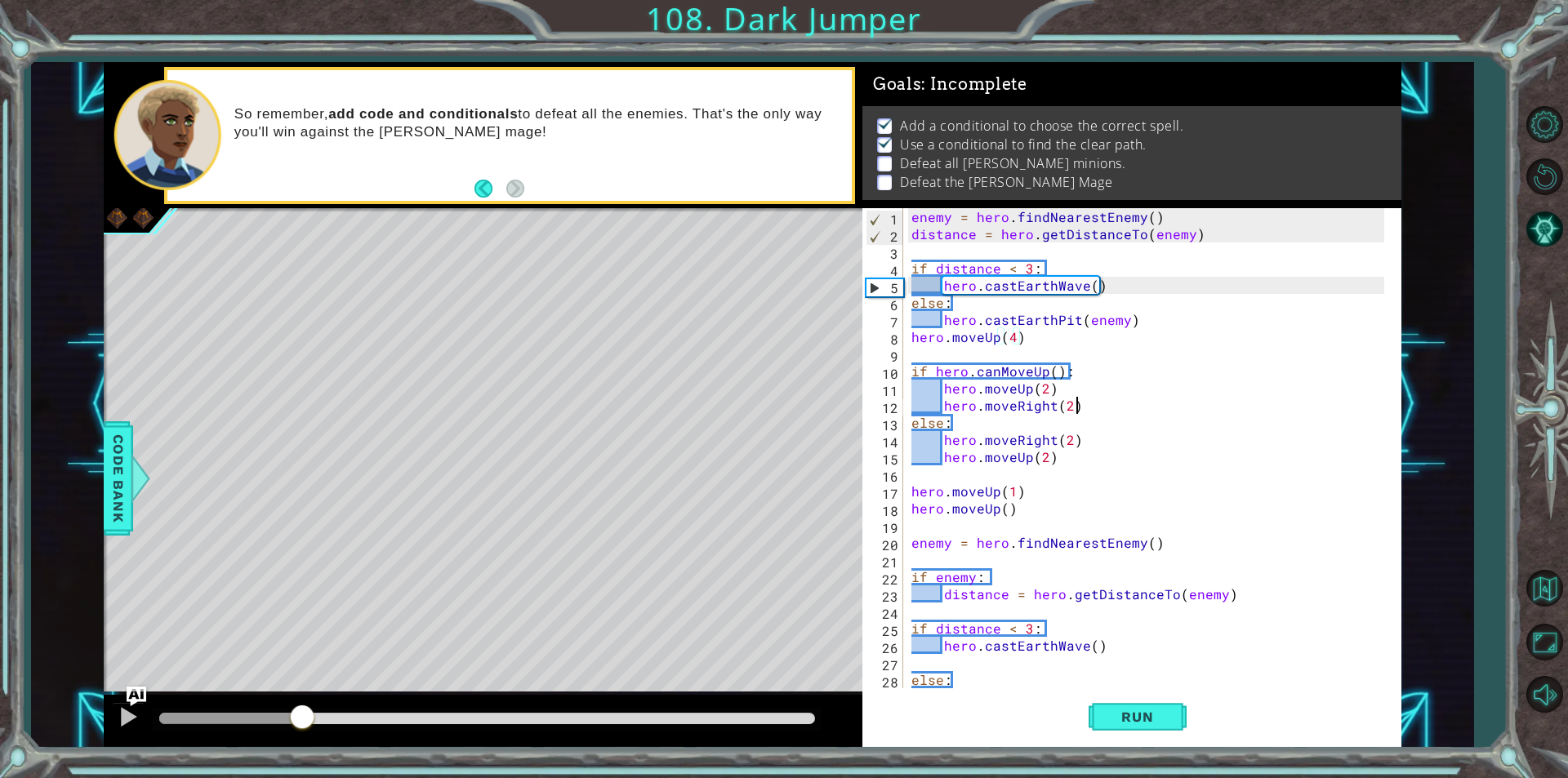
click at [1216, 405] on div "enemy = hero . findNearestEnemy ( ) distance = hero . getDistanceTo ( enemy ) i…" at bounding box center [1151, 465] width 485 height 515
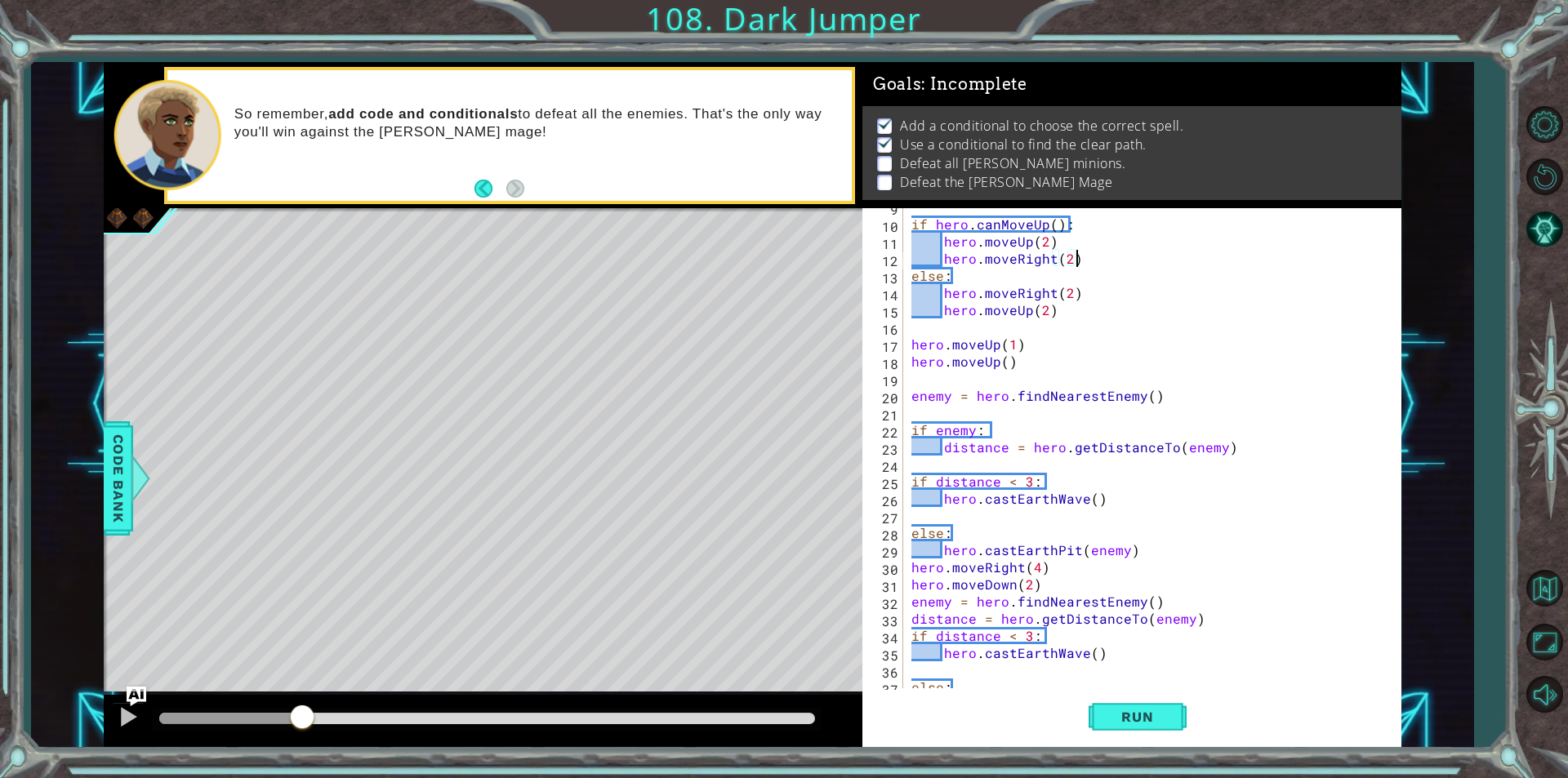
scroll to position [147, 0]
click at [1059, 365] on div "if hero . canMoveUp ( ) : hero . moveUp ( 2 ) hero . moveRight ( 2 ) else : her…" at bounding box center [1151, 456] width 485 height 515
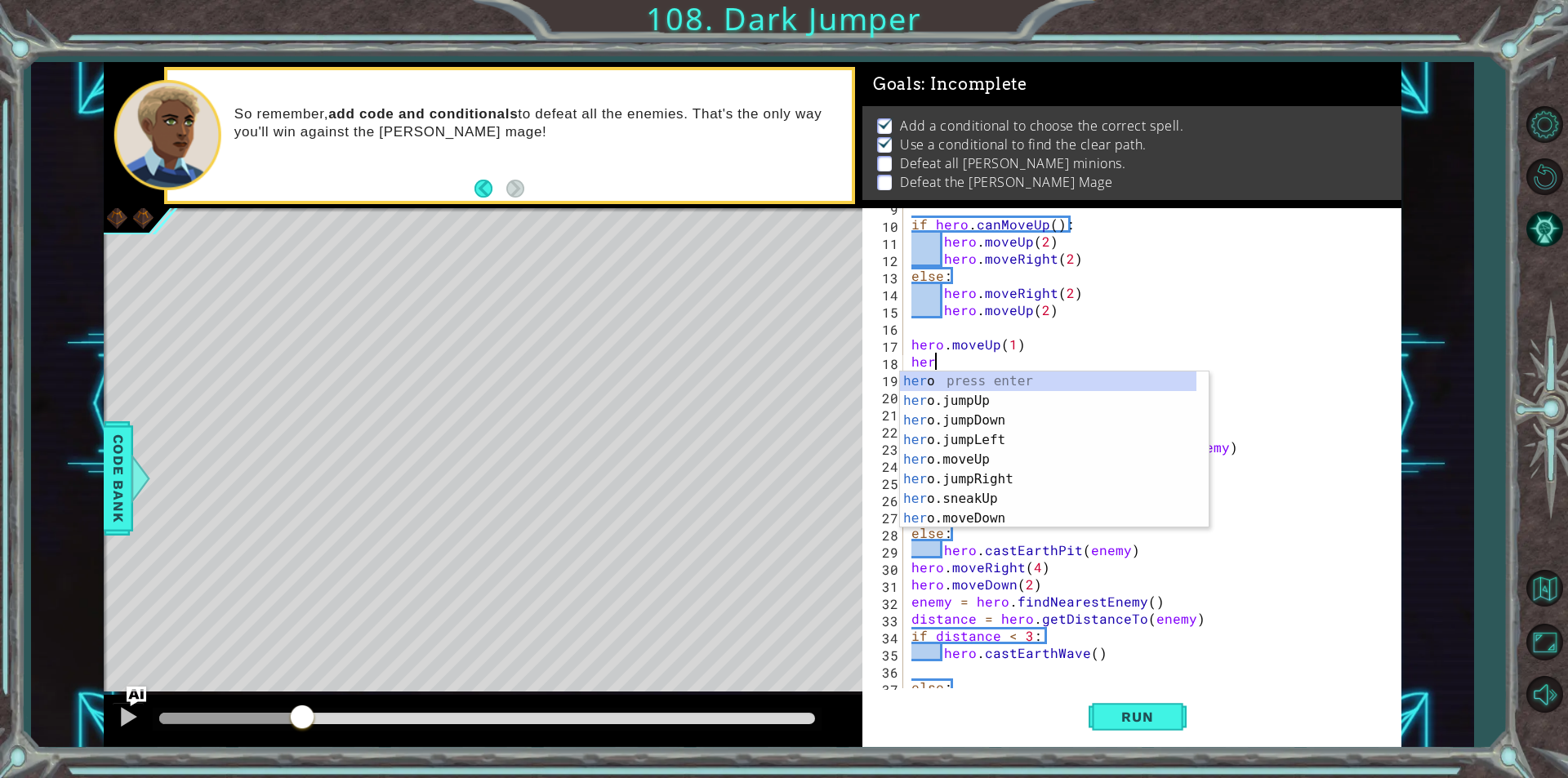
scroll to position [0, 0]
type textarea "h"
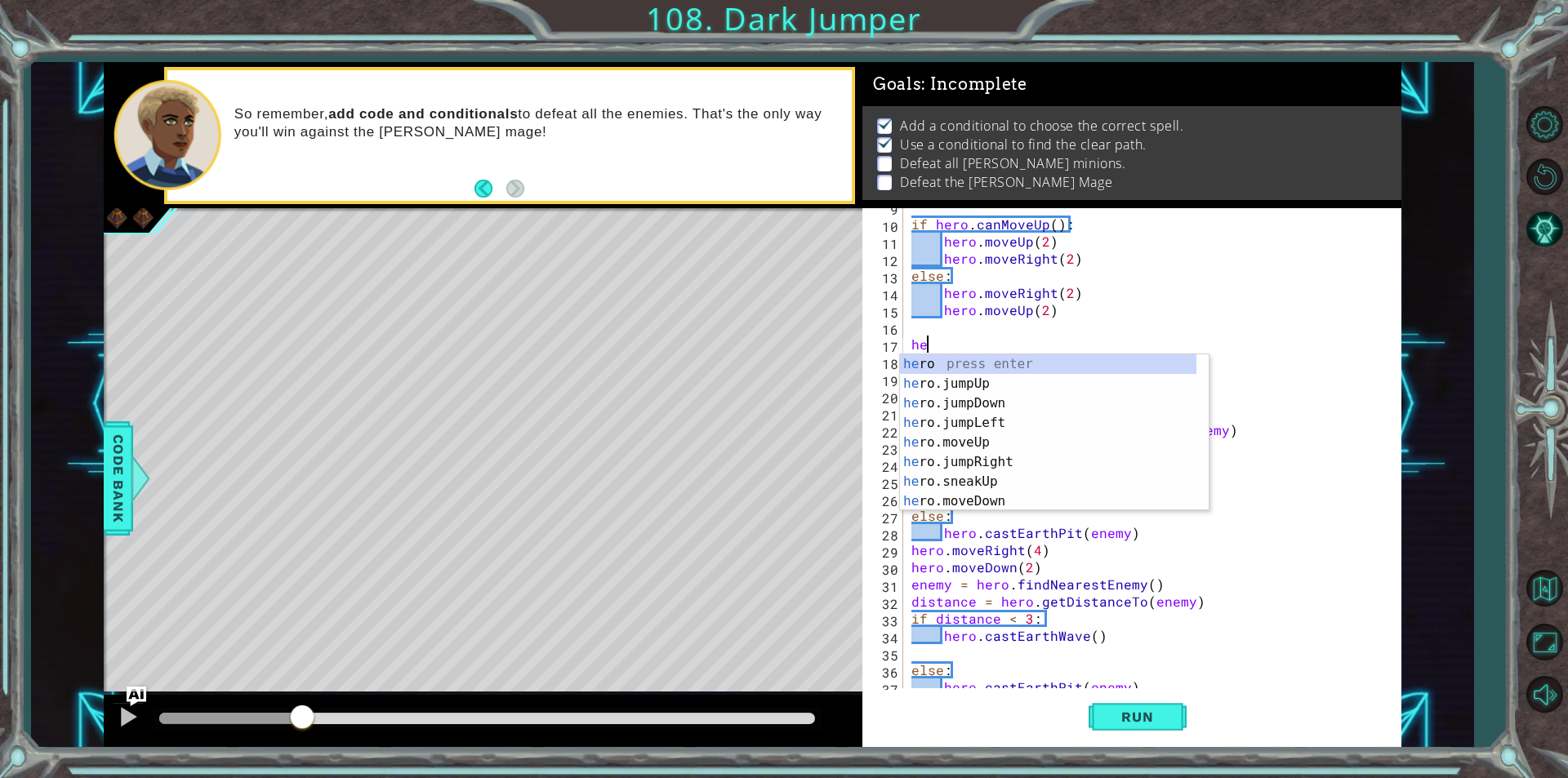
type textarea "h"
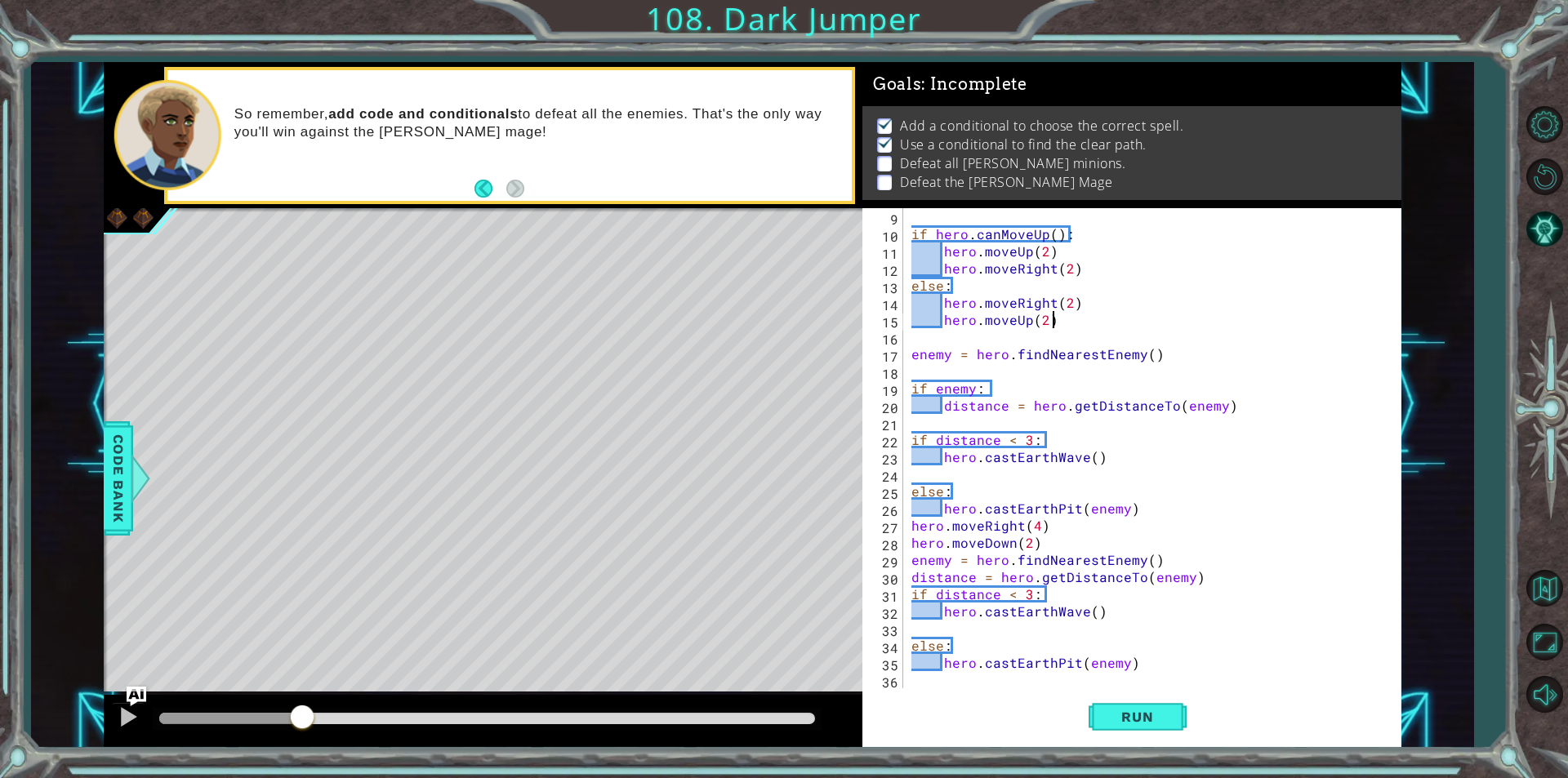
scroll to position [137, 0]
click at [1108, 726] on button "Run" at bounding box center [1138, 716] width 98 height 54
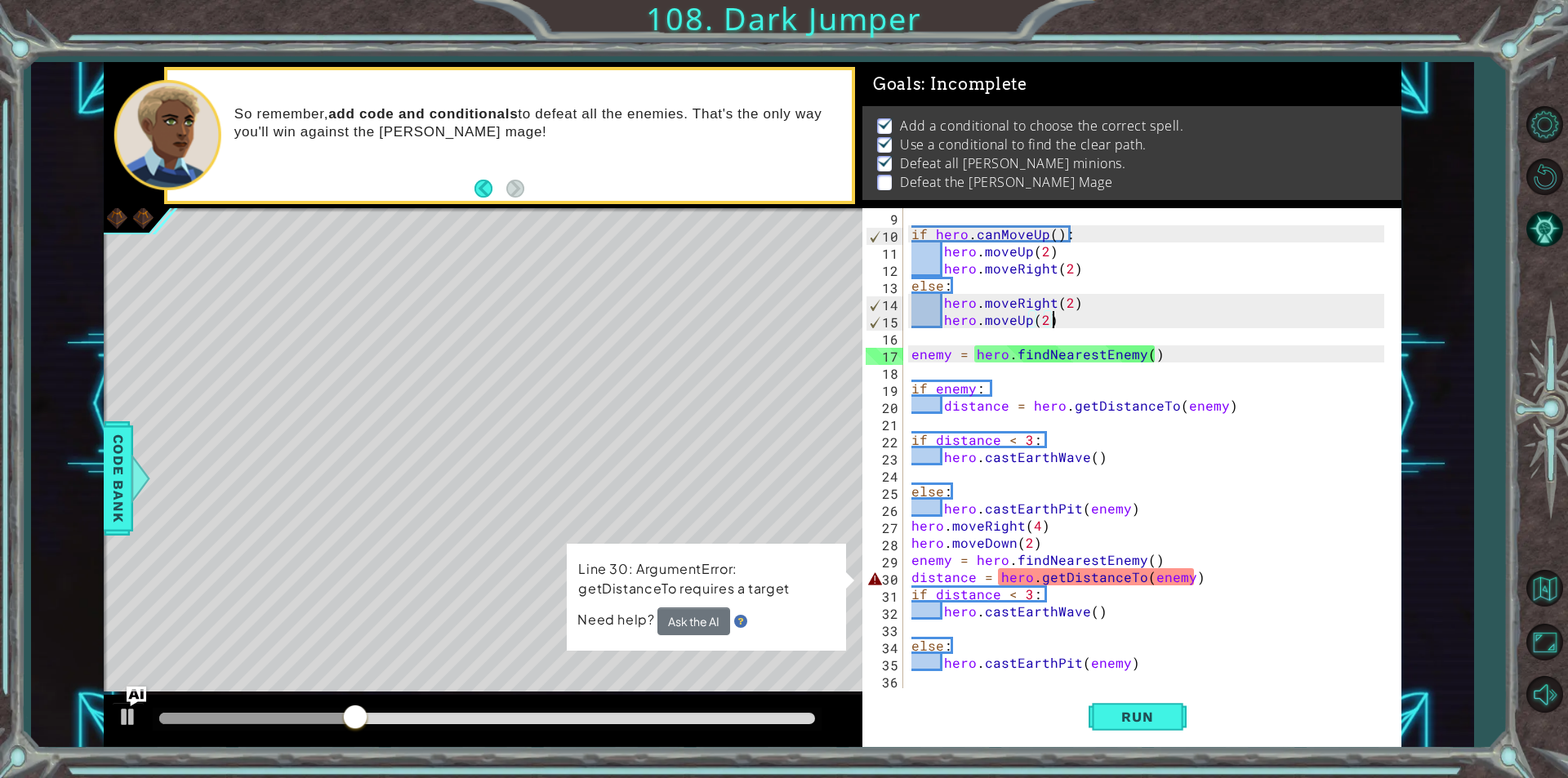
click at [910, 558] on div "if hero . canMoveUp ( ) : hero . moveUp ( 2 ) hero . moveRight ( 2 ) else : her…" at bounding box center [1151, 465] width 485 height 515
type textarea "enemy = hero.findNearestEnemy()"
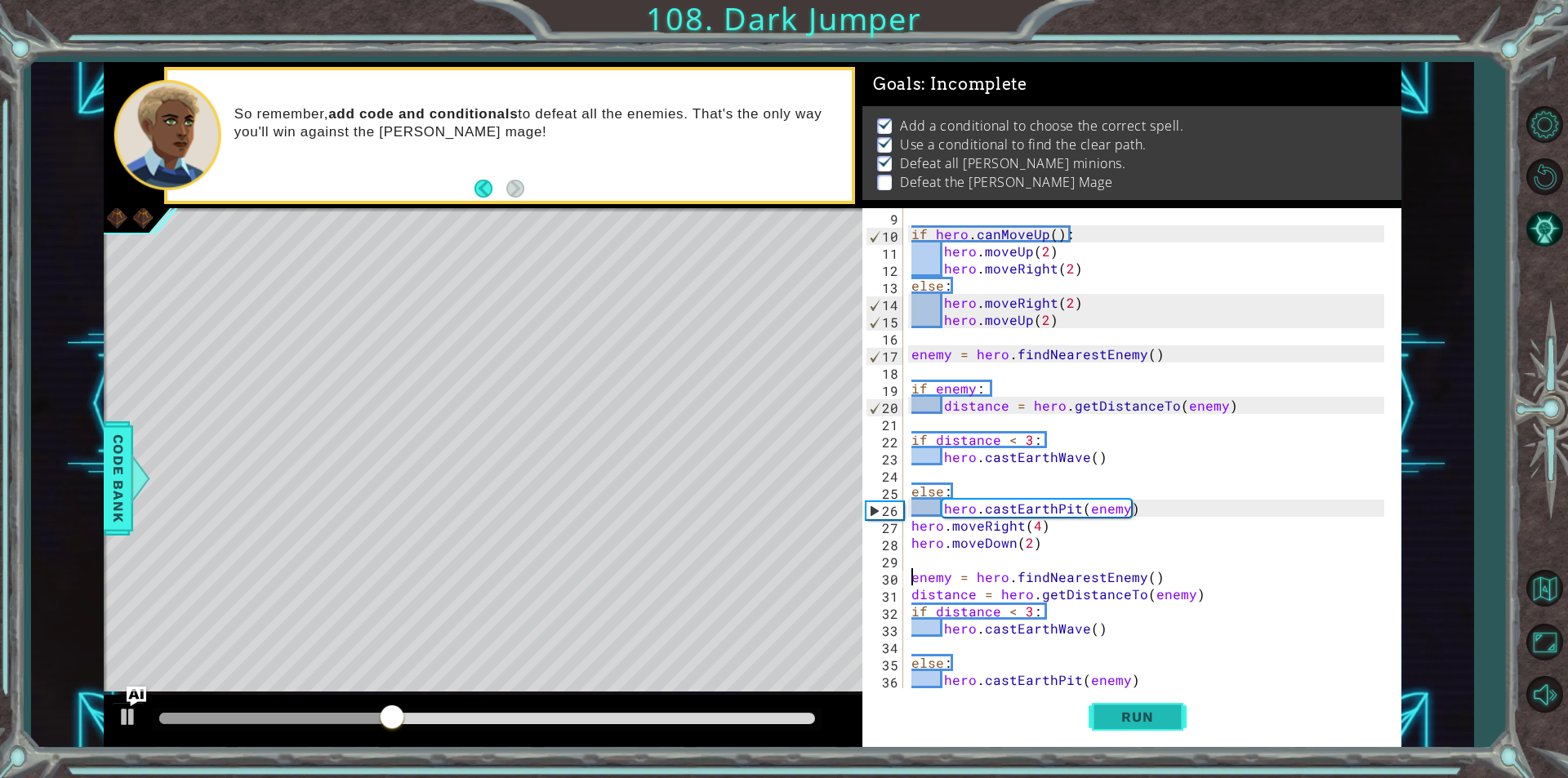
click at [1138, 713] on span "Run" at bounding box center [1138, 716] width 65 height 16
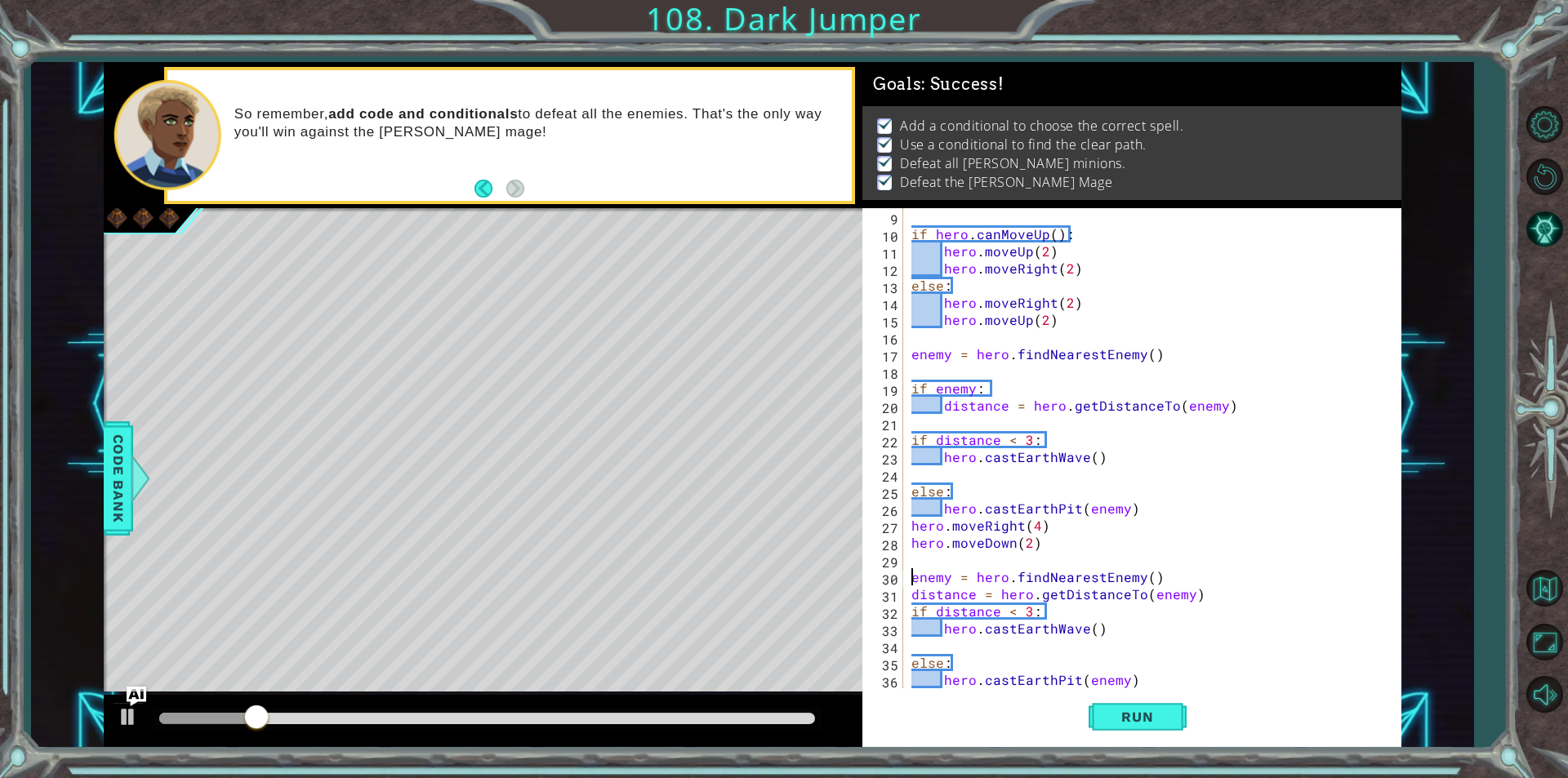
click at [668, 717] on div at bounding box center [488, 718] width 656 height 11
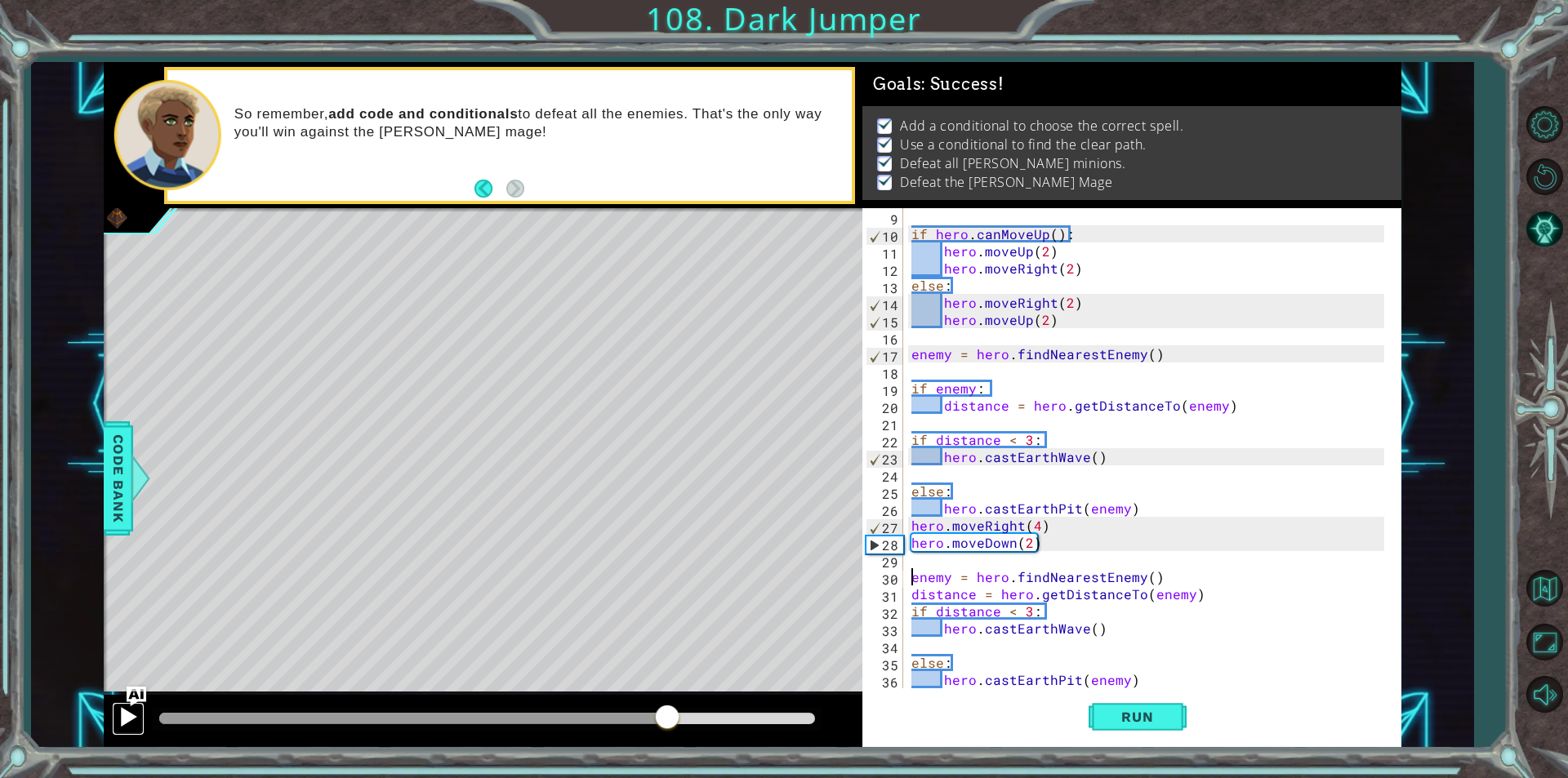
click at [140, 712] on button at bounding box center [128, 718] width 32 height 33
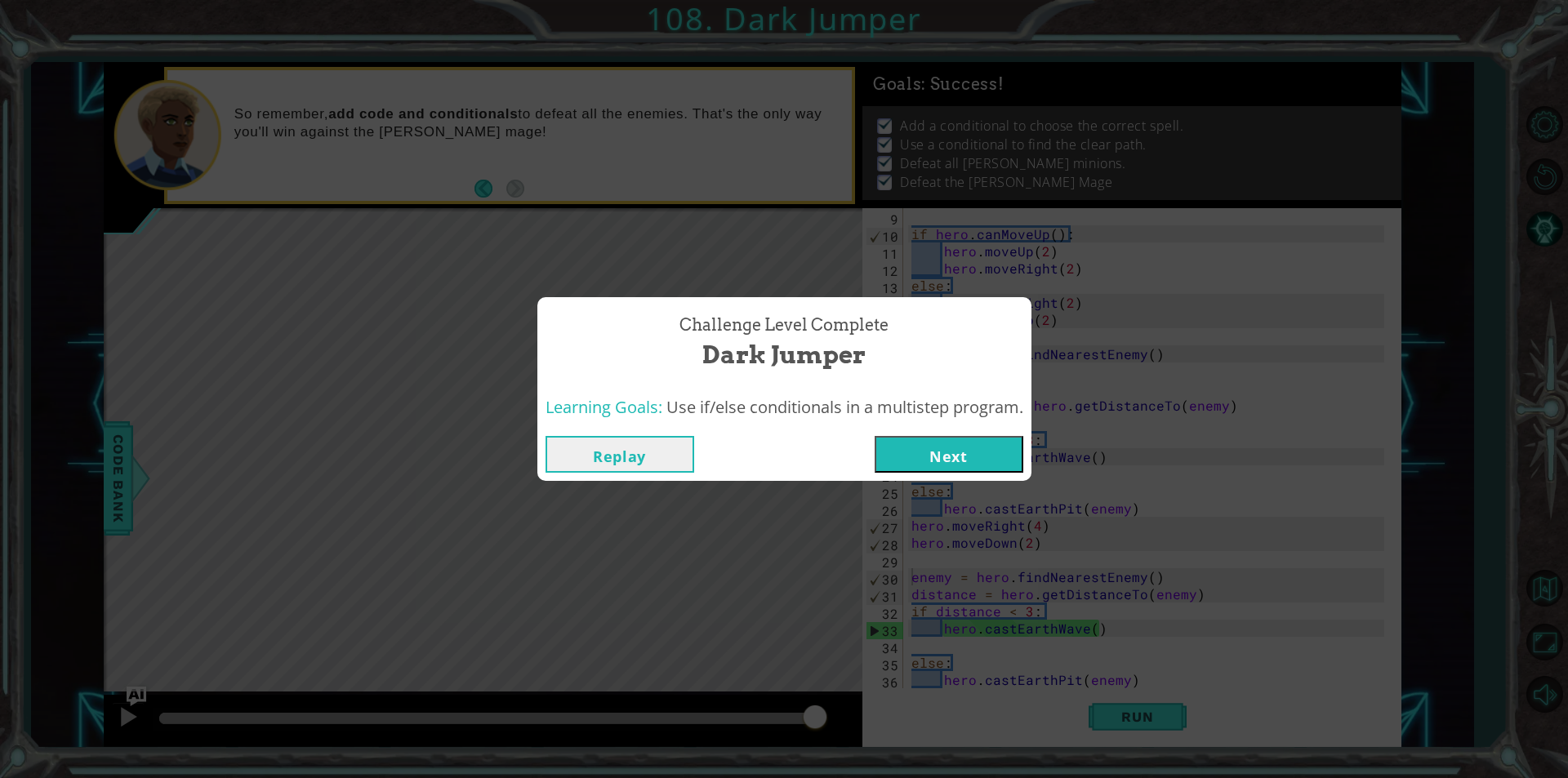
click at [892, 465] on button "Next" at bounding box center [949, 454] width 148 height 37
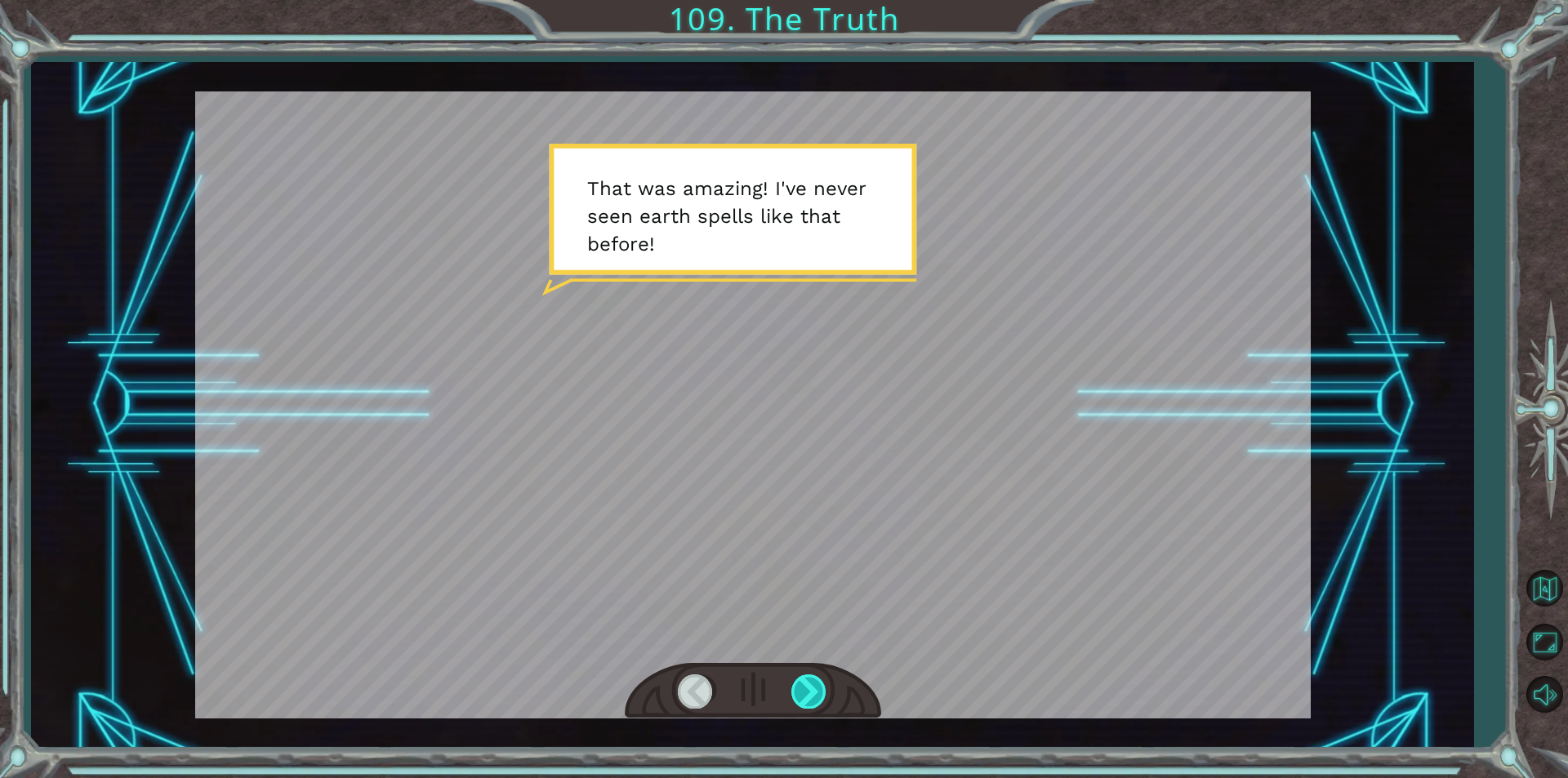
click at [818, 677] on div at bounding box center [810, 691] width 37 height 33
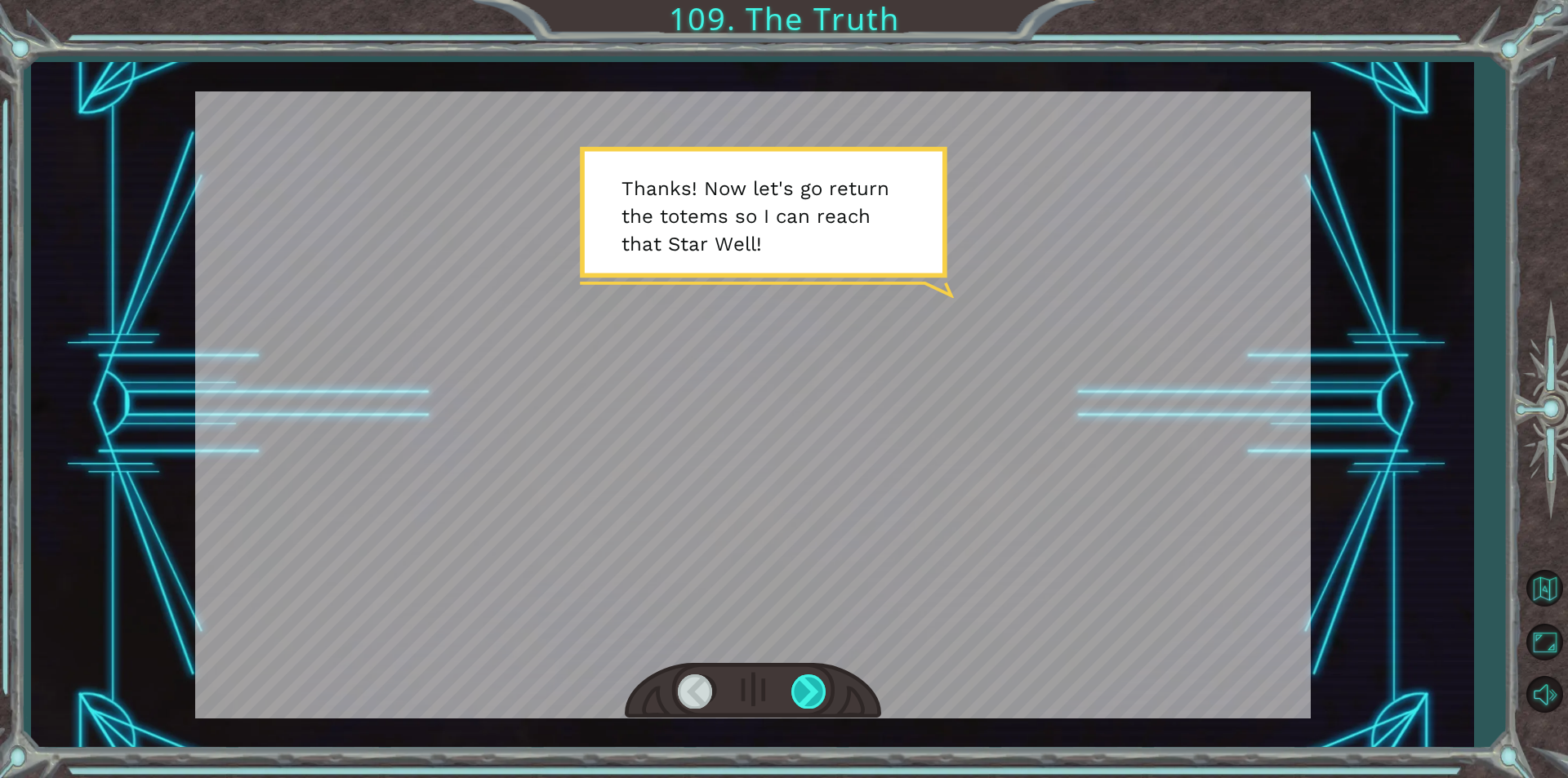
click at [795, 675] on div at bounding box center [810, 691] width 37 height 33
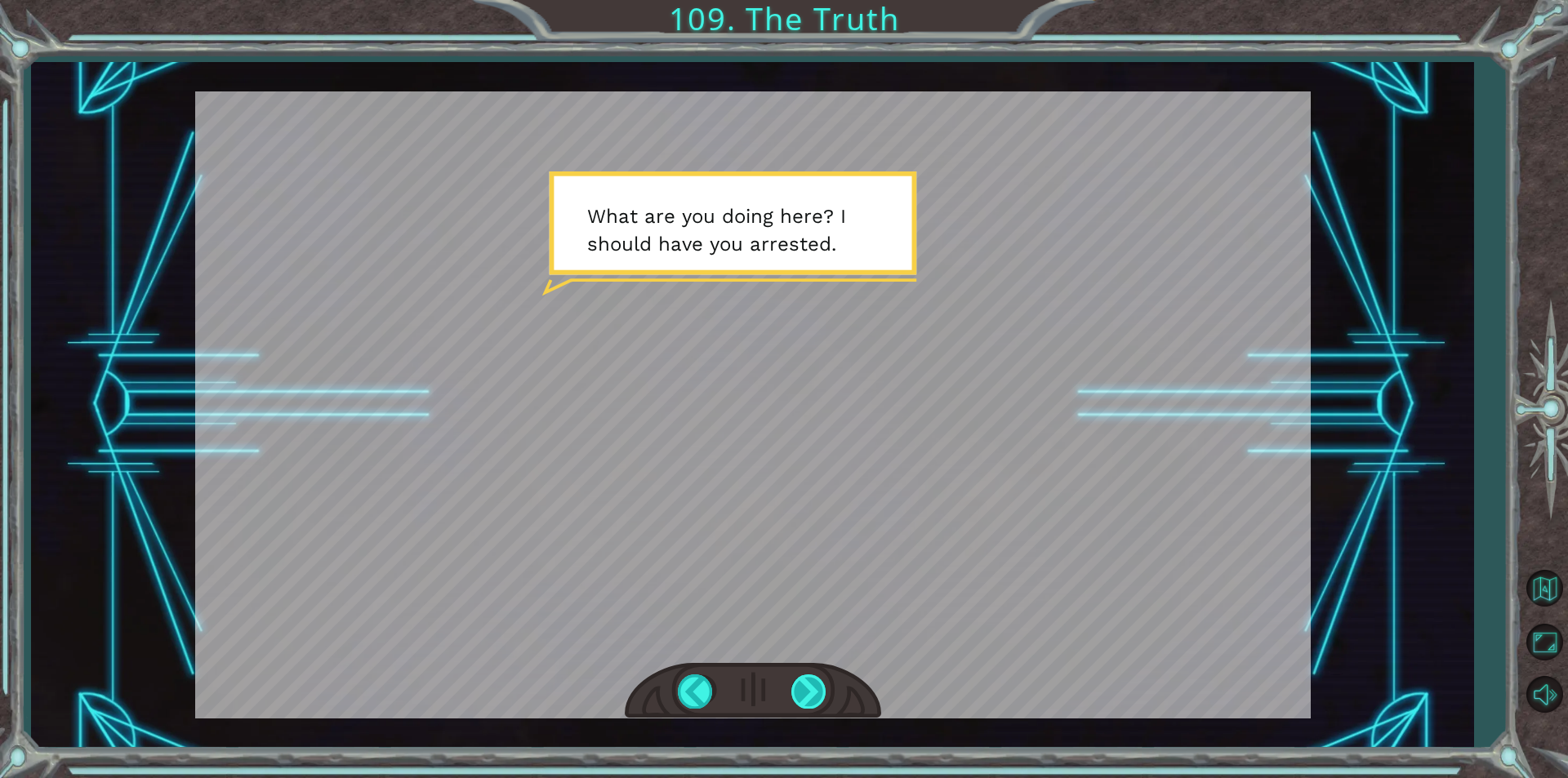
click at [795, 675] on div at bounding box center [810, 691] width 37 height 33
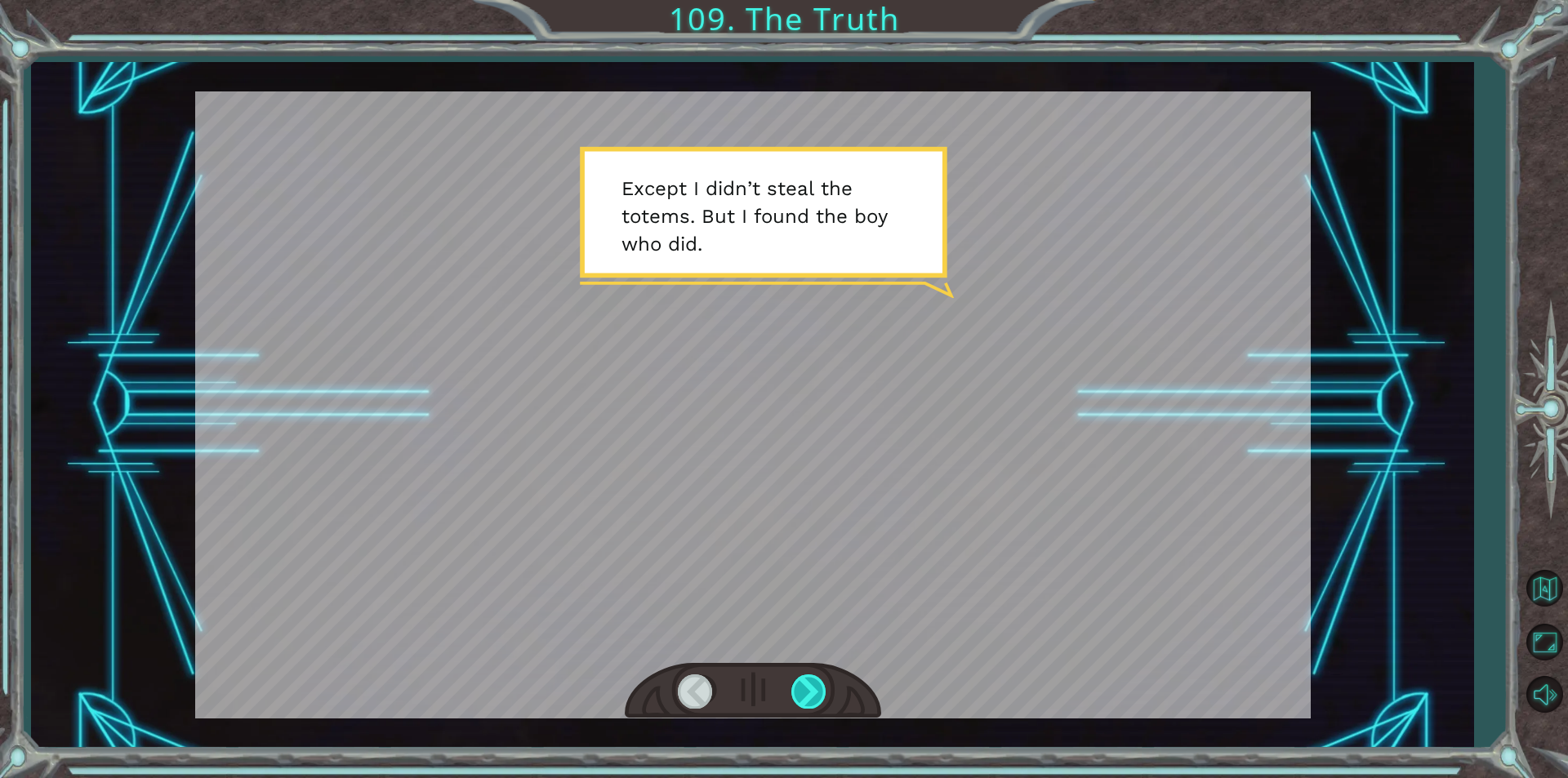
click at [795, 675] on div at bounding box center [810, 691] width 37 height 33
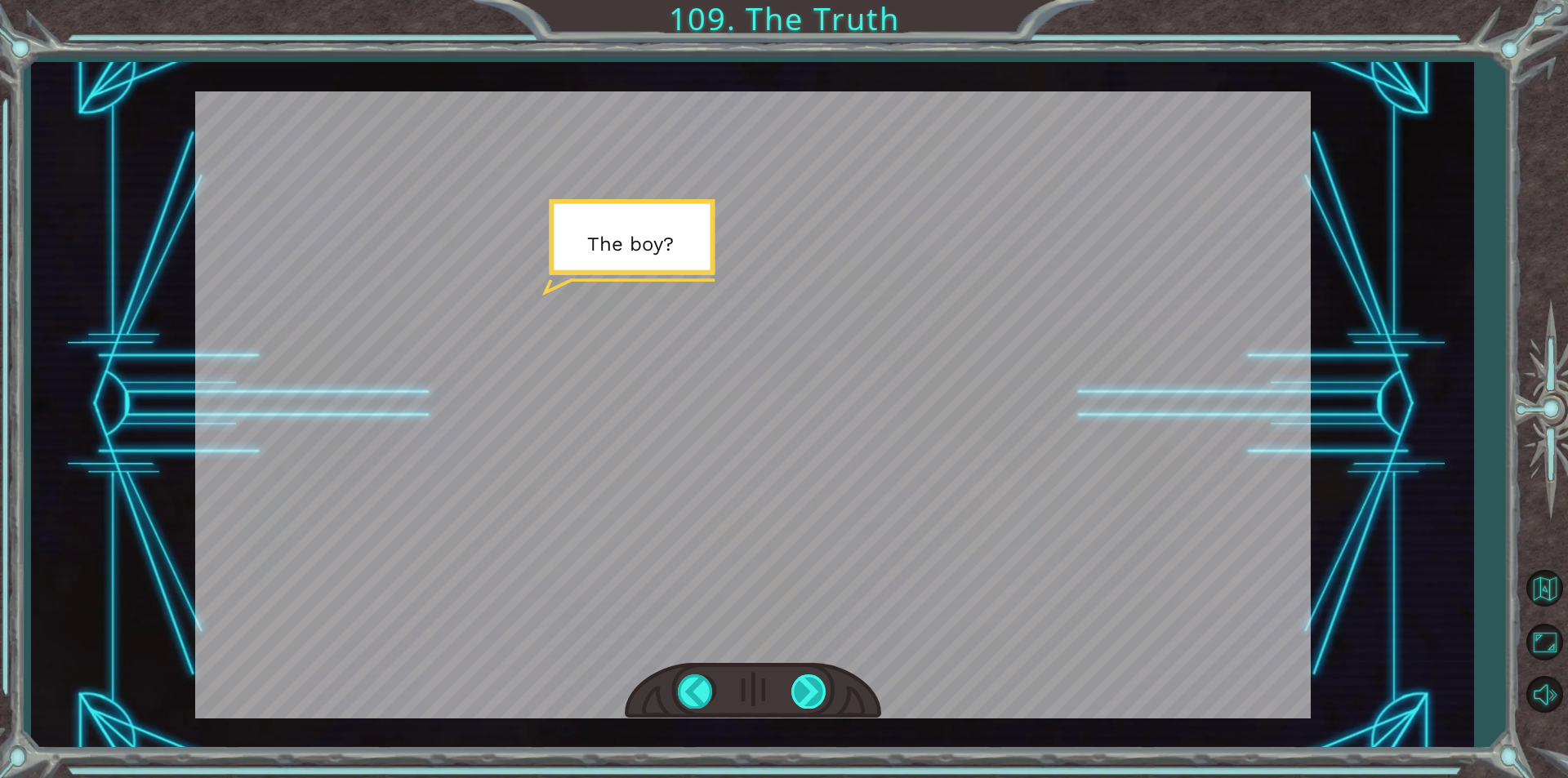
click at [795, 675] on div at bounding box center [810, 691] width 37 height 33
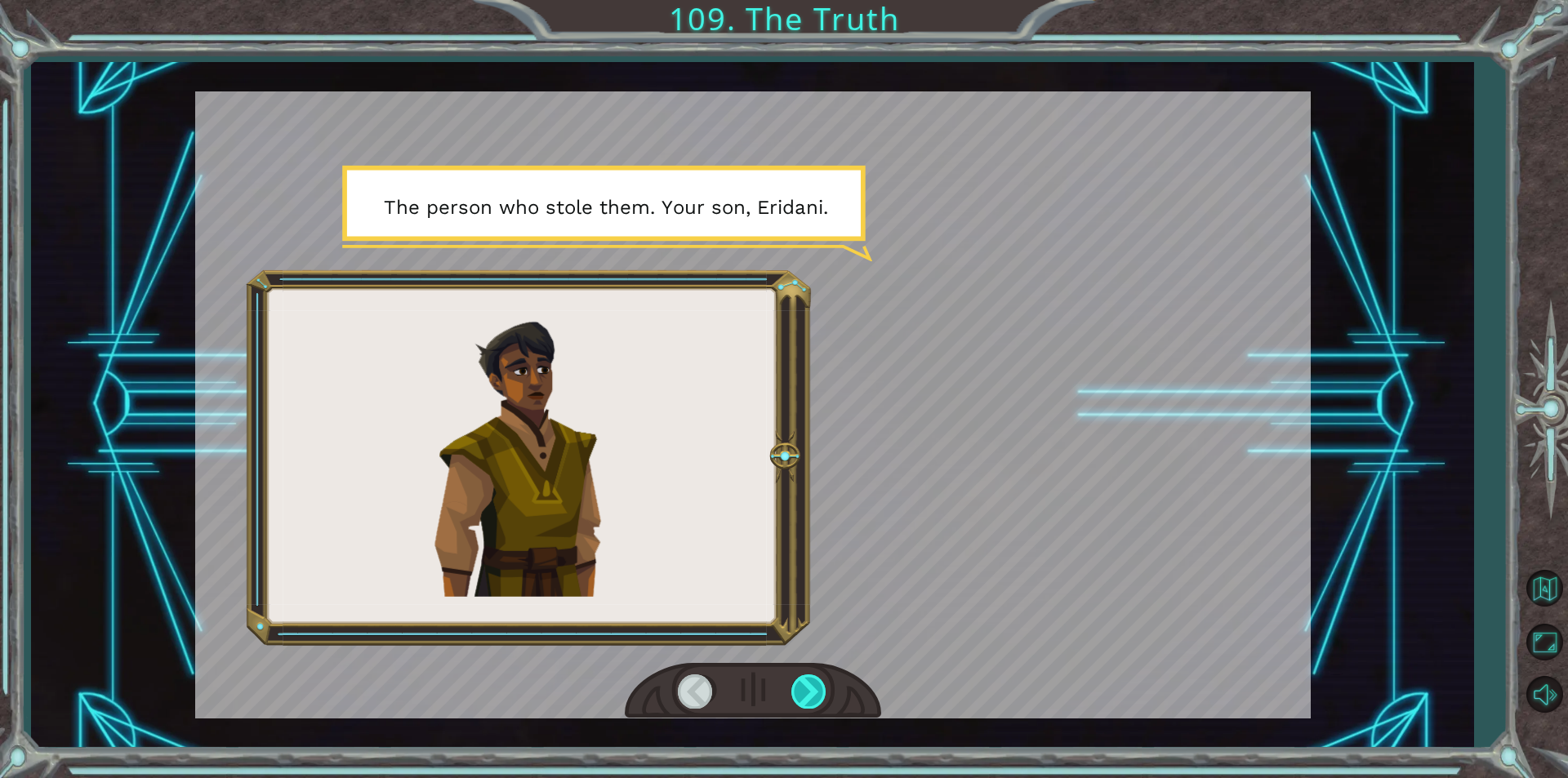
click at [795, 675] on div at bounding box center [810, 691] width 37 height 33
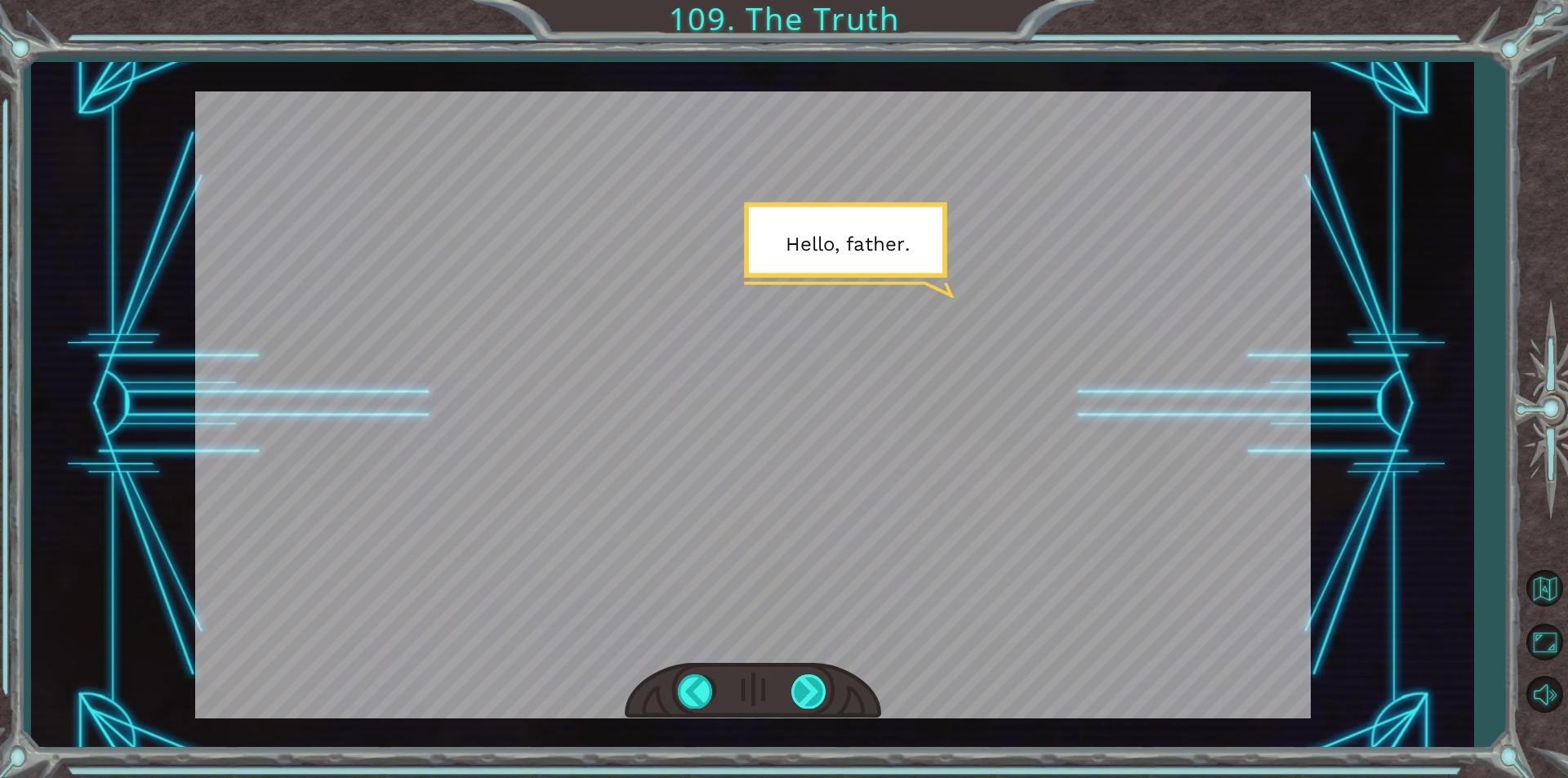
click at [795, 675] on div at bounding box center [810, 691] width 37 height 33
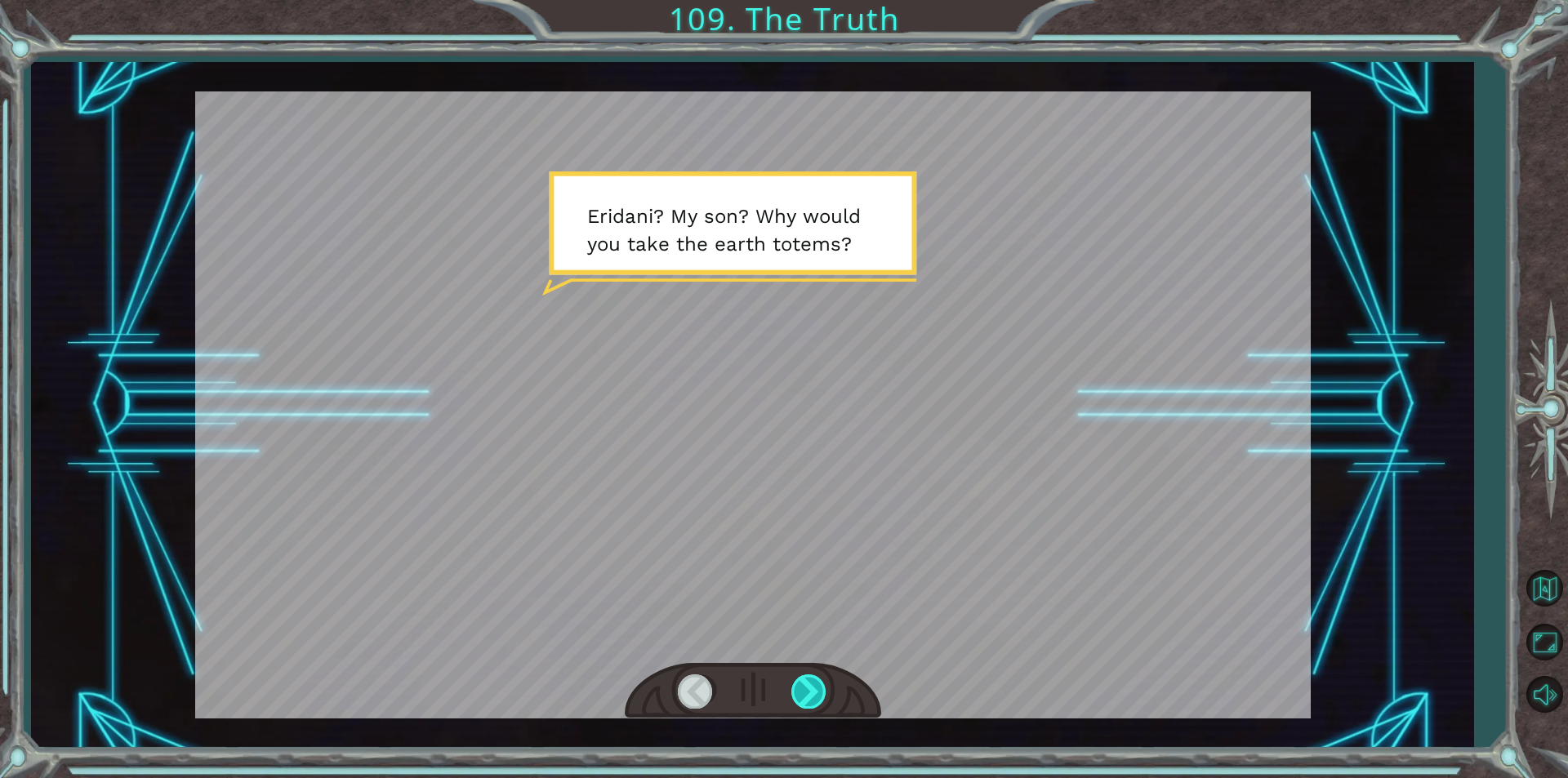
click at [795, 675] on div at bounding box center [810, 691] width 37 height 33
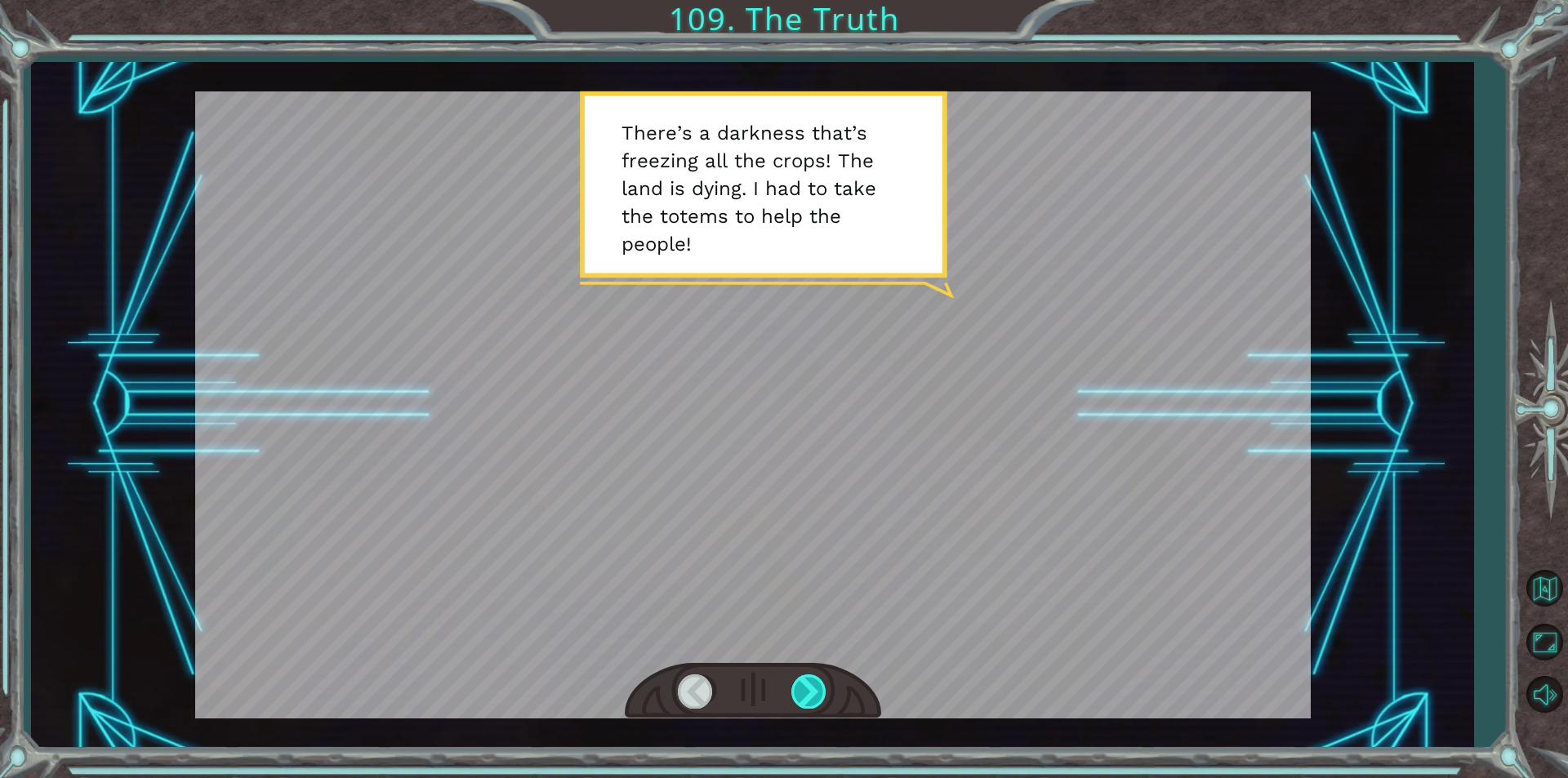
click at [795, 675] on div at bounding box center [810, 691] width 37 height 33
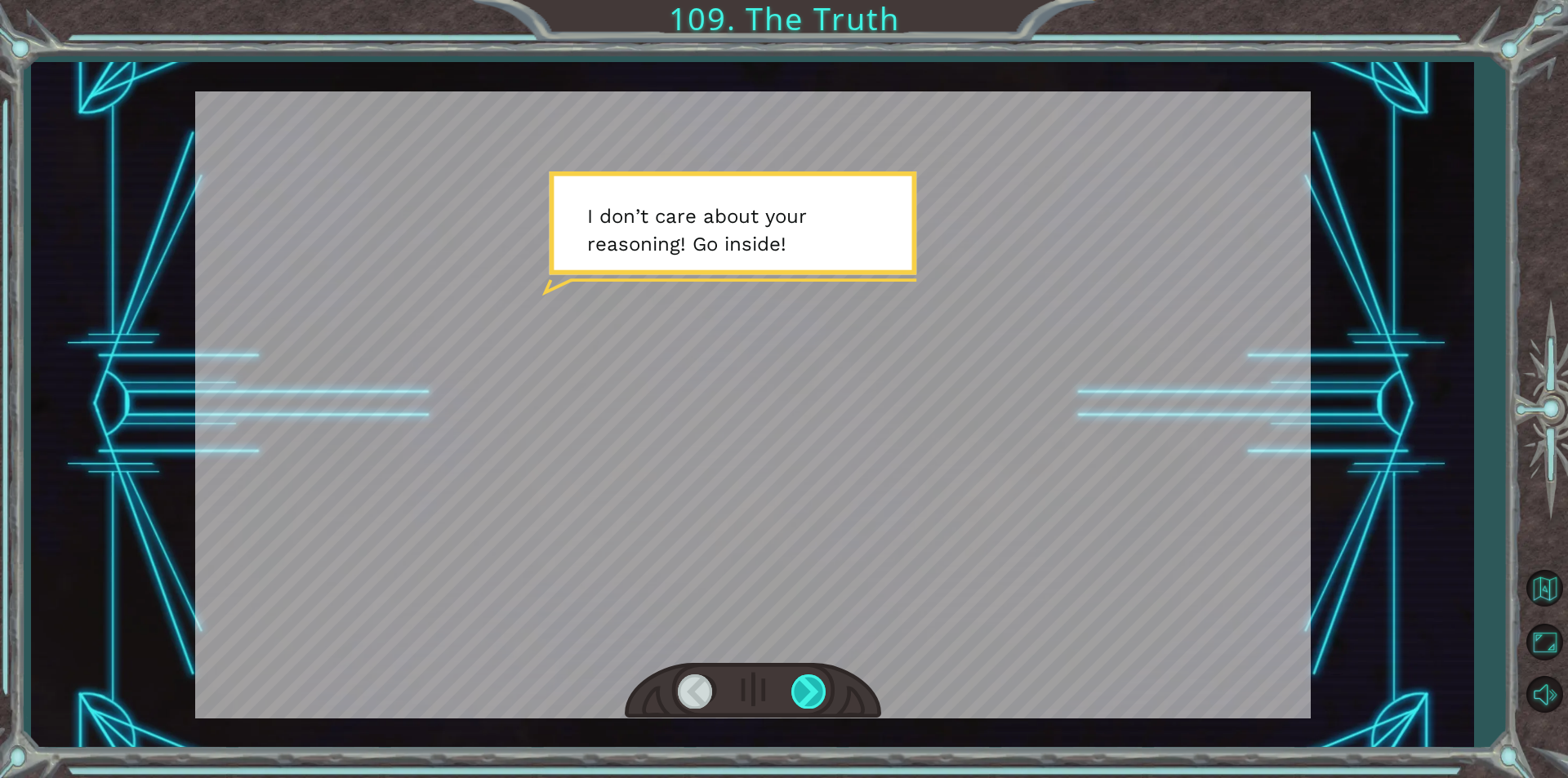
click at [795, 675] on div at bounding box center [810, 691] width 37 height 33
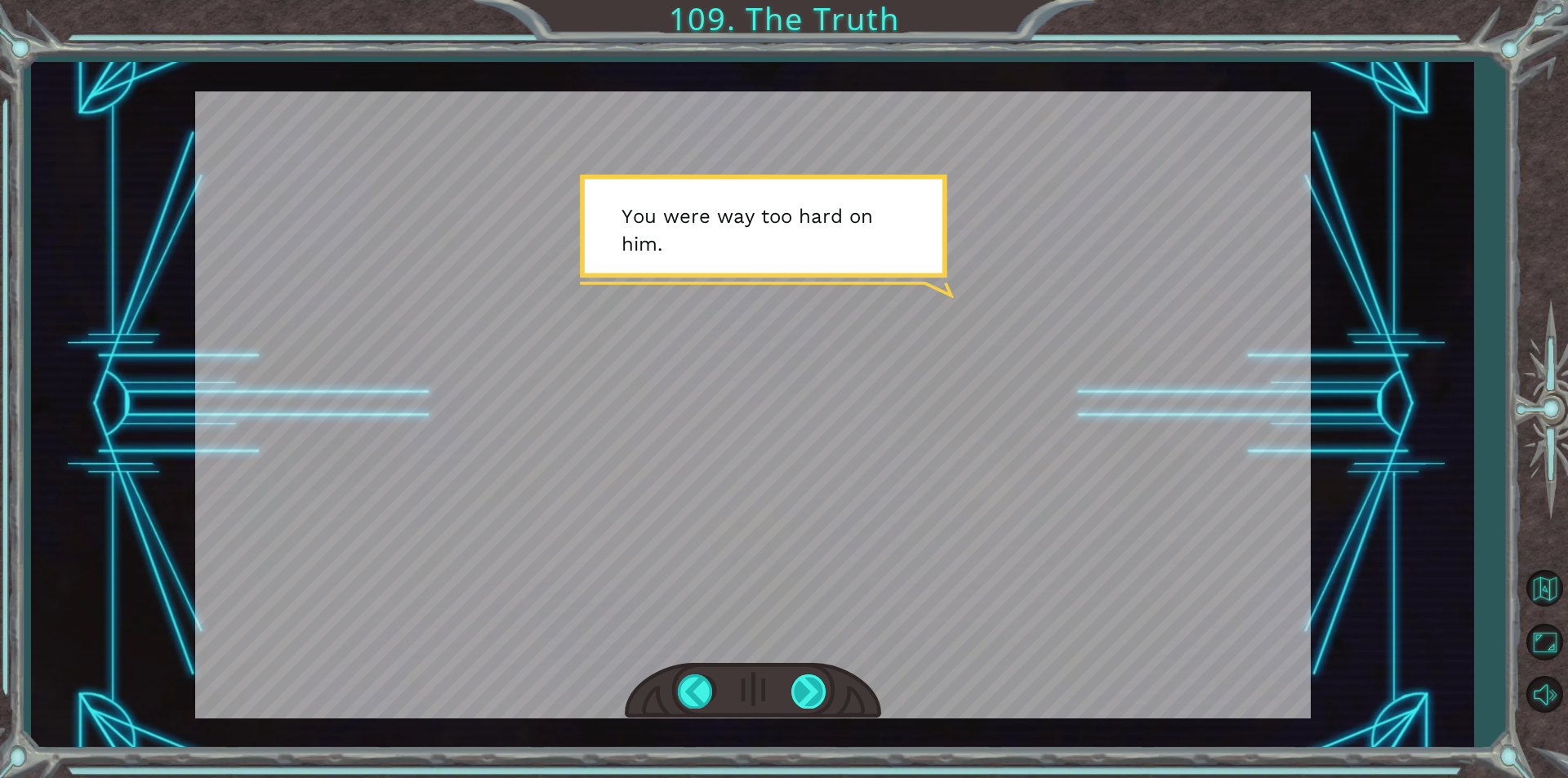
click at [795, 675] on div at bounding box center [810, 691] width 37 height 33
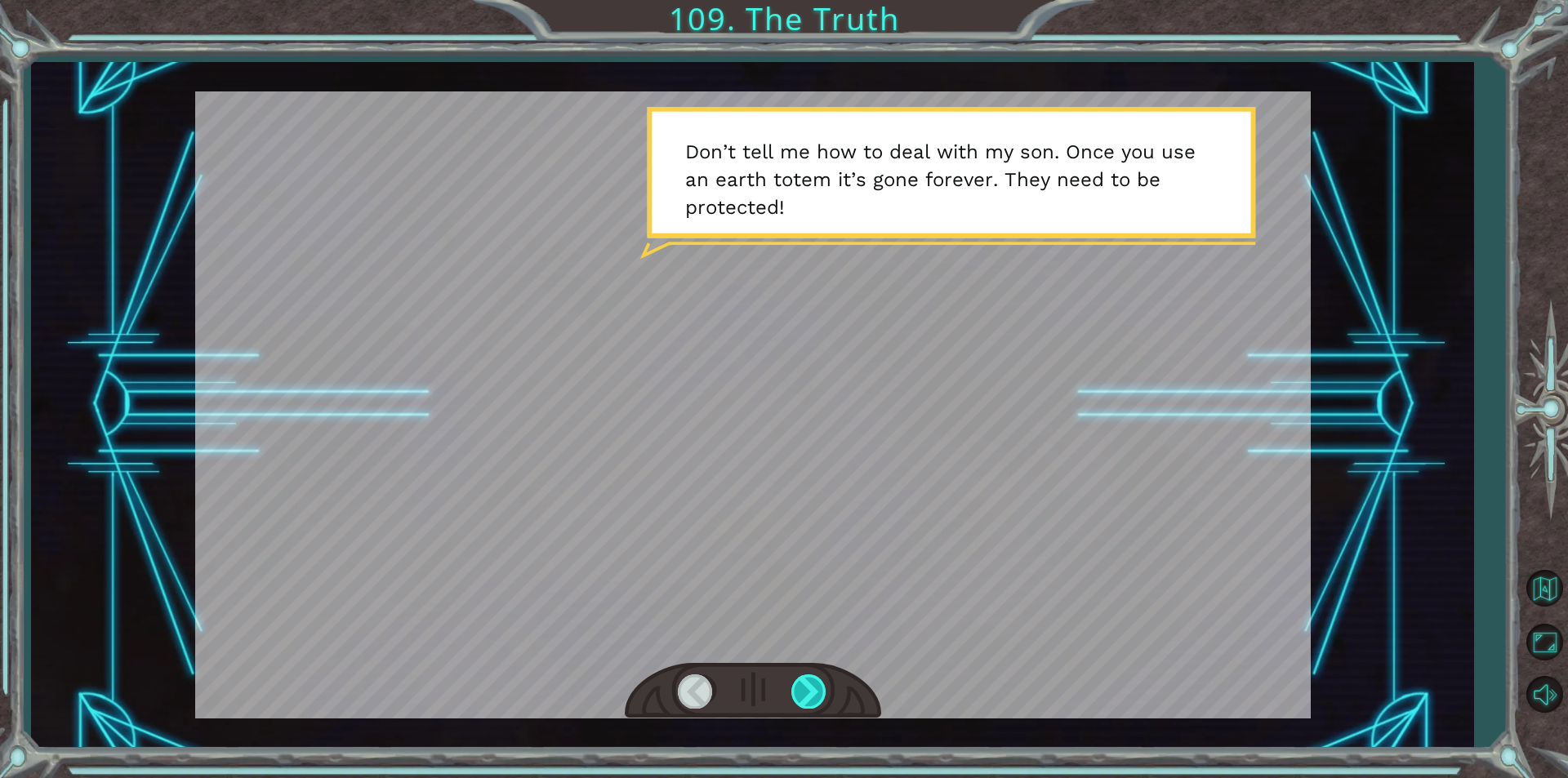
click at [795, 675] on div at bounding box center [810, 691] width 37 height 33
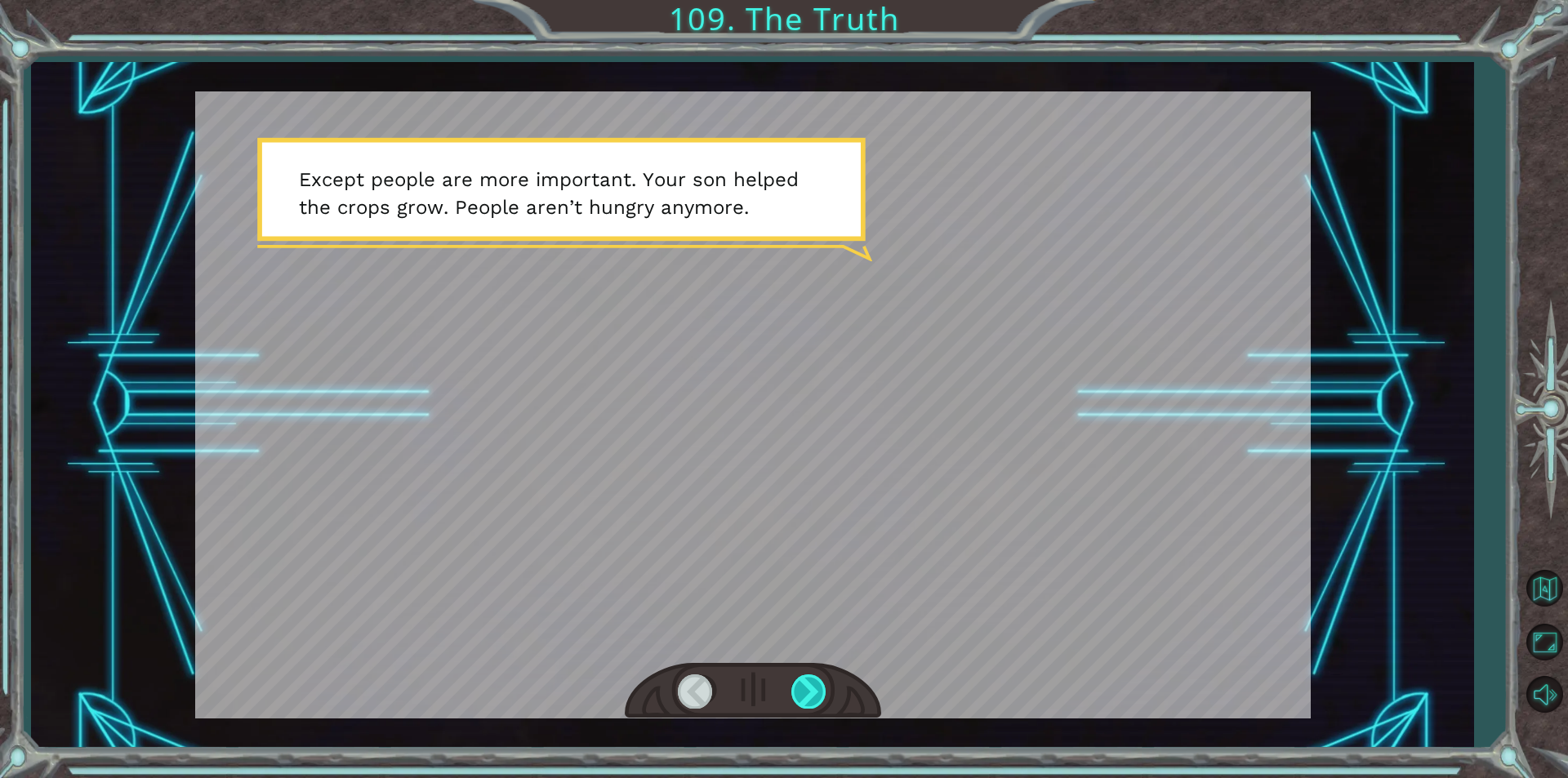
click at [795, 675] on div at bounding box center [810, 691] width 37 height 33
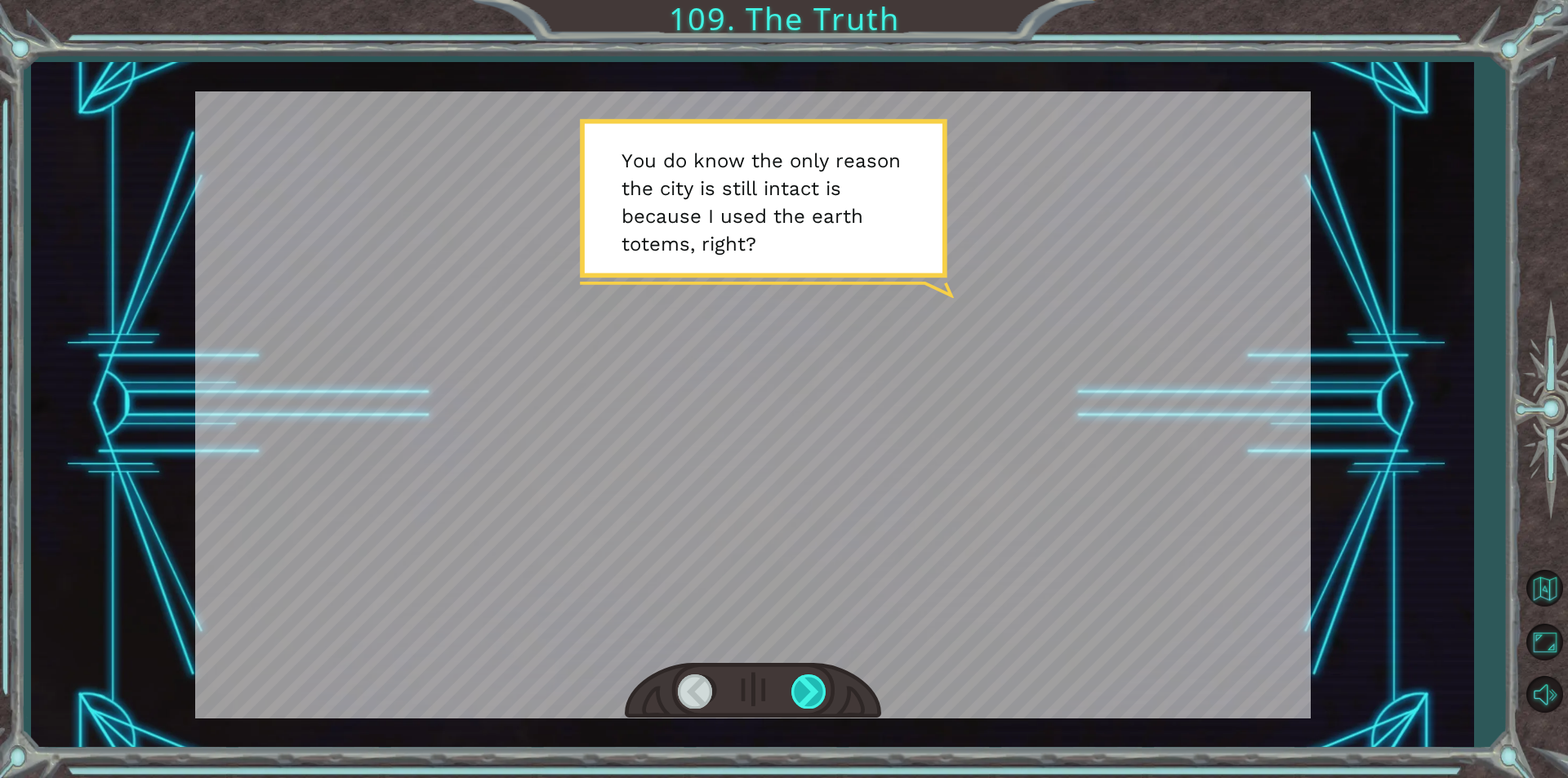
click at [795, 675] on div at bounding box center [810, 691] width 37 height 33
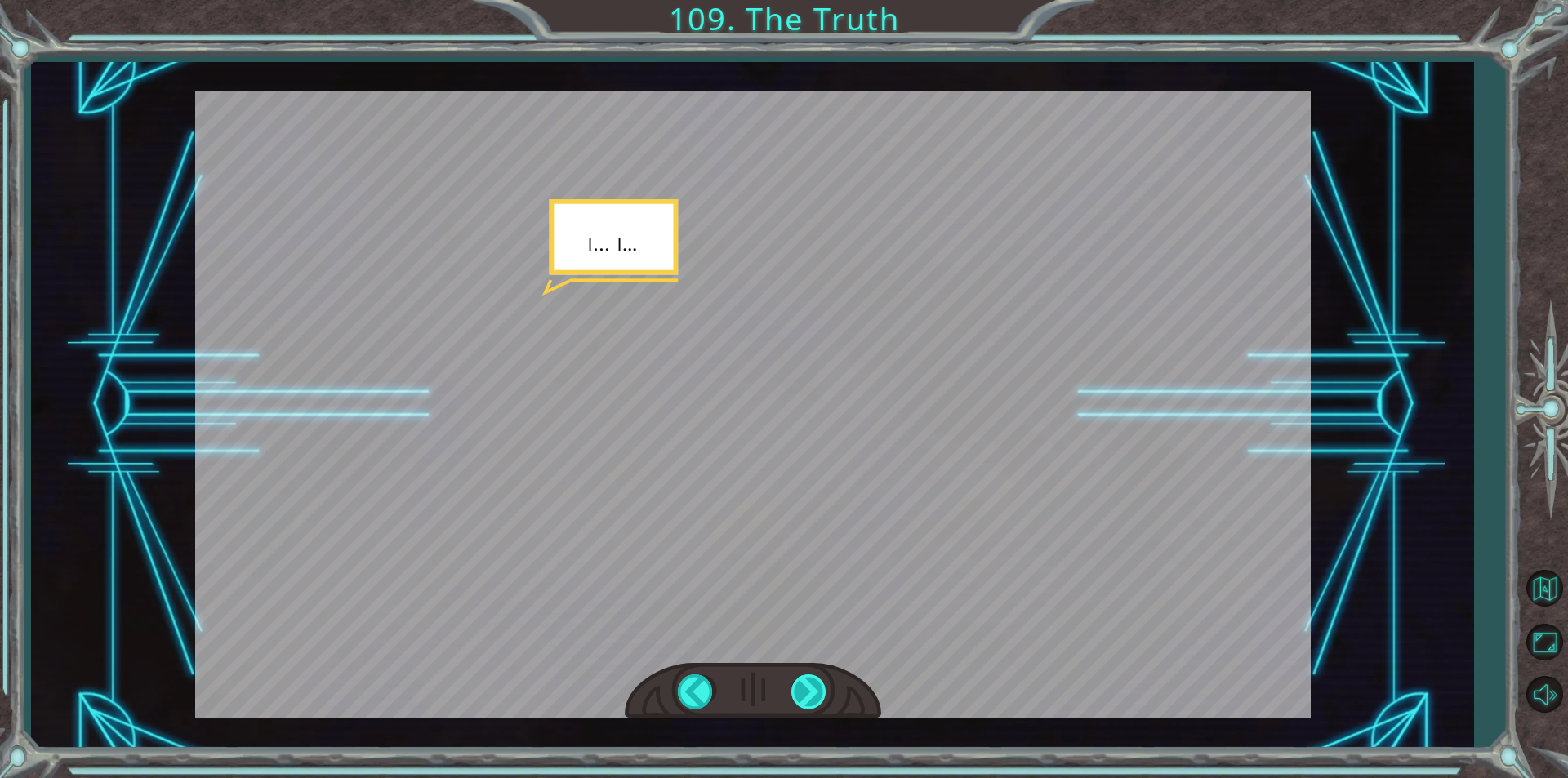
click at [795, 675] on div at bounding box center [810, 691] width 37 height 33
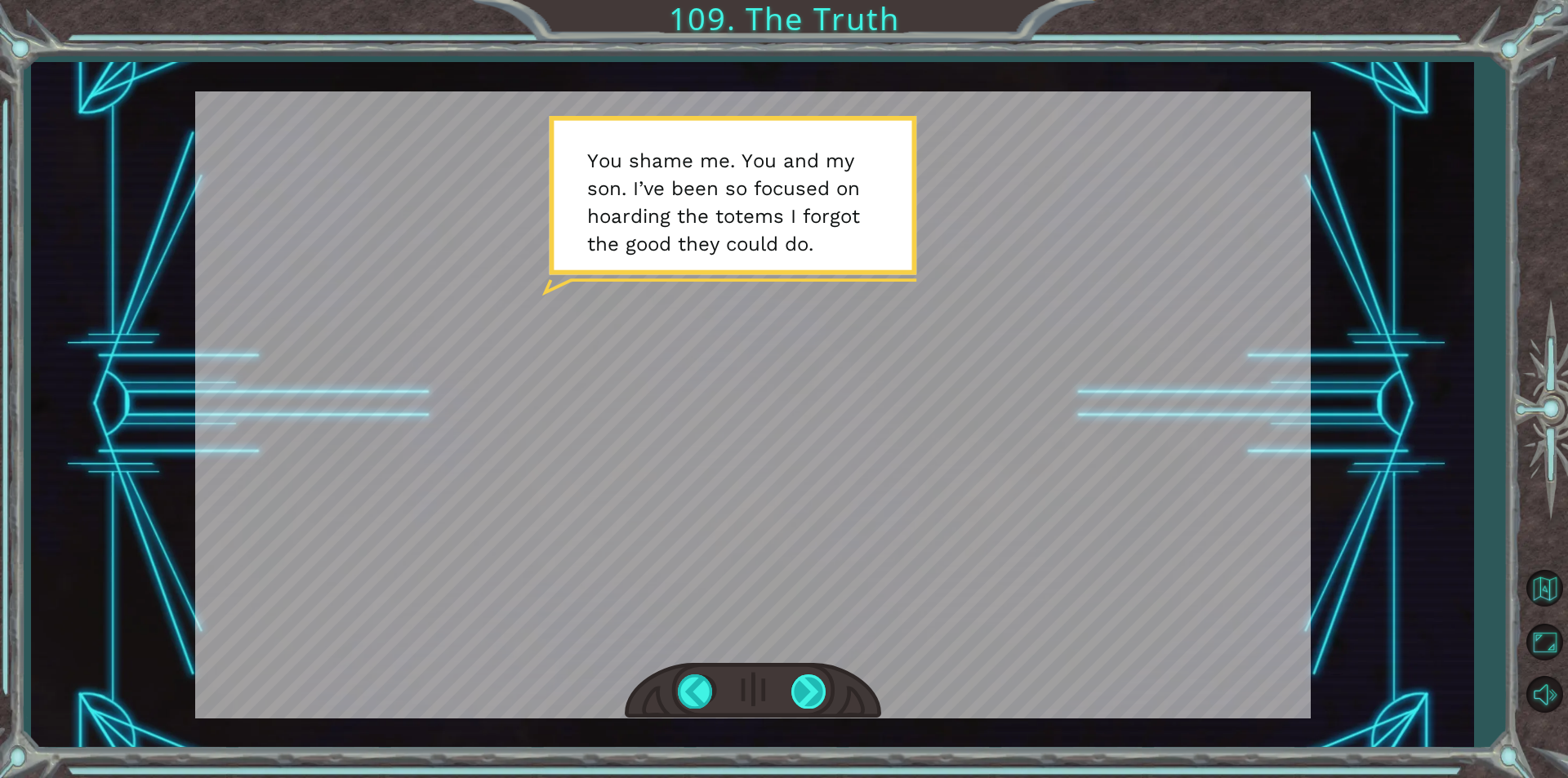
click at [795, 675] on div at bounding box center [810, 691] width 37 height 33
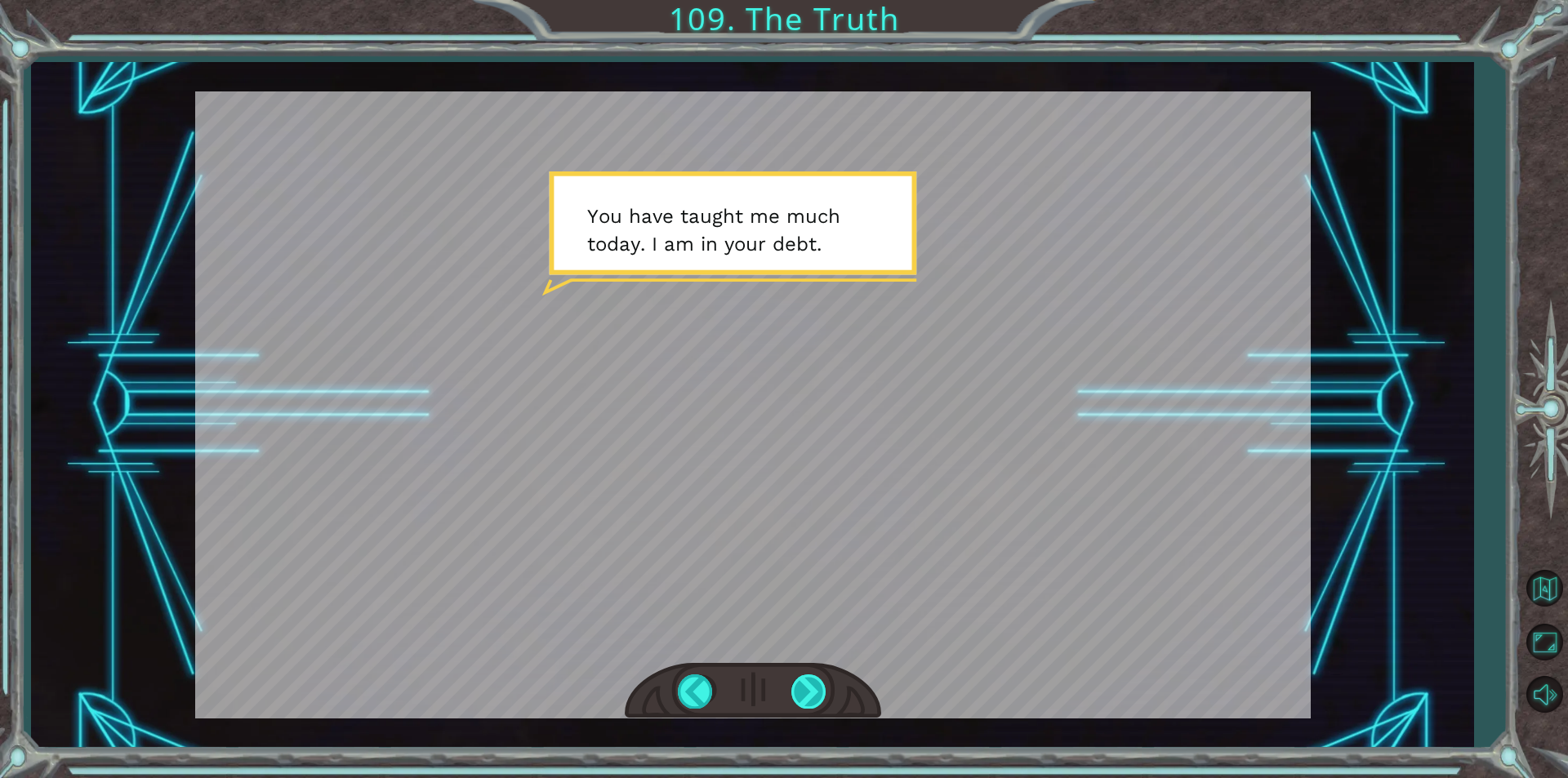
click at [795, 675] on div at bounding box center [810, 691] width 37 height 33
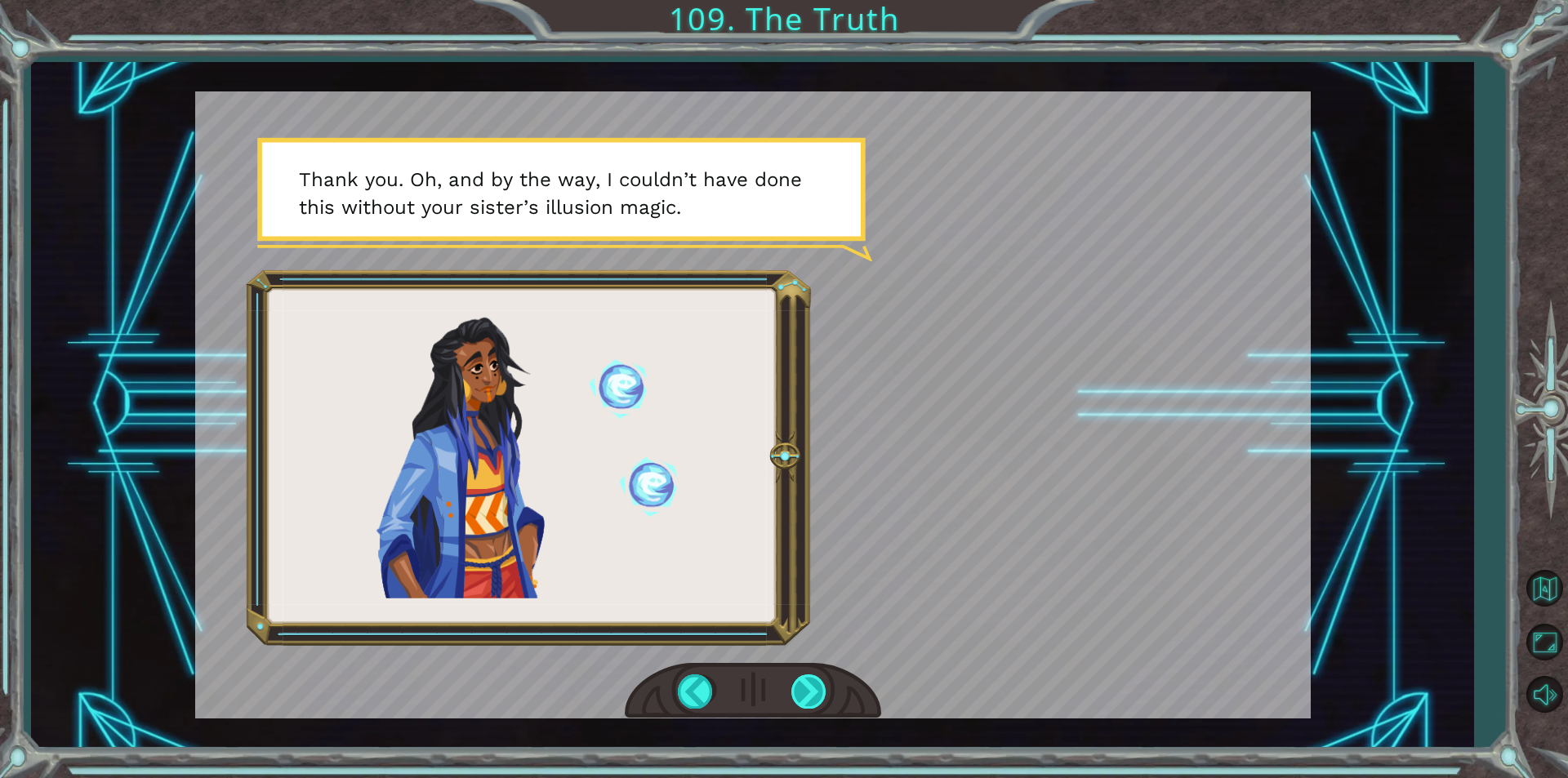
click at [795, 675] on div at bounding box center [810, 691] width 37 height 33
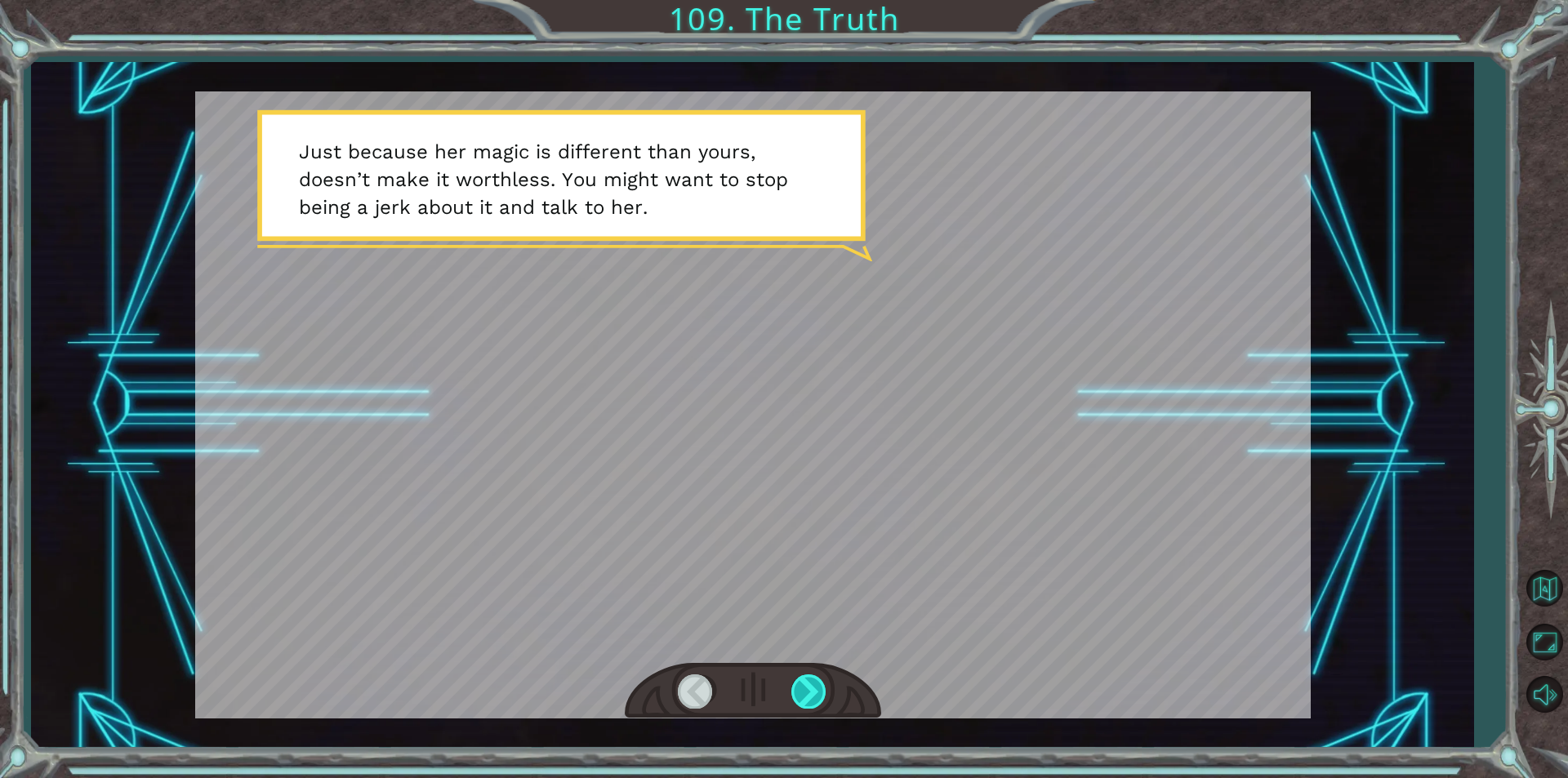
click at [795, 675] on div at bounding box center [810, 691] width 37 height 33
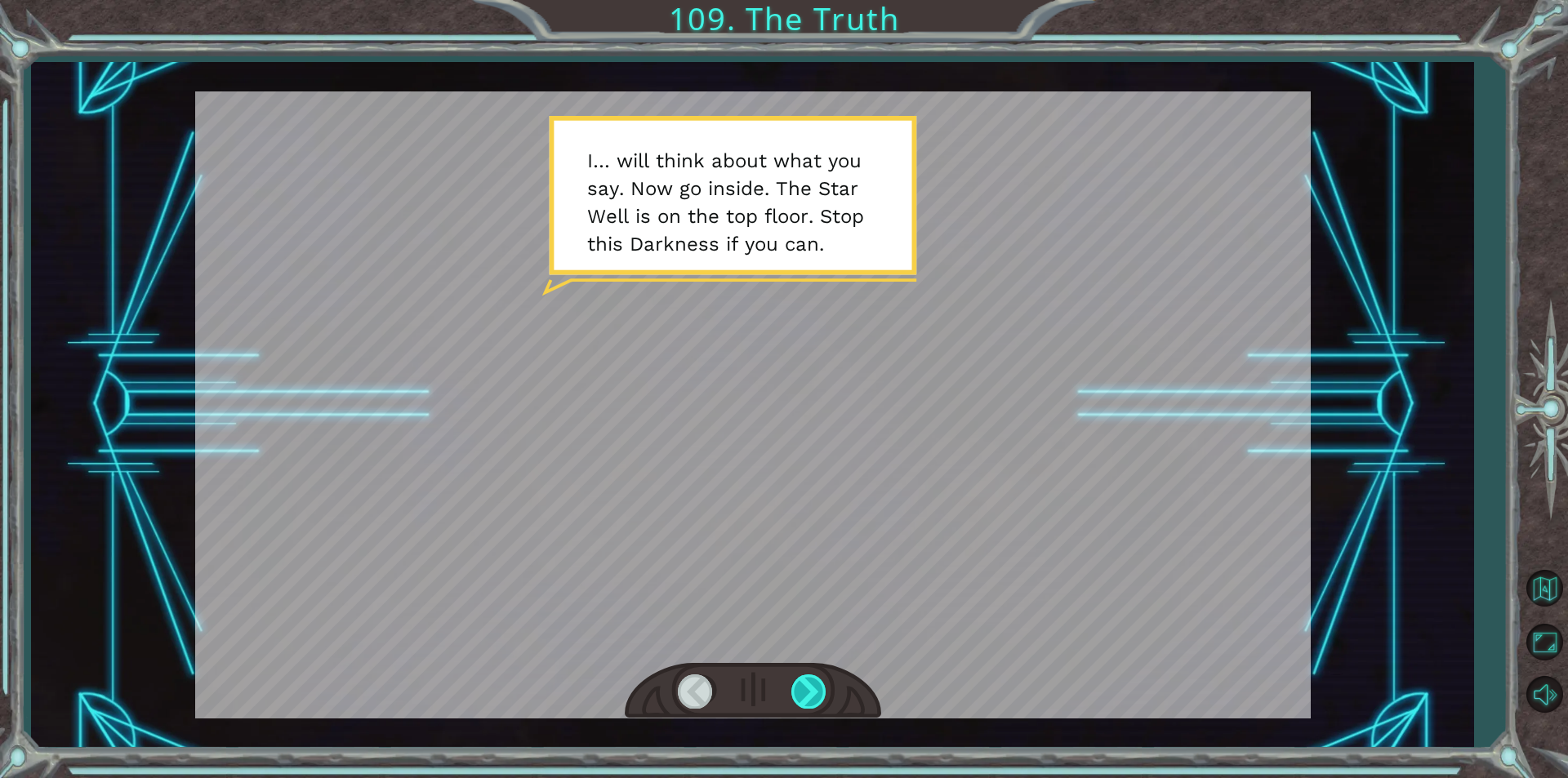
click at [795, 675] on div at bounding box center [810, 691] width 37 height 33
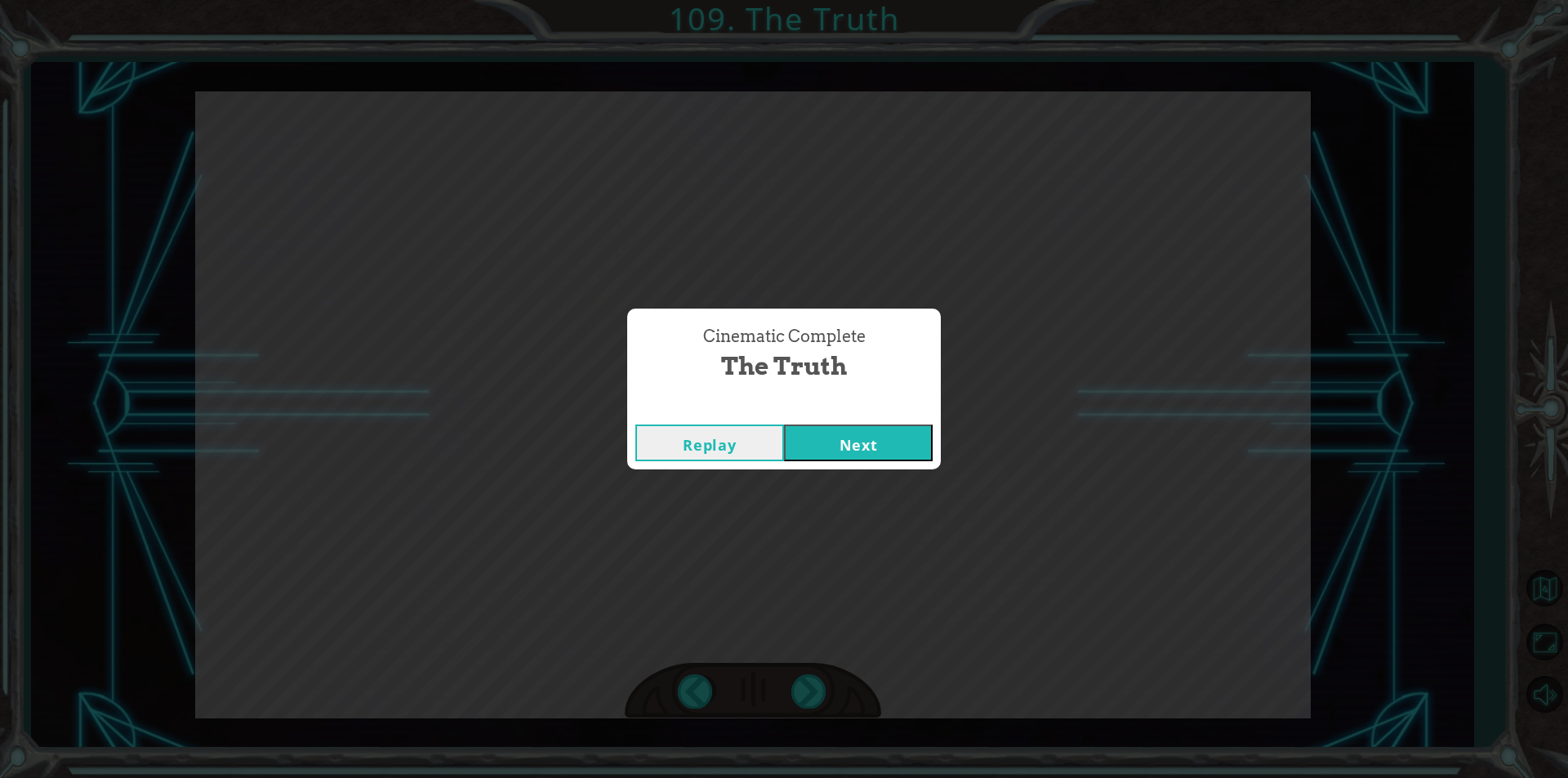
click at [849, 439] on button "Next" at bounding box center [858, 443] width 148 height 37
